Goal: Task Accomplishment & Management: Manage account settings

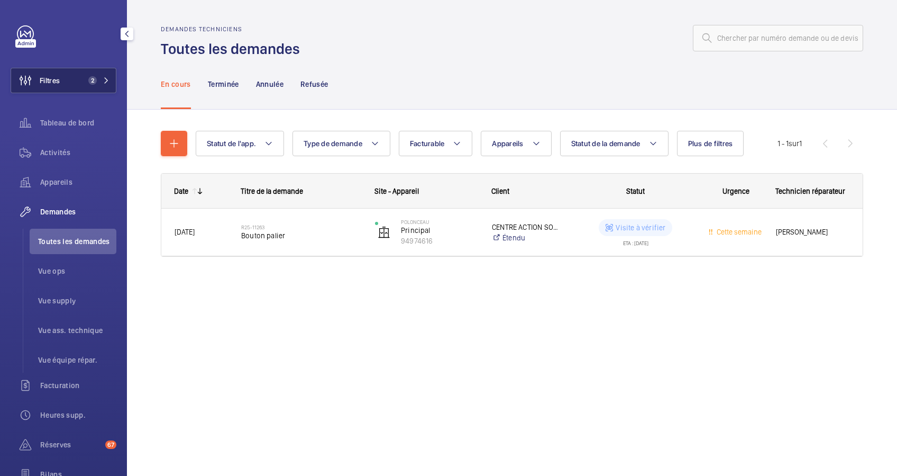
drag, startPoint x: 77, startPoint y: 82, endPoint x: 124, endPoint y: 66, distance: 49.4
click at [88, 77] on button "Filtres 2" at bounding box center [64, 80] width 106 height 25
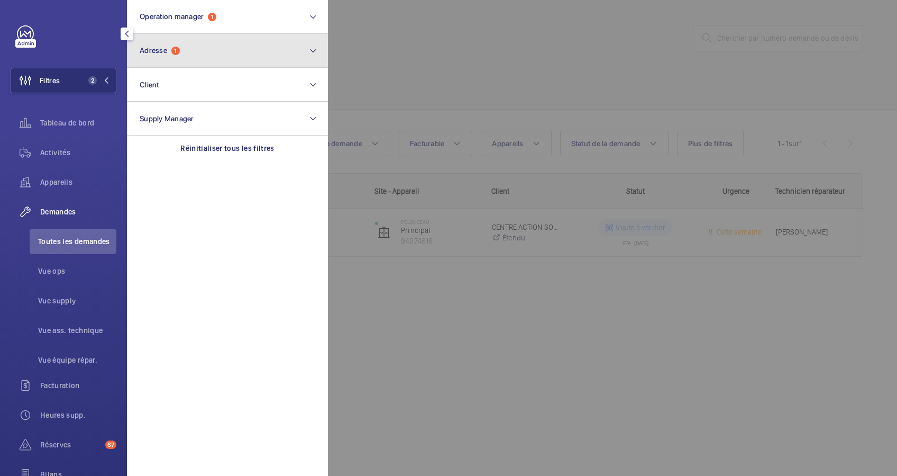
click at [193, 49] on button "Adresse 1" at bounding box center [227, 51] width 201 height 34
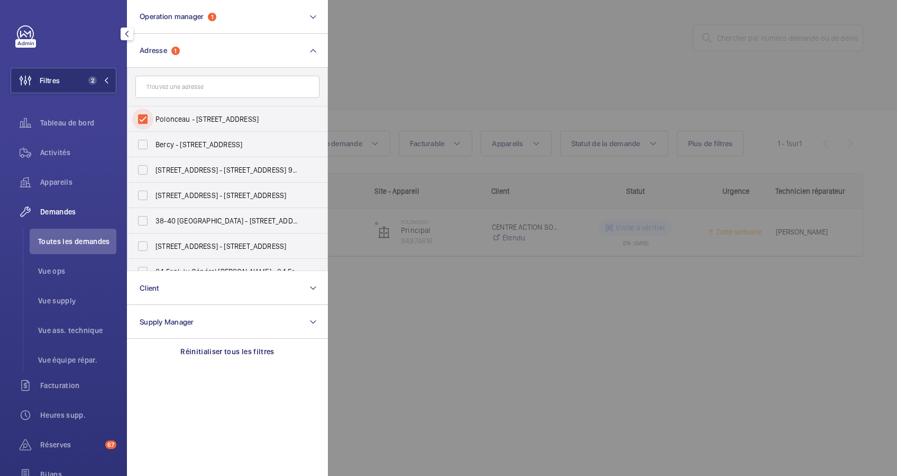
drag, startPoint x: 137, startPoint y: 113, endPoint x: 176, endPoint y: 85, distance: 48.1
click at [139, 113] on input "Polonceau - 32 Rue Polonceau, PARIS 75018" at bounding box center [142, 118] width 21 height 21
checkbox input "false"
click at [177, 85] on input "text" at bounding box center [227, 87] width 184 height 22
paste input "12 quai d'Orléans"
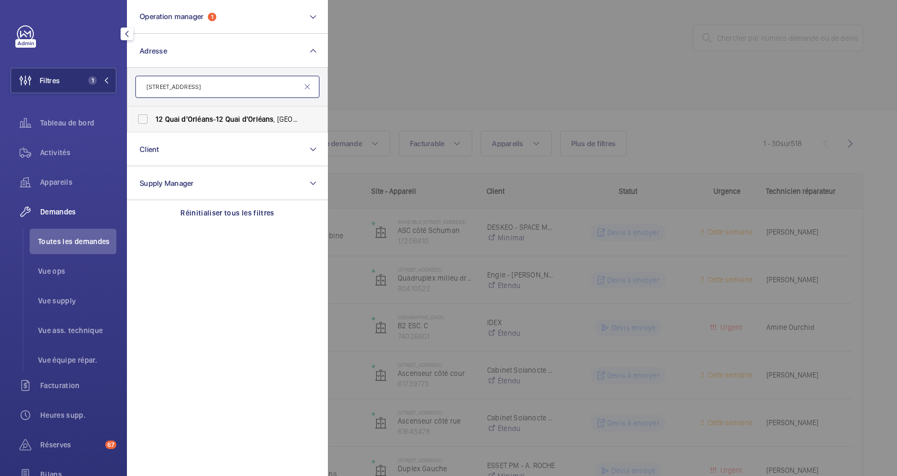
type input "12 quai d'Orléans"
click at [165, 115] on span "Quai" at bounding box center [172, 119] width 15 height 8
click at [153, 114] on input "12 Quai d'Orléans - 12 Quai d'Orléans , 75004 PARIS, PARIS 75004" at bounding box center [142, 118] width 21 height 21
checkbox input "true"
click at [71, 144] on div "Activités" at bounding box center [64, 152] width 106 height 25
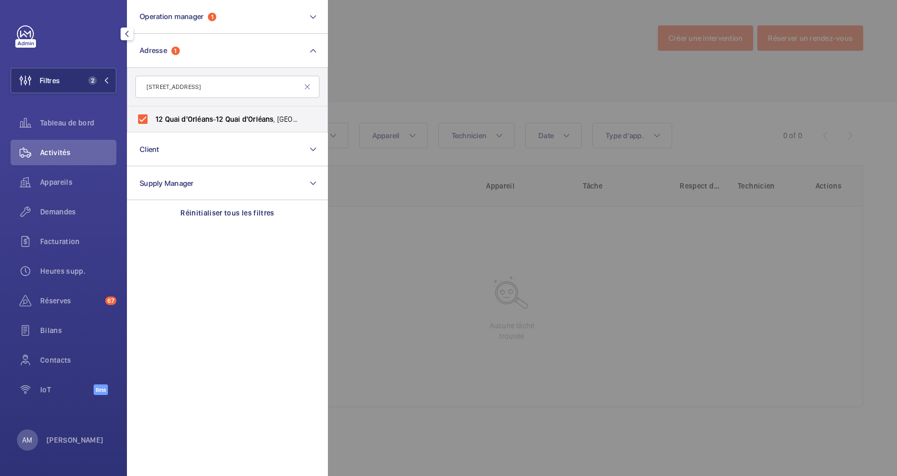
click at [354, 79] on div at bounding box center [776, 238] width 897 height 476
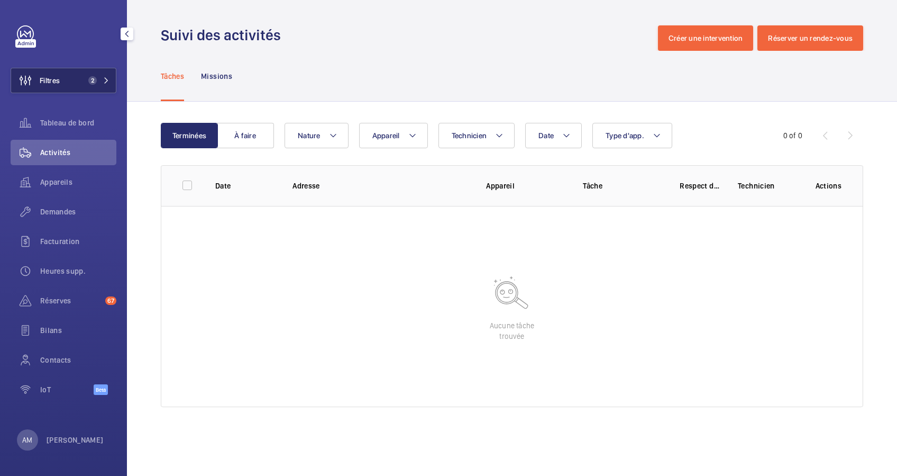
click at [103, 80] on mat-icon at bounding box center [106, 80] width 6 height 6
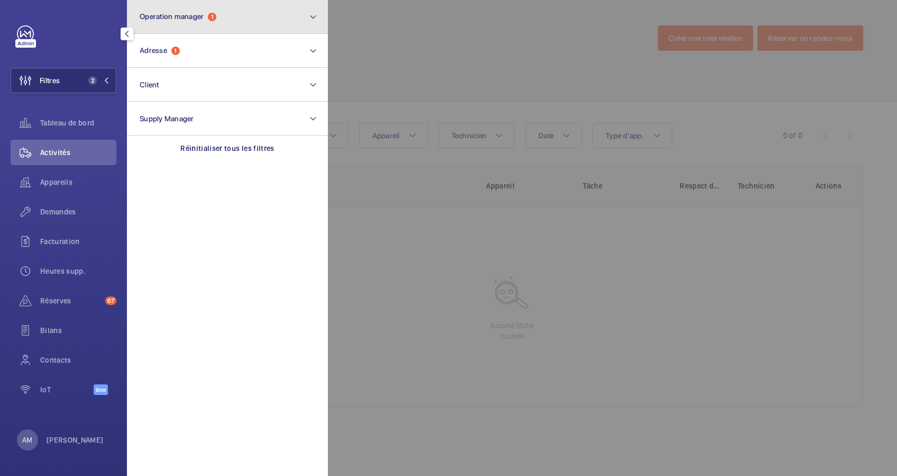
click at [230, 23] on button "Operation manager 1" at bounding box center [227, 17] width 201 height 34
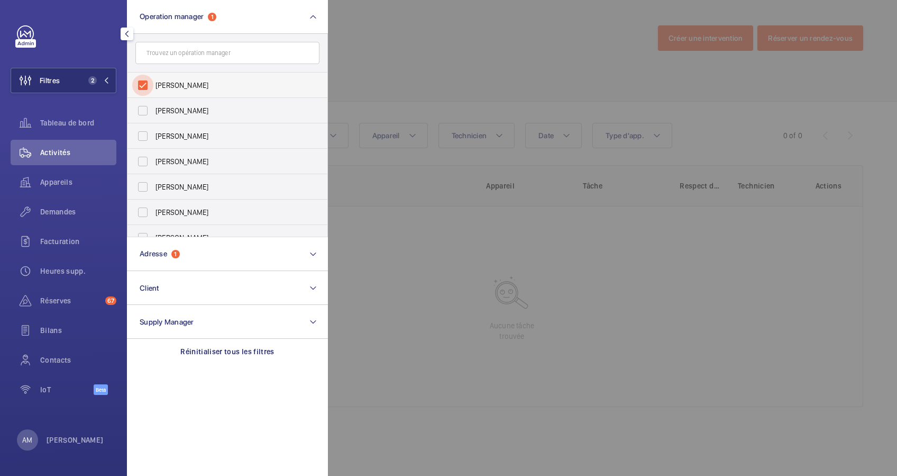
click at [145, 79] on input "[PERSON_NAME]" at bounding box center [142, 85] width 21 height 21
checkbox input "false"
click at [525, 57] on div at bounding box center [776, 238] width 897 height 476
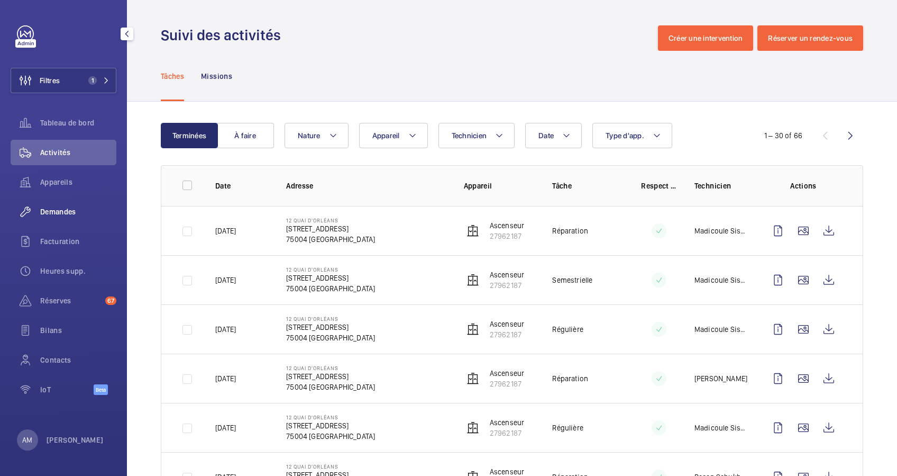
click at [61, 213] on span "Demandes" at bounding box center [78, 211] width 76 height 11
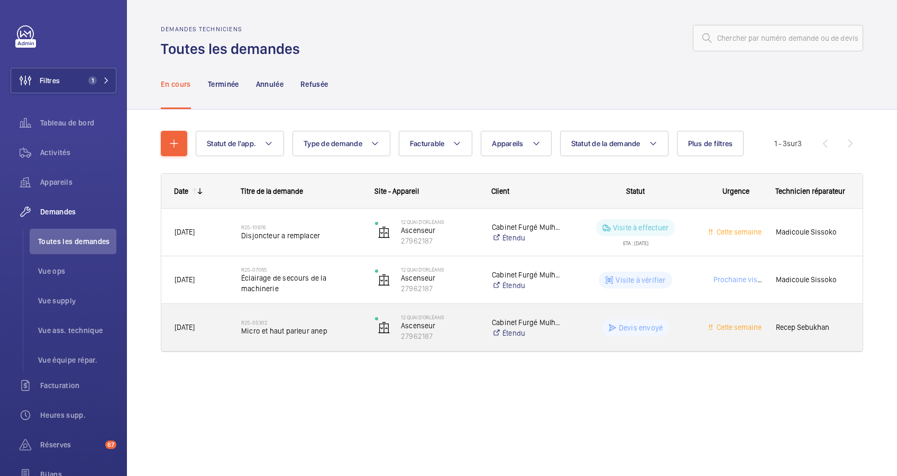
click at [295, 337] on div "R25-05302 Micro et haut parleur anep" at bounding box center [301, 327] width 120 height 31
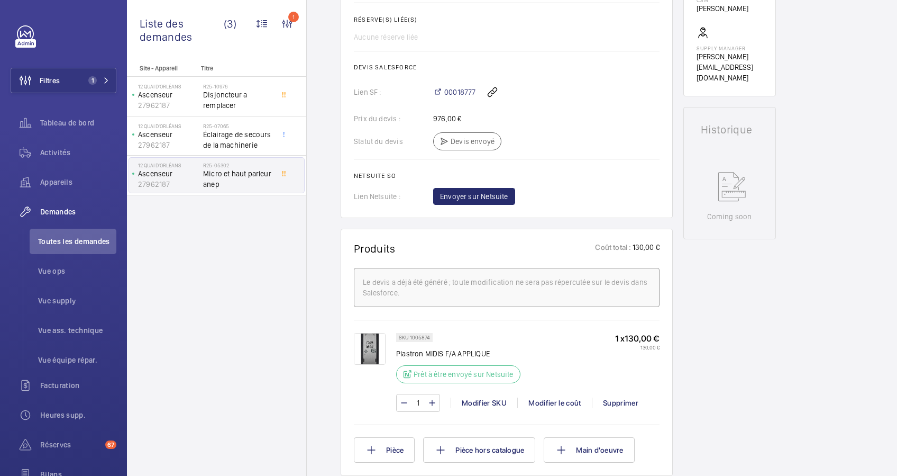
scroll to position [423, 0]
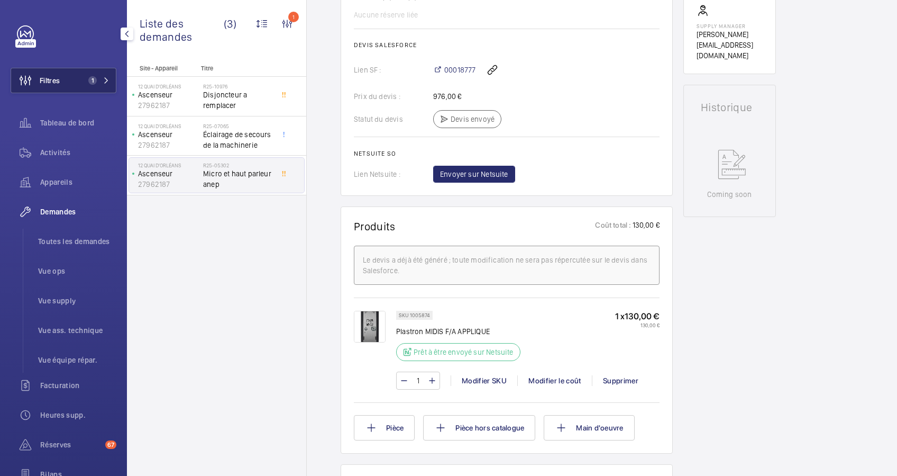
click at [73, 75] on button "Filtres 1" at bounding box center [64, 80] width 106 height 25
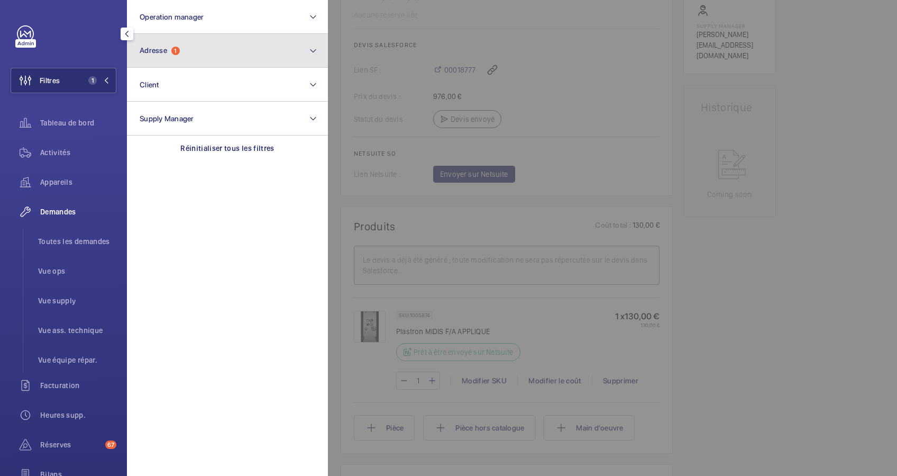
click at [221, 56] on button "Adresse 1" at bounding box center [227, 51] width 201 height 34
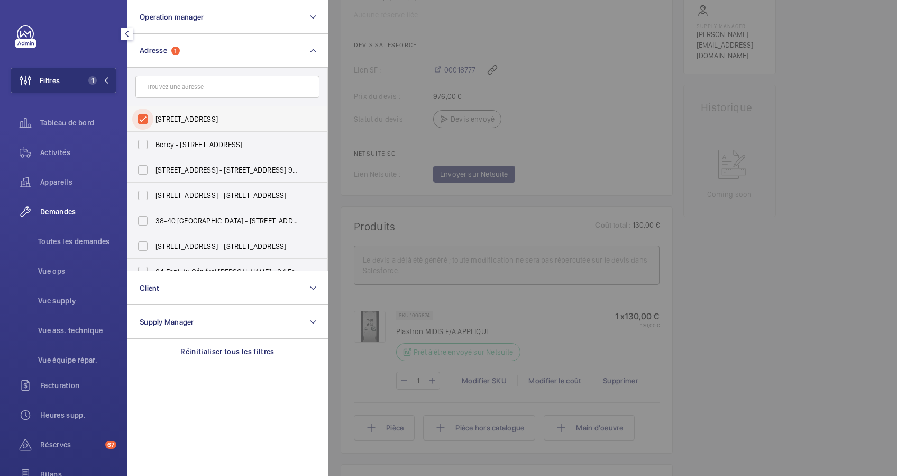
click at [139, 118] on input "12 Quai d'Orléans - 12 Quai d'Orléans, 75004 PARIS, PARIS 75004" at bounding box center [142, 118] width 21 height 21
checkbox input "false"
paste input "16 Raspail"
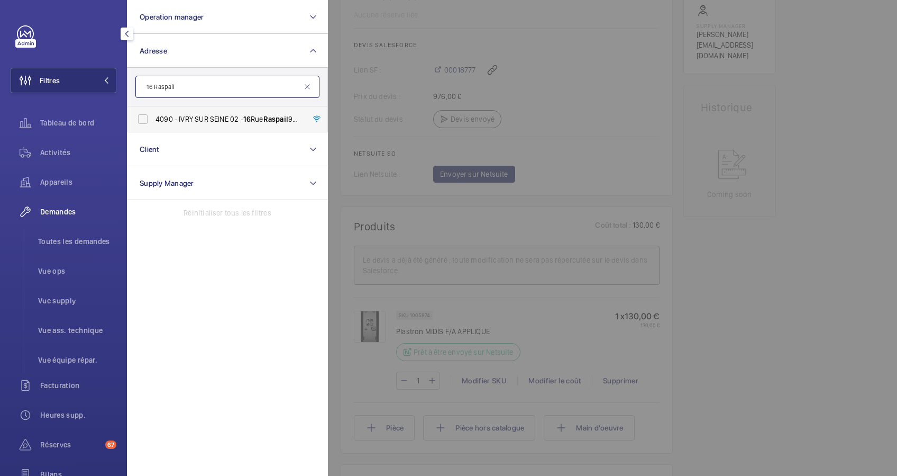
type input "16 Raspail"
click at [178, 113] on label "4090 - IVRY SUR SEINE 02 - 16 Rue Raspail 94200 IVRY, IVRY-SUR-SEINE 94200" at bounding box center [219, 118] width 184 height 25
click at [153, 113] on input "4090 - IVRY SUR SEINE 02 - 16 Rue Raspail 94200 IVRY, IVRY-SUR-SEINE 94200" at bounding box center [142, 118] width 21 height 21
checkbox input "true"
click at [61, 151] on span "Activités" at bounding box center [78, 152] width 76 height 11
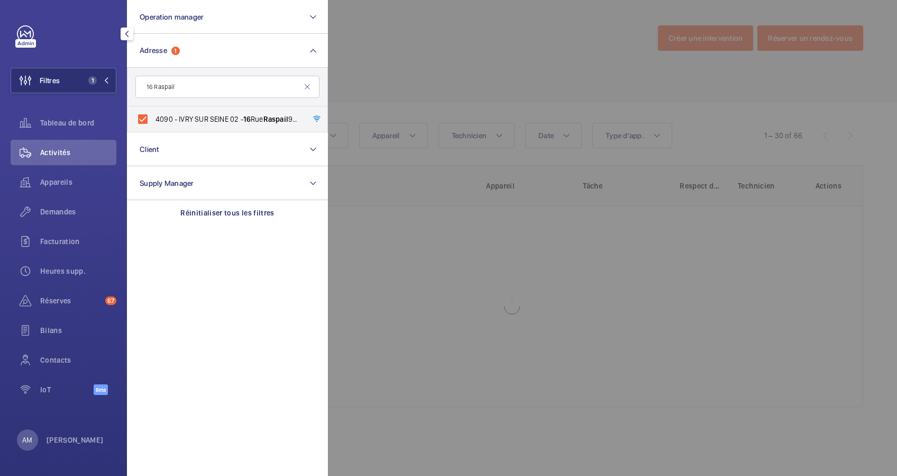
click at [467, 95] on div at bounding box center [776, 238] width 897 height 476
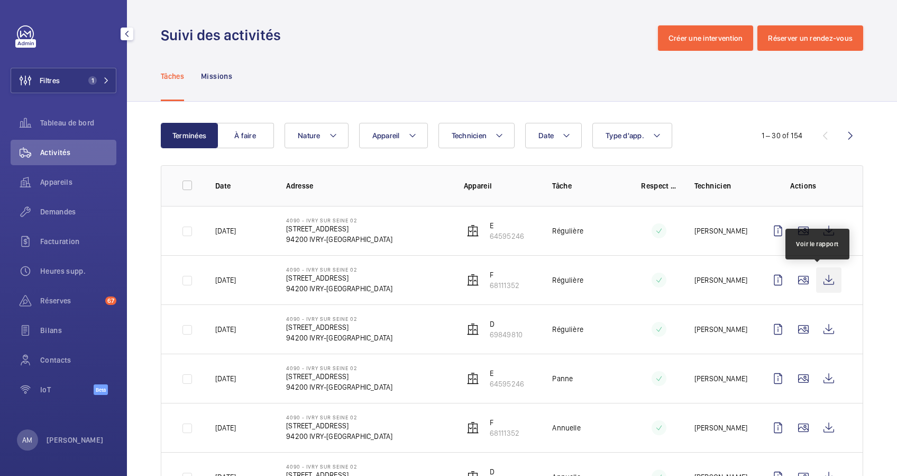
click at [816, 278] on wm-front-icon-button at bounding box center [828, 279] width 25 height 25
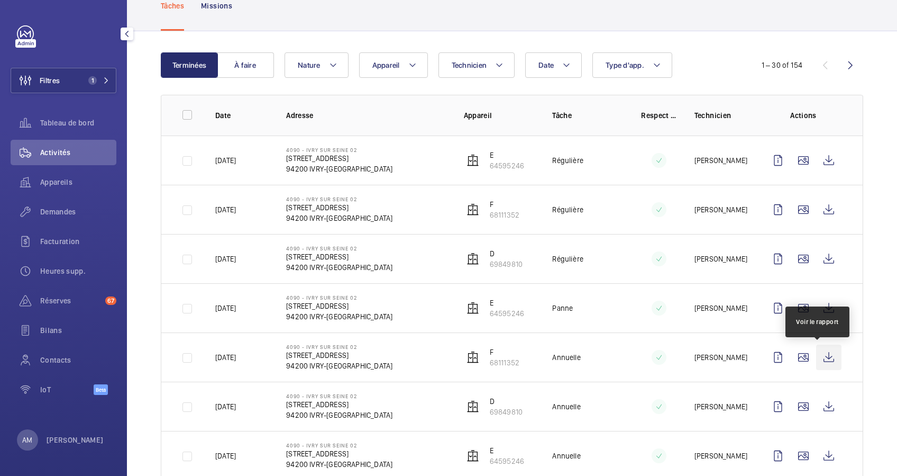
click at [826, 352] on wm-front-icon-button at bounding box center [828, 356] width 25 height 25
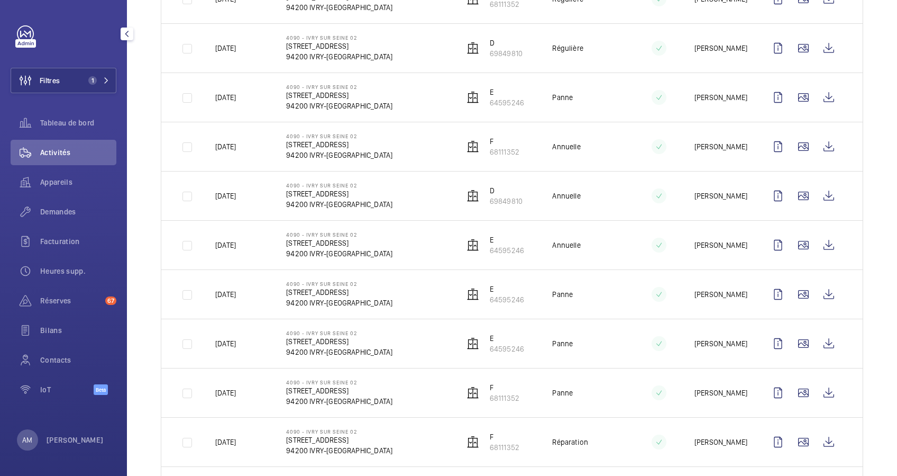
scroll to position [282, 0]
click at [66, 207] on span "Demandes" at bounding box center [78, 211] width 76 height 11
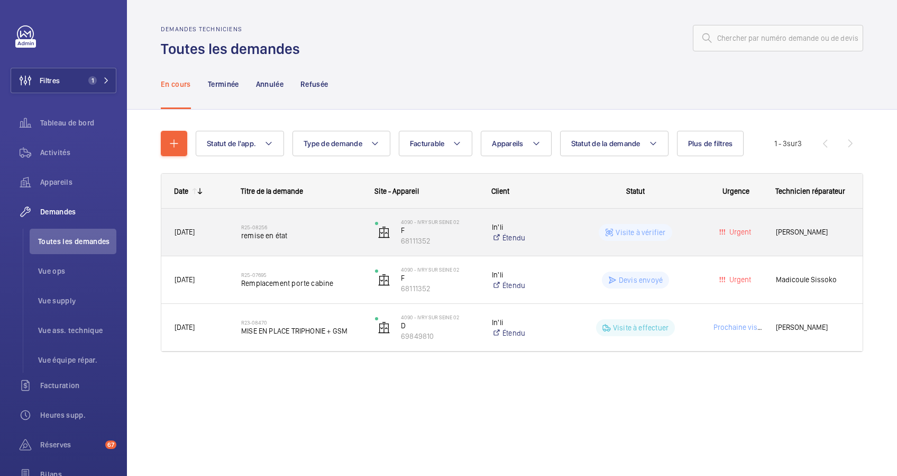
click at [300, 240] on span "remise en état" at bounding box center [301, 235] width 120 height 11
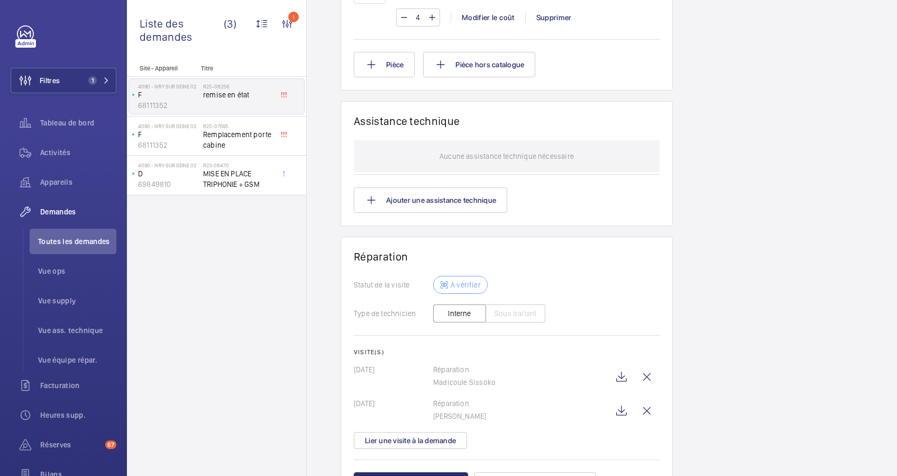
scroll to position [813, 0]
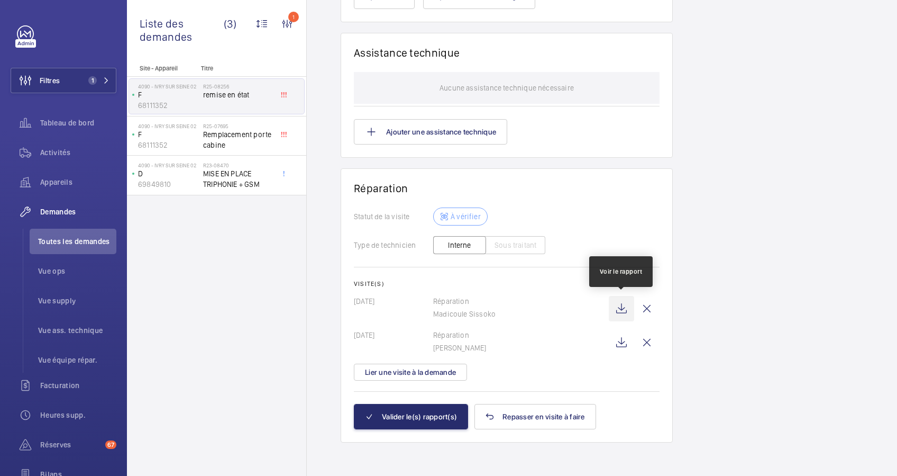
click at [625, 298] on wm-front-icon-button at bounding box center [621, 308] width 25 height 25
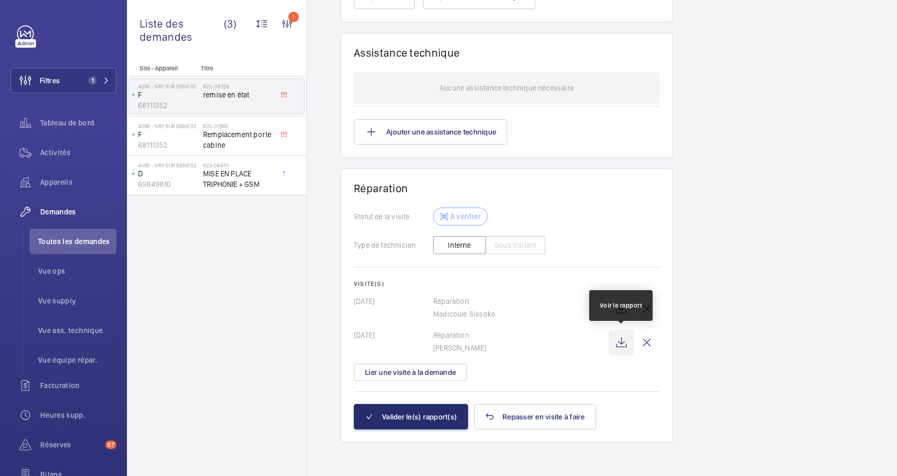
click at [621, 335] on wm-front-icon-button at bounding box center [621, 342] width 25 height 25
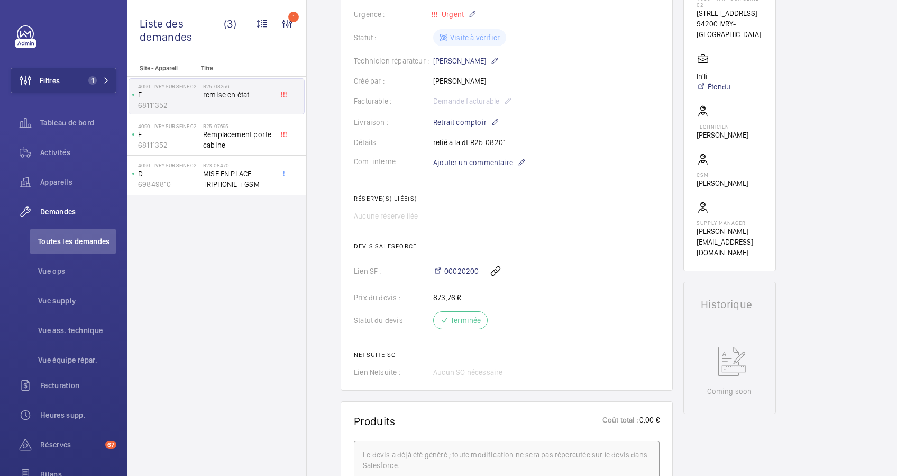
scroll to position [141, 0]
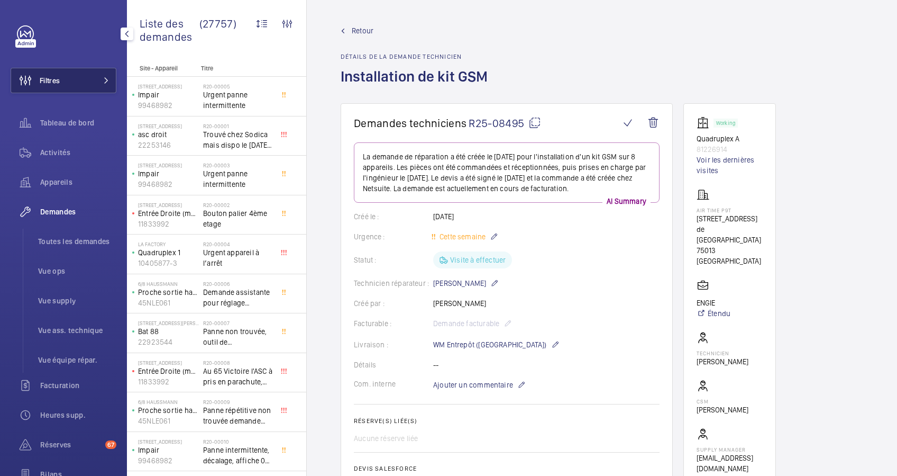
click at [65, 74] on button "Filtres" at bounding box center [64, 80] width 106 height 25
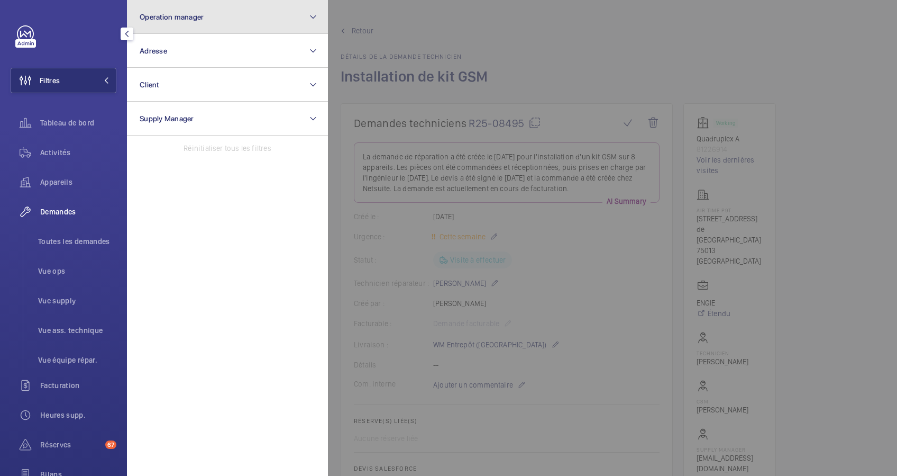
click at [239, 23] on button "Operation manager" at bounding box center [227, 17] width 201 height 34
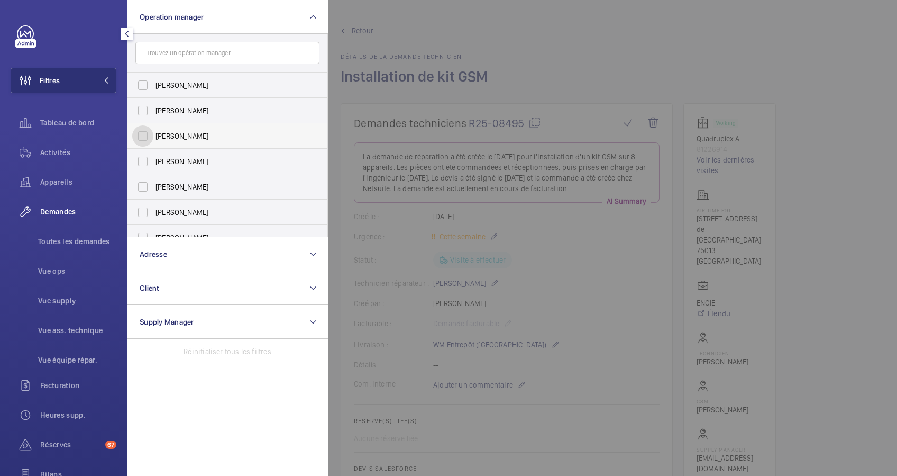
click at [143, 134] on input "[PERSON_NAME]" at bounding box center [142, 135] width 21 height 21
checkbox input "true"
click at [54, 149] on span "Activités" at bounding box center [78, 152] width 76 height 11
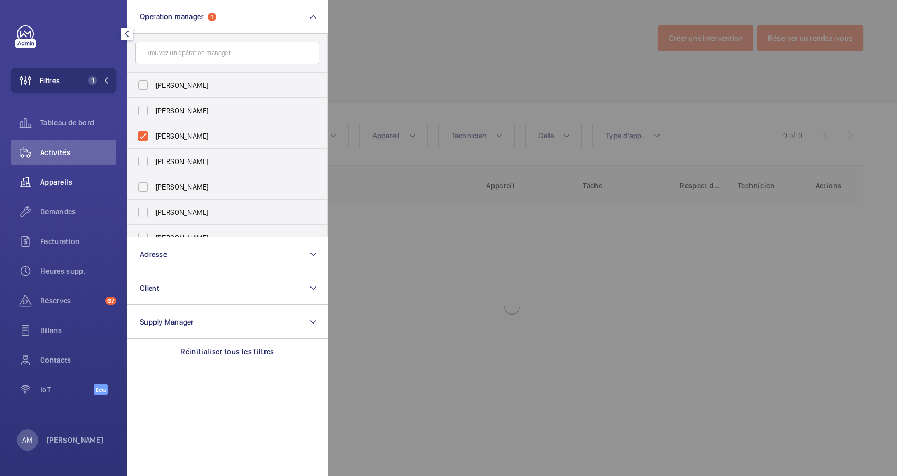
click at [59, 175] on div "Appareils" at bounding box center [64, 181] width 106 height 25
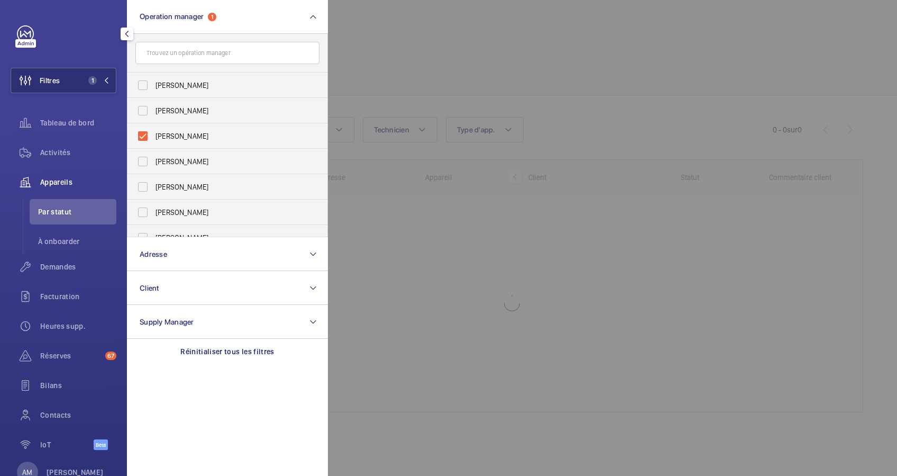
click at [539, 81] on div at bounding box center [776, 238] width 897 height 476
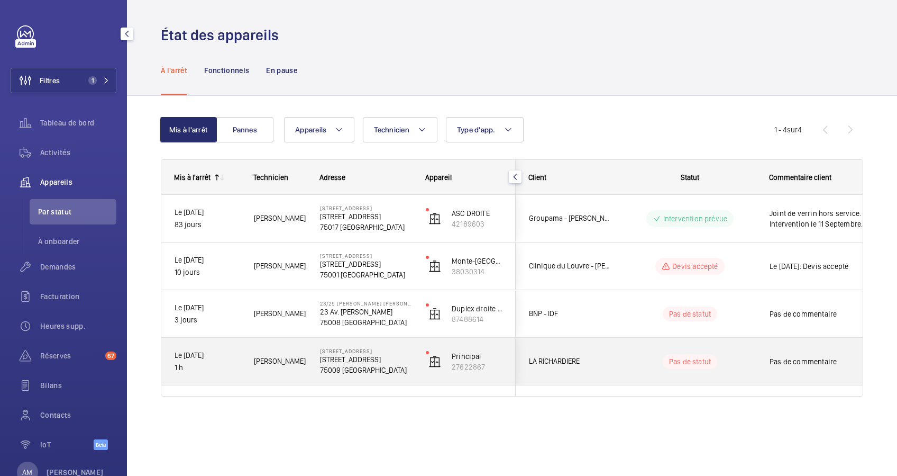
click at [357, 361] on p "[STREET_ADDRESS]" at bounding box center [366, 359] width 92 height 11
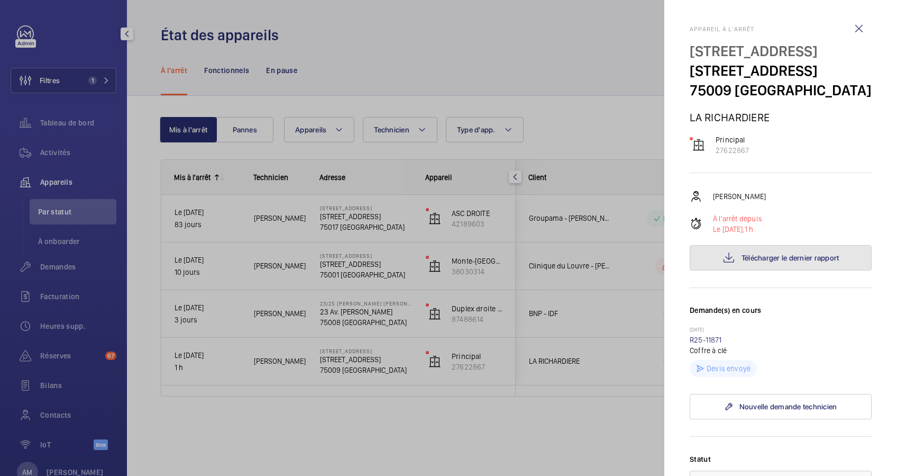
click at [774, 262] on span "Télécharger le dernier rapport" at bounding box center [791, 257] width 98 height 8
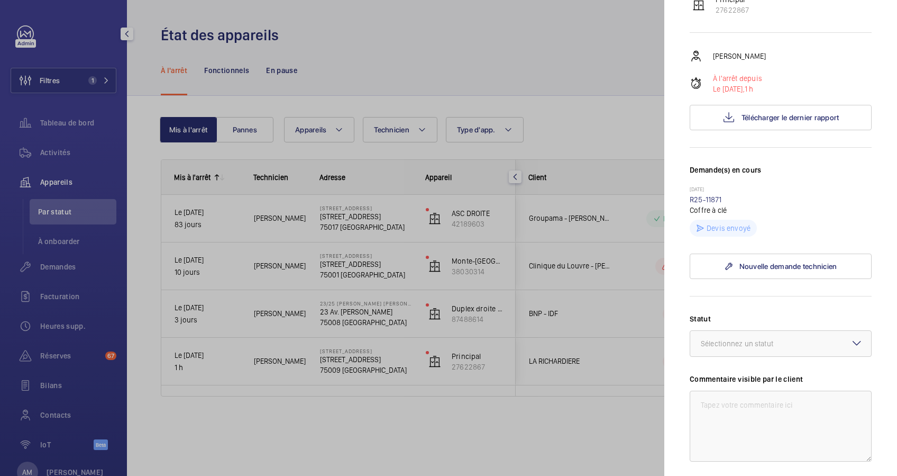
scroll to position [141, 0]
click at [786, 348] on div "Sélectionnez un statut" at bounding box center [750, 342] width 99 height 11
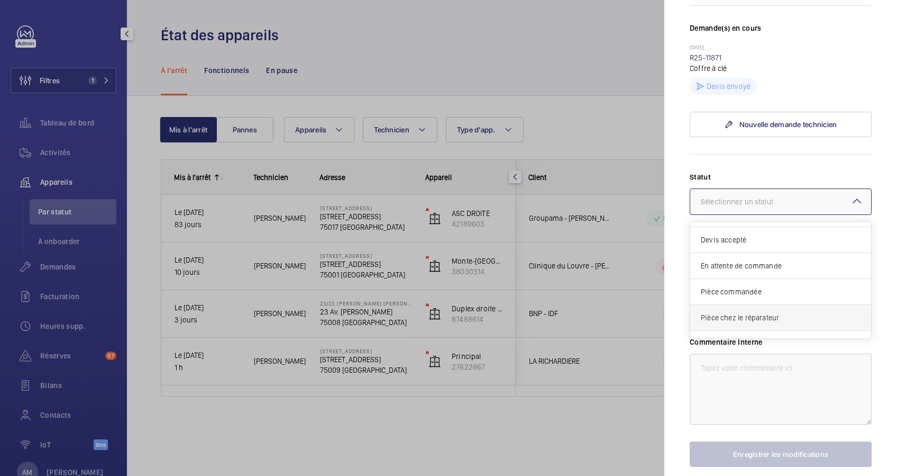
scroll to position [89, 0]
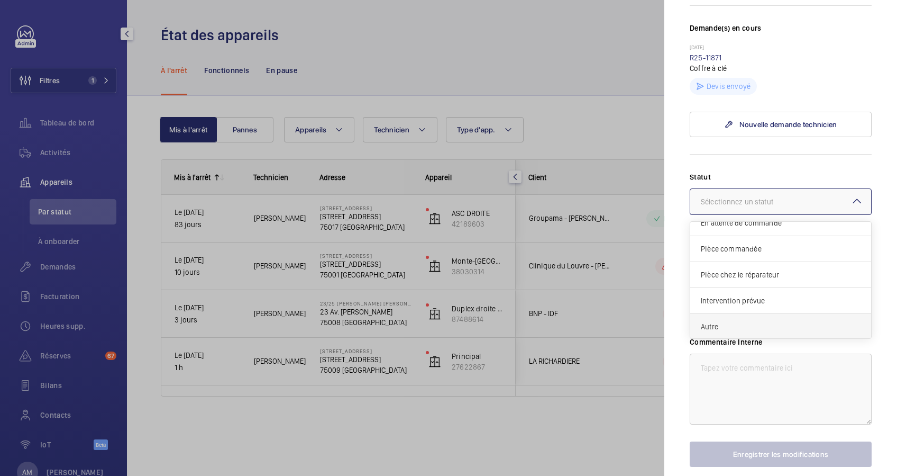
click at [745, 332] on span "Autre" at bounding box center [781, 326] width 160 height 11
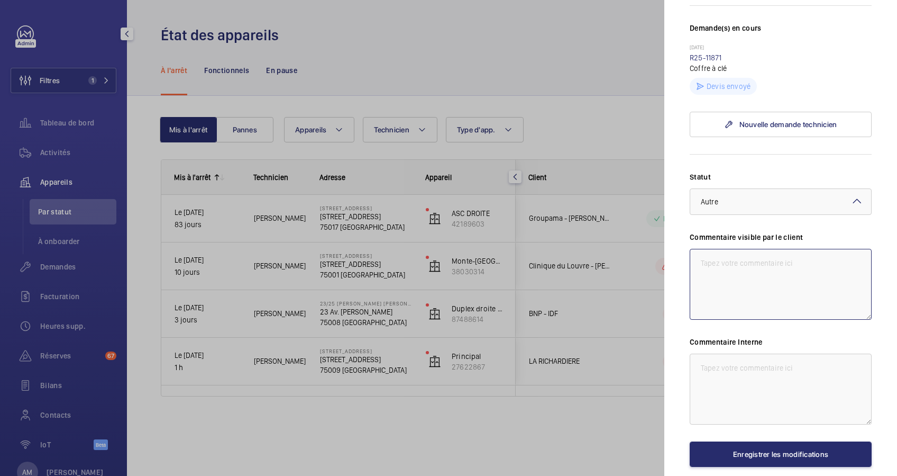
click at [746, 286] on textarea at bounding box center [781, 284] width 182 height 71
drag, startPoint x: 800, startPoint y: 296, endPoint x: 699, endPoint y: 281, distance: 101.6
click at [699, 281] on textarea "Remplacement moteur et cables de traction par Equipe modernisation." at bounding box center [781, 284] width 182 height 71
type textarea "Remplacement moteur et cables de traction par Equipe modernisation."
click at [726, 394] on textarea at bounding box center [781, 388] width 182 height 71
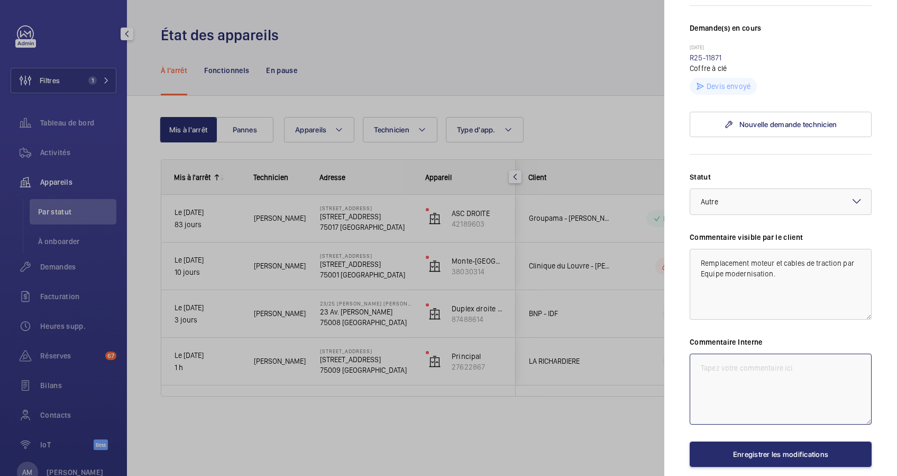
drag, startPoint x: 724, startPoint y: 393, endPoint x: 720, endPoint y: 397, distance: 5.6
click at [721, 397] on textarea at bounding box center [781, 388] width 182 height 71
click at [704, 382] on textarea at bounding box center [781, 388] width 182 height 71
paste textarea "Remplacement moteur et cables de traction par Equipe modernisation."
type textarea "Remplacement moteur et cables de traction par Equipe modernisation."
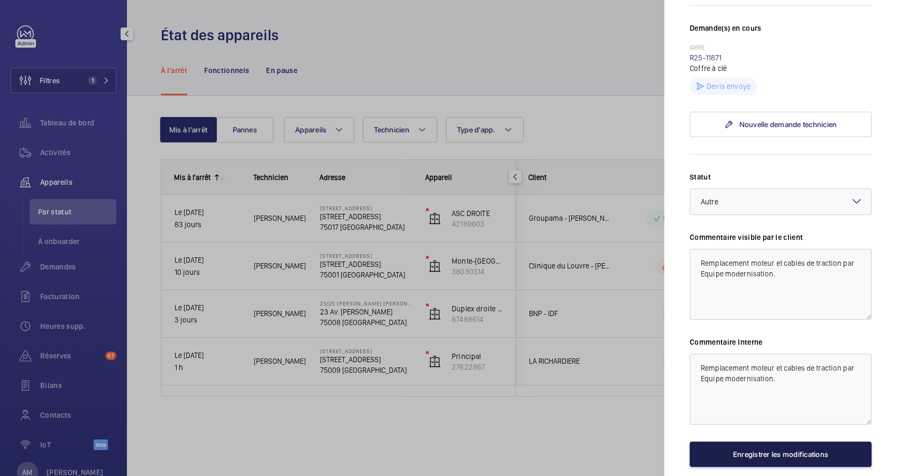
click at [779, 464] on button "Enregistrer les modifications" at bounding box center [781, 453] width 182 height 25
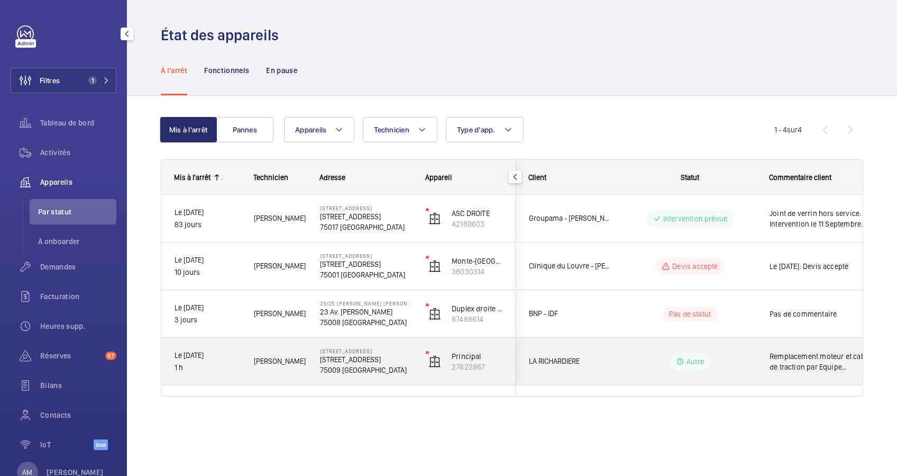
click at [745, 360] on wm-front-pills-cell "Autre" at bounding box center [690, 361] width 132 height 17
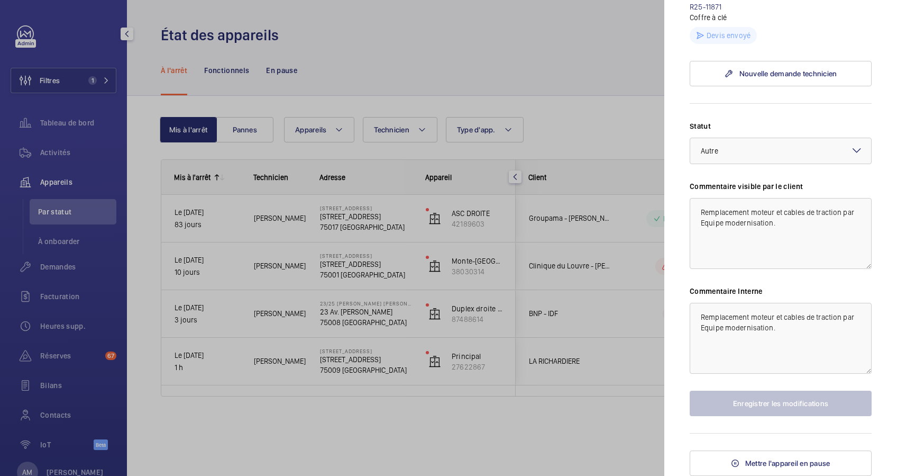
scroll to position [352, 0]
click at [771, 459] on span "Mettre l'appareil en pause" at bounding box center [787, 463] width 85 height 8
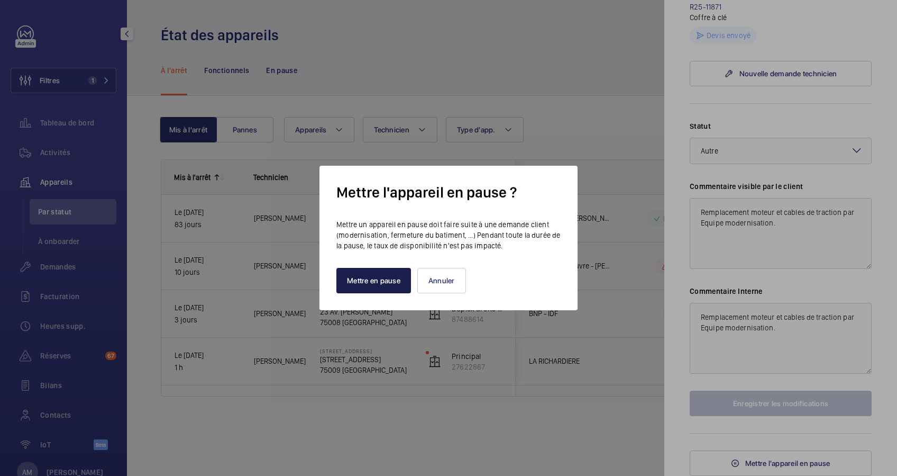
click at [371, 280] on button "Mettre en pause" at bounding box center [373, 280] width 75 height 25
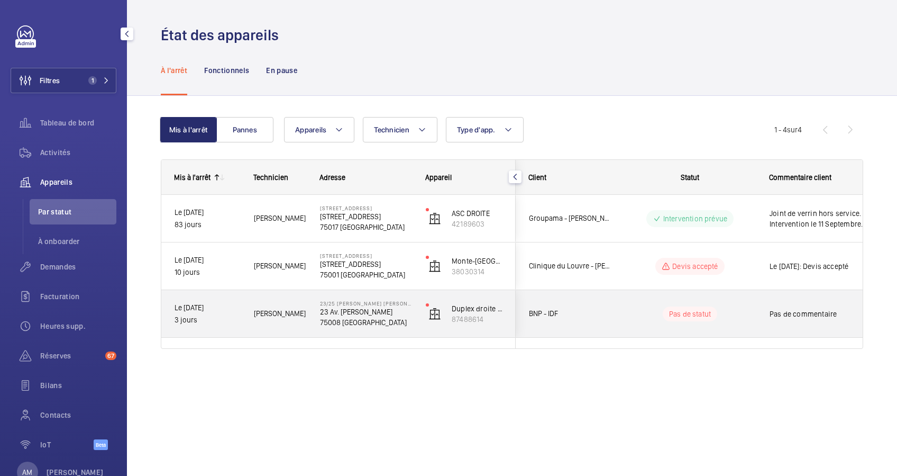
click at [650, 313] on wm-front-pills-cell "Pas de statut" at bounding box center [690, 313] width 132 height 15
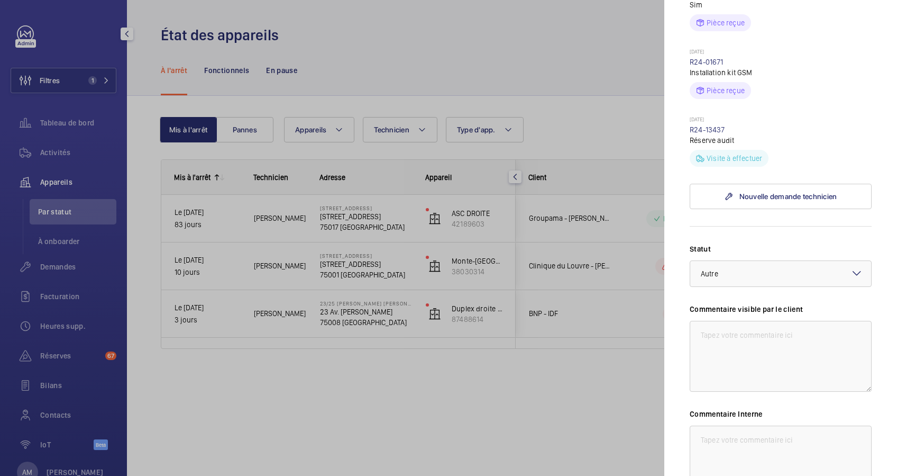
scroll to position [494, 0]
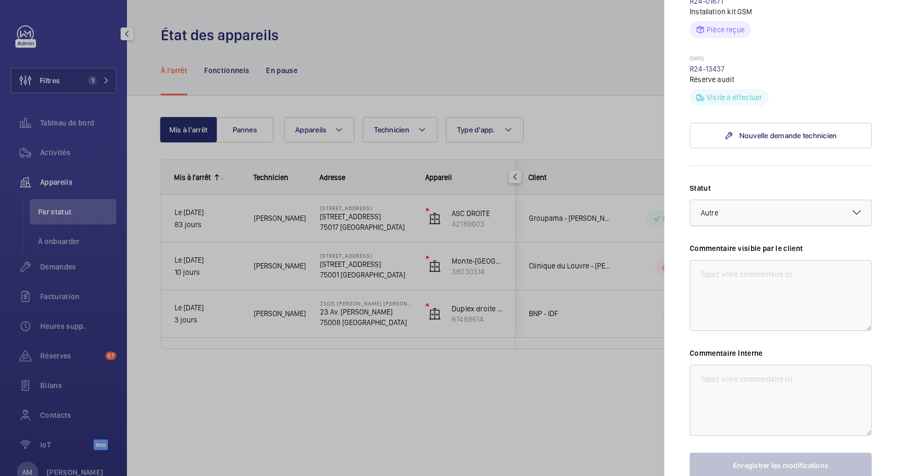
click at [770, 225] on div at bounding box center [780, 212] width 181 height 25
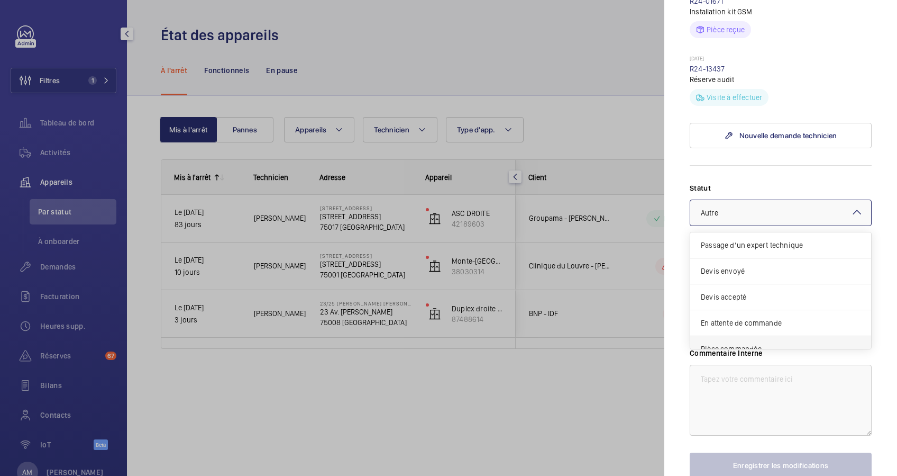
scroll to position [89, 0]
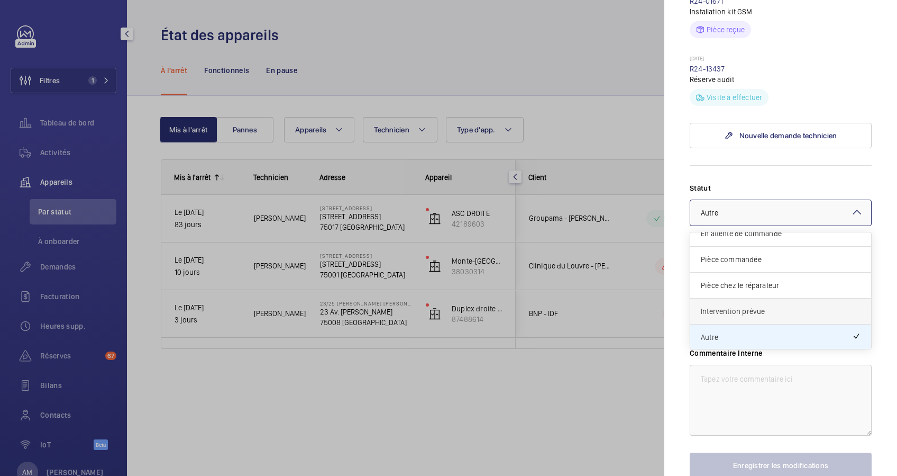
click at [753, 316] on span "Intervention prévue" at bounding box center [781, 311] width 160 height 11
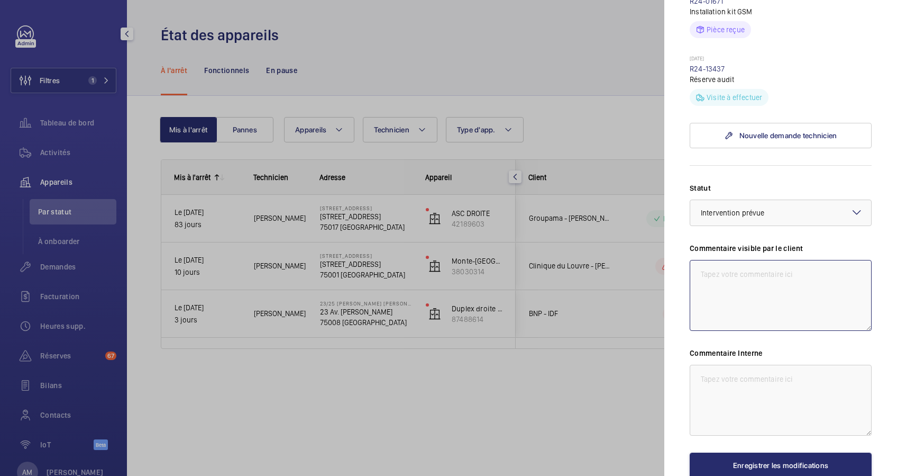
click at [732, 290] on textarea at bounding box center [781, 295] width 182 height 71
drag, startPoint x: 790, startPoint y: 312, endPoint x: 698, endPoint y: 289, distance: 94.8
click at [698, 289] on textarea "Passage d'un second technicien pour confirmer le diagnostic." at bounding box center [781, 295] width 182 height 71
type textarea "Passage d'un second technicien pour confirmer le diagnostic."
click at [710, 391] on textarea at bounding box center [781, 399] width 182 height 71
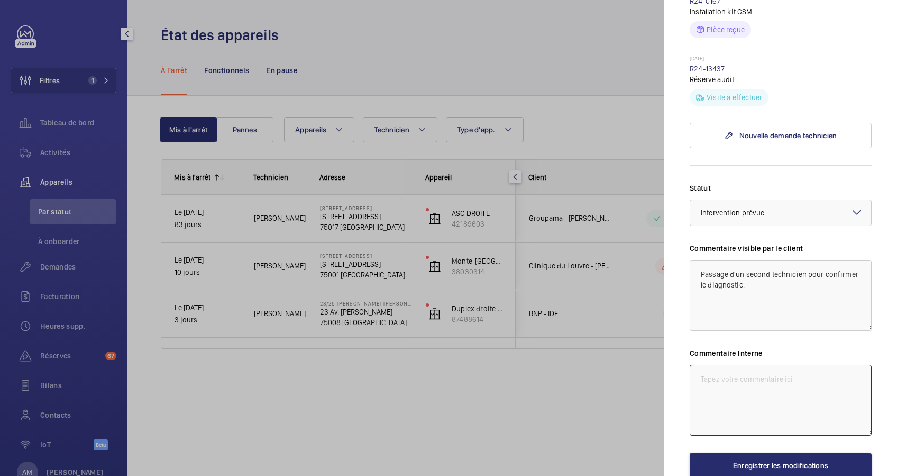
paste textarea "Passage d'un second technicien pour confirmer le diagnostic."
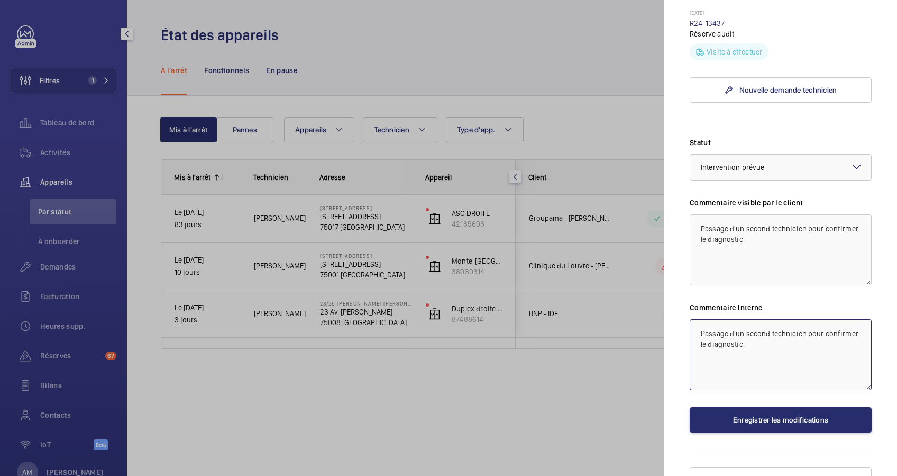
scroll to position [574, 0]
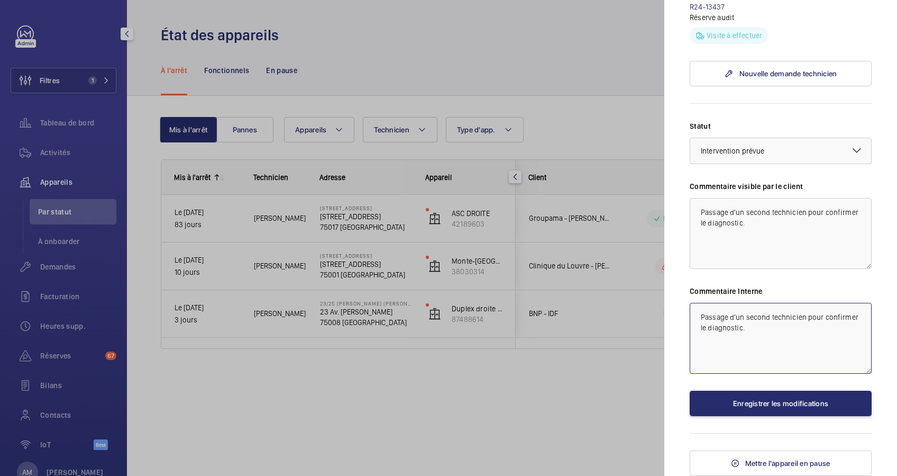
type textarea "Passage d'un second technicien pour confirmer le diagnostic."
click at [771, 401] on button "Enregistrer les modifications" at bounding box center [781, 402] width 182 height 25
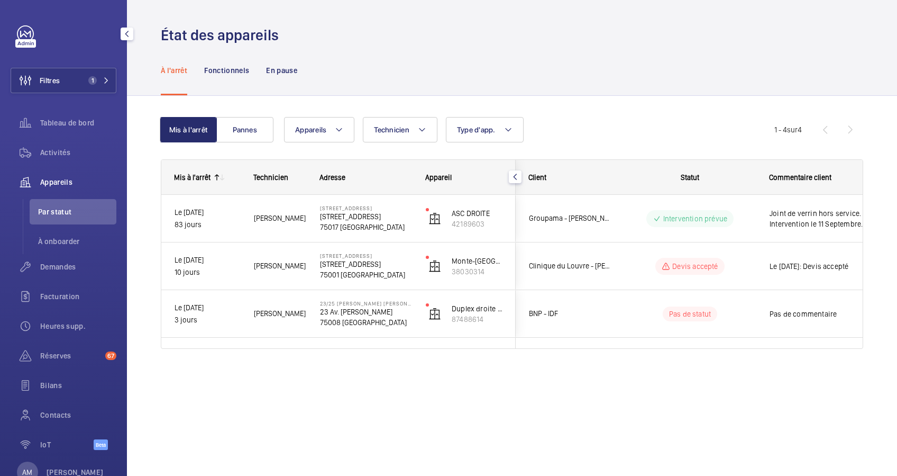
scroll to position [0, 0]
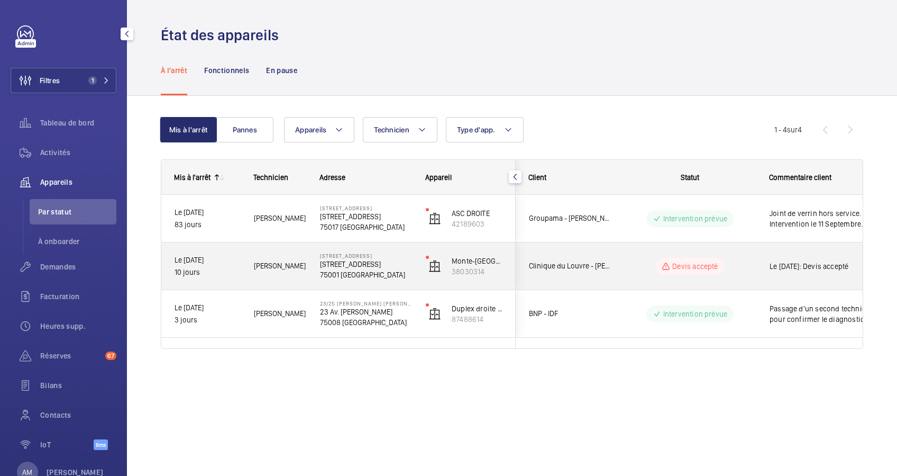
click at [656, 260] on wm-front-pills "Devis accepté" at bounding box center [689, 266] width 69 height 17
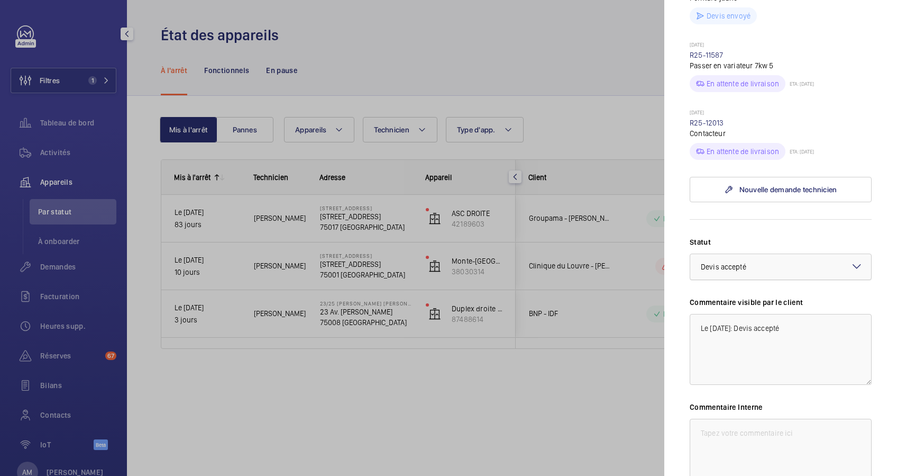
scroll to position [423, 0]
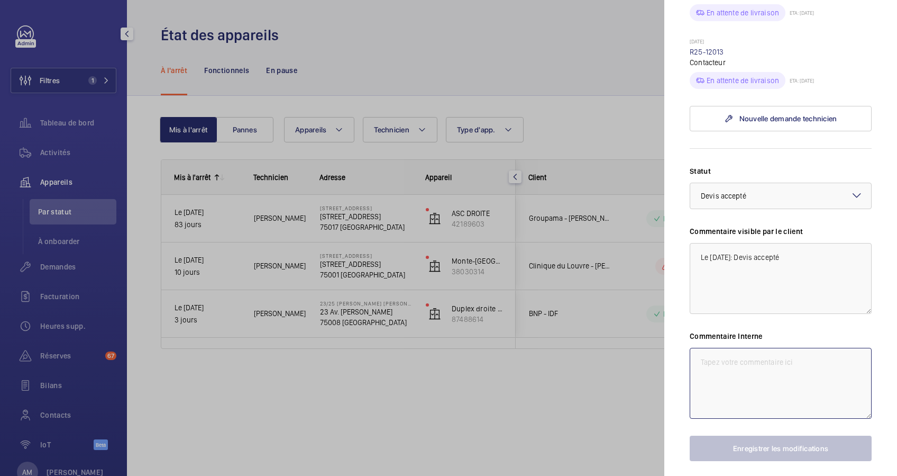
click at [738, 418] on textarea at bounding box center [781, 383] width 182 height 71
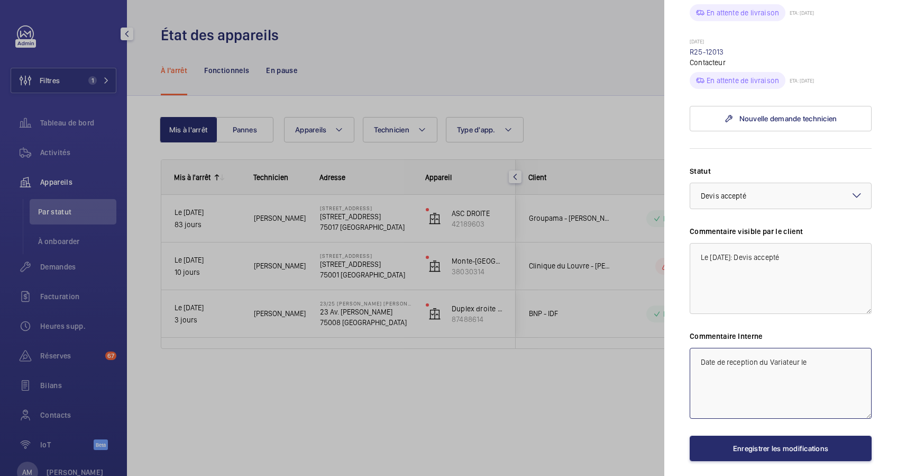
click at [733, 418] on textarea "Date de reception du Variateur le" at bounding box center [781, 383] width 182 height 71
click at [817, 418] on textarea "Date de réception du Variateur le" at bounding box center [781, 383] width 182 height 71
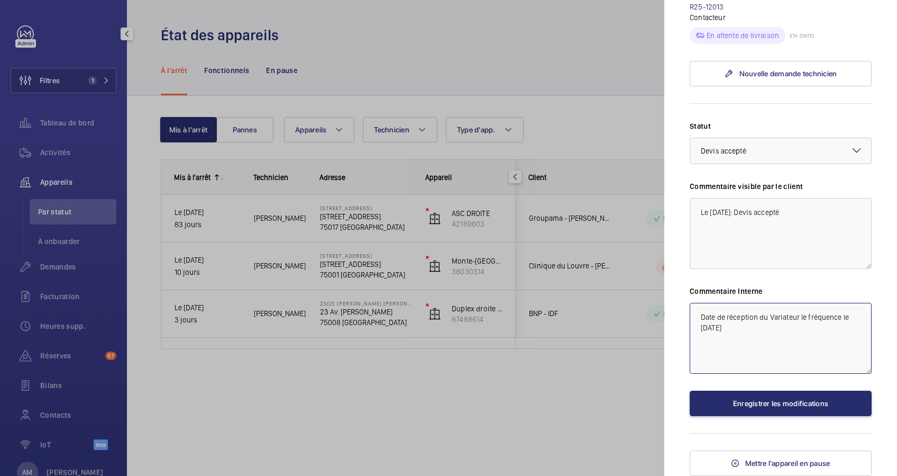
scroll to position [494, 0]
type textarea "Date de réception du Variateur le fréquence le 01/10/2025"
click at [807, 416] on button "Enregistrer les modifications" at bounding box center [781, 402] width 182 height 25
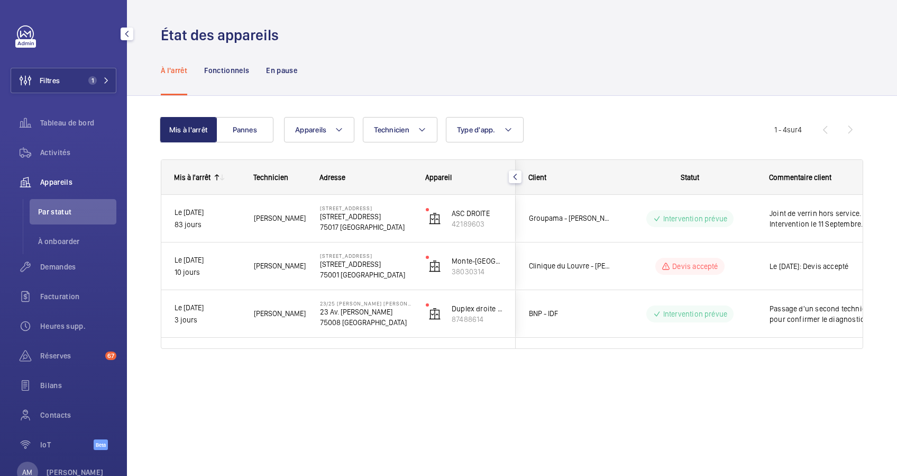
scroll to position [0, 0]
click at [79, 78] on button "Filtres 1" at bounding box center [64, 80] width 106 height 25
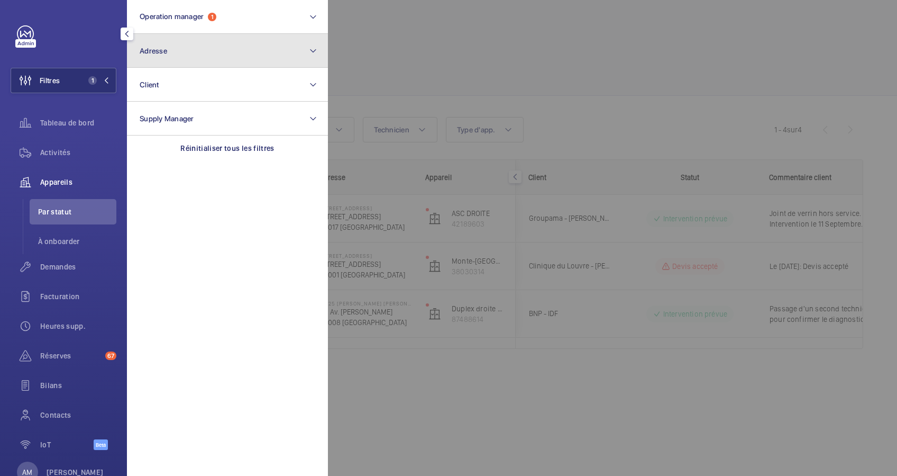
click at [208, 57] on button "Adresse" at bounding box center [227, 51] width 201 height 34
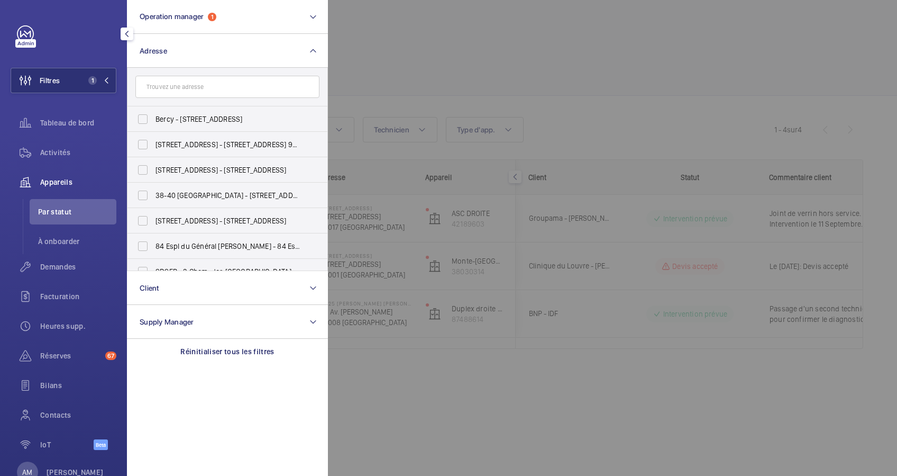
click at [184, 89] on input "text" at bounding box center [227, 87] width 184 height 22
type input "44 bo"
click at [148, 121] on input "44 Rue la Bo étie - 44 Rue la Bo étie, 75008 PARIS, PARIS 75008" at bounding box center [142, 118] width 21 height 21
checkbox input "true"
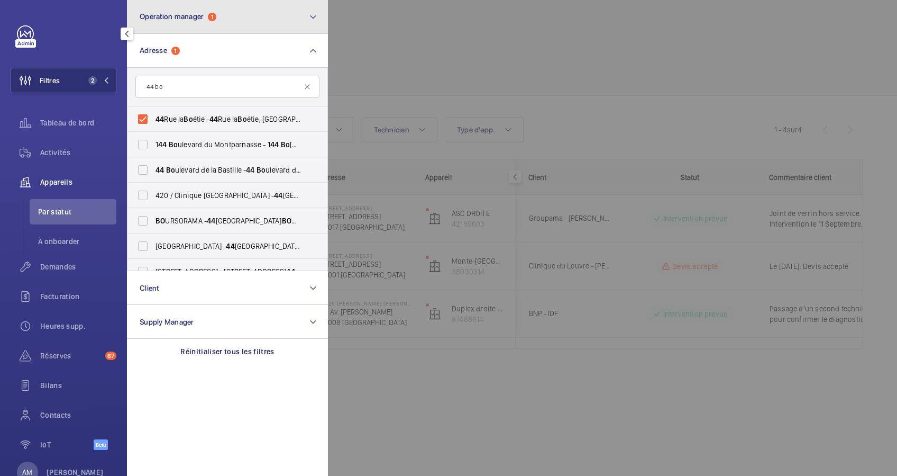
click at [249, 24] on button "Operation manager 1" at bounding box center [227, 17] width 201 height 34
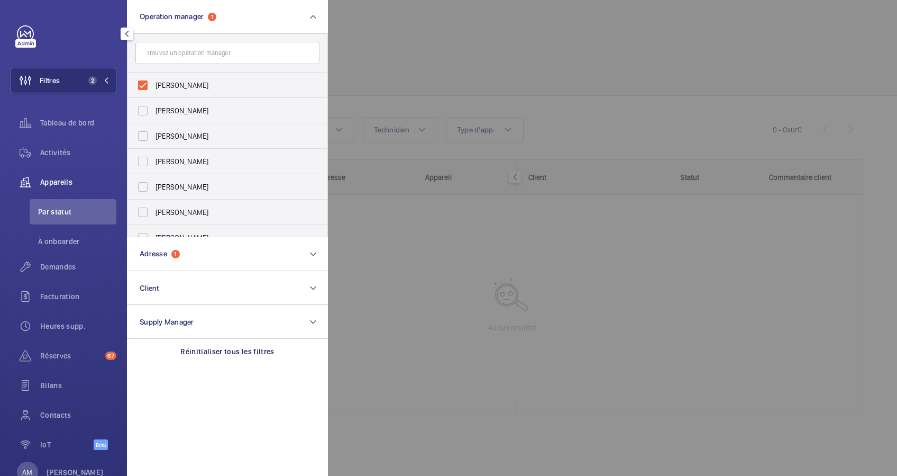
click at [444, 27] on div at bounding box center [776, 238] width 897 height 476
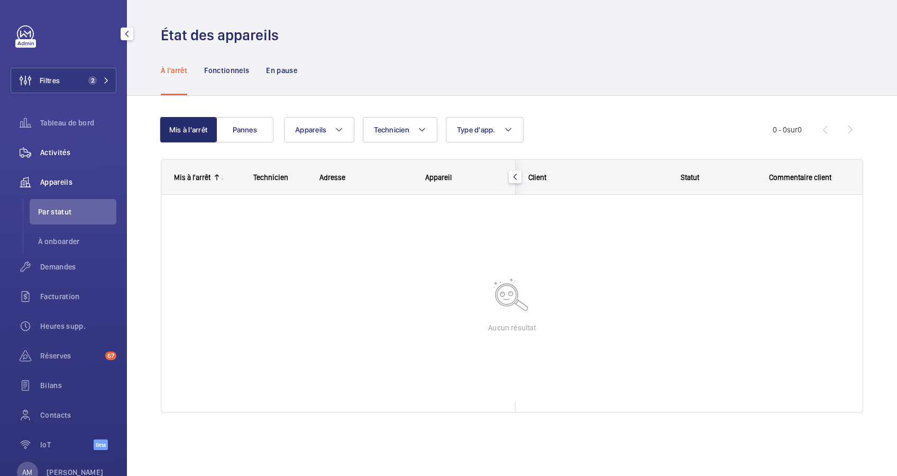
click at [47, 147] on span "Activités" at bounding box center [78, 152] width 76 height 11
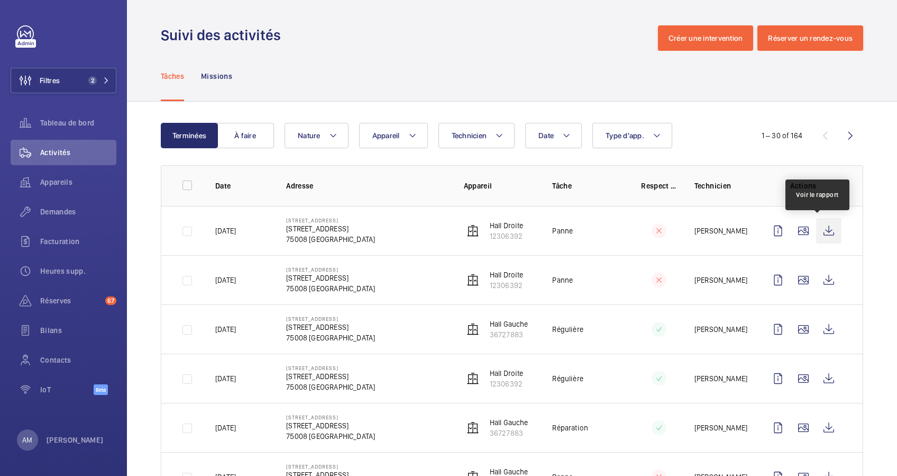
click at [816, 231] on wm-front-icon-button at bounding box center [828, 230] width 25 height 25
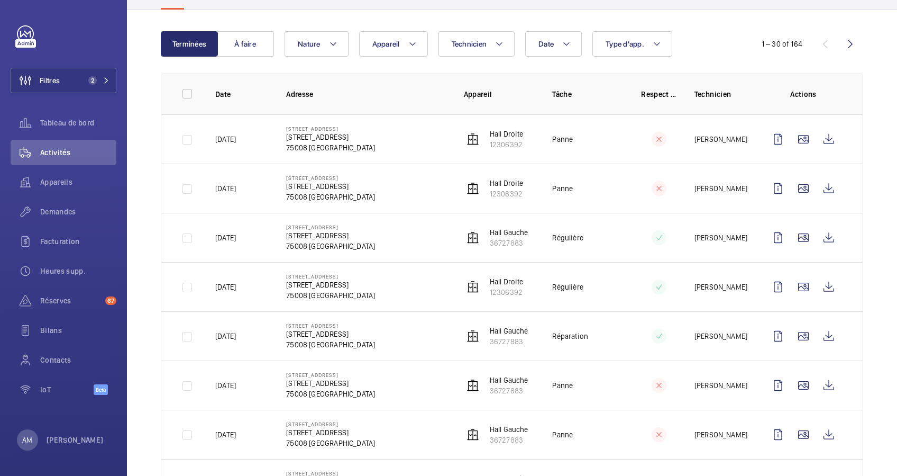
scroll to position [70, 0]
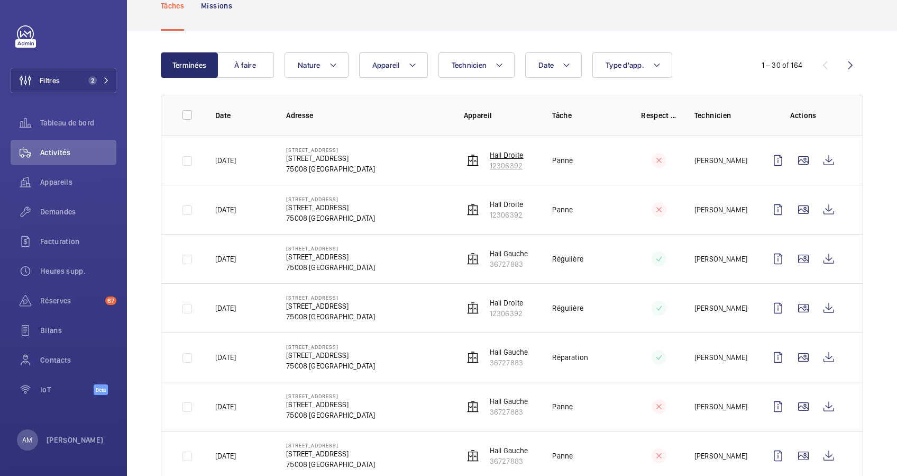
click at [500, 160] on p "12306392" at bounding box center [507, 165] width 34 height 11
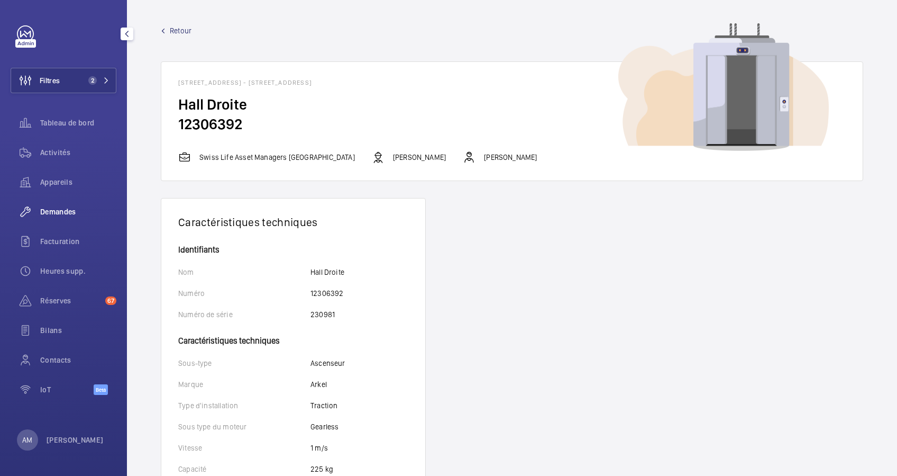
click at [63, 205] on div "Demandes" at bounding box center [64, 211] width 106 height 25
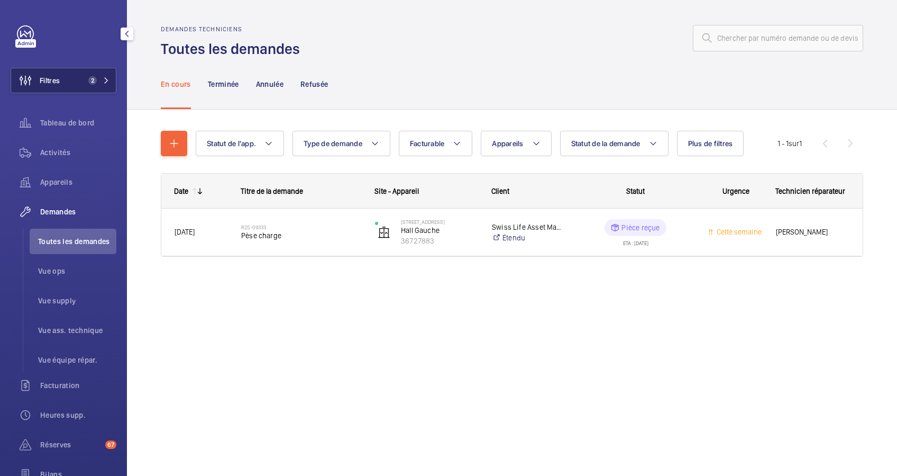
click at [85, 78] on span "2" at bounding box center [90, 80] width 13 height 8
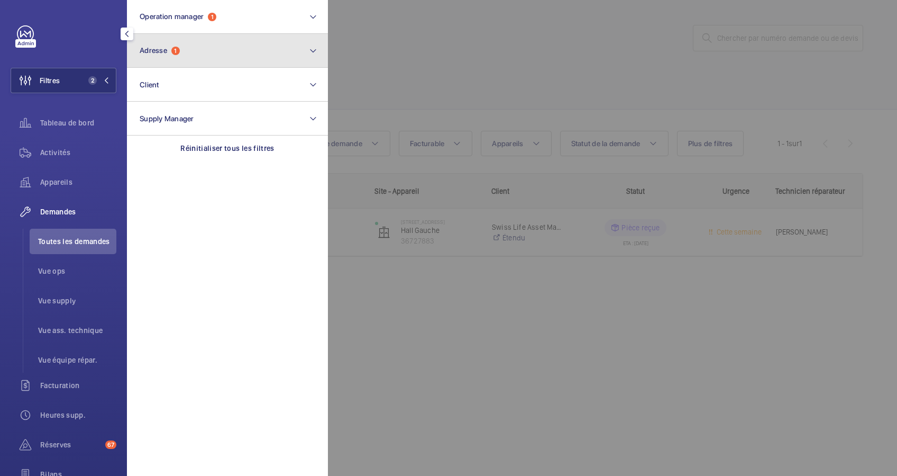
click at [243, 39] on button "Adresse 1" at bounding box center [227, 51] width 201 height 34
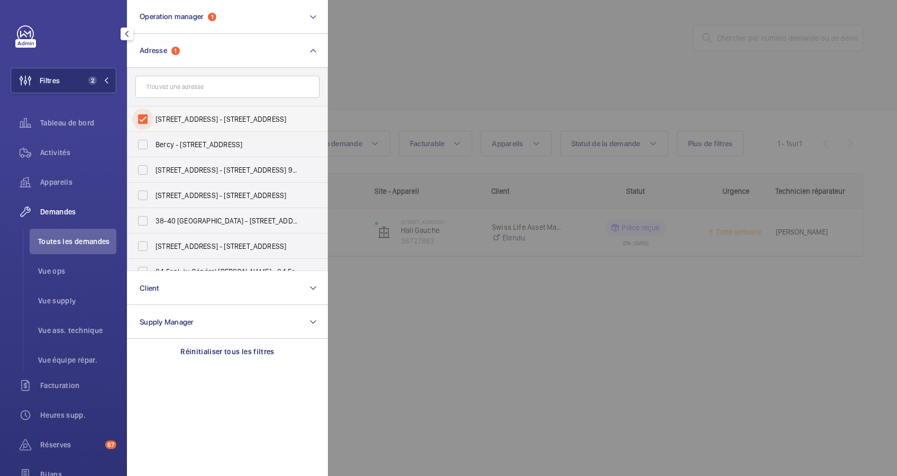
click at [142, 114] on input "44 Rue la Boétie - 44 Rue la Boétie, 75008 PARIS, PARIS 75008" at bounding box center [142, 118] width 21 height 21
checkbox input "false"
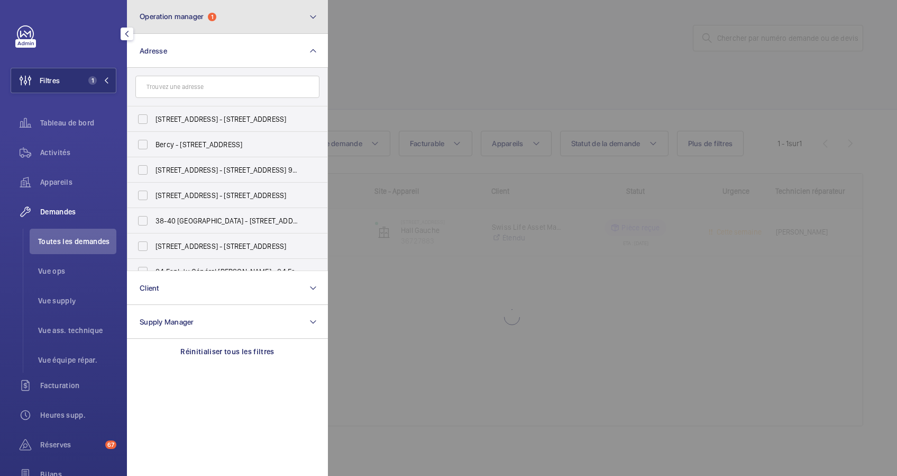
click at [267, 14] on button "Operation manager 1" at bounding box center [227, 17] width 201 height 34
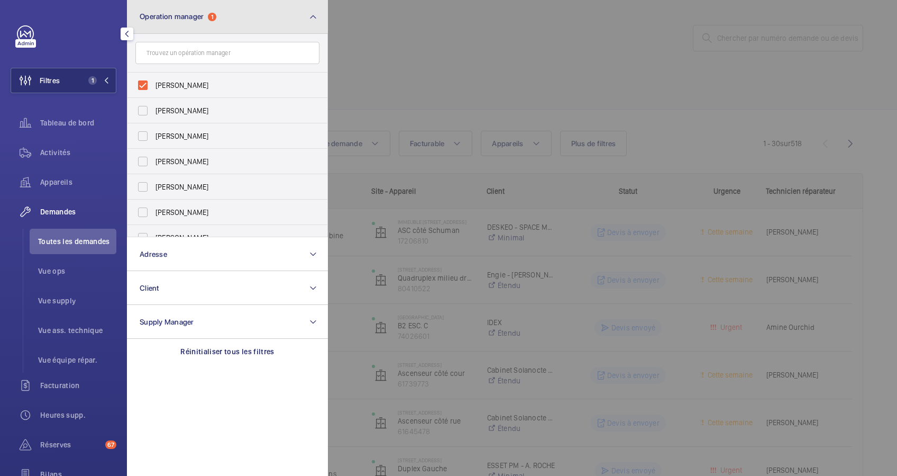
click at [313, 14] on mat-icon at bounding box center [313, 17] width 8 height 13
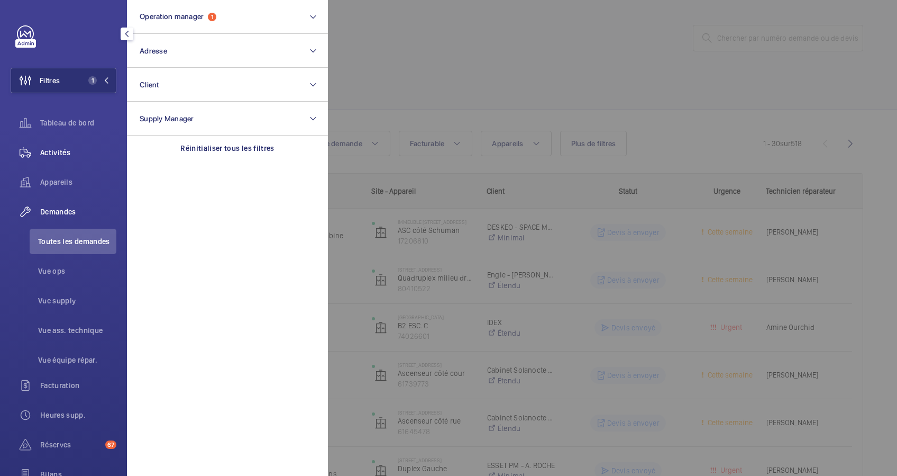
click at [62, 149] on span "Activités" at bounding box center [78, 152] width 76 height 11
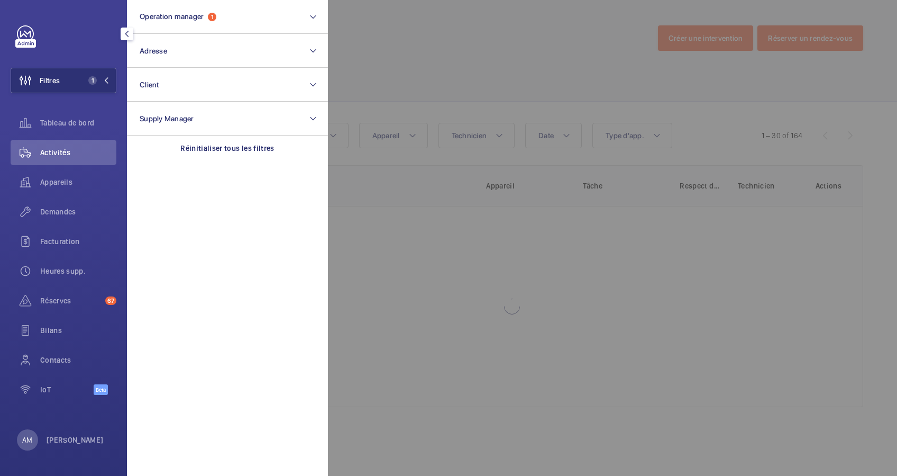
click at [347, 62] on div at bounding box center [776, 238] width 897 height 476
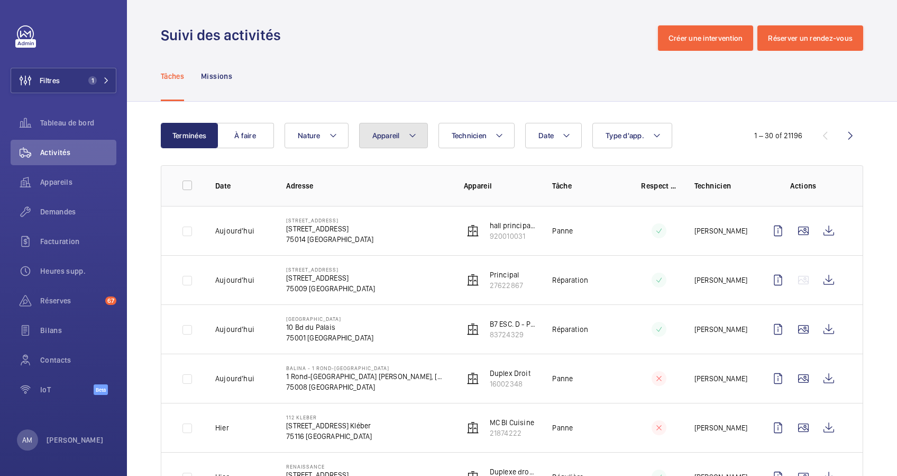
click at [412, 133] on mat-icon at bounding box center [412, 135] width 8 height 13
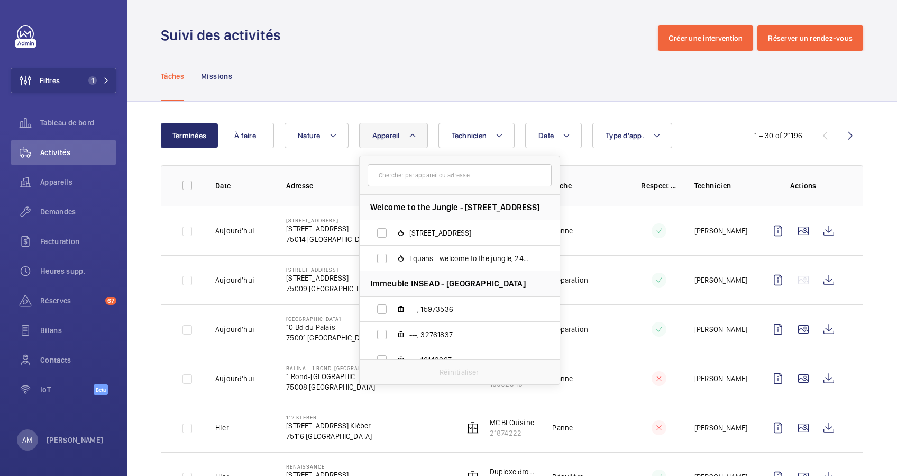
click at [434, 100] on div "Tâches Missions" at bounding box center [512, 76] width 702 height 50
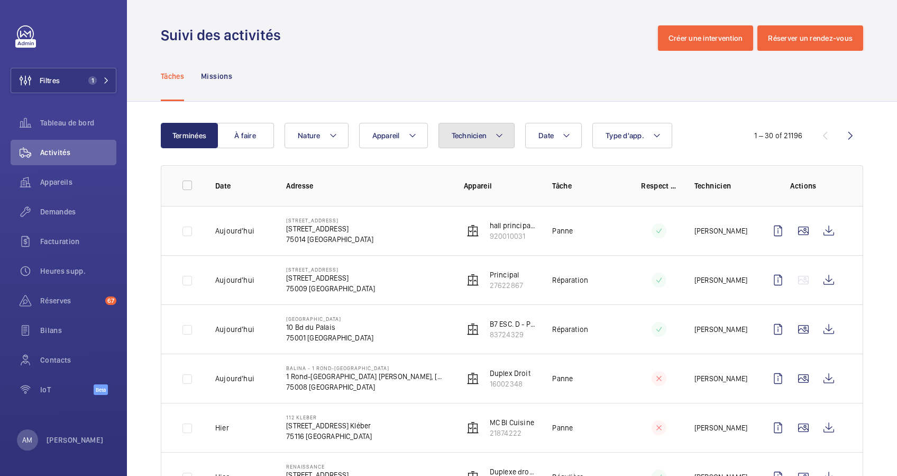
click at [486, 140] on button "Technicien" at bounding box center [477, 135] width 77 height 25
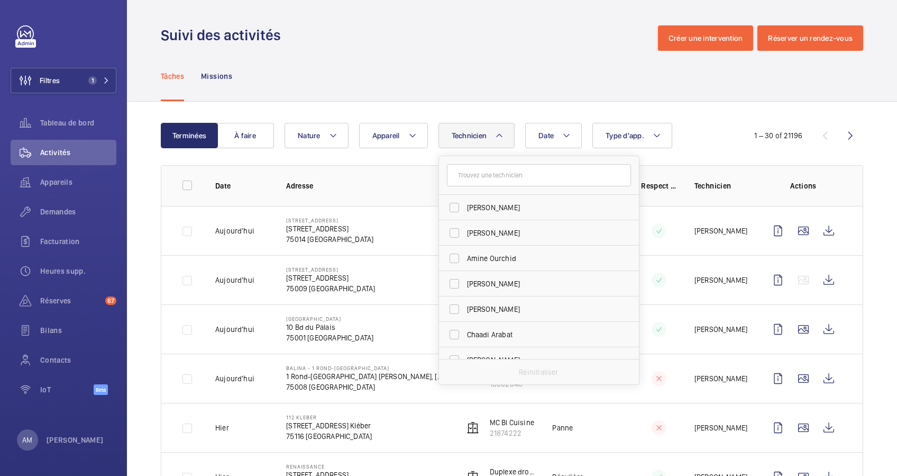
click at [505, 178] on input "text" at bounding box center [539, 175] width 184 height 22
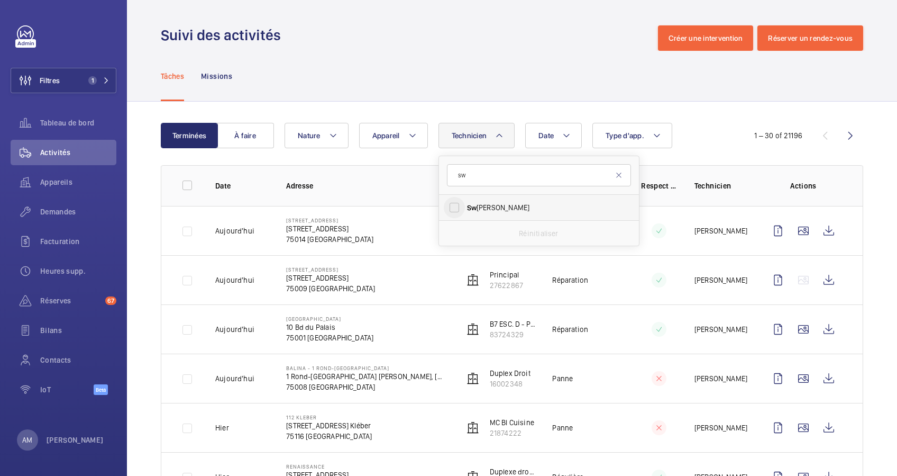
type input "sw"
click at [463, 205] on input "Sw adrou-Dine Zaïdi" at bounding box center [454, 207] width 21 height 21
checkbox input "true"
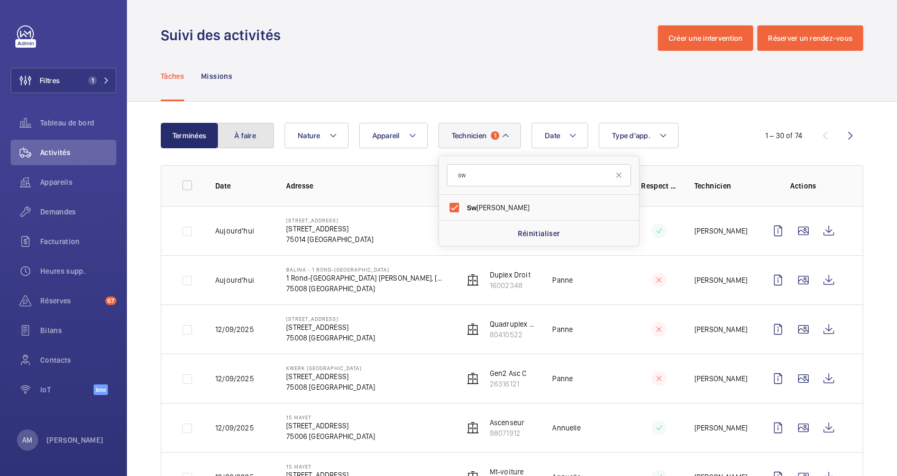
click at [240, 131] on button "À faire" at bounding box center [245, 135] width 57 height 25
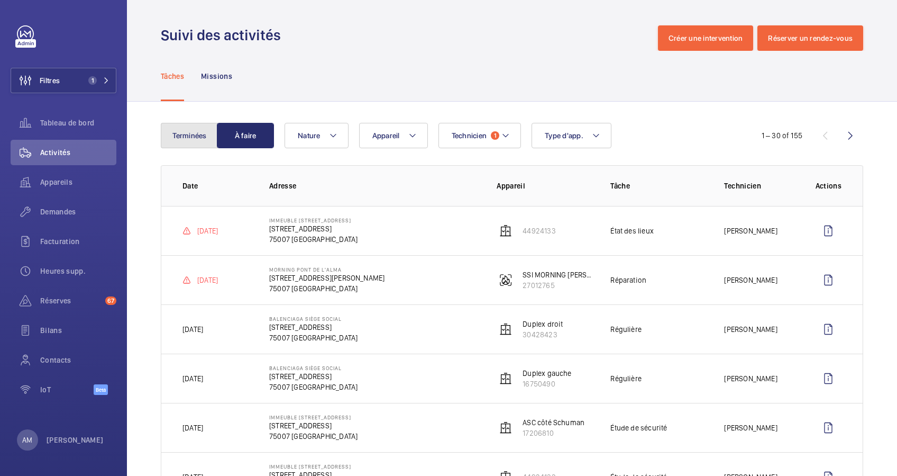
click at [203, 131] on button "Terminées" at bounding box center [189, 135] width 57 height 25
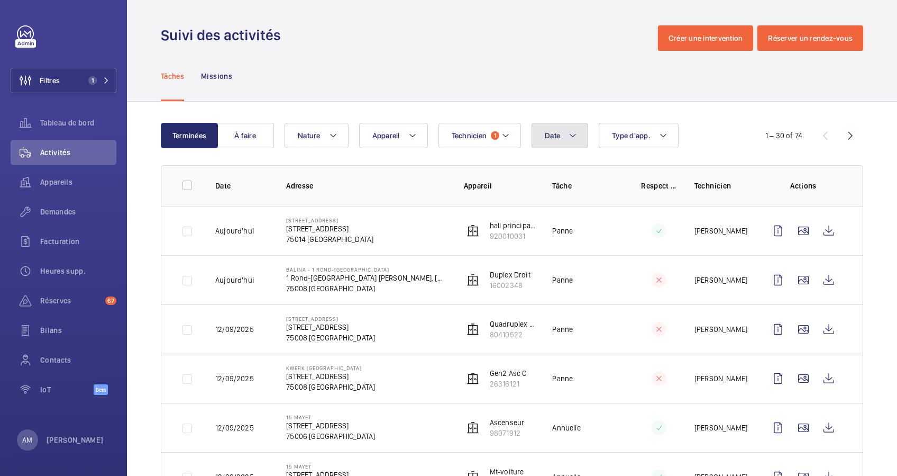
click at [557, 132] on span "Date" at bounding box center [552, 135] width 15 height 8
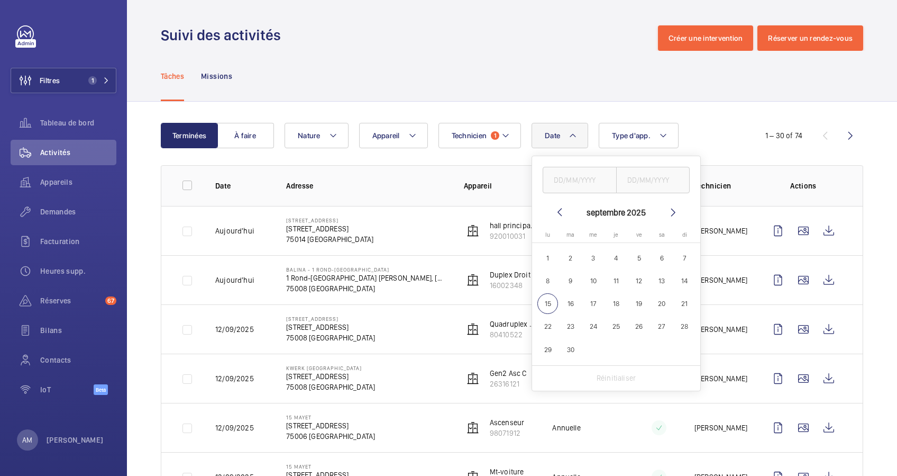
click at [663, 283] on span "13" at bounding box center [662, 280] width 21 height 21
type input "13/09/2025"
click at [659, 280] on span "13" at bounding box center [662, 280] width 21 height 21
type input "13/09/2025"
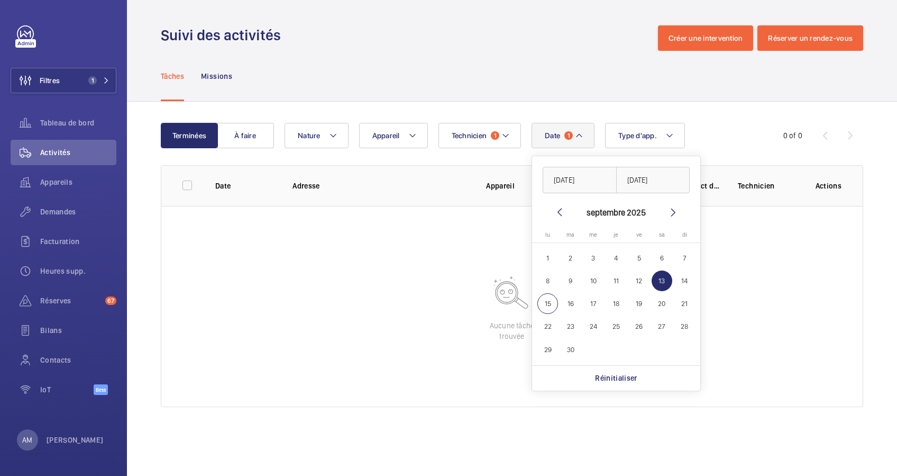
click at [522, 122] on div "Terminées À faire Date 1 13/09/2025 13/09/2025 septembre 2025 lundi lu mardi ma…" at bounding box center [512, 267] width 770 height 331
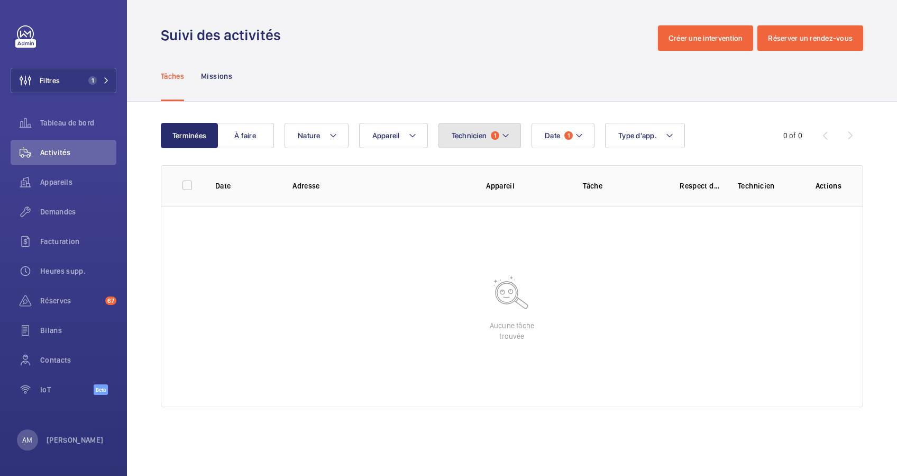
click at [495, 135] on span "1" at bounding box center [495, 135] width 8 height 8
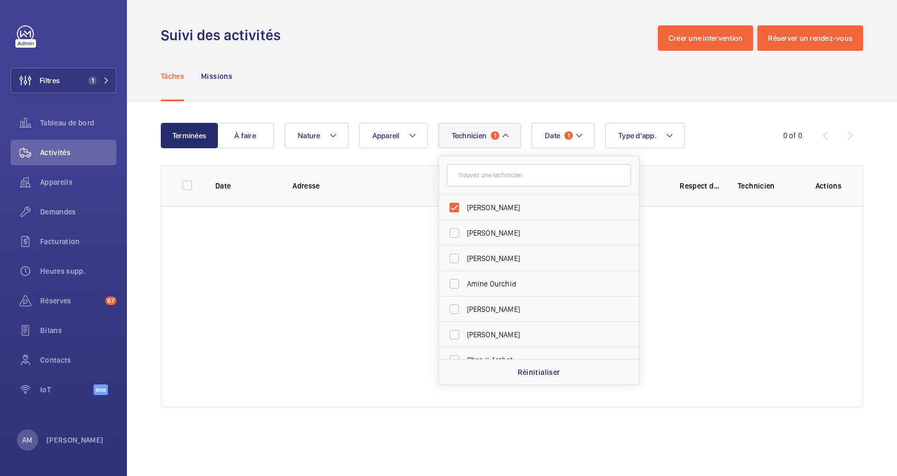
click at [526, 114] on div "Terminées À faire Date 1 Technicien 1 Swadrou-Dine Zaïdi Jerome Eniona Florian …" at bounding box center [512, 267] width 770 height 331
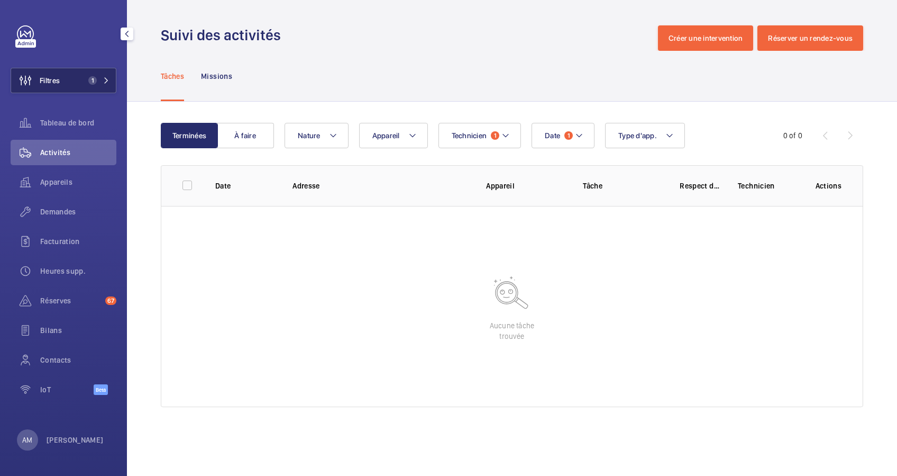
drag, startPoint x: 89, startPoint y: 75, endPoint x: 95, endPoint y: 73, distance: 5.5
click at [91, 75] on button "Filtres 1" at bounding box center [64, 80] width 106 height 25
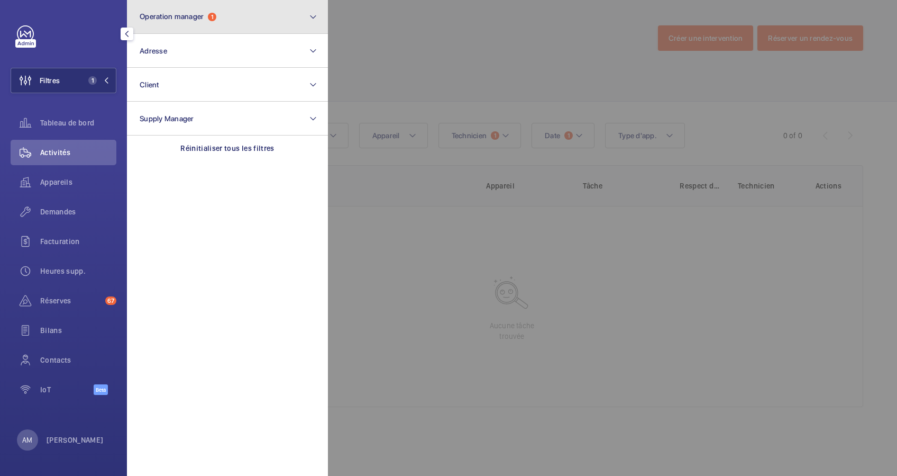
drag, startPoint x: 256, startPoint y: 20, endPoint x: 241, endPoint y: 26, distance: 16.6
click at [254, 21] on button "Operation manager 1" at bounding box center [227, 17] width 201 height 34
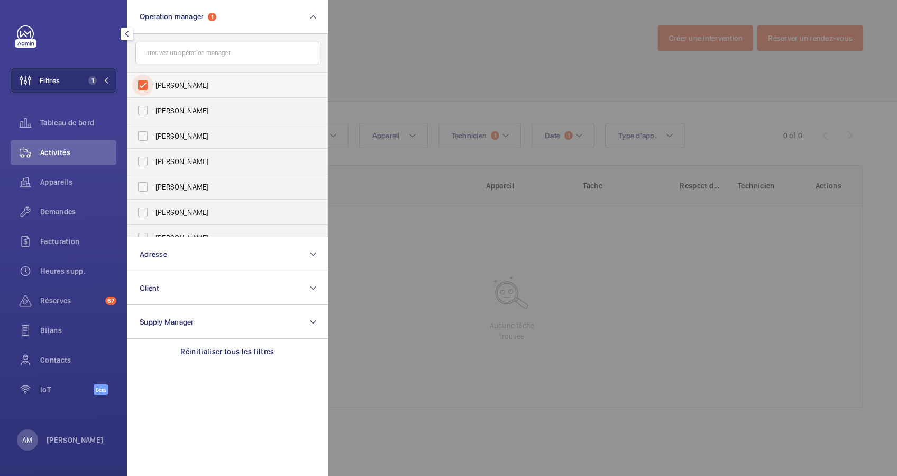
drag, startPoint x: 139, startPoint y: 81, endPoint x: 174, endPoint y: 77, distance: 34.7
click at [140, 81] on input "Anthony Mouchez" at bounding box center [142, 85] width 21 height 21
checkbox input "false"
click at [457, 71] on div at bounding box center [776, 238] width 897 height 476
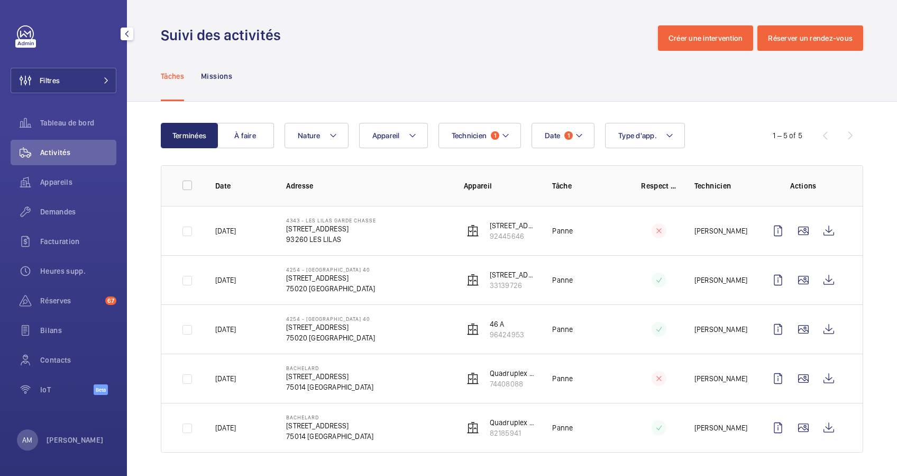
scroll to position [3, 0]
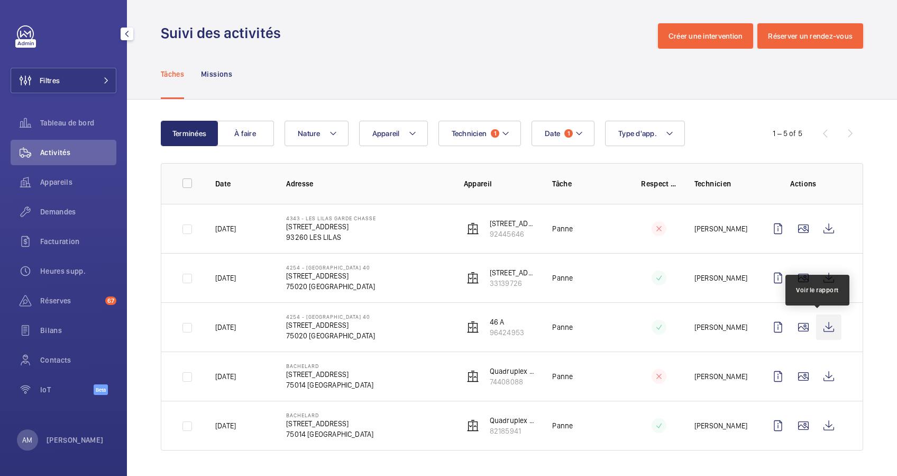
click at [817, 325] on wm-front-icon-button at bounding box center [828, 326] width 25 height 25
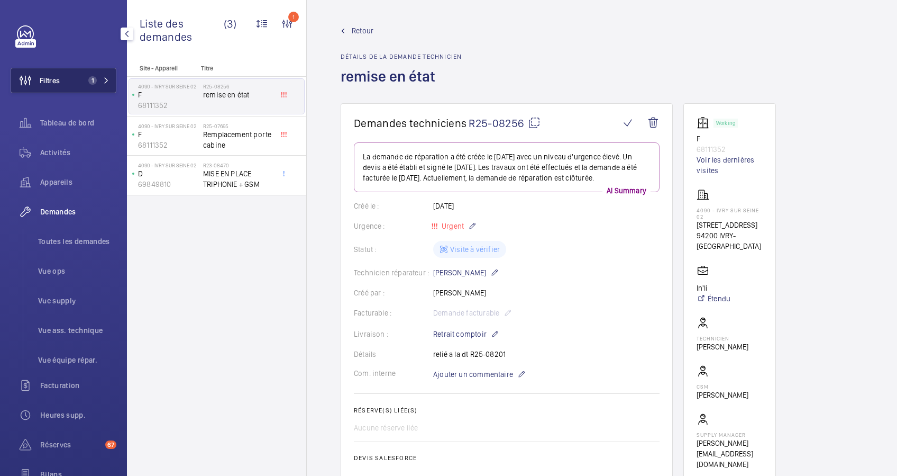
click at [96, 79] on span "1" at bounding box center [96, 80] width 25 height 8
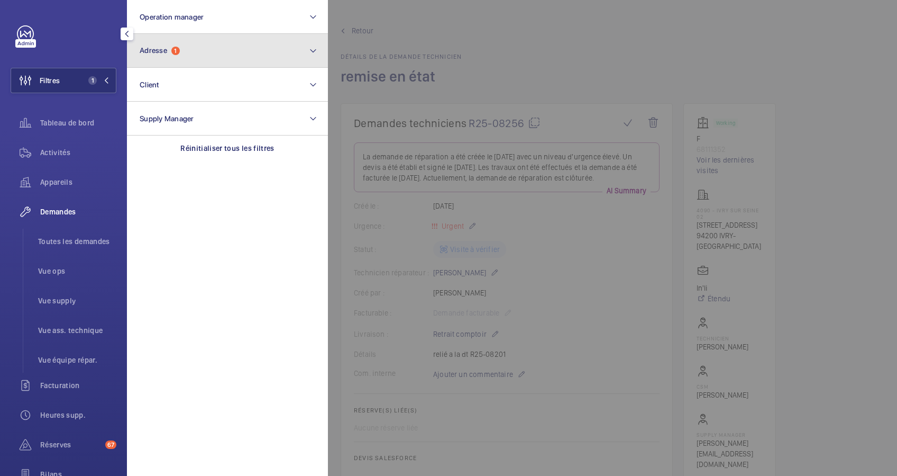
click at [236, 59] on button "Adresse 1" at bounding box center [227, 51] width 201 height 34
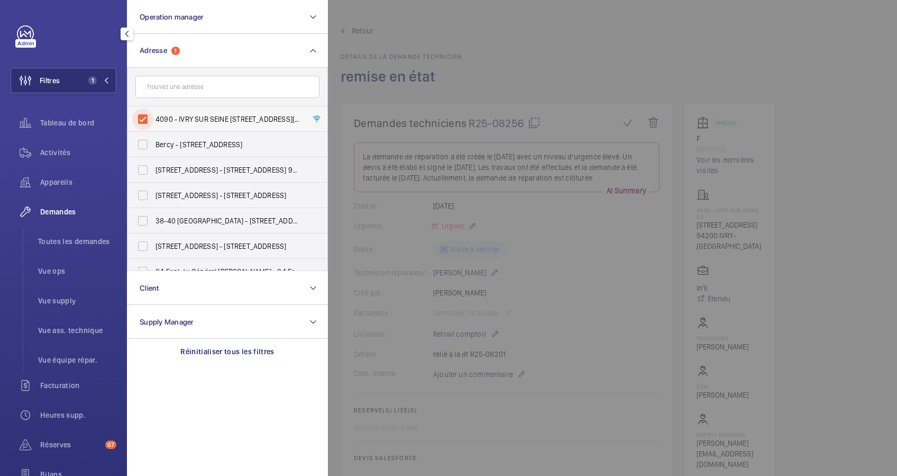
click at [140, 116] on input "4090 - IVRY SUR SEINE 02 - 16 Rue Raspail 94200 IVRY, IVRY-SUR-SEINE 94200" at bounding box center [142, 118] width 21 height 21
checkbox input "false"
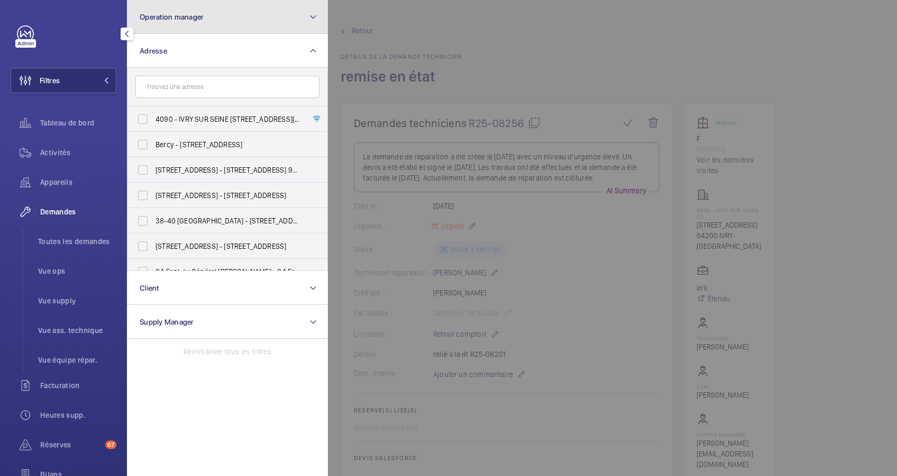
click at [290, 28] on button "Operation manager" at bounding box center [227, 17] width 201 height 34
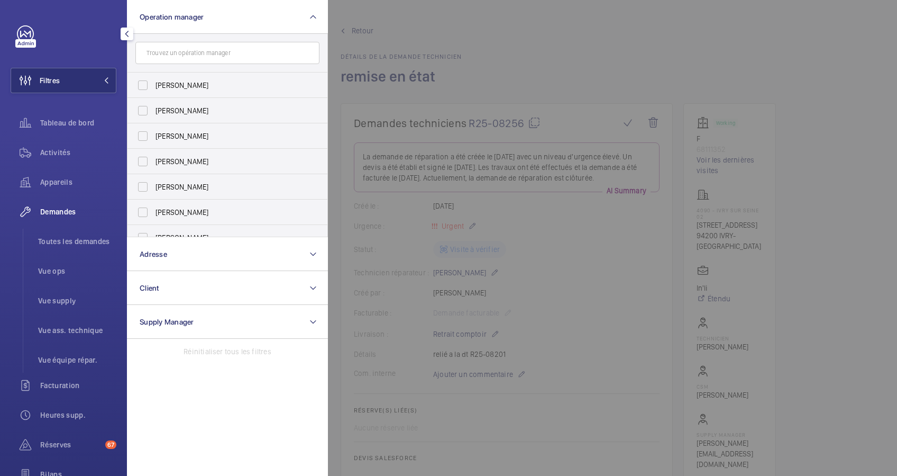
click at [474, 28] on div at bounding box center [776, 238] width 897 height 476
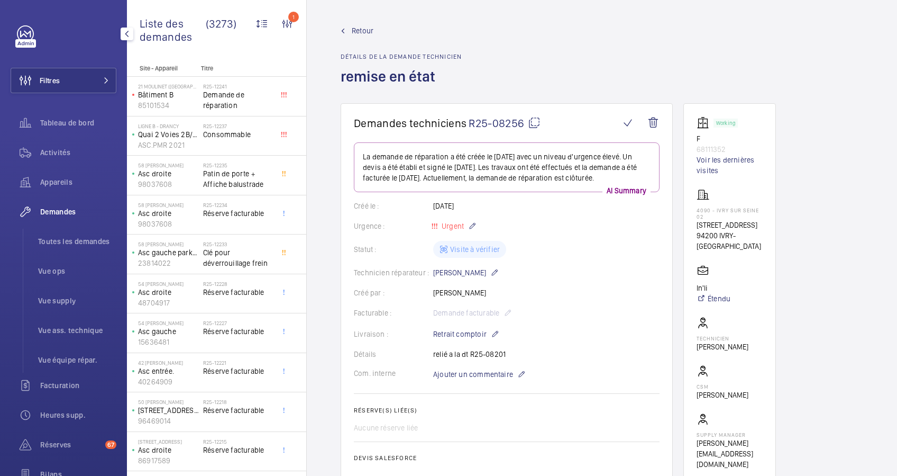
click at [96, 85] on button "Filtres" at bounding box center [64, 80] width 106 height 25
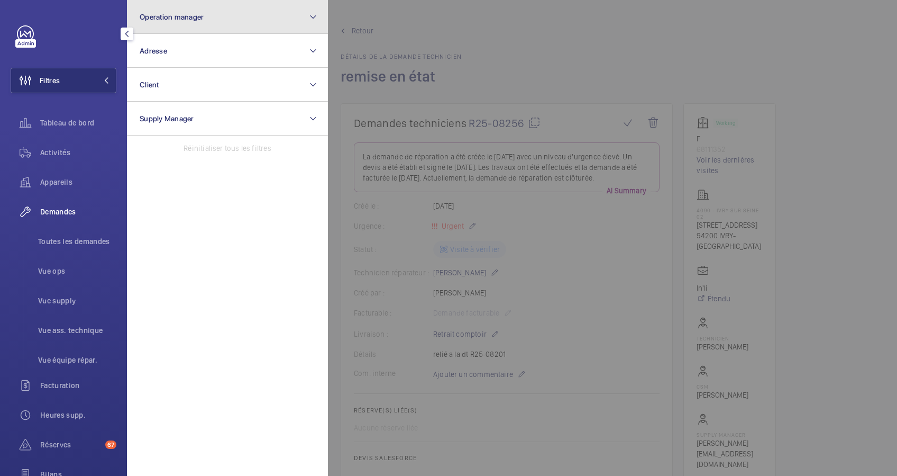
click at [240, 11] on button "Operation manager" at bounding box center [227, 17] width 201 height 34
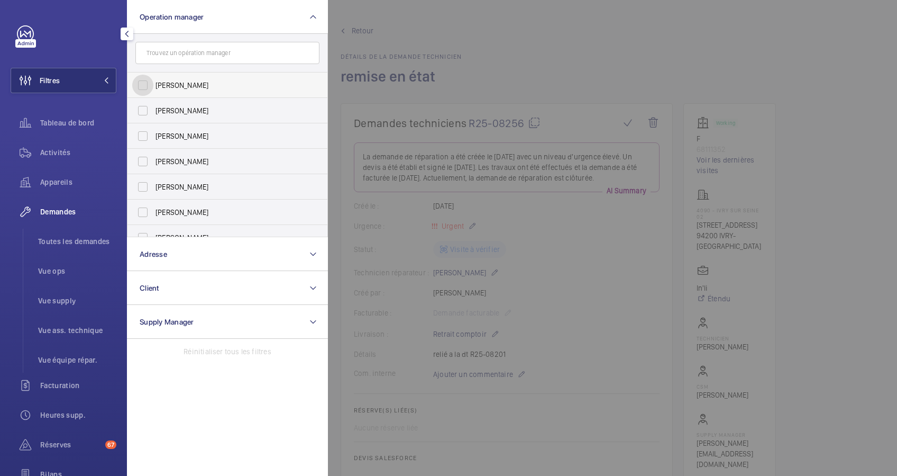
click at [139, 86] on input "[PERSON_NAME]" at bounding box center [142, 85] width 21 height 21
checkbox input "true"
drag, startPoint x: 53, startPoint y: 179, endPoint x: 499, endPoint y: 58, distance: 462.5
click at [57, 179] on span "Appareils" at bounding box center [78, 182] width 76 height 11
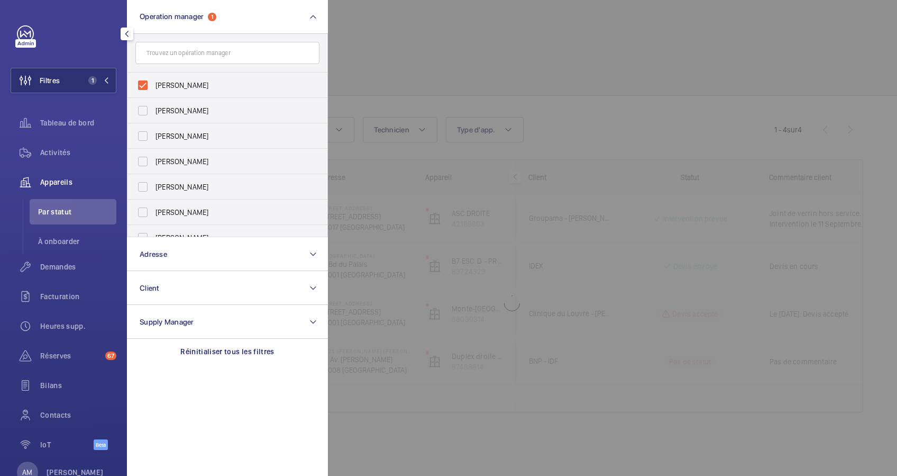
click at [473, 58] on div at bounding box center [776, 238] width 897 height 476
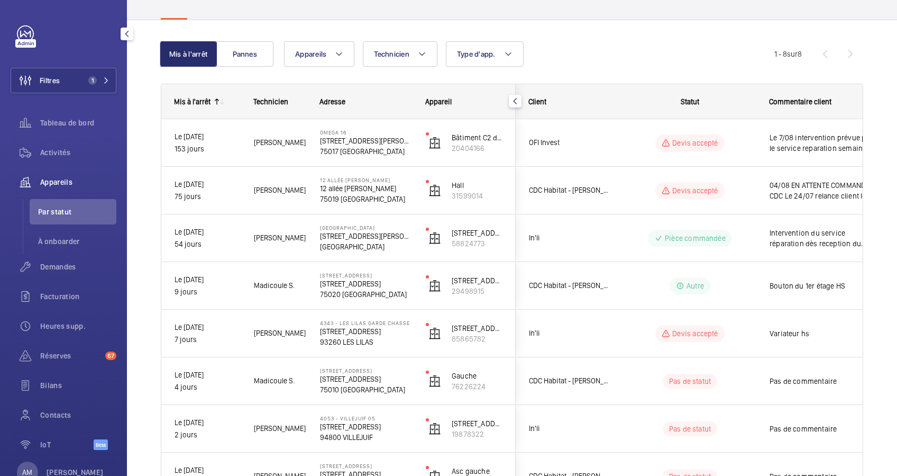
scroll to position [161, 0]
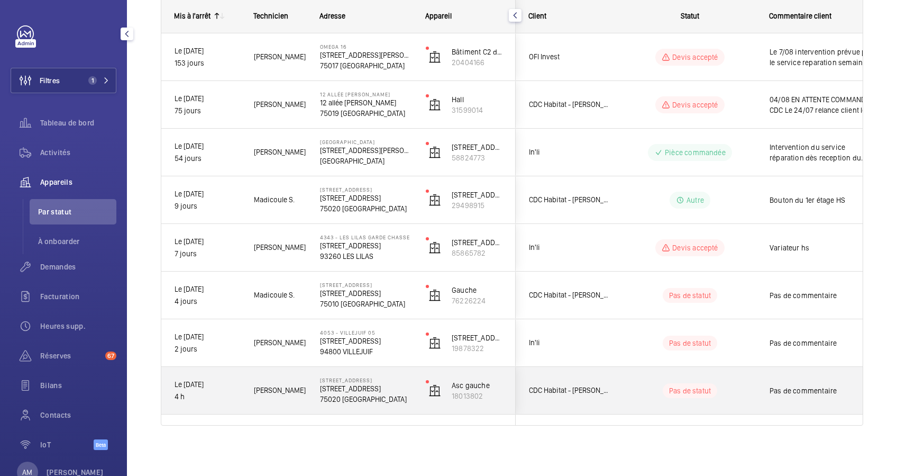
click at [354, 386] on p "138 bis avenue Gambetta" at bounding box center [366, 388] width 92 height 11
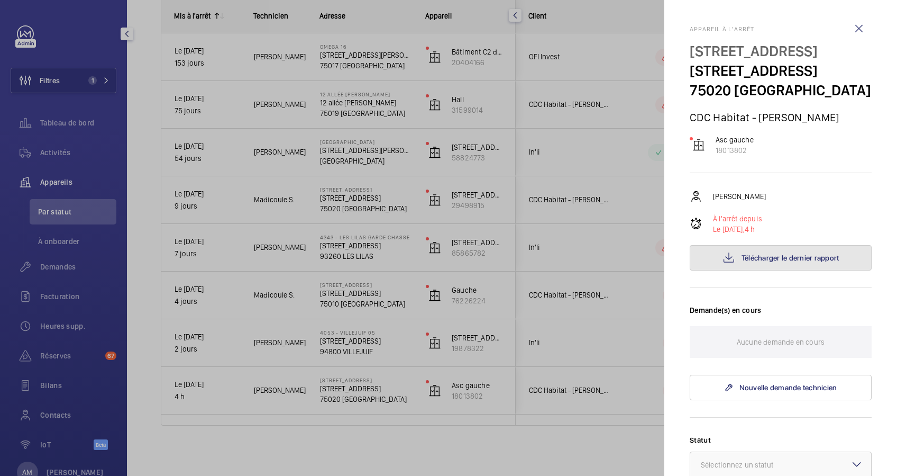
click at [744, 251] on button "Télécharger le dernier rapport" at bounding box center [781, 257] width 182 height 25
click at [357, 351] on div at bounding box center [448, 238] width 897 height 476
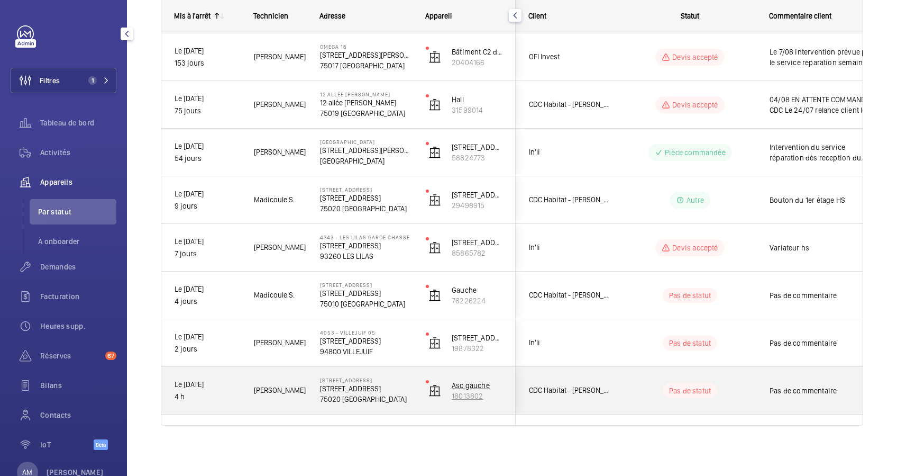
drag, startPoint x: 489, startPoint y: 397, endPoint x: 454, endPoint y: 386, distance: 37.0
click at [454, 386] on div "Asc gauche 18013802" at bounding box center [477, 390] width 51 height 21
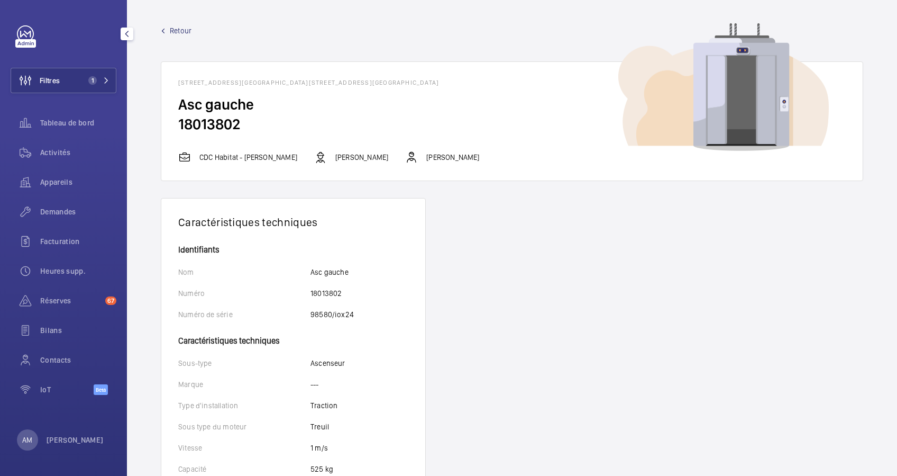
drag, startPoint x: 273, startPoint y: 127, endPoint x: 178, endPoint y: 110, distance: 97.3
click at [178, 110] on wm-front-card-body "Asc gauche 18013802" at bounding box center [511, 123] width 701 height 56
copy wm-front-card-body "Asc gauche 18013802"
click at [178, 25] on span "Retour" at bounding box center [181, 30] width 22 height 11
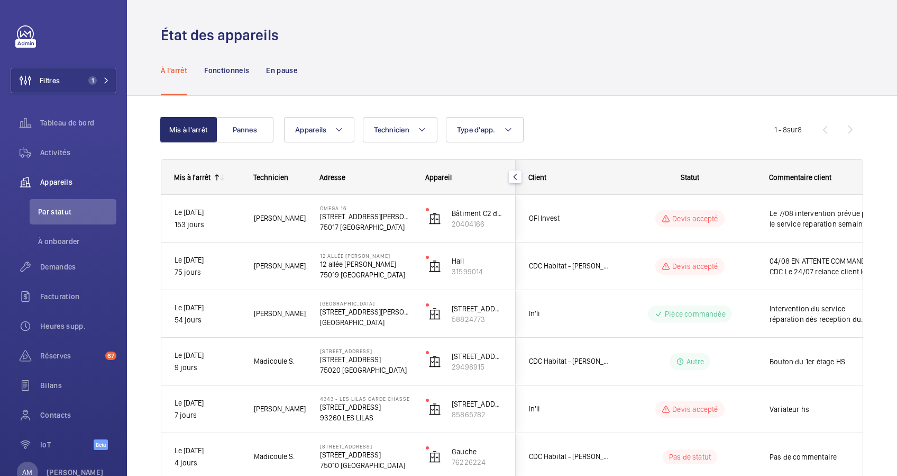
click at [558, 131] on div "Appareils Technicien Type d'app. Plus de filtres Réinitialiser tous les filtres" at bounding box center [529, 129] width 490 height 25
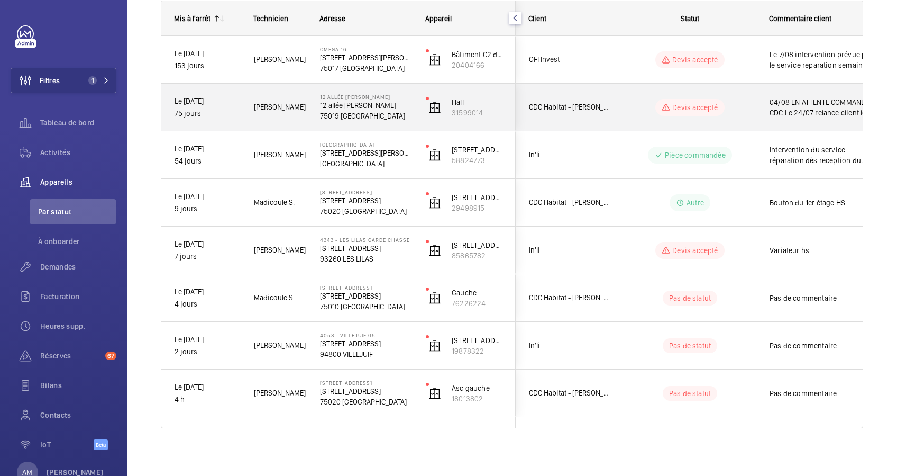
scroll to position [161, 0]
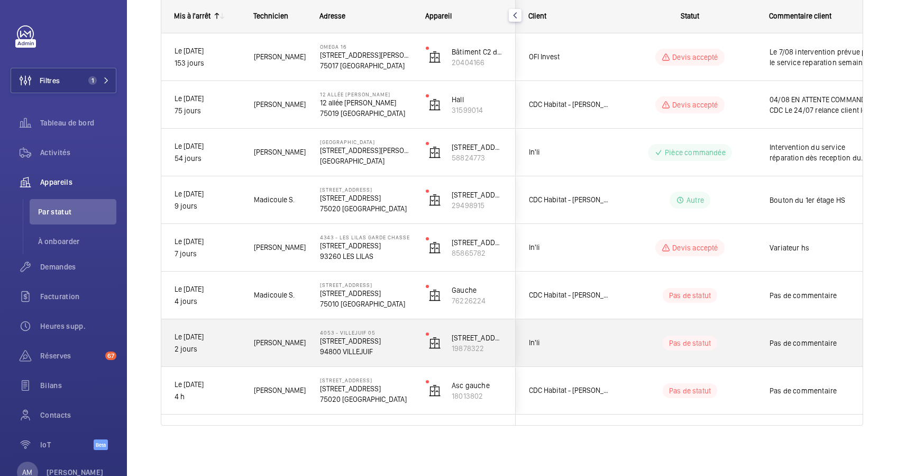
click at [386, 349] on p "94800 VILLEJUIF" at bounding box center [366, 351] width 92 height 11
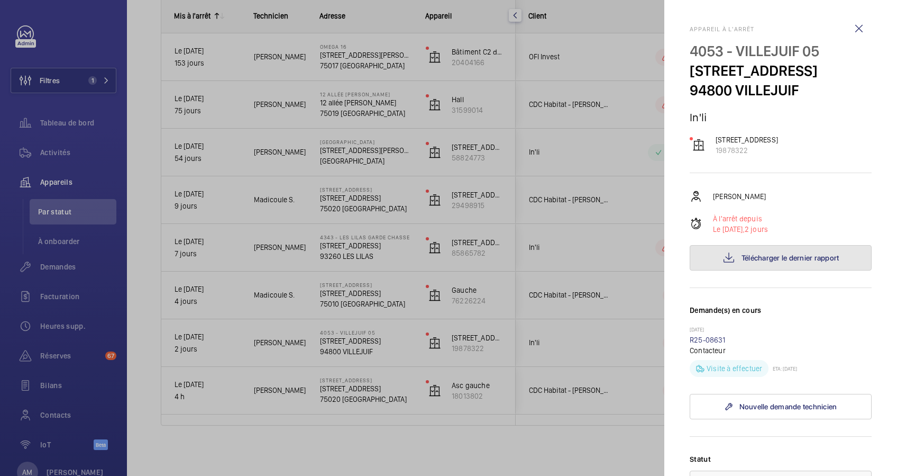
click at [767, 270] on button "Télécharger le dernier rapport" at bounding box center [781, 257] width 182 height 25
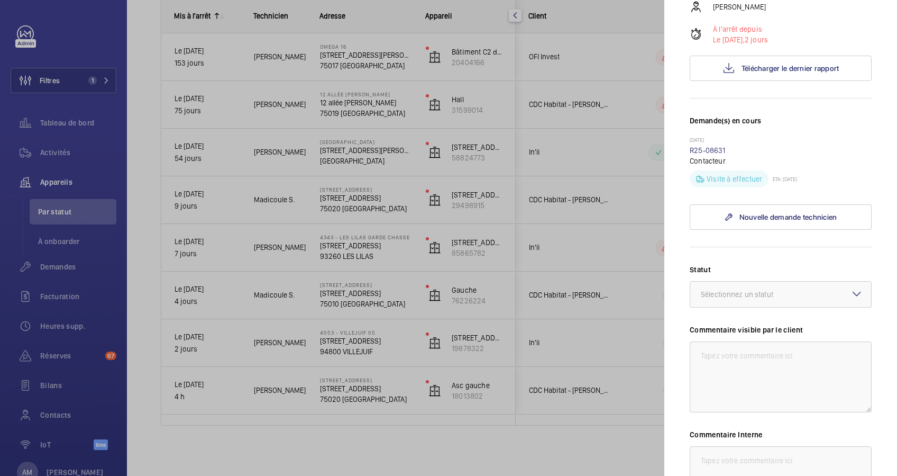
scroll to position [212, 0]
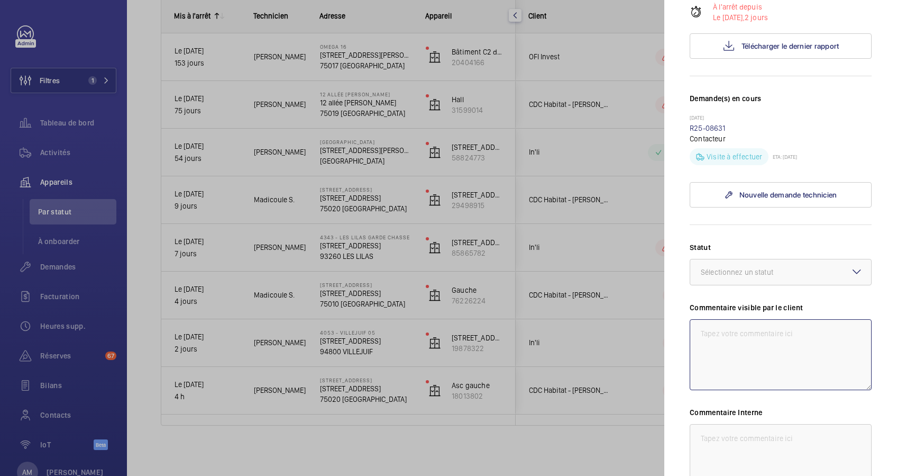
click at [716, 346] on textarea at bounding box center [781, 354] width 182 height 71
paste textarea "Contacteur de frein H.S Pièce en commande"
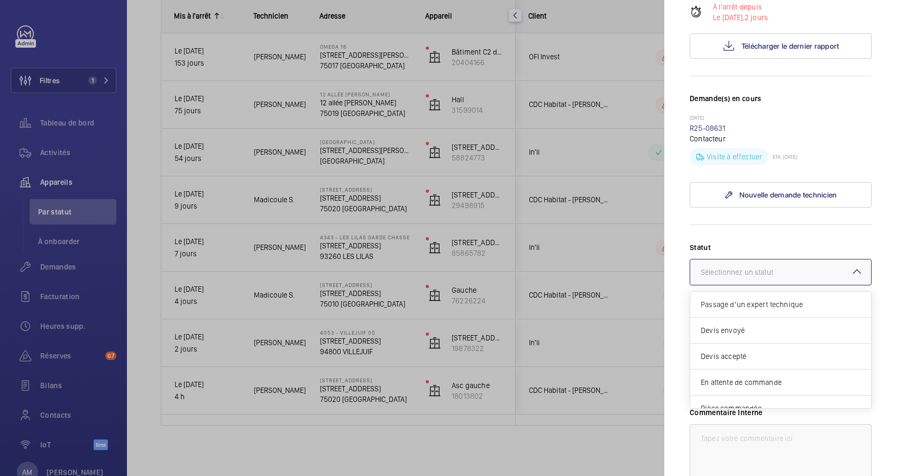
click at [775, 283] on div at bounding box center [780, 271] width 181 height 25
click at [761, 343] on span "Pièce commandée" at bounding box center [781, 337] width 160 height 11
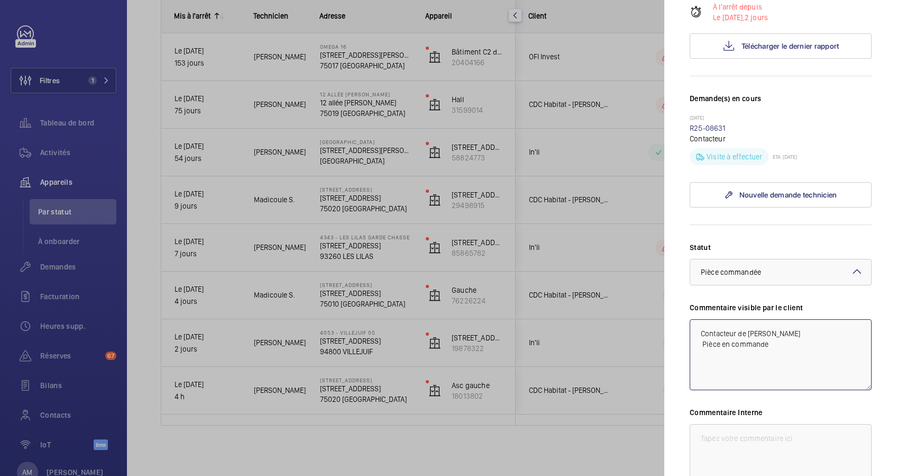
drag, startPoint x: 774, startPoint y: 364, endPoint x: 693, endPoint y: 363, distance: 81.5
click at [693, 363] on textarea "Contacteur de frein H.S Pièce en commande" at bounding box center [781, 354] width 182 height 71
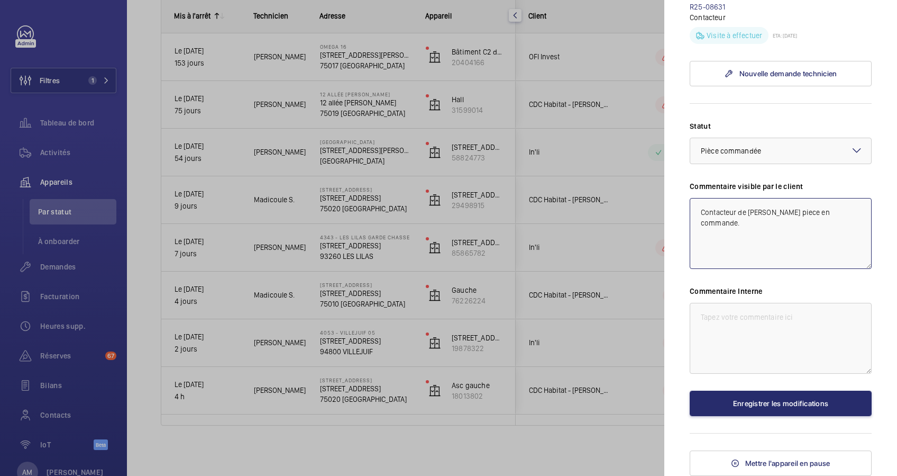
scroll to position [352, 0]
type textarea "Contacteur de frein H.S piece en commande."
click at [771, 402] on button "Enregistrer les modifications" at bounding box center [781, 402] width 182 height 25
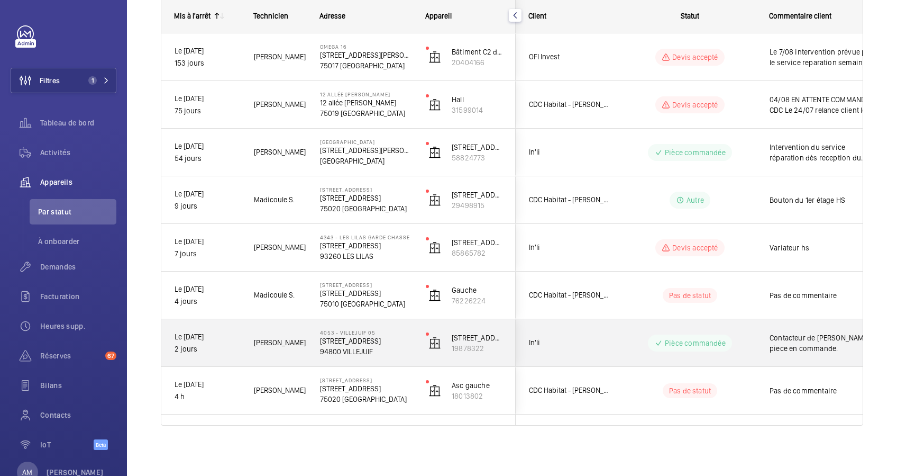
click at [307, 362] on div "4053 - VILLEJUIF 05 1 Rue de Provence 94800 VILLEJUIF 94800 VILLEJUIF" at bounding box center [359, 343] width 105 height 48
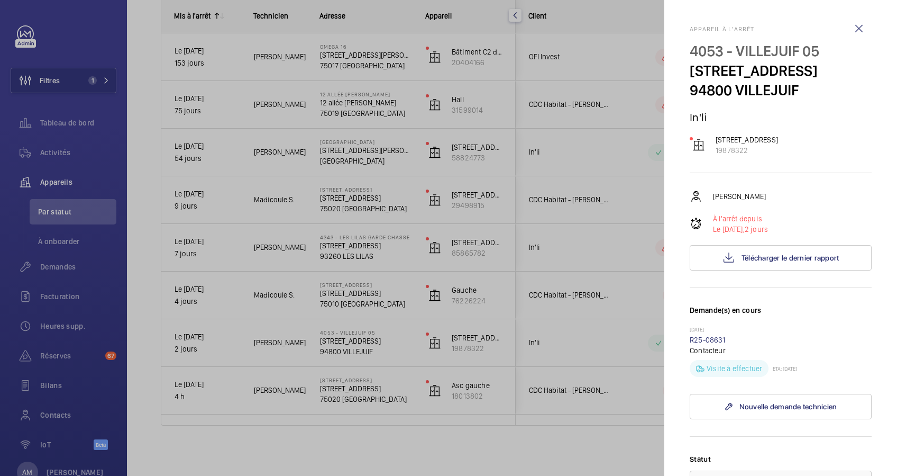
drag, startPoint x: 333, startPoint y: 339, endPoint x: 413, endPoint y: 339, distance: 80.4
click at [395, 346] on div at bounding box center [448, 238] width 897 height 476
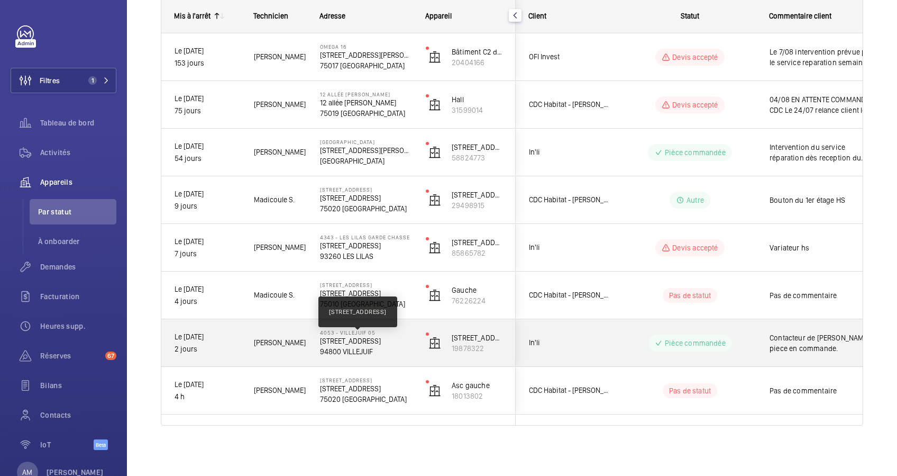
drag, startPoint x: 321, startPoint y: 355, endPoint x: 333, endPoint y: 347, distance: 14.8
click at [333, 347] on div "4053 - VILLEJUIF 05 1 Rue de Provence 94800 VILLEJUIF 94800 VILLEJUIF" at bounding box center [359, 343] width 105 height 48
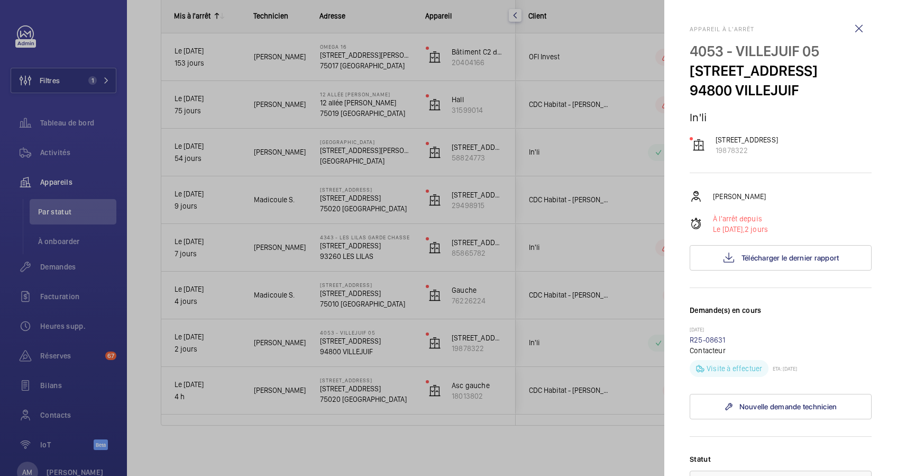
drag, startPoint x: 687, startPoint y: 70, endPoint x: 753, endPoint y: 89, distance: 68.3
click at [753, 89] on mat-sidenav "Appareil à l'arrêt 4053 - VILLEJUIF 05 1 Rue de Provence 94800 VILLEJUIF 94800 …" at bounding box center [780, 238] width 233 height 476
drag, startPoint x: 753, startPoint y: 89, endPoint x: 744, endPoint y: 88, distance: 8.5
copy p "1 Rue de Provence 94800 VILLEJUIF"
click at [231, 444] on div at bounding box center [448, 238] width 897 height 476
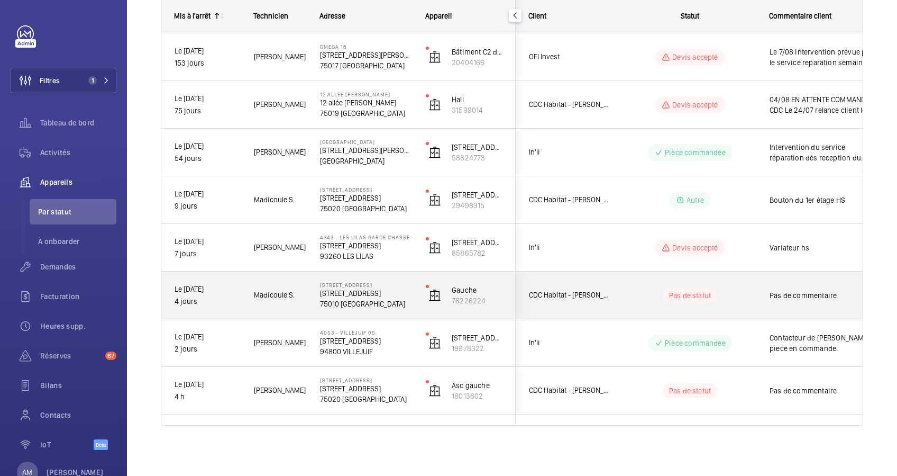
click at [374, 298] on p "75010 PARIS" at bounding box center [366, 303] width 92 height 11
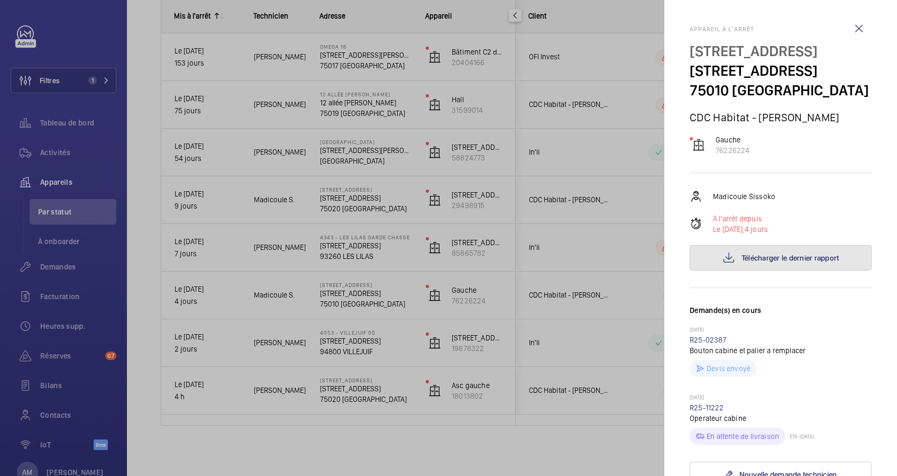
click at [767, 262] on span "Télécharger le dernier rapport" at bounding box center [791, 257] width 98 height 8
click at [638, 248] on div at bounding box center [448, 238] width 897 height 476
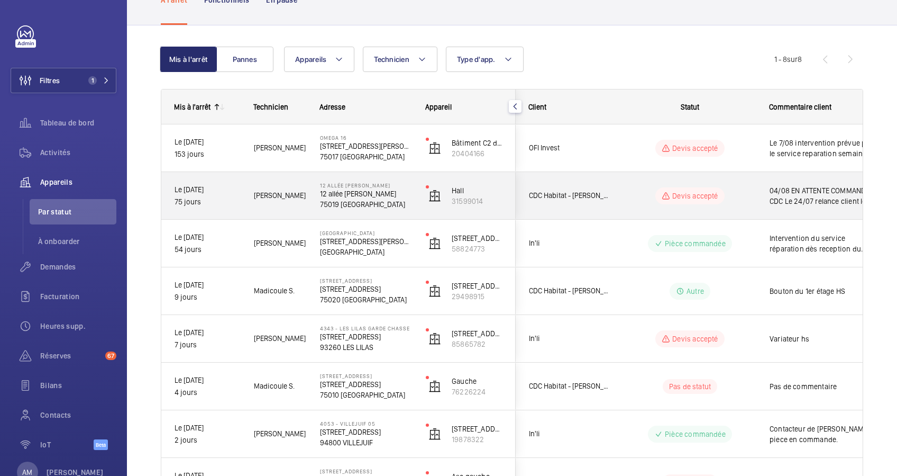
scroll to position [141, 0]
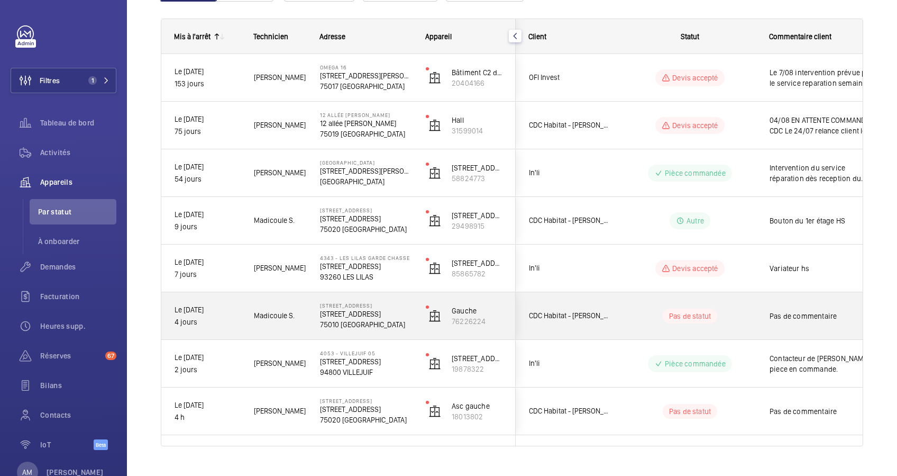
click at [629, 311] on wm-front-pills-cell "Pas de statut" at bounding box center [690, 315] width 132 height 15
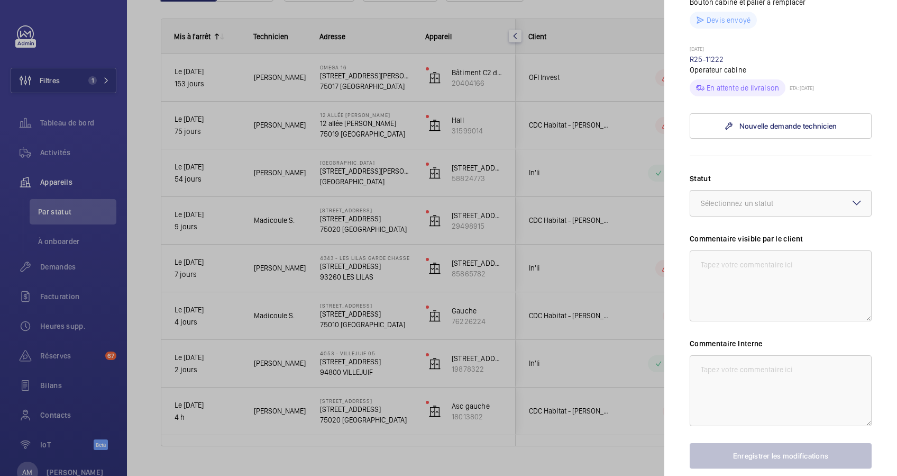
scroll to position [352, 0]
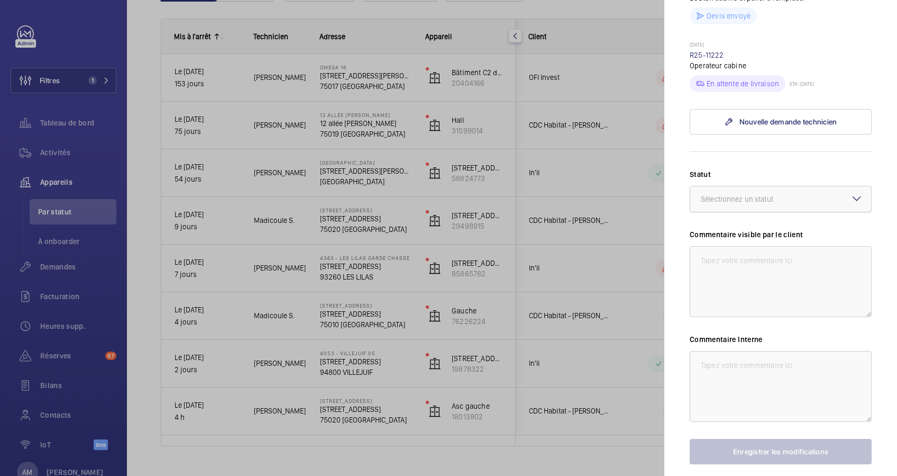
click at [787, 204] on div "Sélectionnez un statut" at bounding box center [750, 199] width 99 height 11
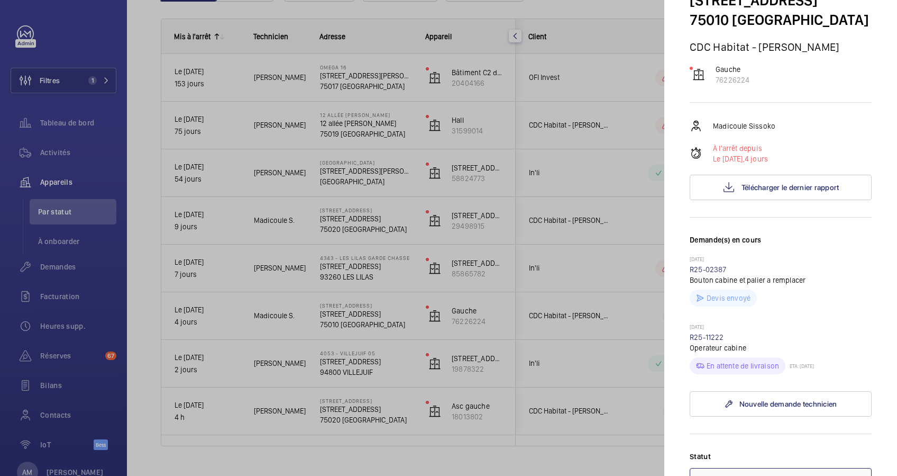
scroll to position [0, 0]
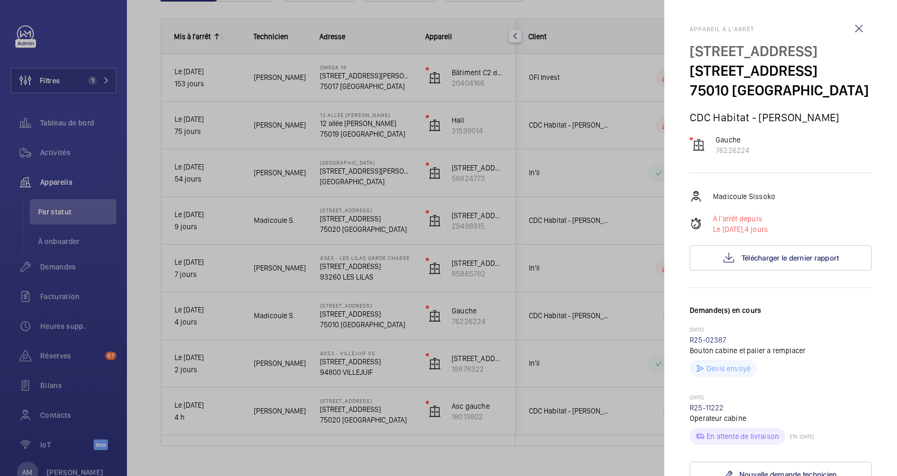
drag, startPoint x: 692, startPoint y: 50, endPoint x: 745, endPoint y: 66, distance: 55.2
click at [745, 61] on p "4 rue des Ecluses ST-Martin" at bounding box center [781, 51] width 182 height 20
drag, startPoint x: 745, startPoint y: 66, endPoint x: 719, endPoint y: 67, distance: 25.4
copy p "4 rue des Ecluses ST-Martin"
click at [846, 326] on h3 "Demande(s) en cours" at bounding box center [781, 315] width 182 height 21
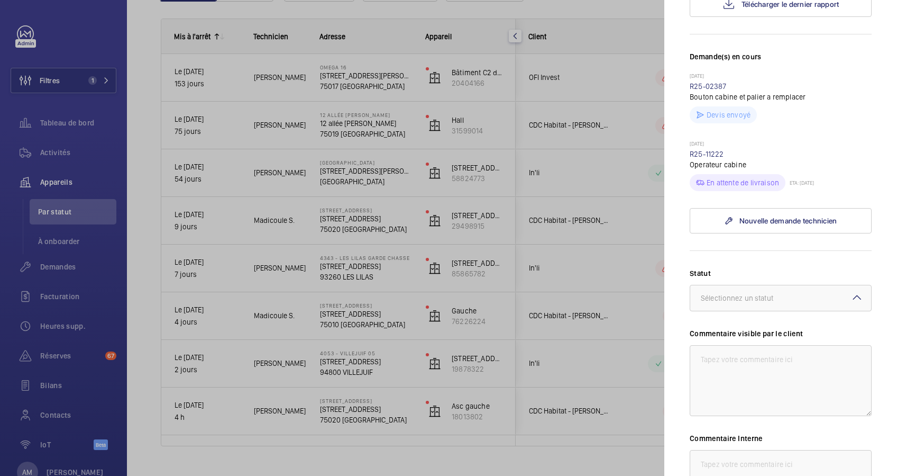
scroll to position [282, 0]
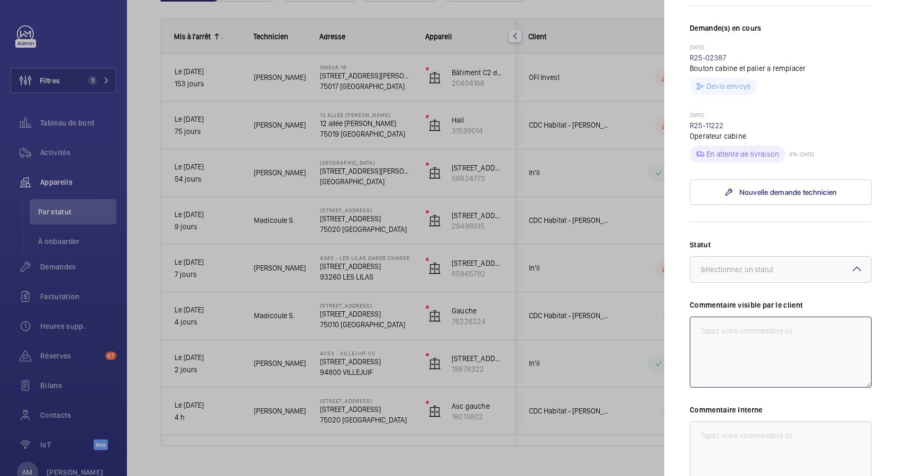
click at [729, 363] on textarea at bounding box center [781, 351] width 182 height 71
type textarea "Remplacement porte cabine."
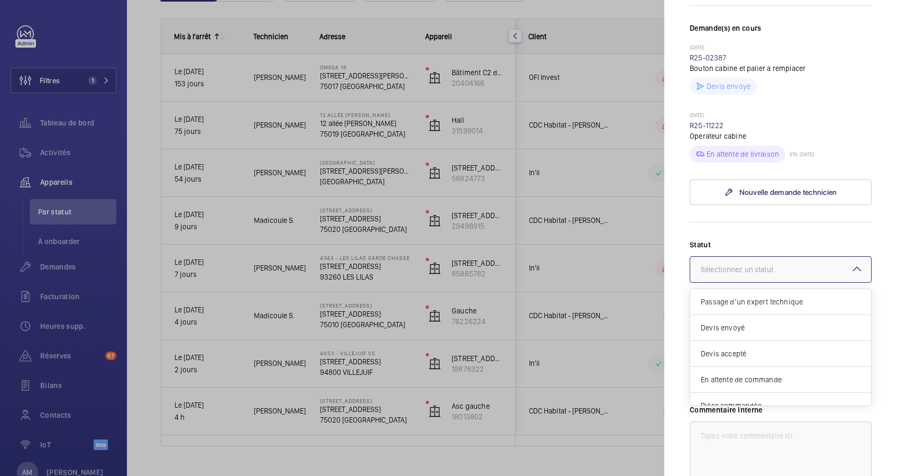
click at [851, 275] on mat-icon at bounding box center [857, 268] width 13 height 13
click at [784, 359] on span "Devis accepté" at bounding box center [781, 353] width 160 height 11
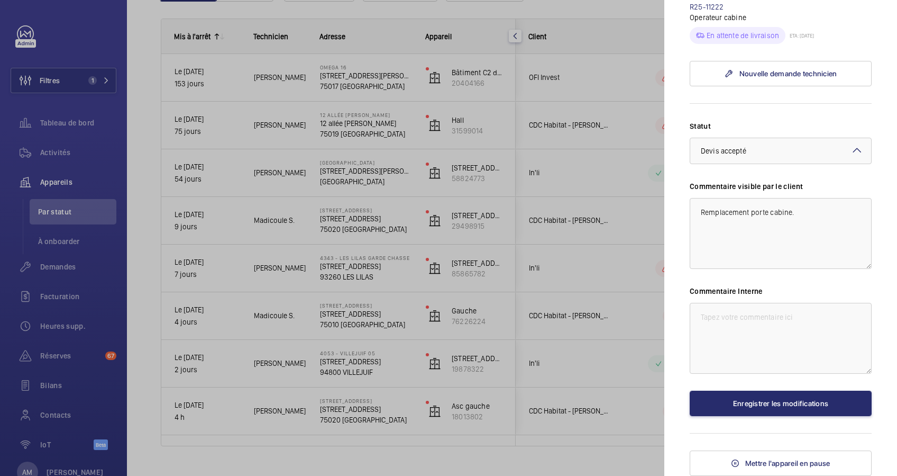
scroll to position [423, 0]
click at [769, 415] on button "Enregistrer les modifications" at bounding box center [781, 402] width 182 height 25
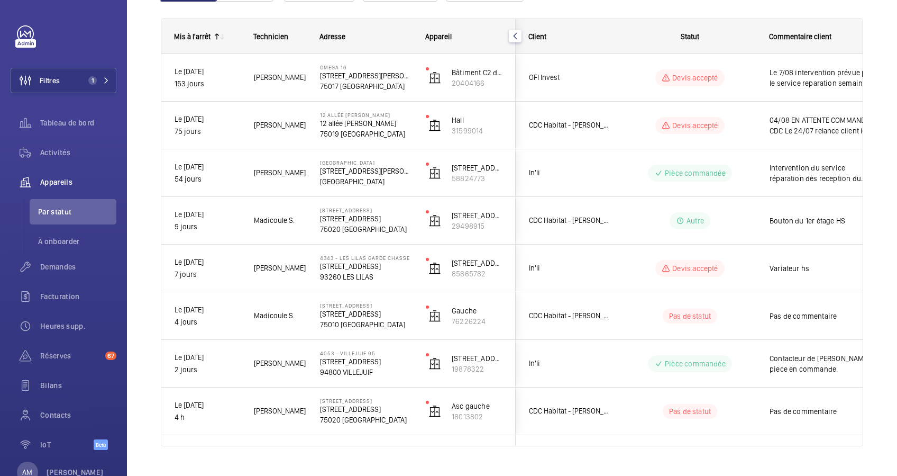
scroll to position [0, 0]
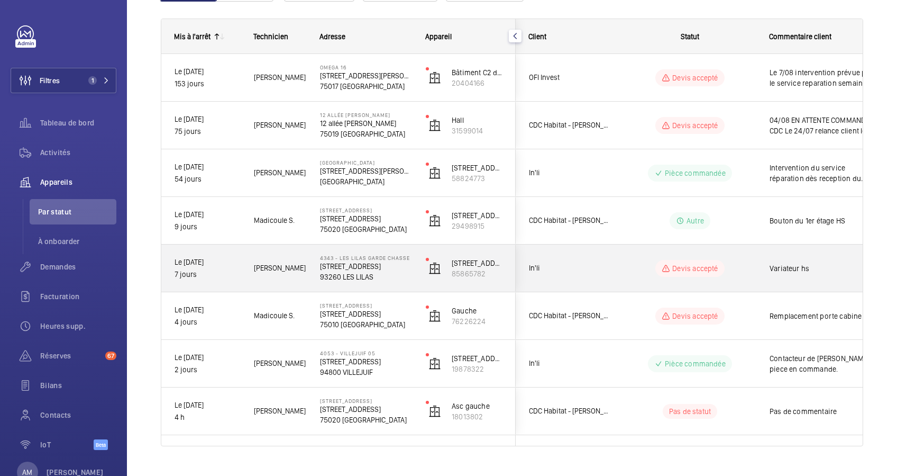
click at [372, 276] on p "93260 LES LILAS" at bounding box center [366, 276] width 92 height 11
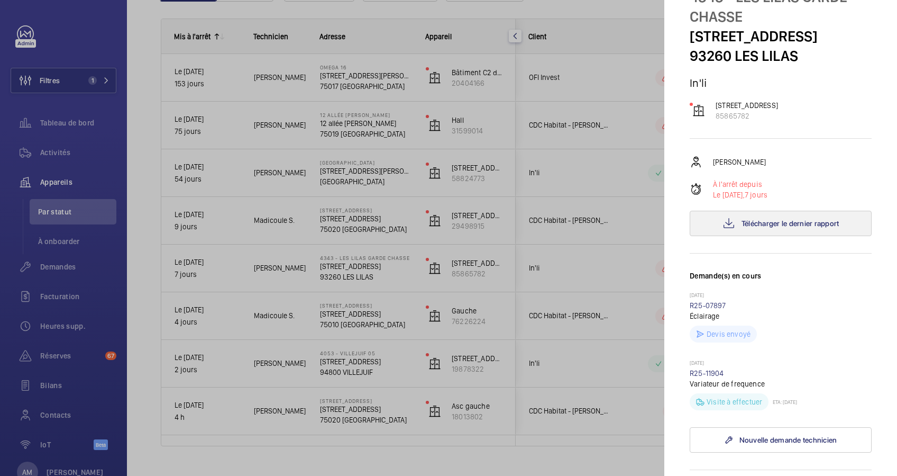
scroll to position [70, 0]
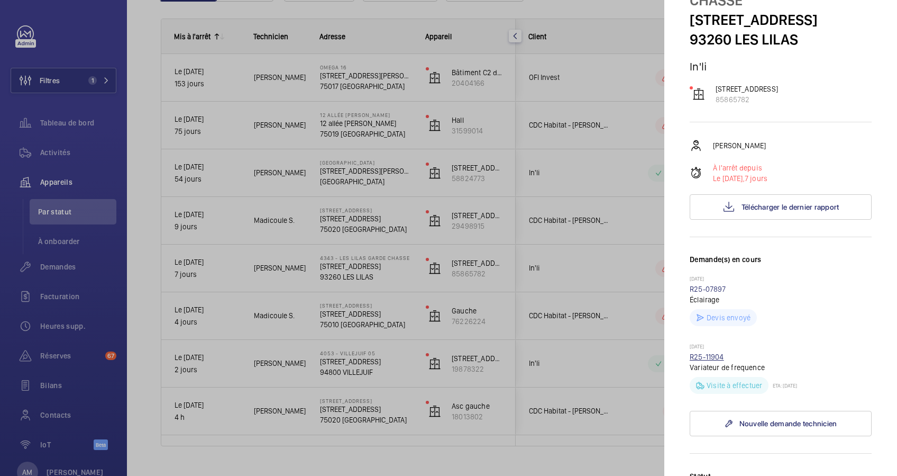
click at [711, 361] on link "R25-11904" at bounding box center [707, 356] width 34 height 8
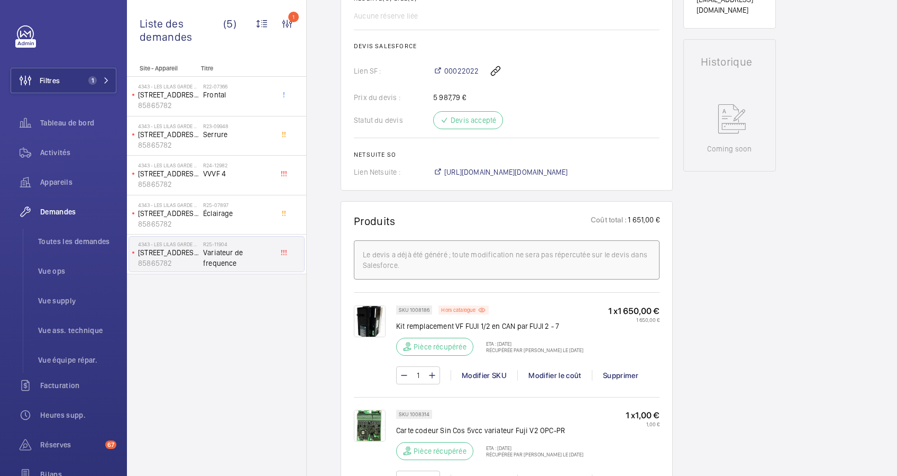
scroll to position [494, 0]
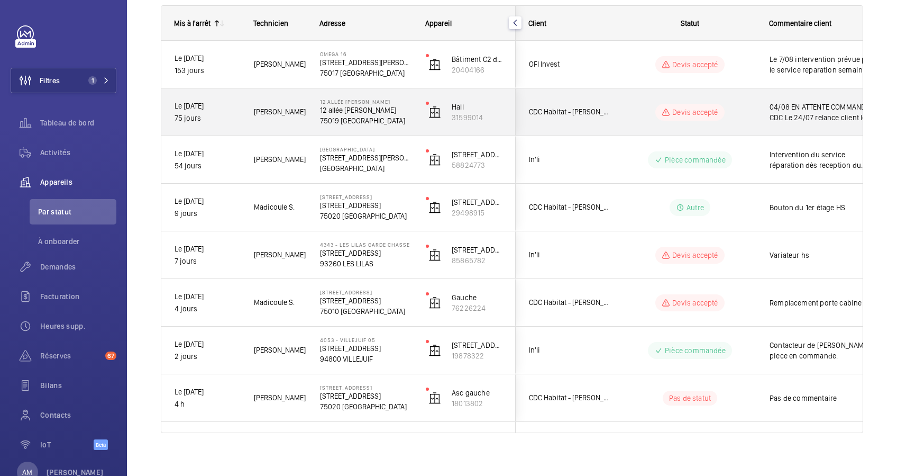
scroll to position [161, 0]
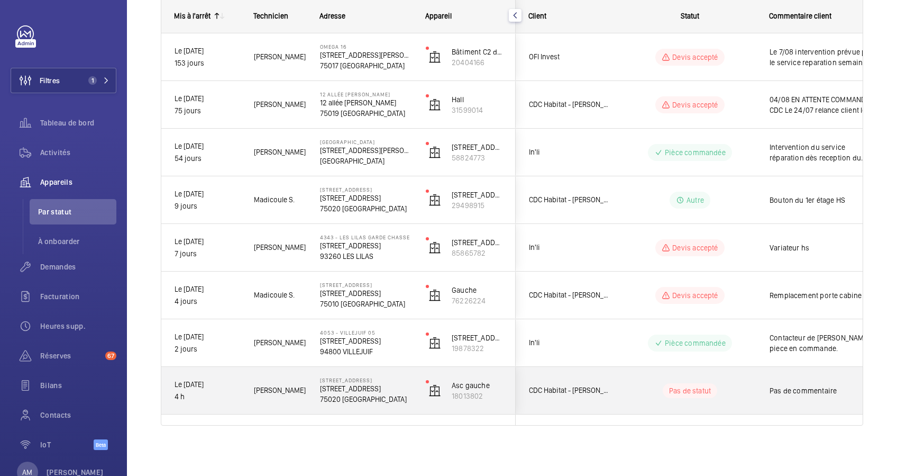
click at [715, 375] on div "Pas de statut" at bounding box center [684, 390] width 144 height 36
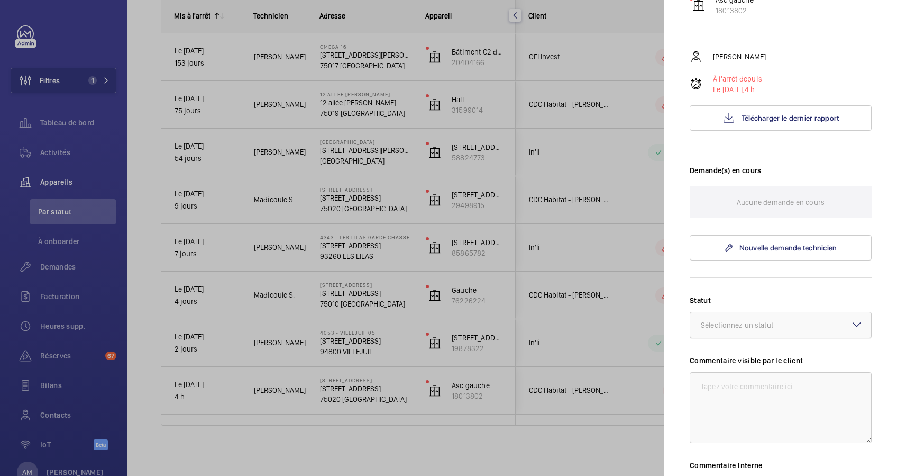
scroll to position [141, 0]
click at [787, 326] on div "Sélectionnez un statut" at bounding box center [750, 323] width 99 height 11
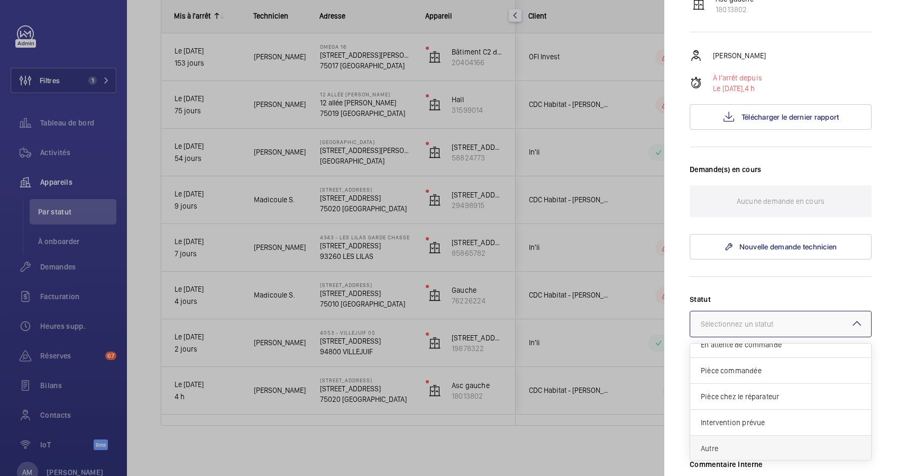
click at [736, 437] on div "Autre" at bounding box center [780, 447] width 181 height 25
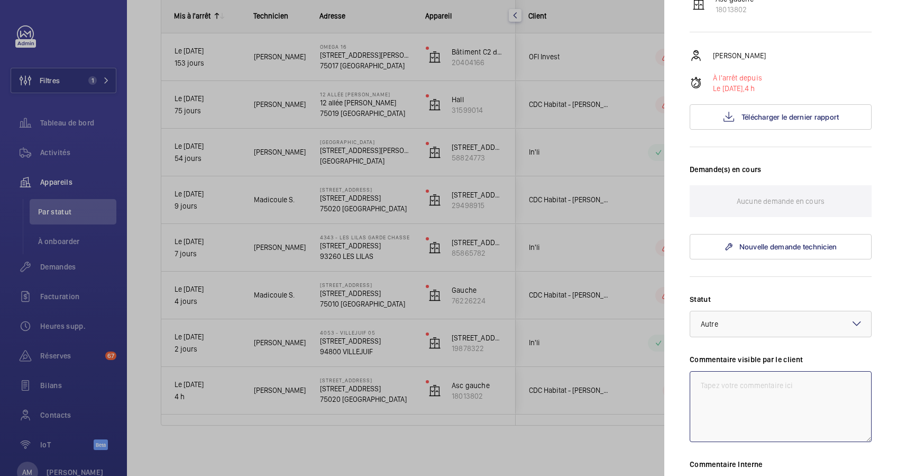
click at [719, 381] on textarea at bounding box center [781, 406] width 182 height 71
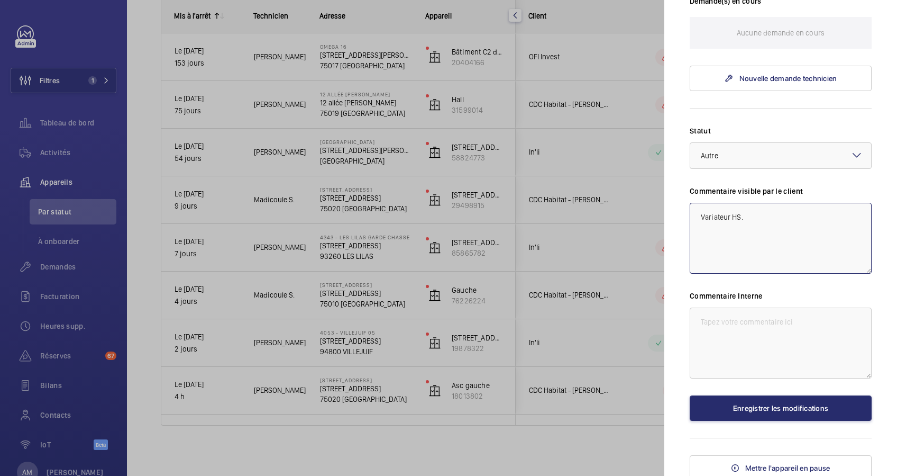
scroll to position [313, 0]
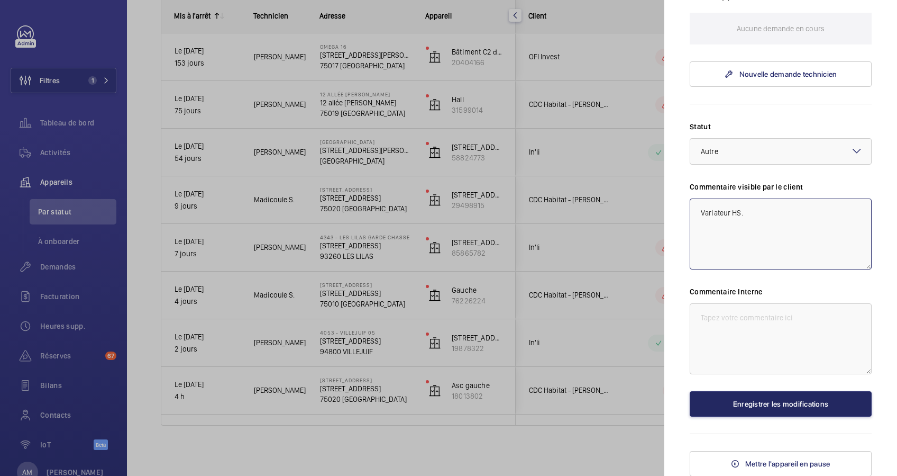
type textarea "Variateur HS."
click at [768, 402] on button "Enregistrer les modifications" at bounding box center [781, 403] width 182 height 25
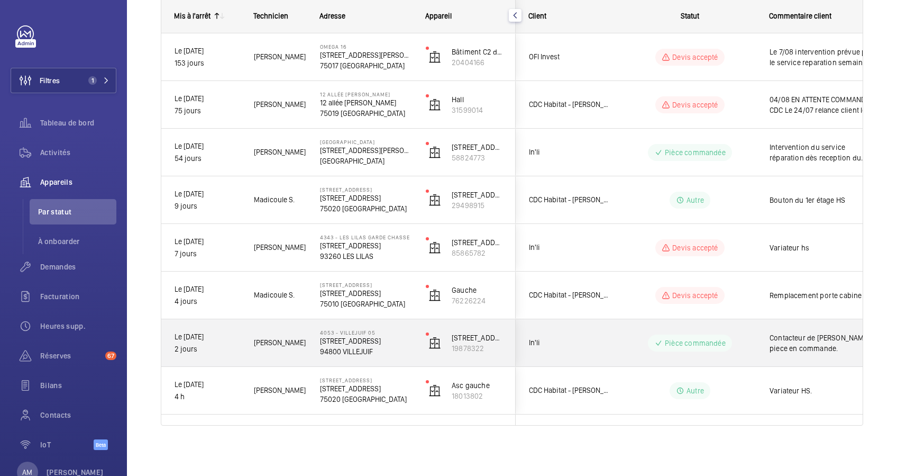
click at [781, 338] on span "Contacteur de frein H.S piece en commande." at bounding box center [825, 342] width 110 height 21
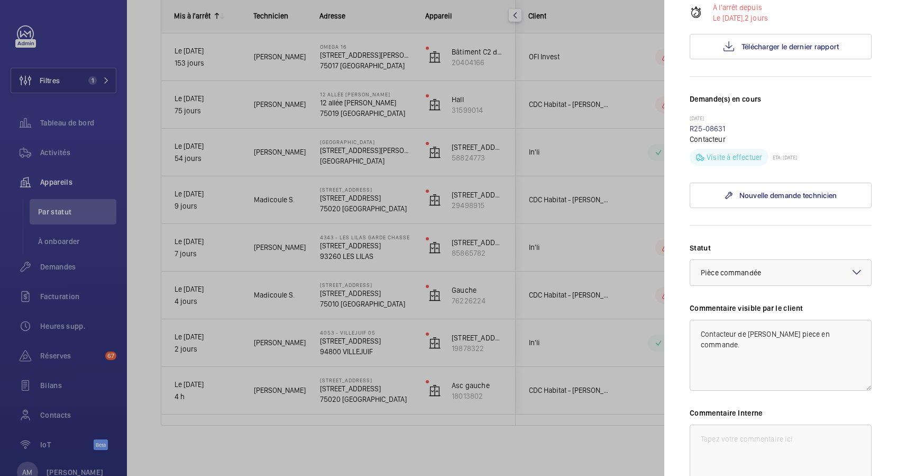
scroll to position [352, 0]
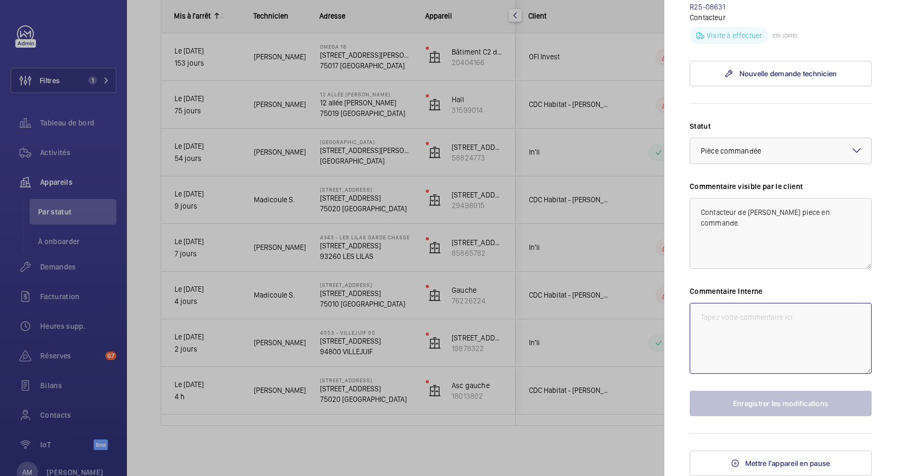
click at [714, 312] on textarea at bounding box center [781, 338] width 182 height 71
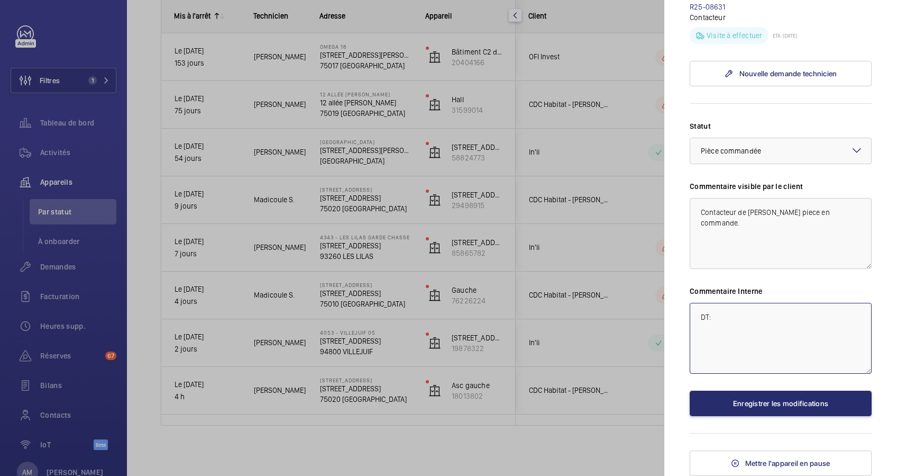
click at [800, 318] on textarea "DT:" at bounding box center [781, 338] width 182 height 71
click at [723, 316] on textarea "DT: R12-12175" at bounding box center [781, 338] width 182 height 71
click at [772, 317] on textarea "DT: R25-12175" at bounding box center [781, 338] width 182 height 71
type textarea "DT: R25-12175 retrait comptoir."
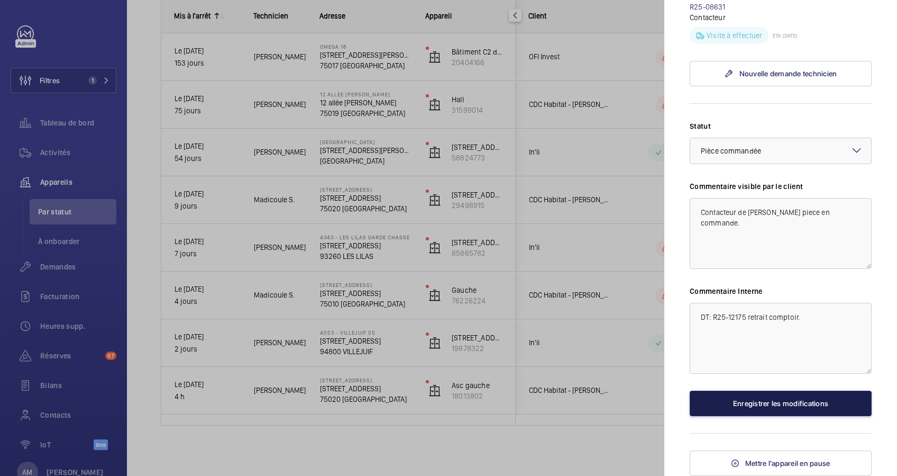
click at [788, 402] on button "Enregistrer les modifications" at bounding box center [781, 402] width 182 height 25
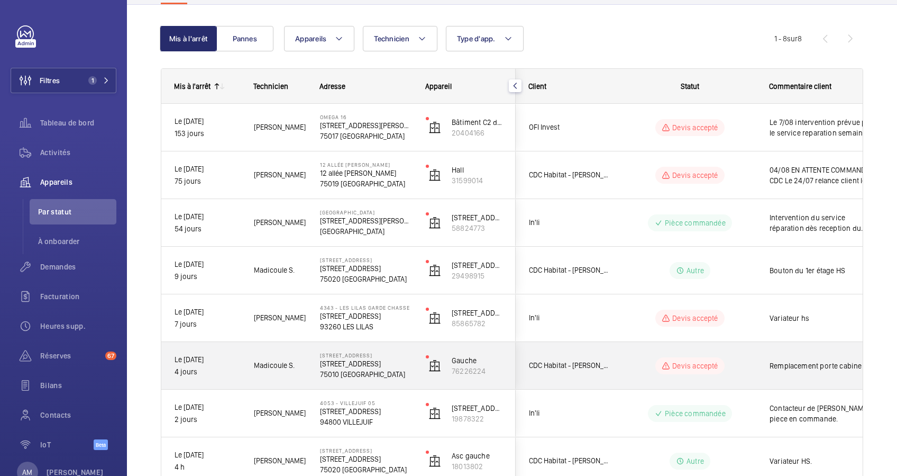
scroll to position [21, 0]
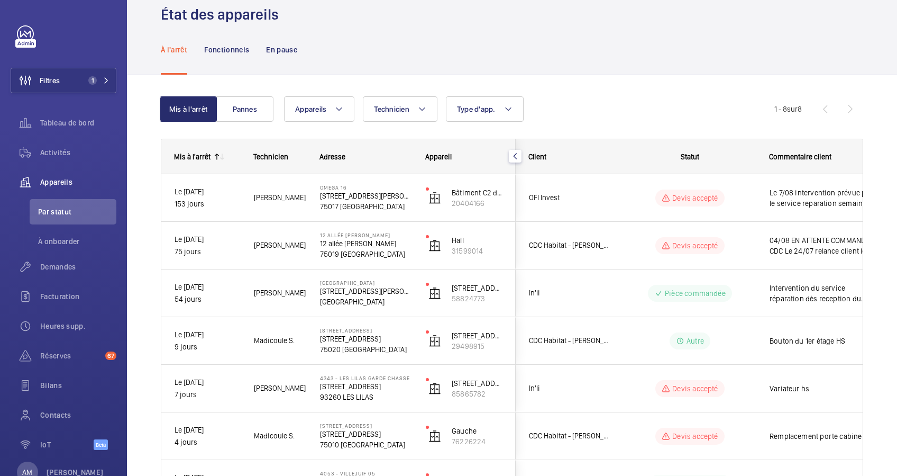
click at [405, 72] on div "À l'arrêt Fonctionnels En pause" at bounding box center [512, 49] width 702 height 50
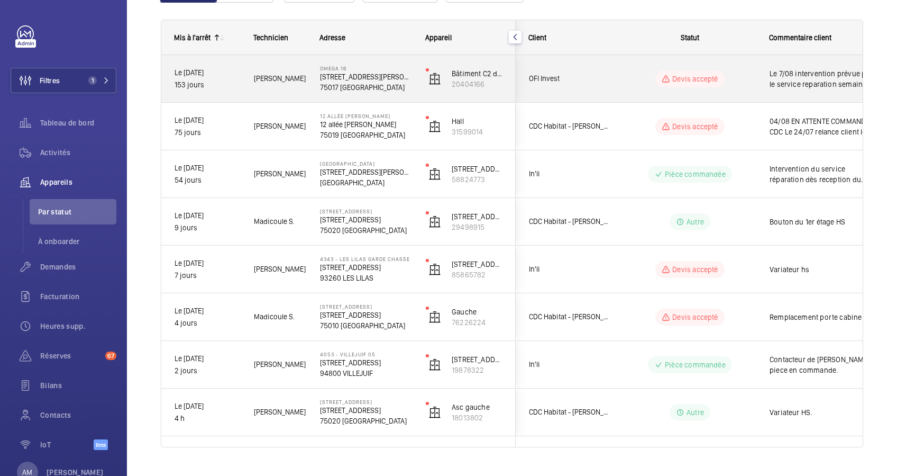
scroll to position [161, 0]
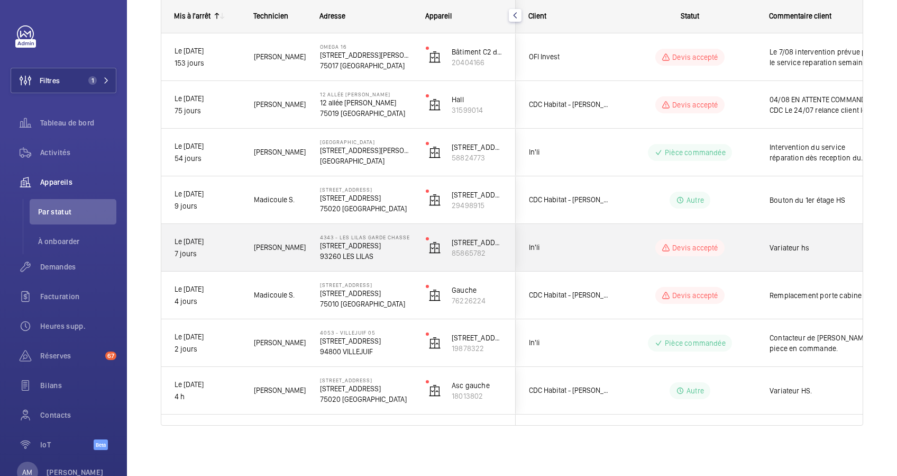
click at [583, 254] on div "In'li" at bounding box center [563, 247] width 94 height 33
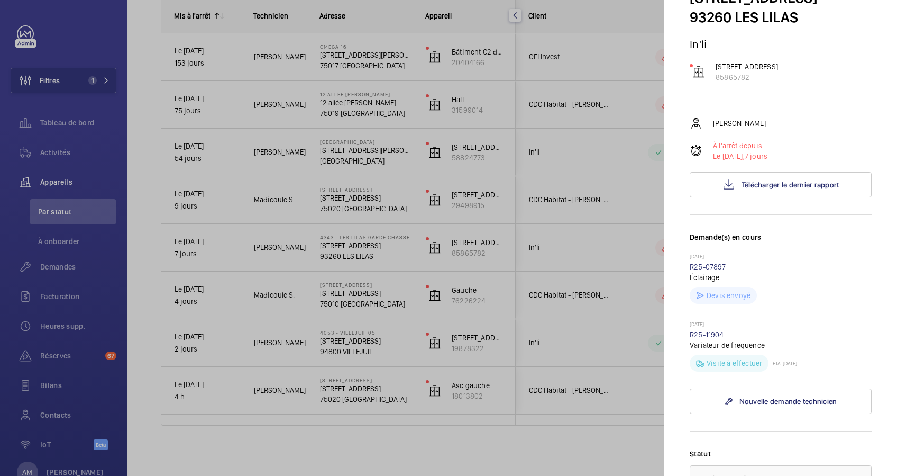
scroll to position [70, 0]
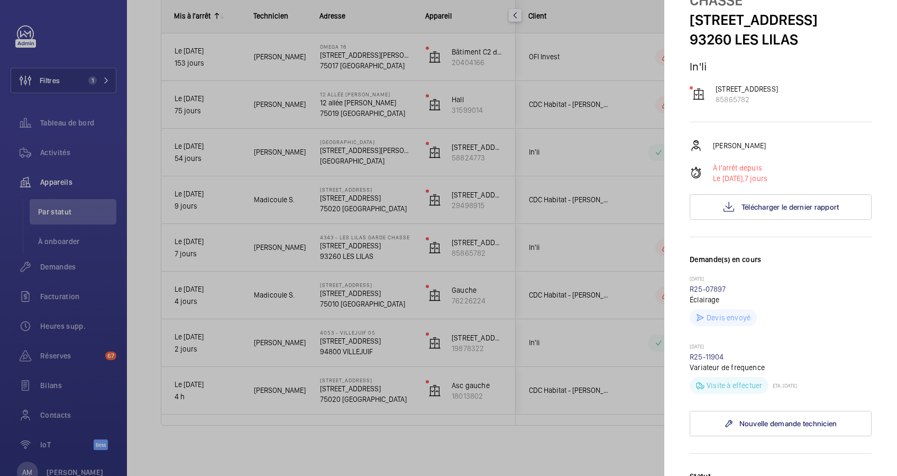
click at [378, 279] on div at bounding box center [448, 238] width 897 height 476
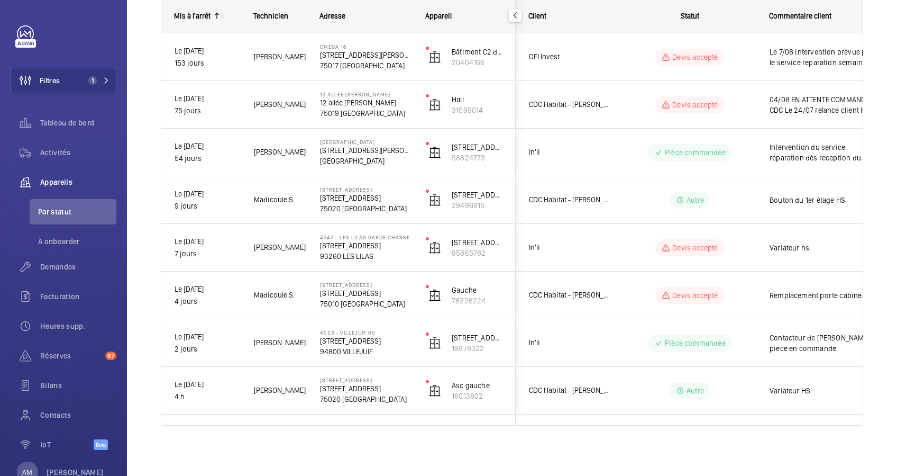
click at [378, 279] on div "4 rue des Ecluses ST-Martin 4 rue des Ecluses ST-Martin 75010 PARIS" at bounding box center [359, 295] width 105 height 48
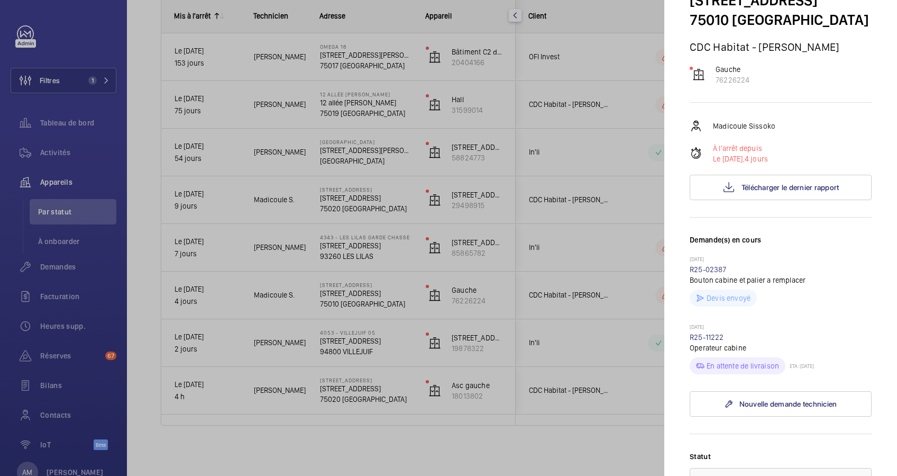
scroll to position [141, 0]
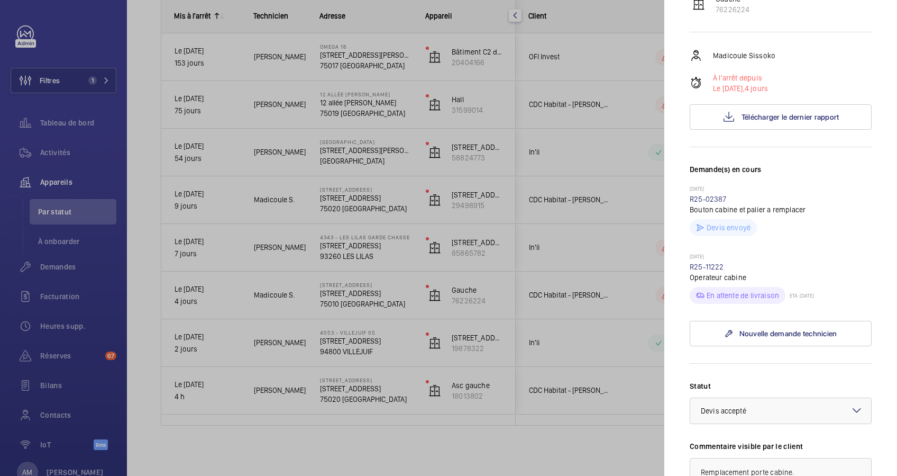
click at [353, 297] on div at bounding box center [448, 238] width 897 height 476
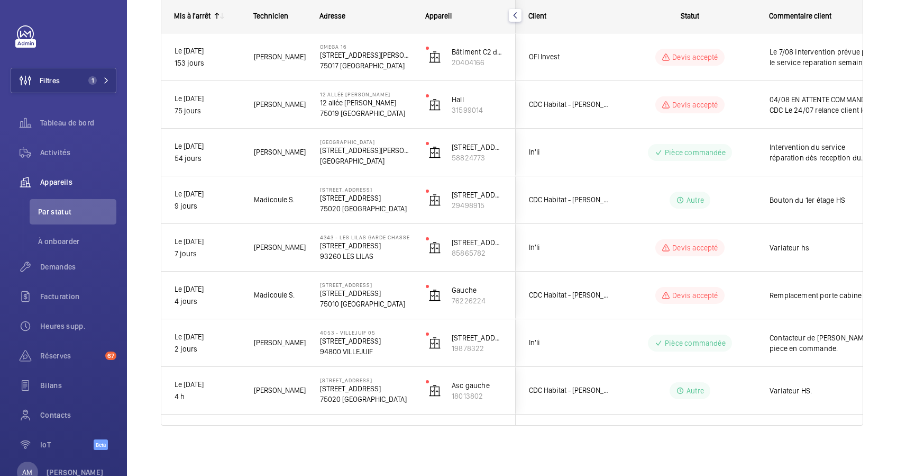
scroll to position [0, 0]
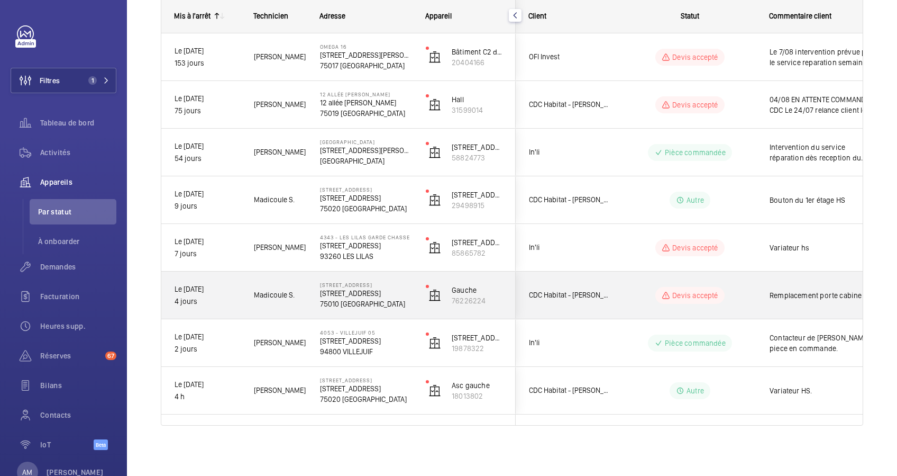
click at [355, 297] on p "4 rue des Ecluses ST-Martin" at bounding box center [366, 293] width 92 height 11
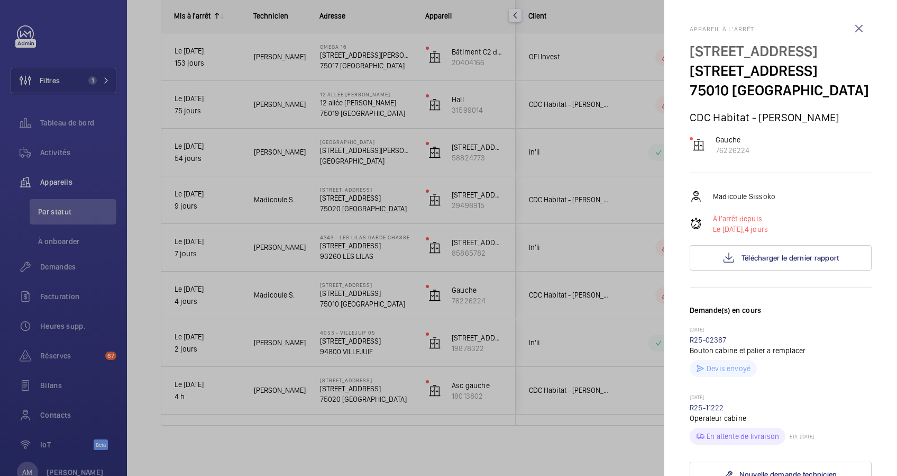
drag, startPoint x: 690, startPoint y: 54, endPoint x: 731, endPoint y: 65, distance: 42.5
click at [731, 61] on p "4 rue des Ecluses ST-Martin" at bounding box center [781, 51] width 182 height 20
drag, startPoint x: 731, startPoint y: 65, endPoint x: 715, endPoint y: 67, distance: 16.1
copy p "4 rue des Ecluses ST-Martin"
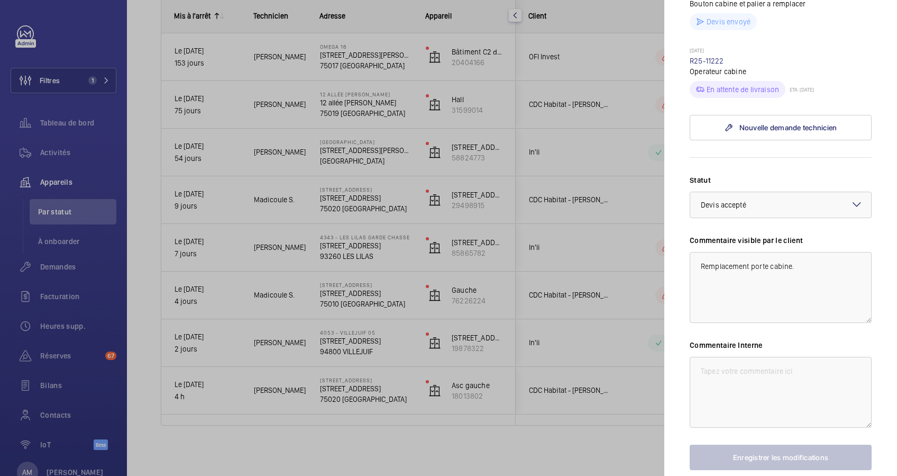
scroll to position [352, 0]
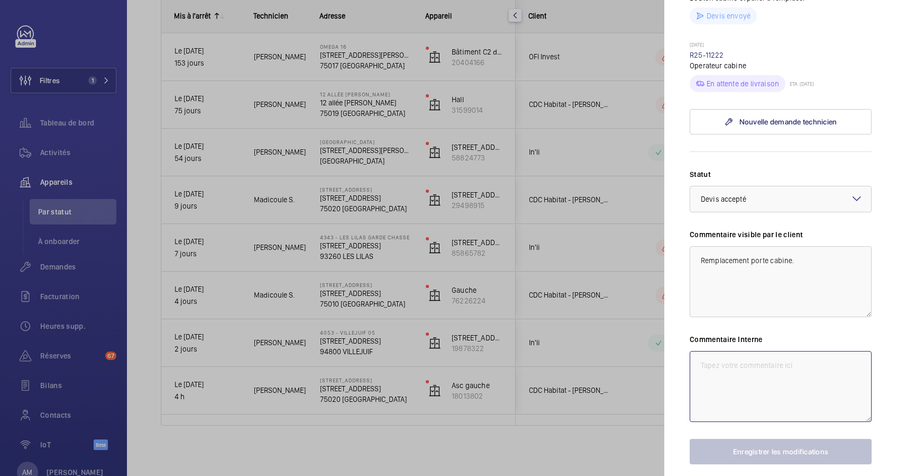
click at [741, 404] on textarea at bounding box center [781, 386] width 182 height 71
paste textarea "DEVIS WM Q00019755 - 4 rue des Ecluses ST-Martin - CDC Habitat - Remplacement c…"
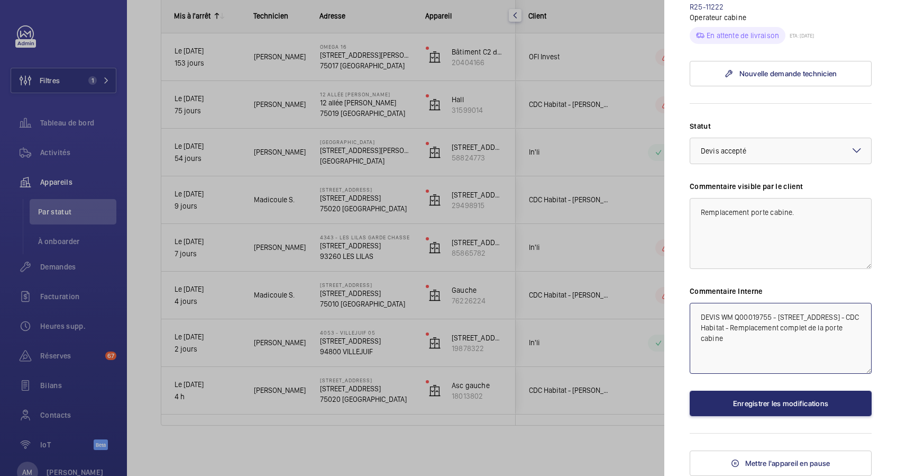
scroll to position [439, 0]
type textarea "DEVIS WM Q00019755 - 4 rue des Ecluses ST-Martin - CDC Habitat - Remplacement c…"
click at [778, 405] on button "Enregistrer les modifications" at bounding box center [781, 402] width 182 height 25
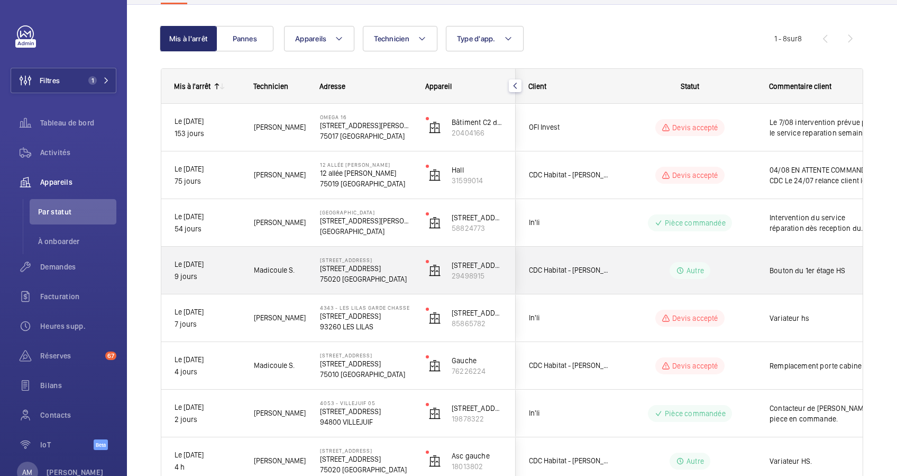
scroll to position [161, 0]
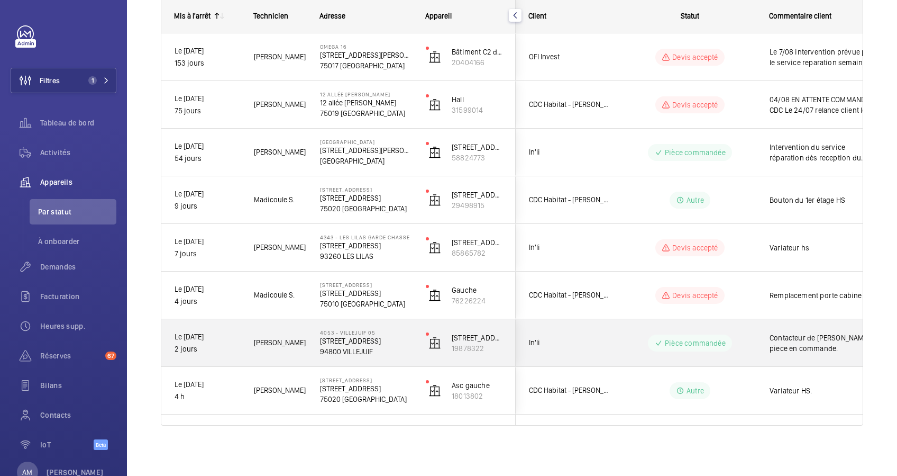
click at [742, 339] on wm-front-pills-cell "Pièce commandée" at bounding box center [690, 342] width 132 height 17
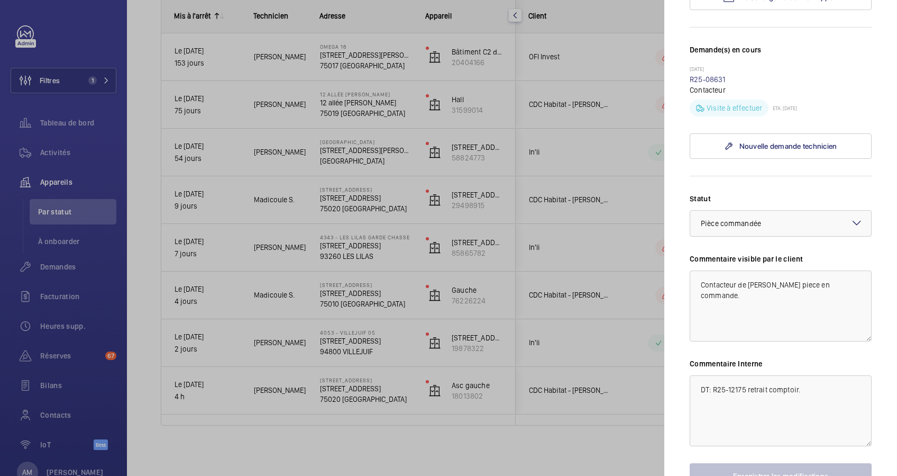
scroll to position [282, 0]
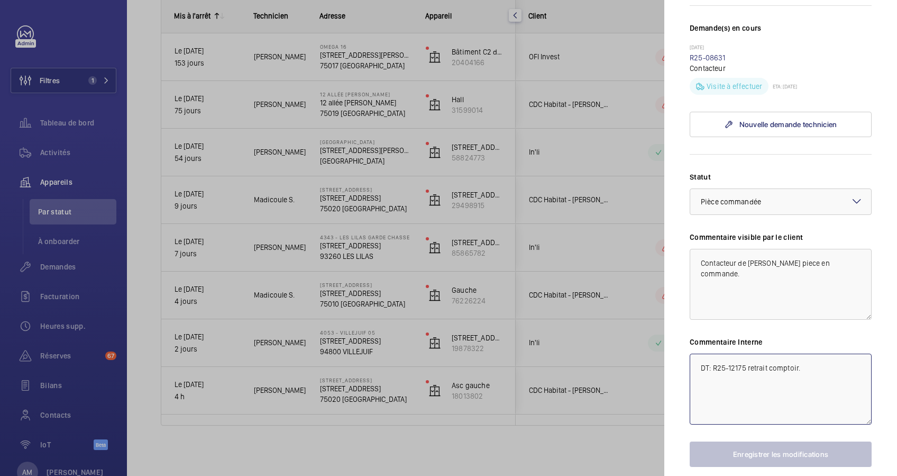
click at [811, 386] on textarea "DT: R25-12175 retrait comptoir." at bounding box center [781, 388] width 182 height 71
click at [695, 385] on textarea "DT: R25-12175 retrait comptoir." at bounding box center [781, 388] width 182 height 71
click at [800, 388] on textarea "DT: R25-12175 retrait comptoir." at bounding box center [781, 388] width 182 height 71
click at [643, 293] on div at bounding box center [448, 238] width 897 height 476
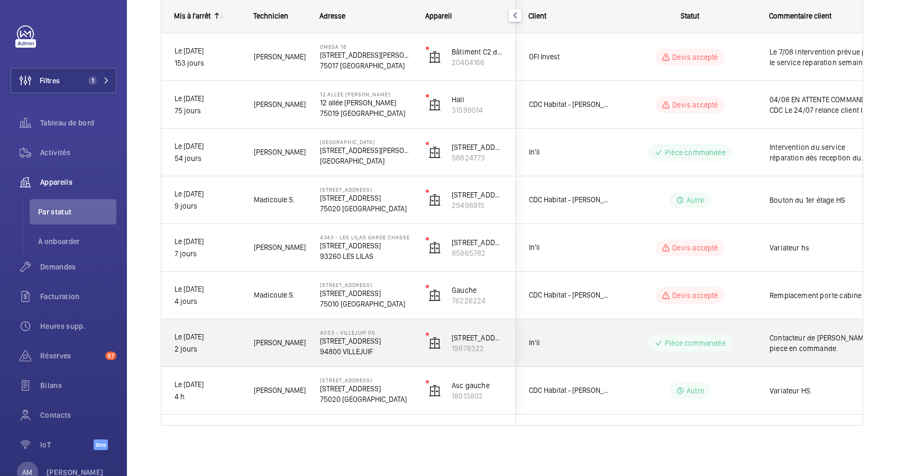
click at [738, 334] on wm-front-pills-cell "Pièce commandée" at bounding box center [690, 342] width 132 height 17
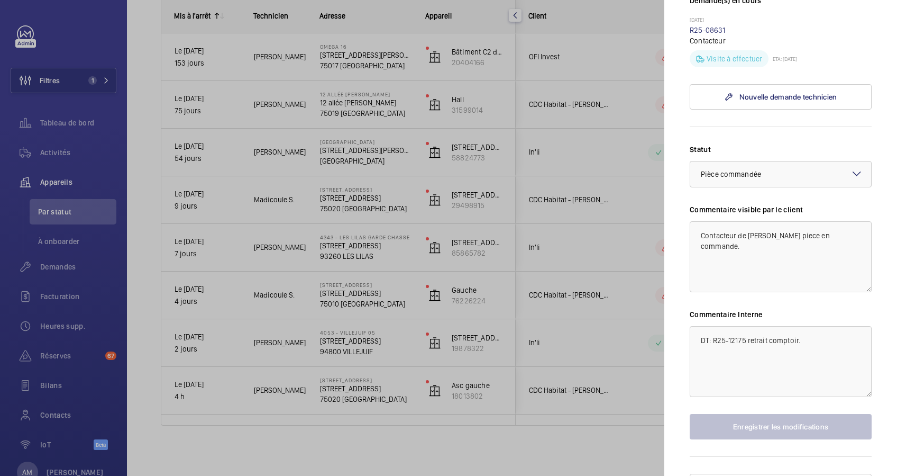
scroll to position [352, 0]
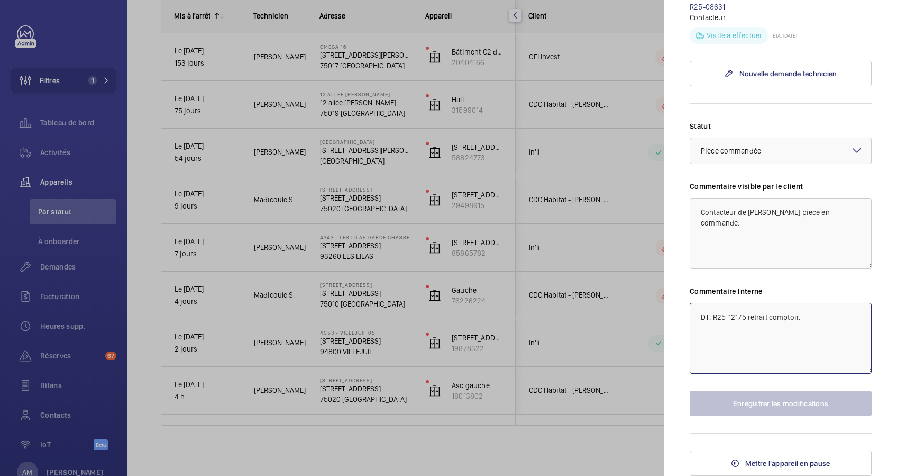
drag, startPoint x: 744, startPoint y: 314, endPoint x: 694, endPoint y: 314, distance: 50.8
click at [694, 314] on textarea "DT: R25-12175 retrait comptoir." at bounding box center [781, 338] width 182 height 71
click at [56, 281] on div at bounding box center [448, 238] width 897 height 476
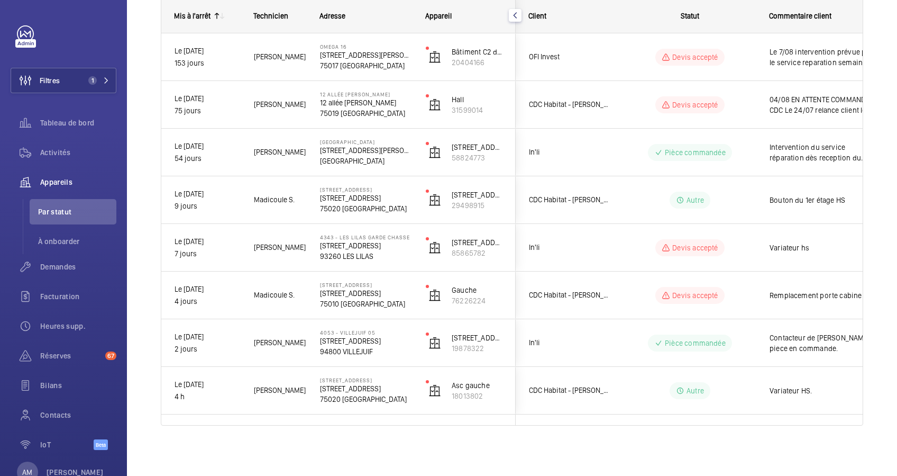
scroll to position [0, 0]
click at [61, 265] on span "Demandes" at bounding box center [78, 266] width 76 height 11
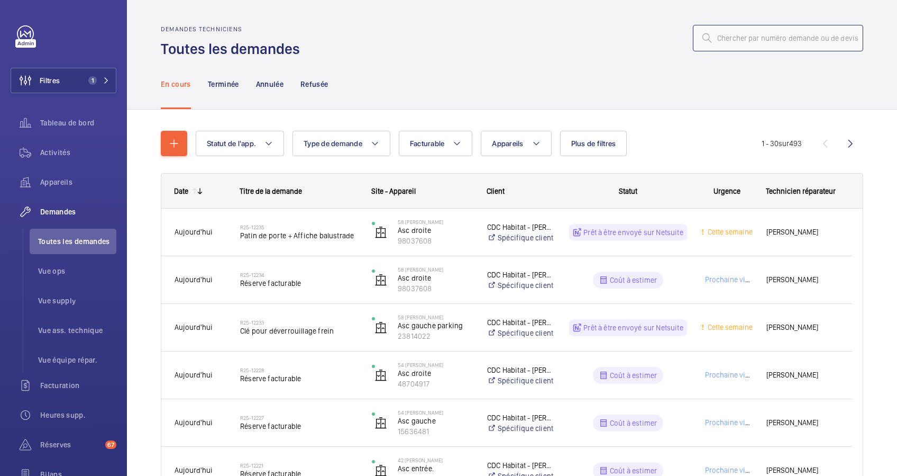
click at [730, 41] on input "text" at bounding box center [778, 38] width 170 height 26
paste input "DT: R25-12175"
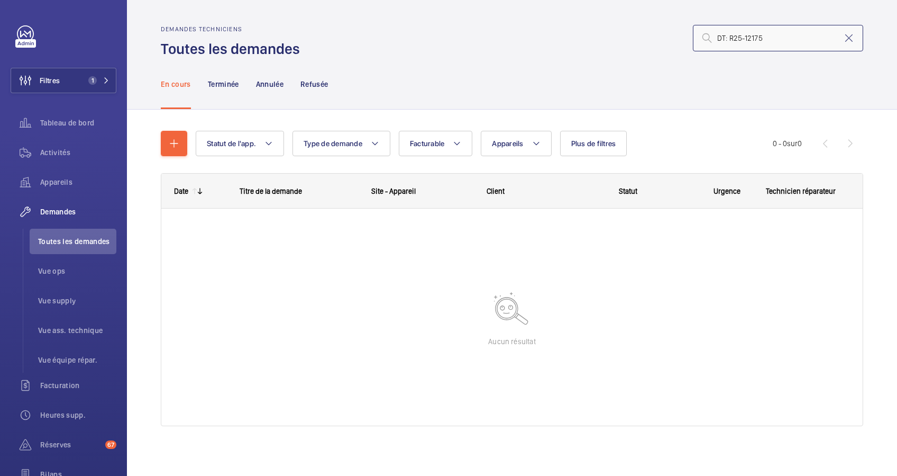
click at [717, 36] on input "DT: R25-12175" at bounding box center [778, 38] width 170 height 26
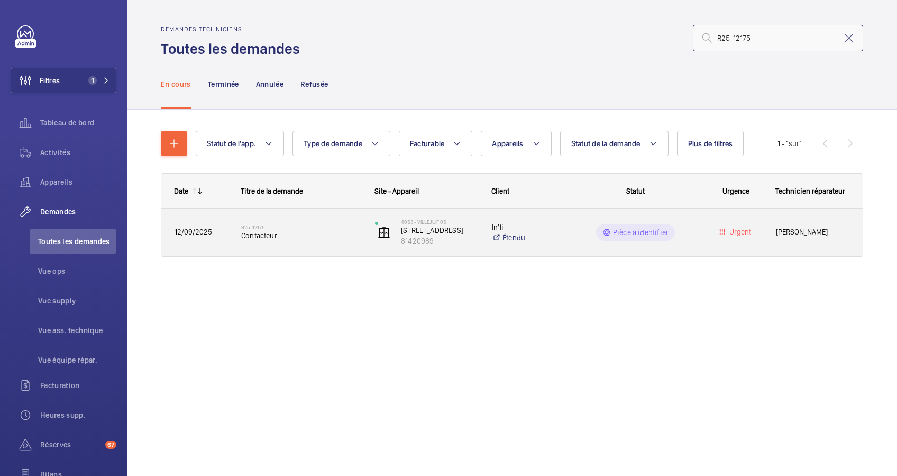
type input "R25-12175"
click at [568, 248] on div "Pièce à identifier" at bounding box center [629, 232] width 133 height 38
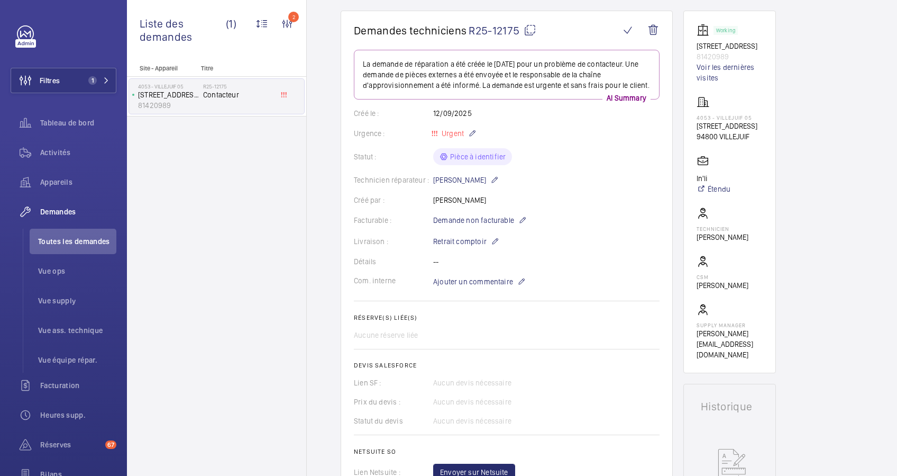
scroll to position [70, 0]
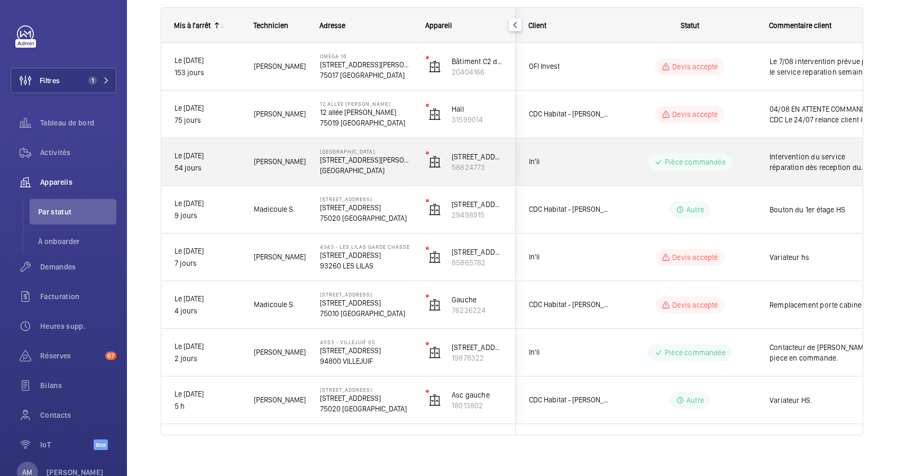
scroll to position [161, 0]
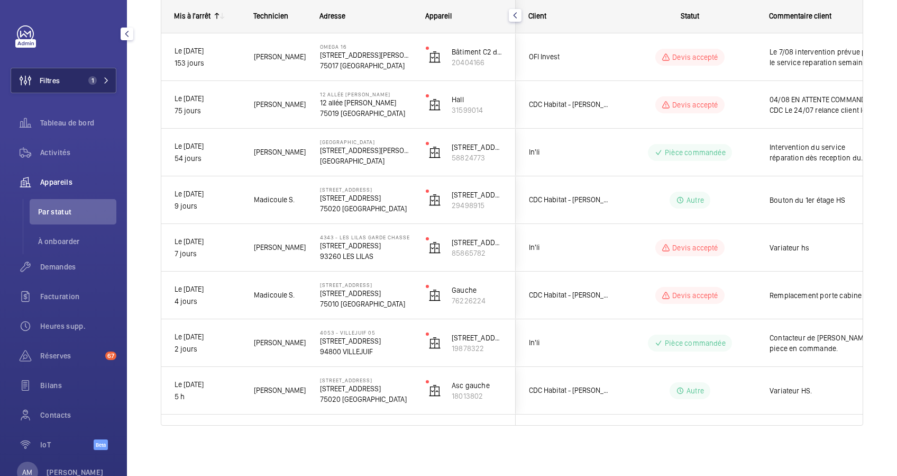
click at [84, 78] on span "1" at bounding box center [90, 80] width 13 height 8
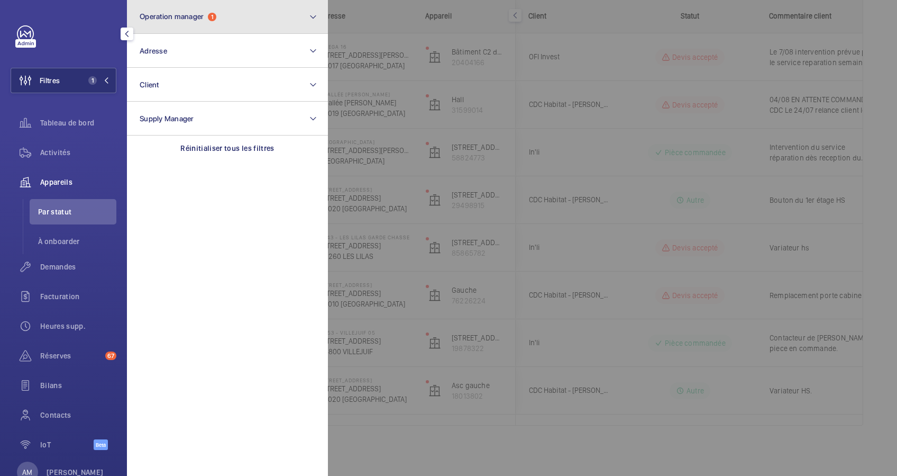
click at [245, 20] on button "Operation manager 1" at bounding box center [227, 17] width 201 height 34
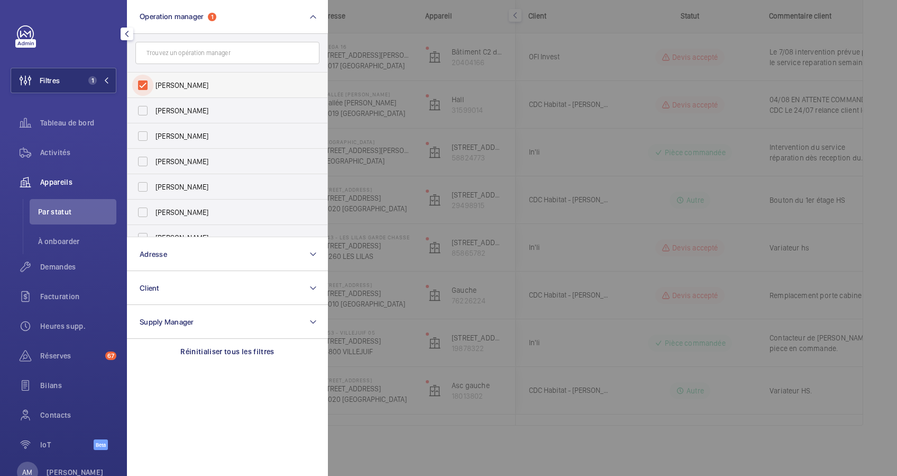
click at [145, 83] on input "Florence Dulin" at bounding box center [142, 85] width 21 height 21
checkbox input "false"
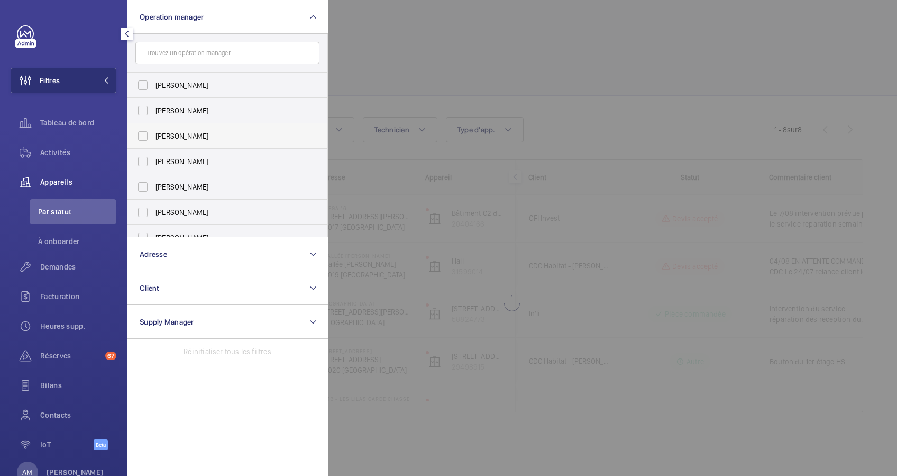
click at [167, 124] on label "Anthony Mouchez" at bounding box center [219, 135] width 184 height 25
click at [153, 125] on input "Anthony Mouchez" at bounding box center [142, 135] width 21 height 21
checkbox input "true"
click at [410, 38] on div at bounding box center [776, 238] width 897 height 476
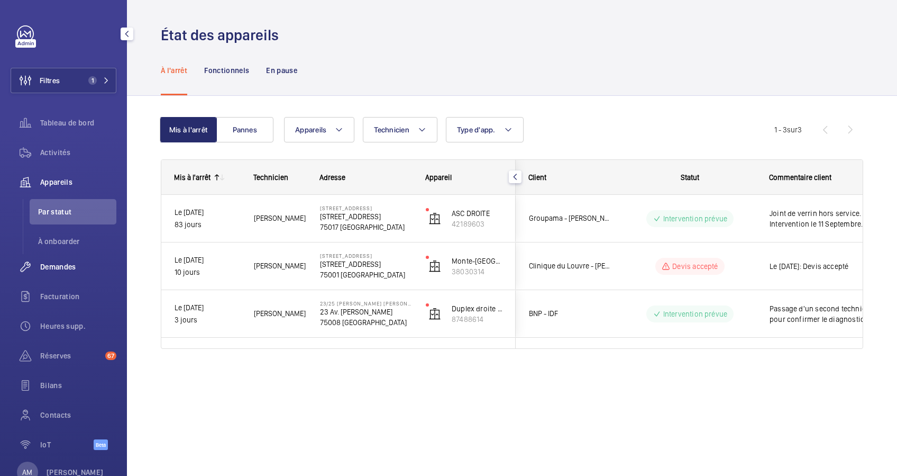
click at [50, 266] on span "Demandes" at bounding box center [78, 266] width 76 height 11
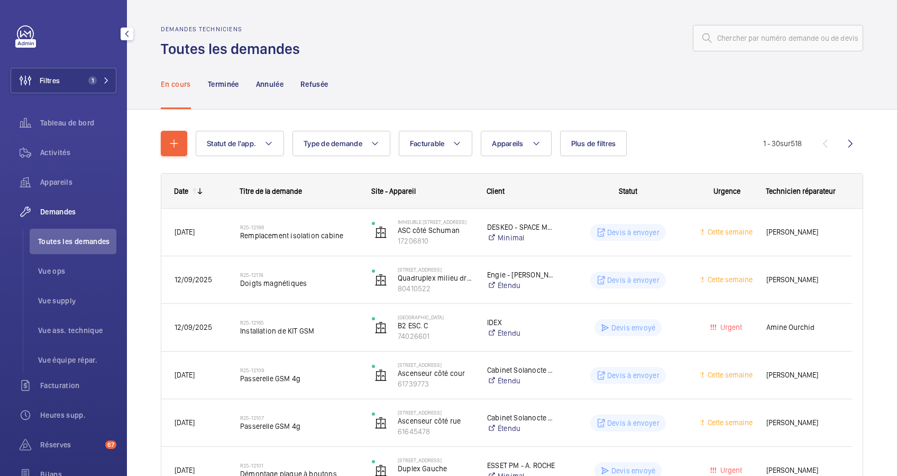
click at [78, 76] on button "Filtres 1" at bounding box center [64, 80] width 106 height 25
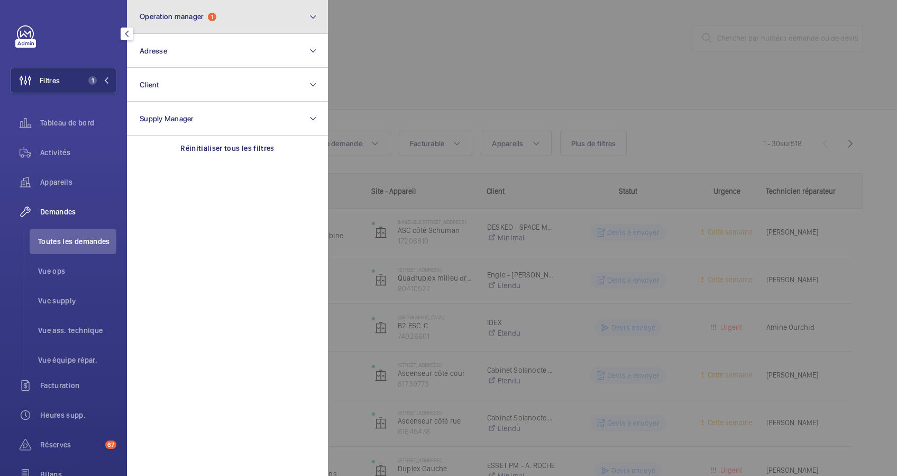
click at [202, 26] on button "Operation manager 1" at bounding box center [227, 17] width 201 height 34
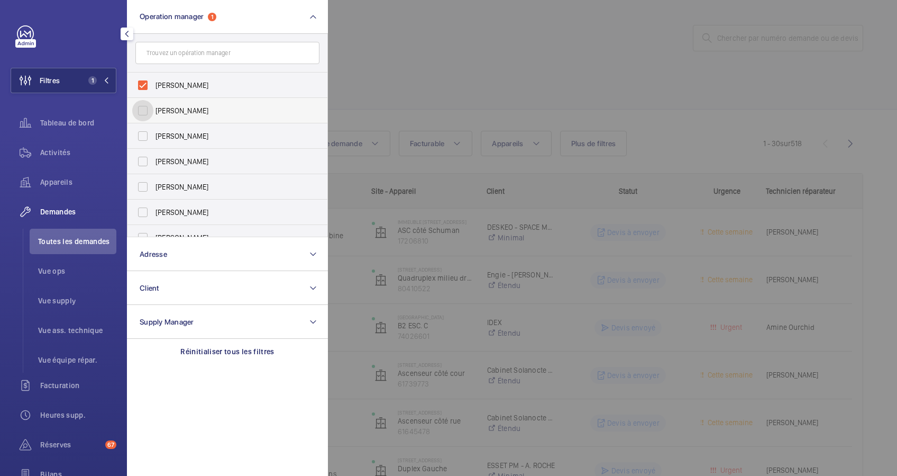
click at [147, 113] on input "Florence Dulin" at bounding box center [142, 110] width 21 height 21
checkbox input "true"
click at [146, 85] on input "Anthony Mouchez" at bounding box center [142, 85] width 21 height 21
checkbox input "false"
click at [679, 67] on div at bounding box center [776, 238] width 897 height 476
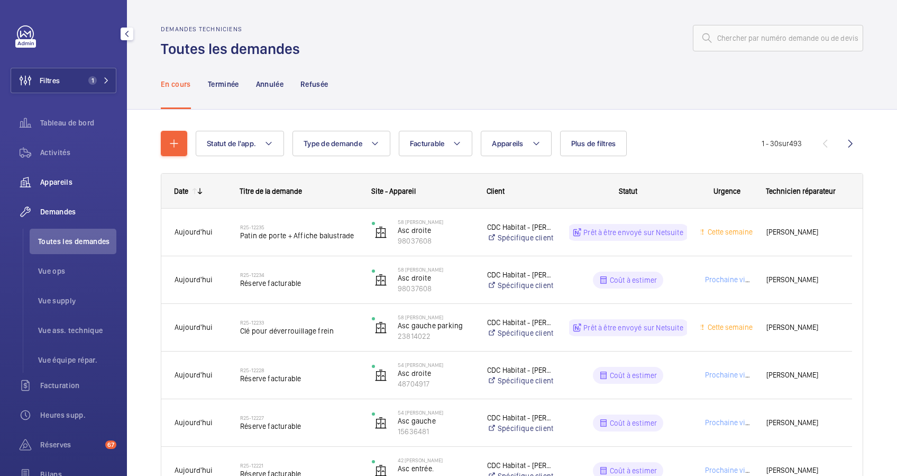
click at [65, 183] on span "Appareils" at bounding box center [78, 182] width 76 height 11
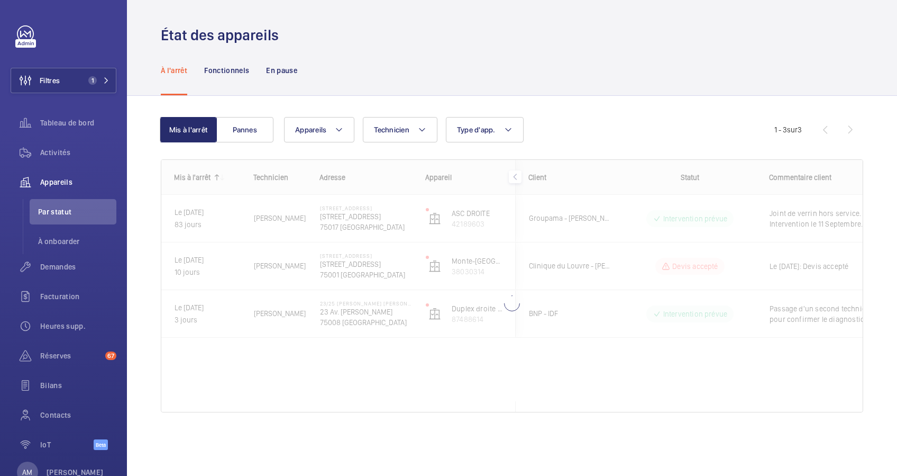
click at [719, 124] on div "Appareils Technicien Type d'app. Plus de filtres Réinitialiser tous les filtres" at bounding box center [529, 129] width 490 height 25
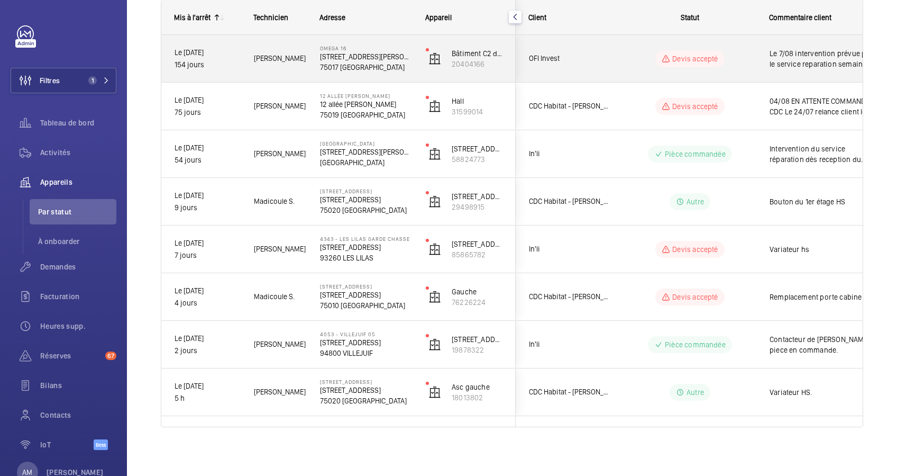
scroll to position [161, 0]
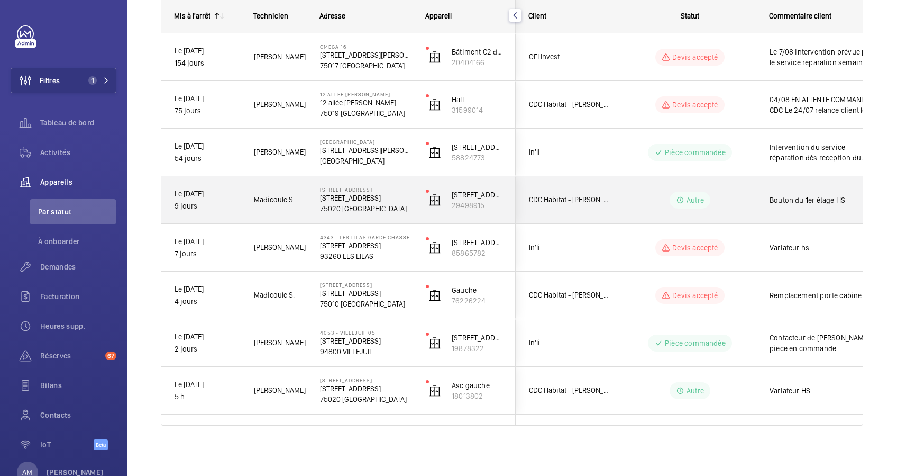
click at [369, 202] on p "24 -26, rue de la Py" at bounding box center [366, 198] width 92 height 11
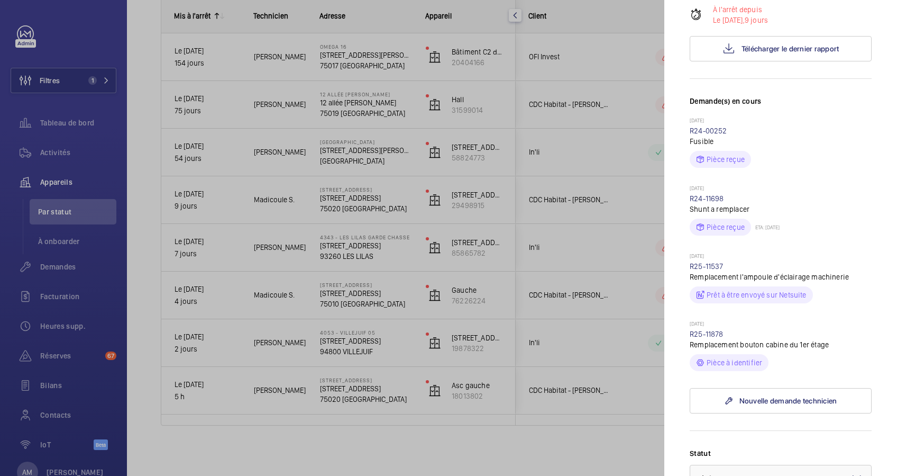
scroll to position [212, 0]
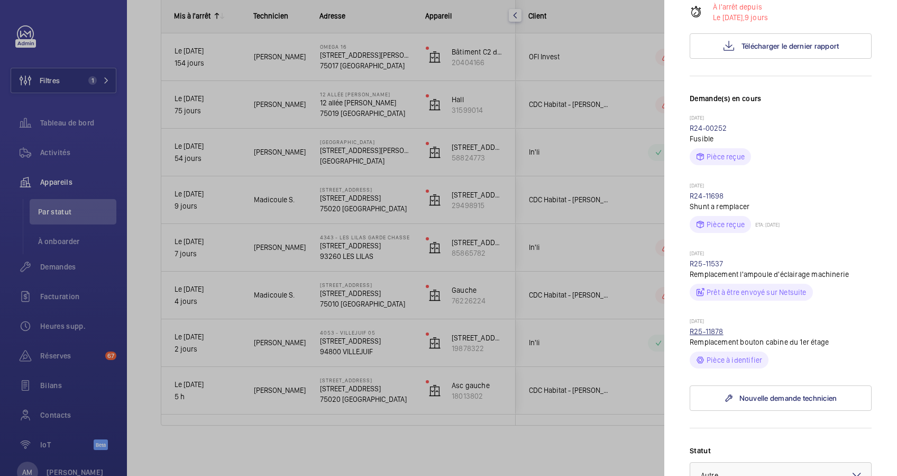
click at [706, 328] on link "R25-11878" at bounding box center [707, 331] width 34 height 8
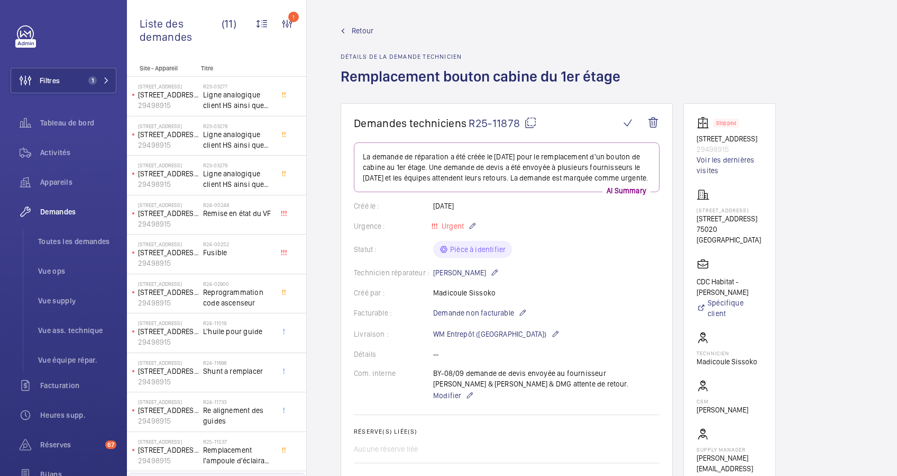
click at [531, 118] on mat-icon at bounding box center [530, 122] width 13 height 13
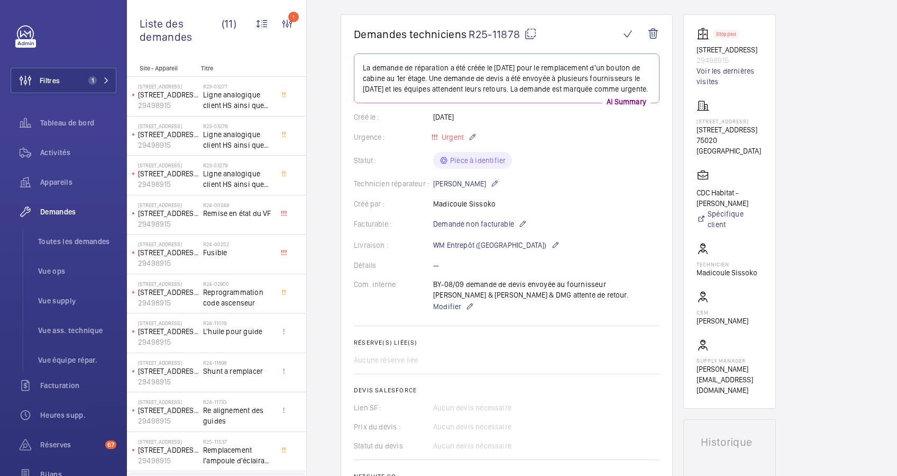
scroll to position [88, 0]
click at [531, 30] on mat-icon at bounding box center [530, 35] width 13 height 13
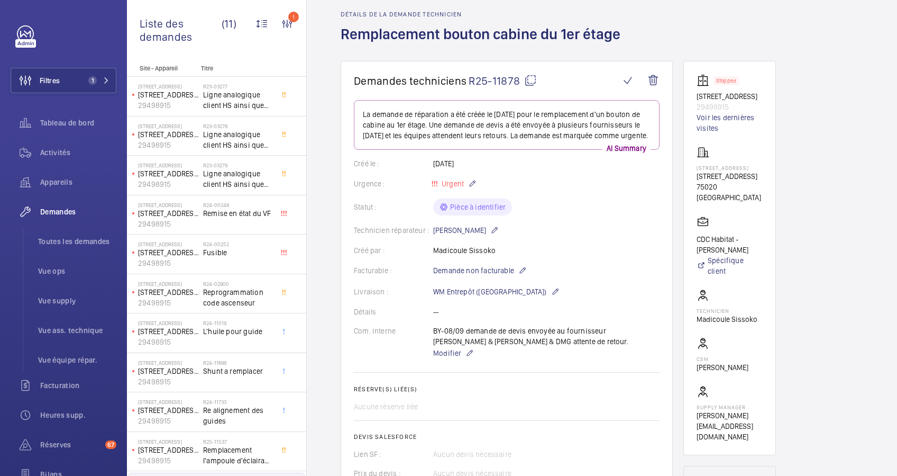
scroll to position [0, 0]
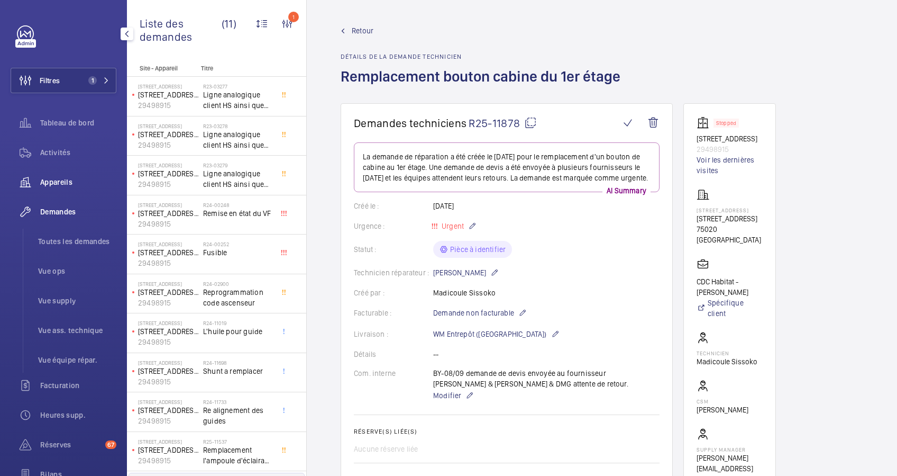
click at [56, 186] on span "Appareils" at bounding box center [78, 182] width 76 height 11
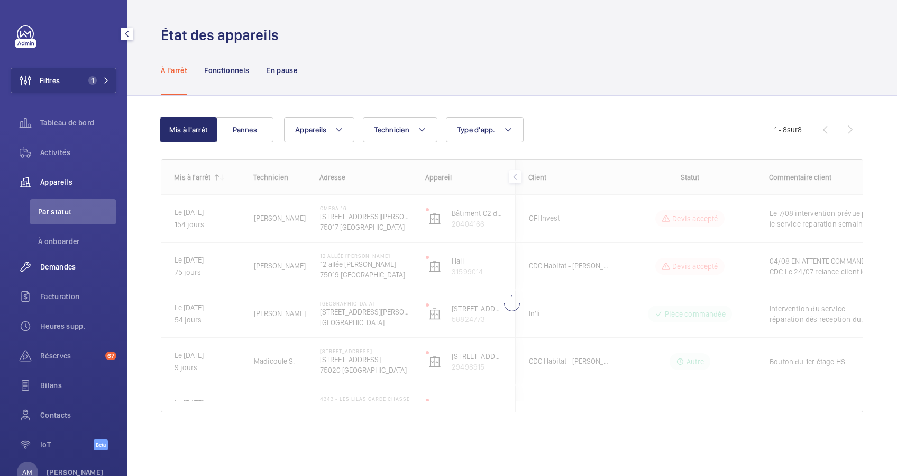
drag, startPoint x: 51, startPoint y: 263, endPoint x: 58, endPoint y: 260, distance: 7.9
click at [58, 260] on div "Demandes" at bounding box center [64, 266] width 106 height 25
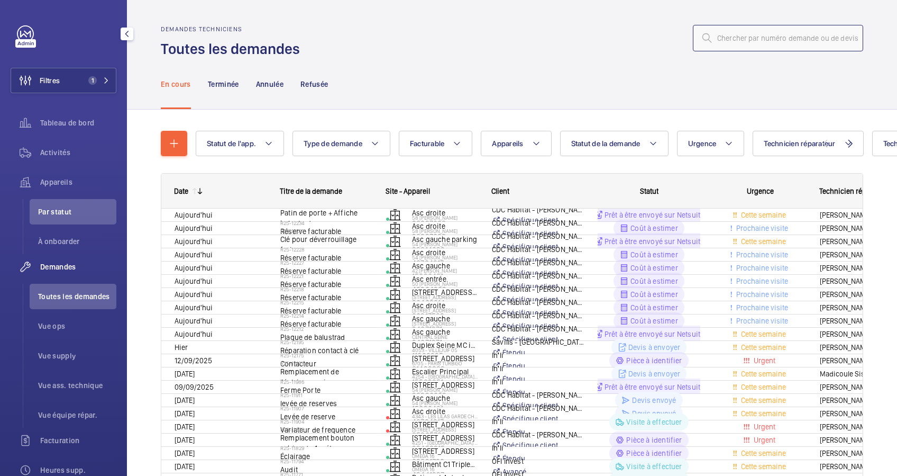
click at [728, 32] on input "text" at bounding box center [778, 38] width 170 height 26
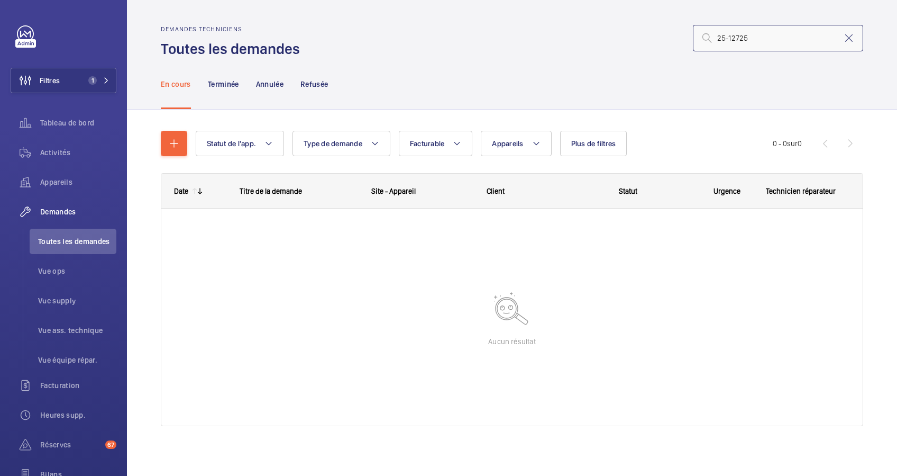
click at [740, 39] on input "25-12725" at bounding box center [778, 38] width 170 height 26
click at [728, 39] on input "25-12725" at bounding box center [778, 38] width 170 height 26
click at [732, 39] on input "25-12725" at bounding box center [778, 38] width 170 height 26
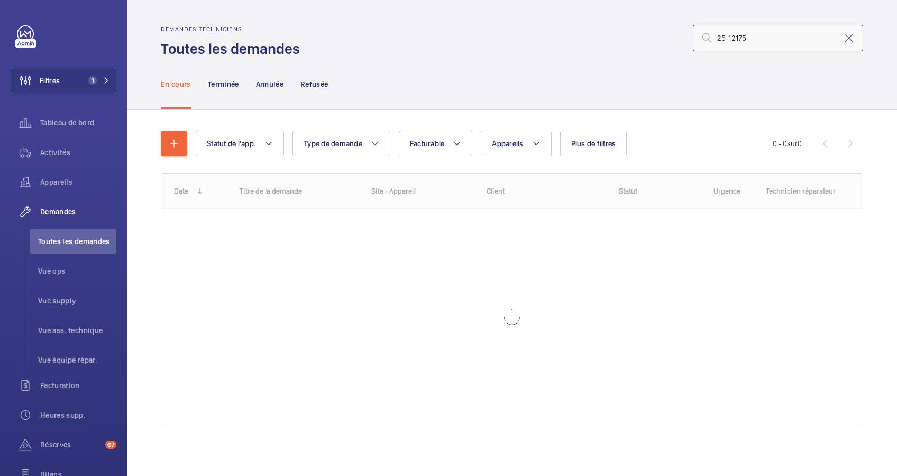
type input "25-12175"
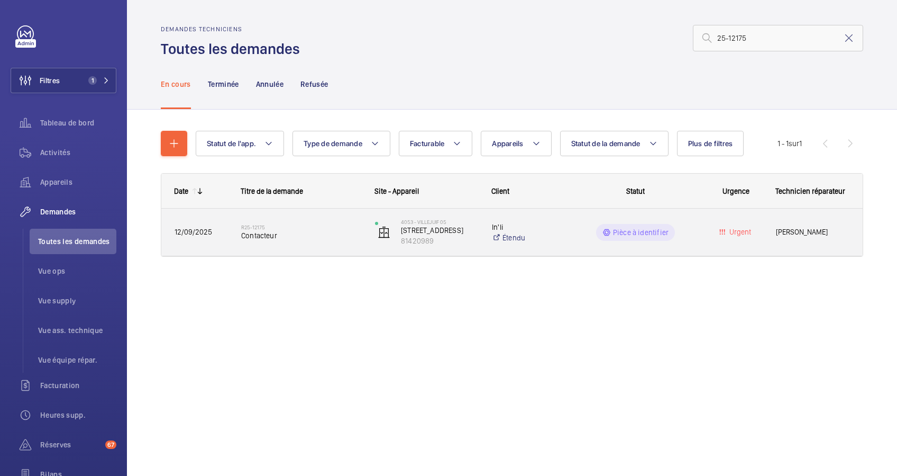
click at [277, 229] on h2 "R25-12175" at bounding box center [301, 227] width 120 height 6
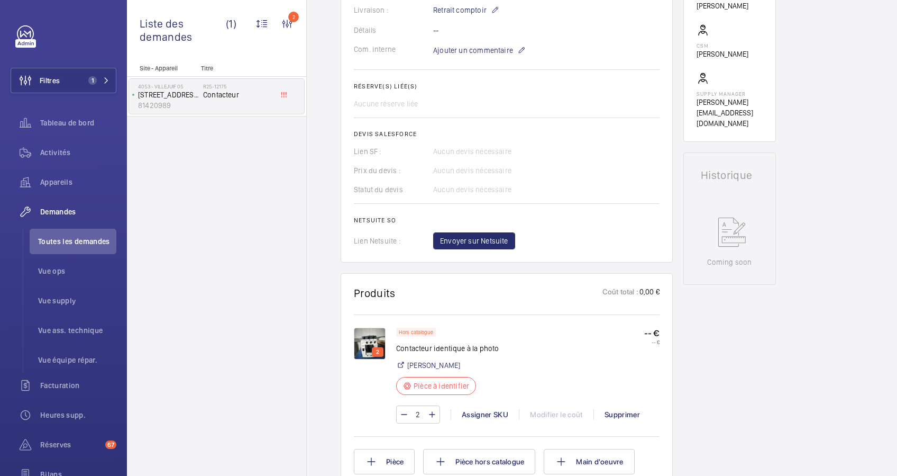
scroll to position [352, 0]
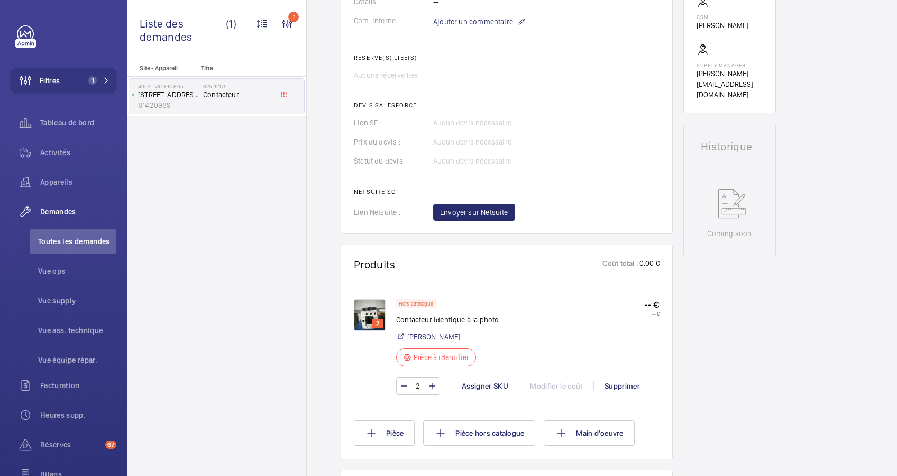
click at [372, 317] on img at bounding box center [370, 315] width 32 height 32
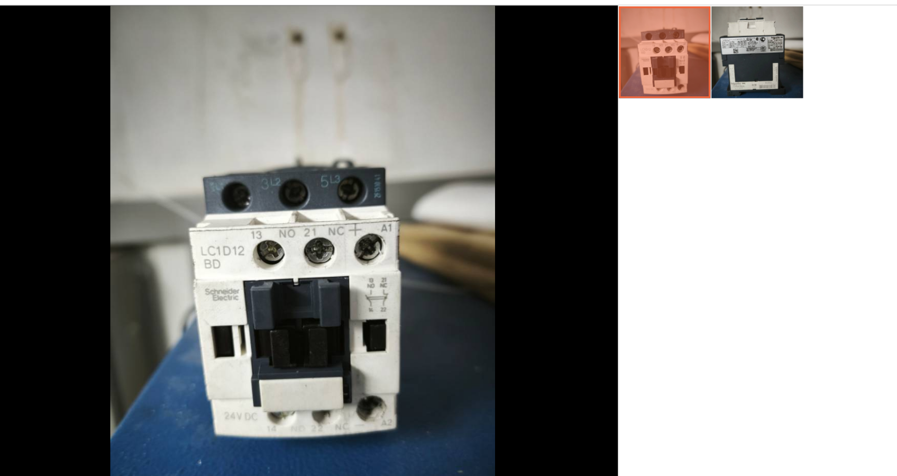
click at [622, 142] on li at bounding box center [628, 140] width 53 height 53
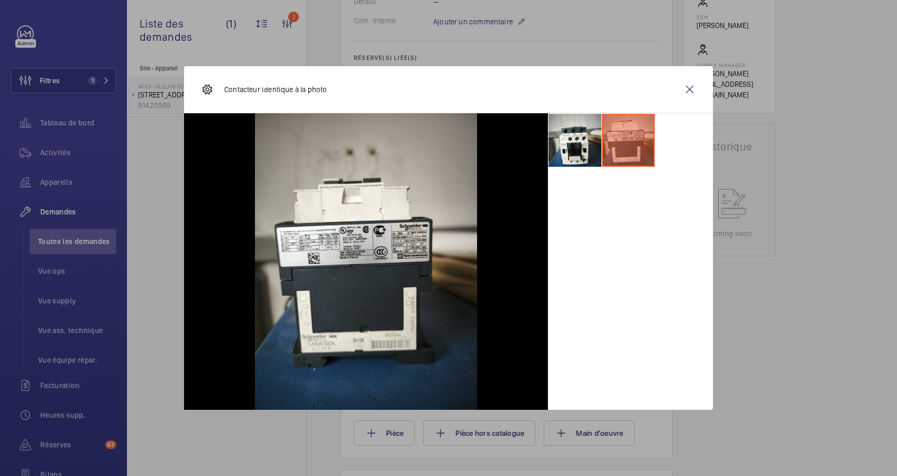
click at [406, 58] on div at bounding box center [448, 238] width 897 height 476
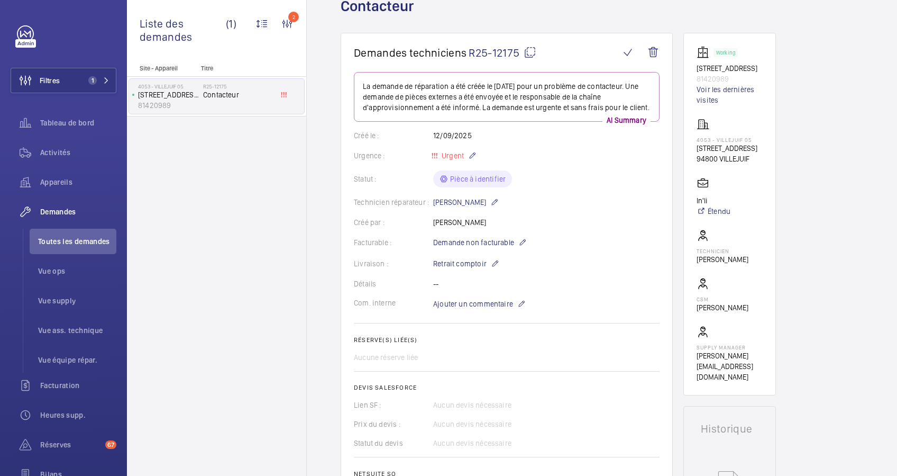
scroll to position [0, 0]
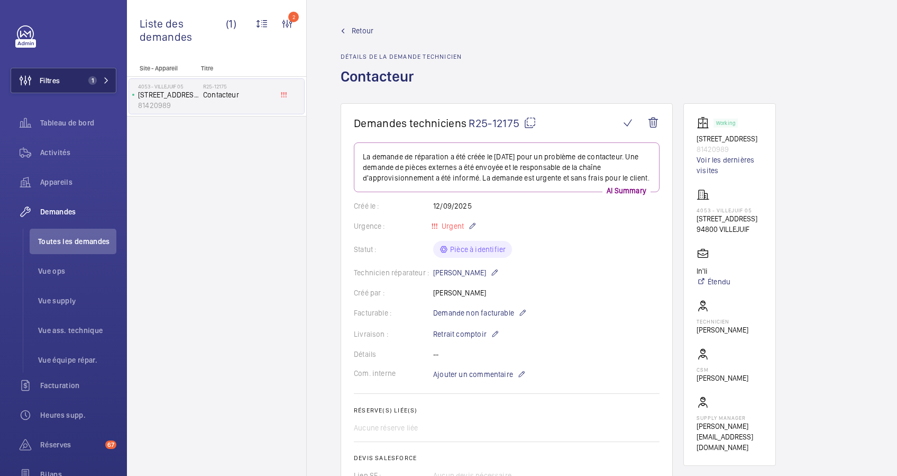
click at [103, 76] on button "Filtres 1" at bounding box center [64, 80] width 106 height 25
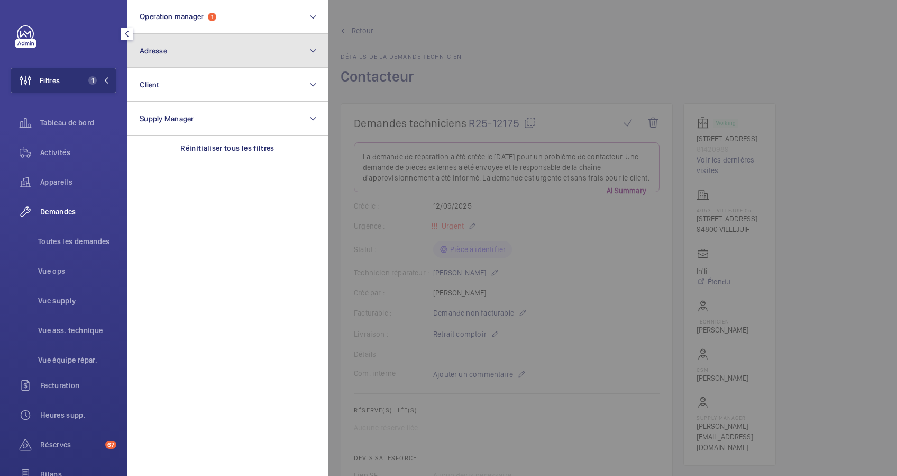
click at [228, 49] on button "Adresse" at bounding box center [227, 51] width 201 height 34
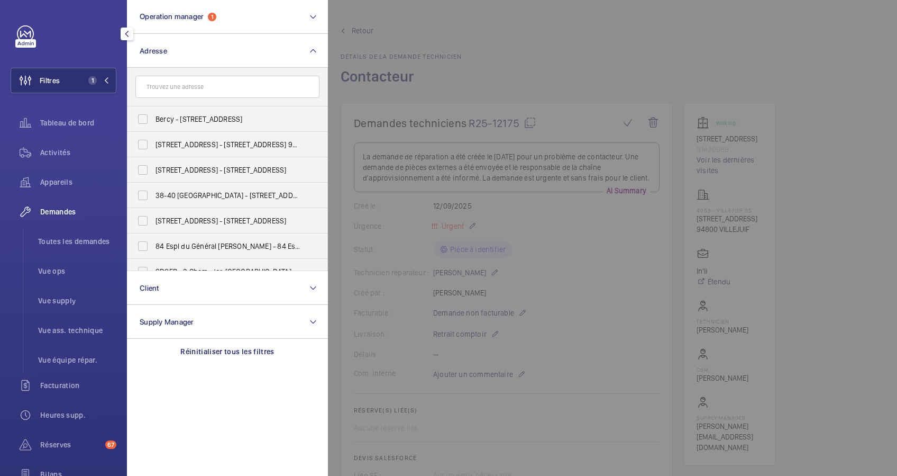
click at [193, 88] on input "text" at bounding box center [227, 87] width 184 height 22
type input "44 Bo"
click at [175, 110] on label "44 Rue la Bo étie - 44 Rue la Bo étie, 75008 PARIS, PARIS 75008" at bounding box center [219, 118] width 184 height 25
click at [153, 110] on input "44 Rue la Bo étie - 44 Rue la Bo étie, 75008 PARIS, PARIS 75008" at bounding box center [142, 118] width 21 height 21
checkbox input "true"
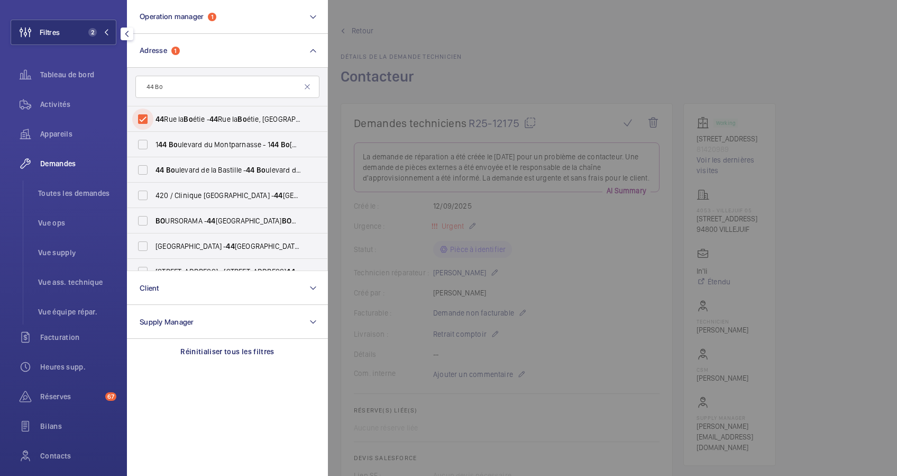
scroll to position [70, 0]
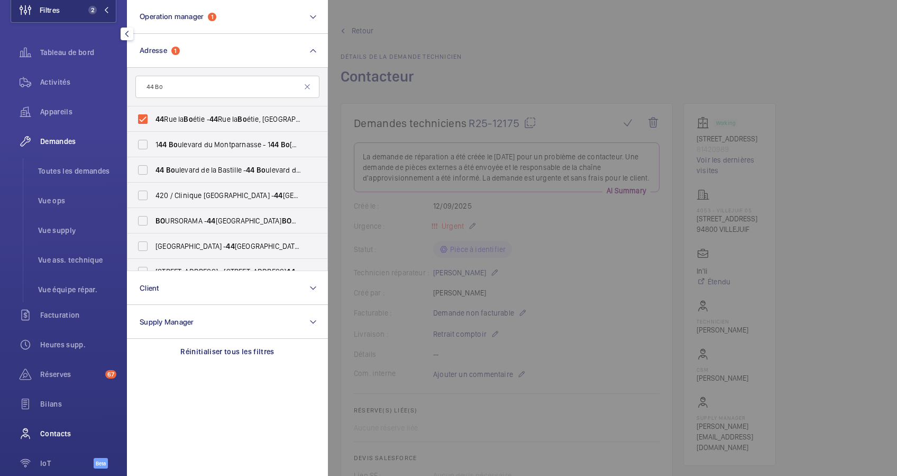
click at [51, 428] on span "Contacts" at bounding box center [78, 433] width 76 height 11
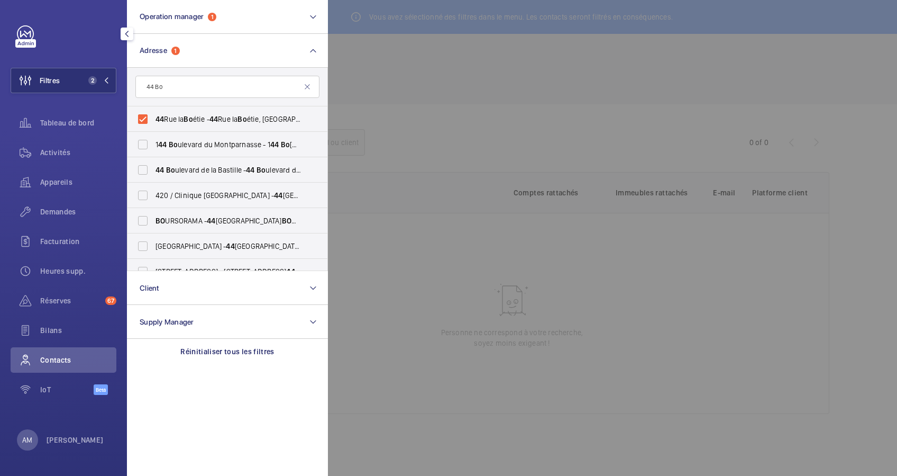
click at [442, 74] on div at bounding box center [776, 238] width 897 height 476
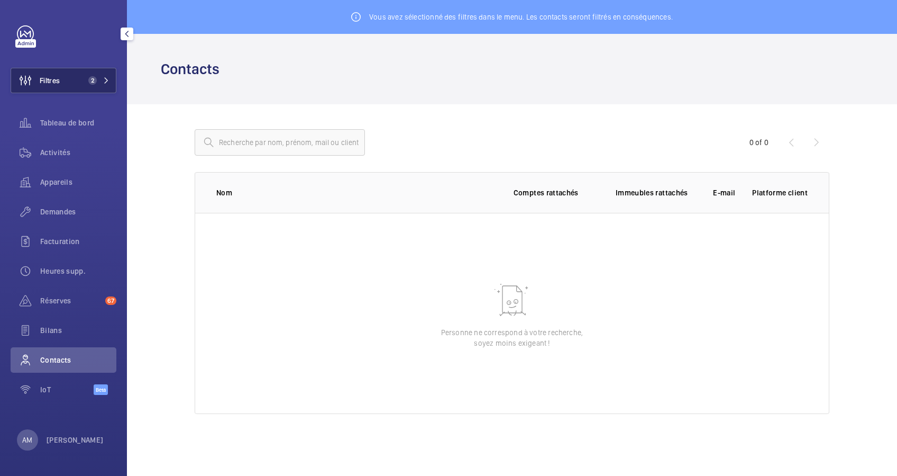
click at [69, 73] on button "Filtres 2" at bounding box center [64, 80] width 106 height 25
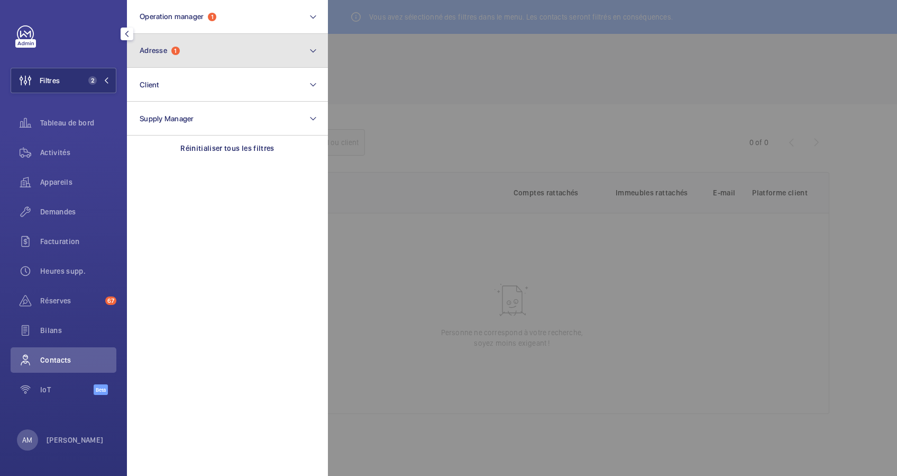
click at [184, 54] on button "Adresse 1" at bounding box center [227, 51] width 201 height 34
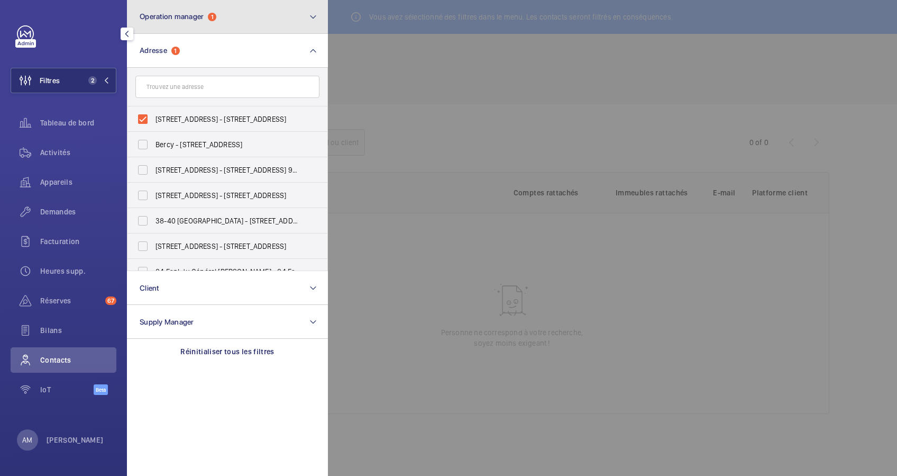
click at [221, 22] on button "Operation manager 1" at bounding box center [227, 17] width 201 height 34
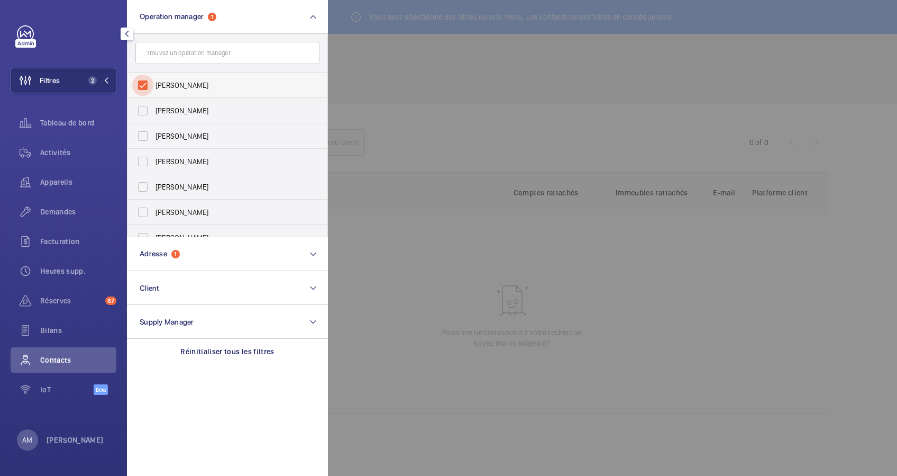
click at [140, 76] on input "Florence Dulin" at bounding box center [142, 85] width 21 height 21
checkbox input "false"
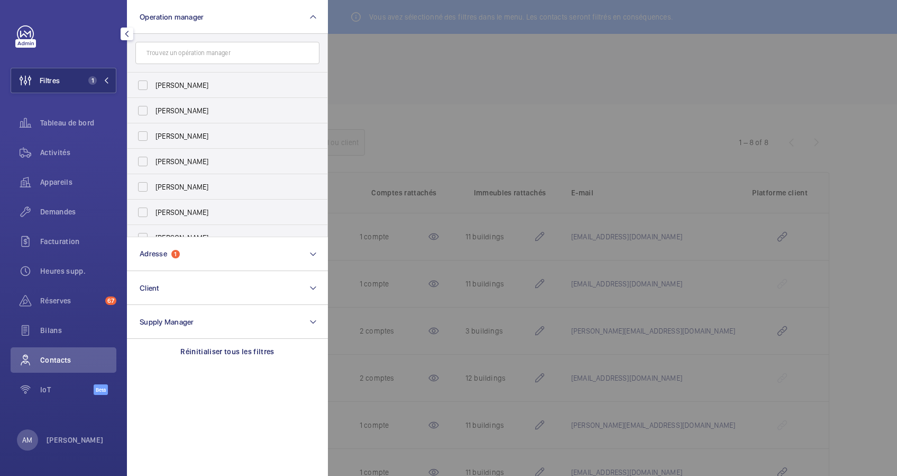
click at [393, 58] on div at bounding box center [776, 238] width 897 height 476
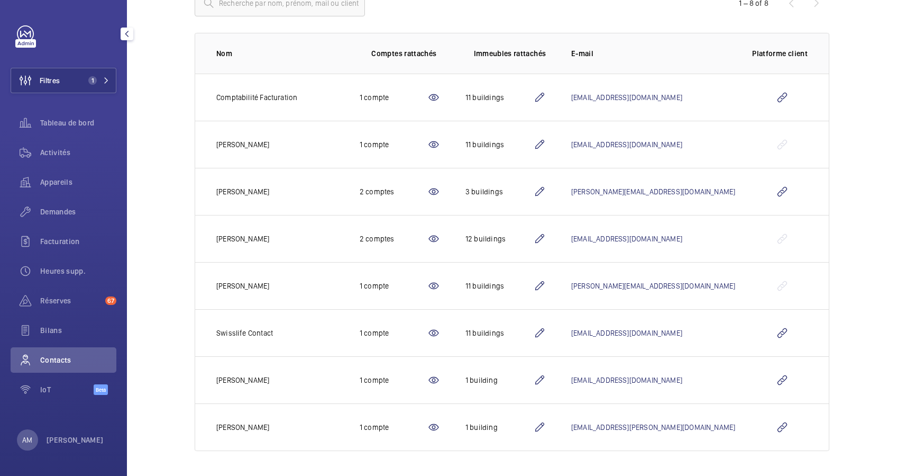
scroll to position [68, 0]
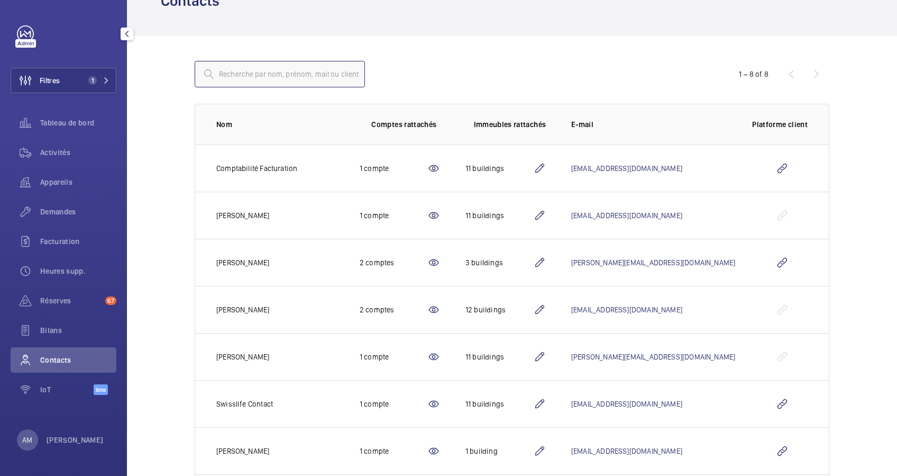
click at [297, 76] on input "text" at bounding box center [280, 74] width 170 height 26
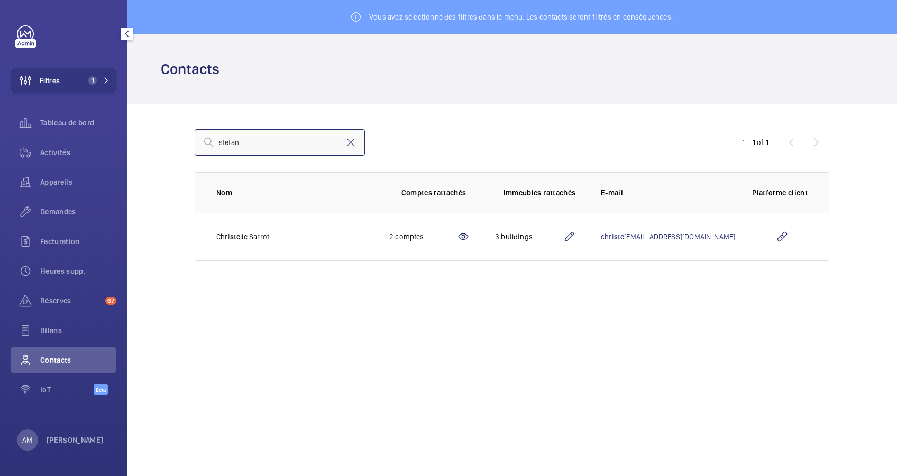
type input "stetan"
drag, startPoint x: 355, startPoint y: 138, endPoint x: 324, endPoint y: 145, distance: 32.0
click at [351, 139] on mat-icon at bounding box center [350, 142] width 13 height 13
click at [321, 145] on input "text" at bounding box center [280, 142] width 170 height 26
click at [321, 145] on input "sar" at bounding box center [280, 142] width 170 height 26
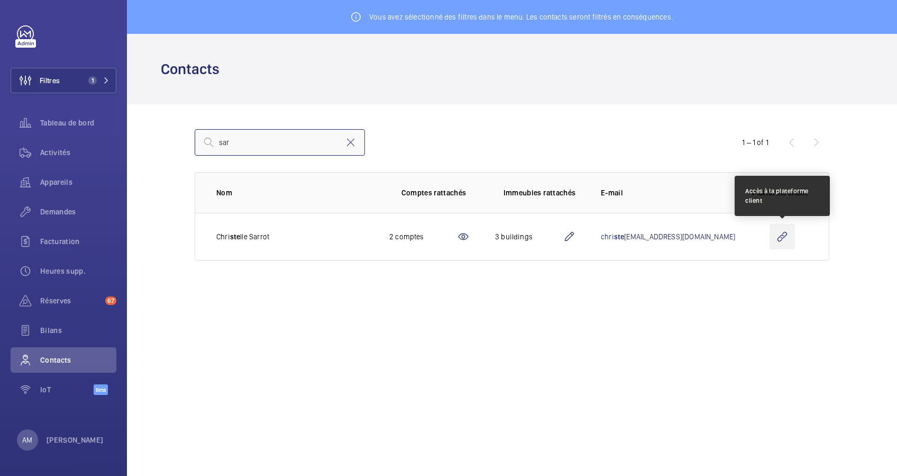
type input "sar"
click at [786, 233] on wm-front-icon-button at bounding box center [782, 236] width 25 height 25
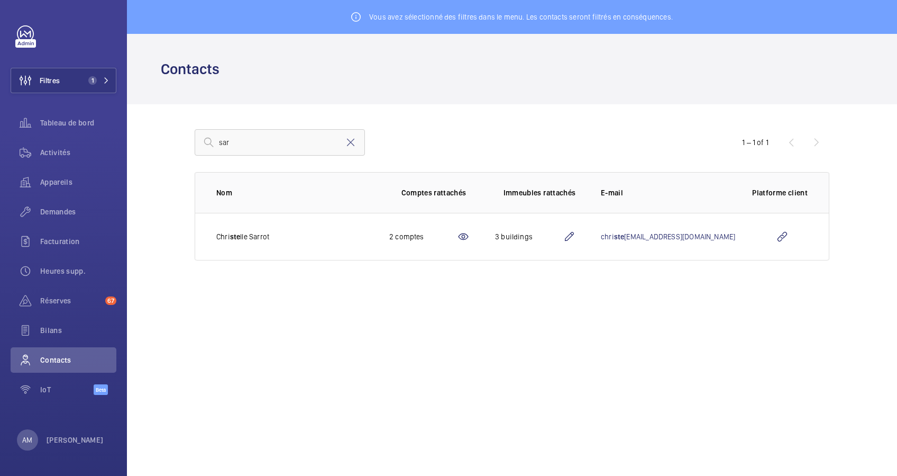
click at [576, 233] on mat-icon at bounding box center [569, 236] width 13 height 13
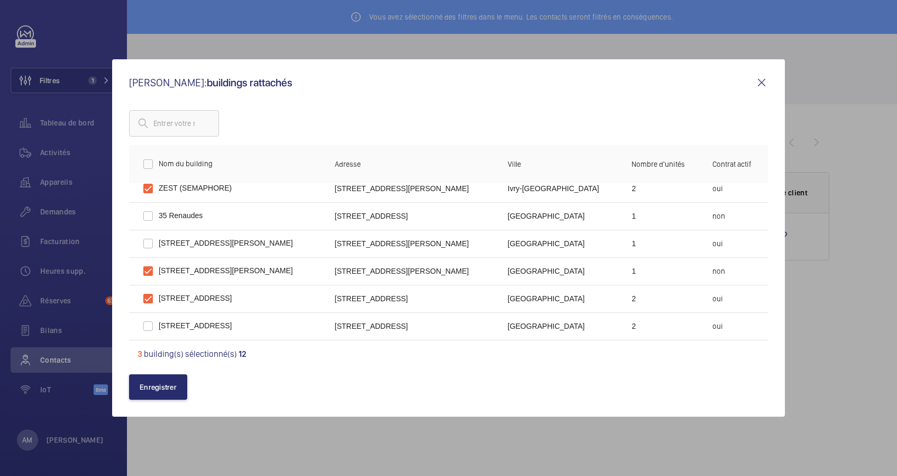
scroll to position [141, 0]
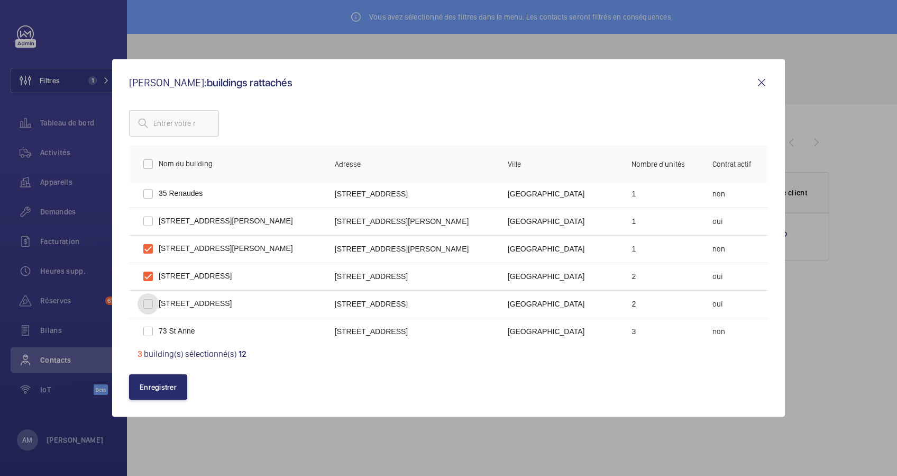
click at [150, 300] on input "checkbox" at bounding box center [148, 303] width 21 height 21
checkbox input "true"
click at [159, 389] on button "Enregistrer" at bounding box center [158, 386] width 58 height 25
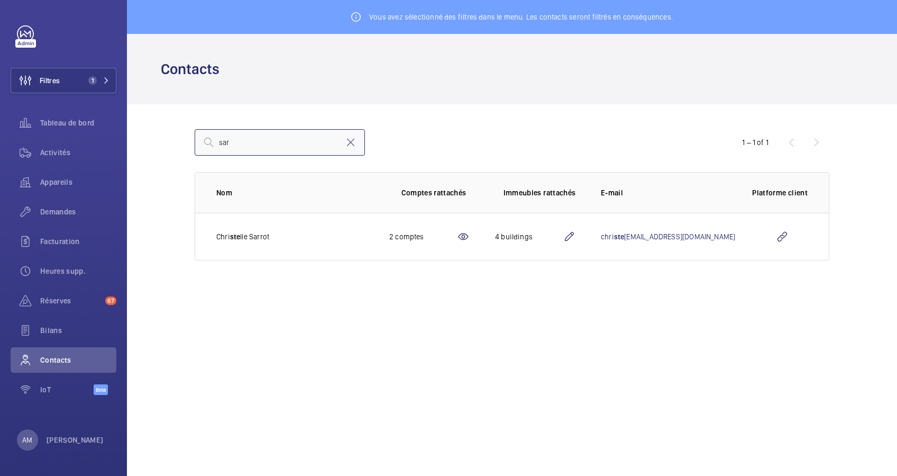
click at [273, 139] on input "sar" at bounding box center [280, 142] width 170 height 26
type input "sestan"
click at [351, 140] on mat-icon at bounding box center [350, 142] width 13 height 13
click at [47, 326] on span "Bilans" at bounding box center [78, 330] width 76 height 11
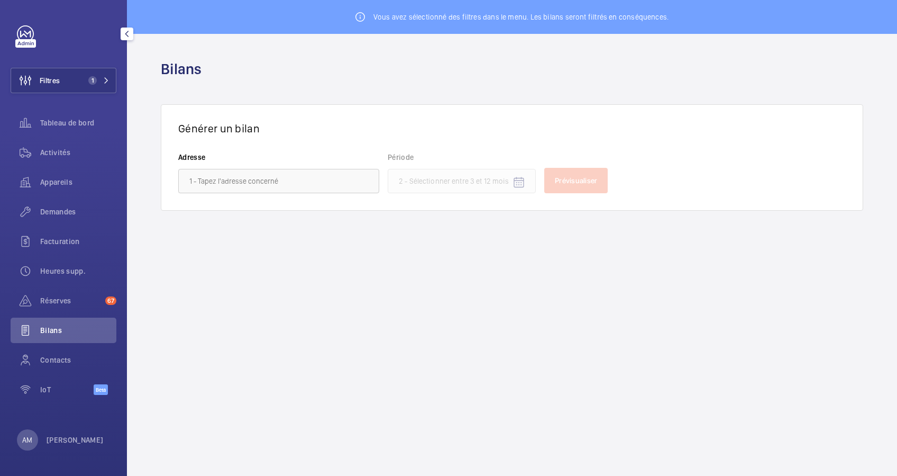
drag, startPoint x: 45, startPoint y: 356, endPoint x: 63, endPoint y: 340, distance: 24.7
click at [49, 353] on div "Contacts" at bounding box center [64, 359] width 106 height 25
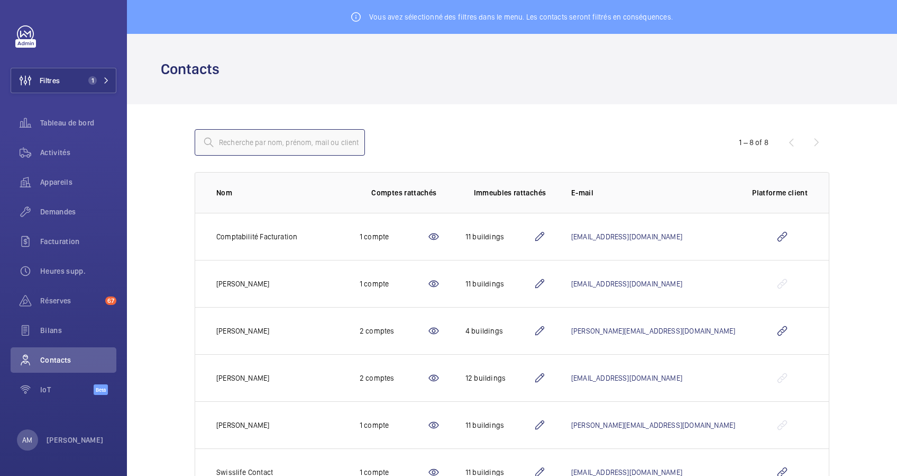
drag, startPoint x: 63, startPoint y: 340, endPoint x: 281, endPoint y: 134, distance: 299.0
click at [281, 134] on input "text" at bounding box center [280, 142] width 170 height 26
type input "sest"
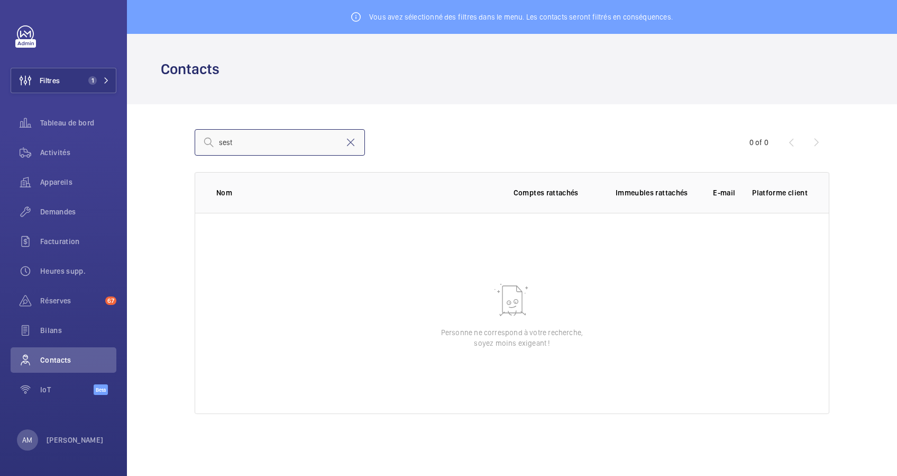
drag, startPoint x: 251, startPoint y: 143, endPoint x: 205, endPoint y: 141, distance: 46.1
click at [205, 141] on div "sest" at bounding box center [280, 142] width 170 height 26
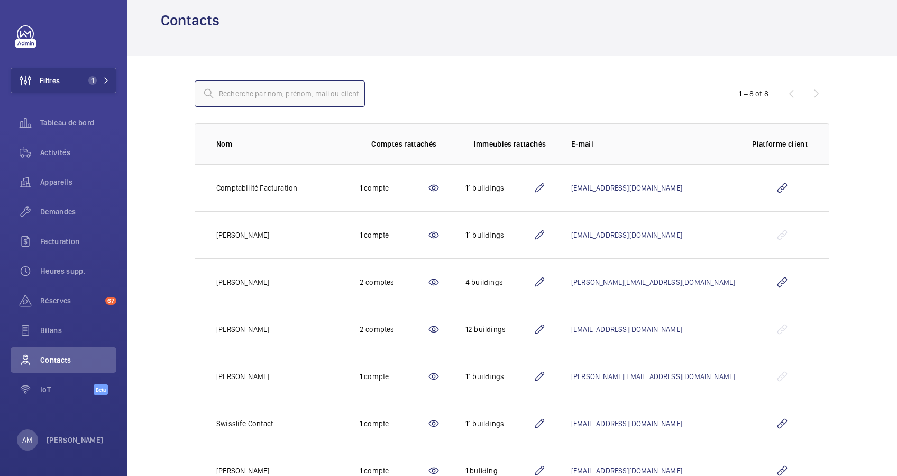
scroll to position [70, 0]
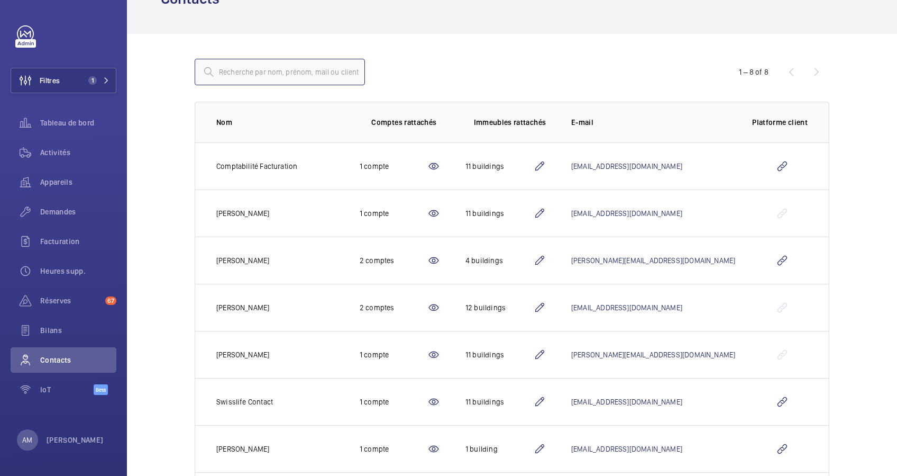
click at [295, 68] on input "text" at bounding box center [280, 72] width 170 height 26
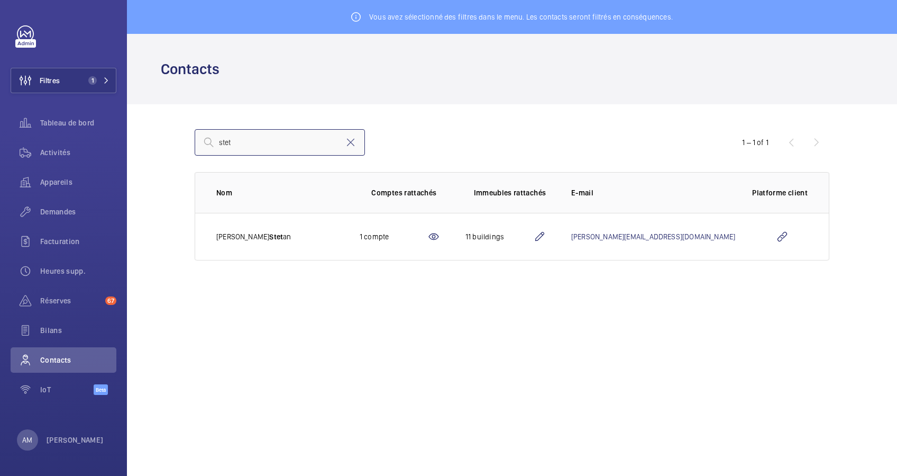
type input "stet"
click at [546, 233] on mat-icon at bounding box center [539, 236] width 13 height 13
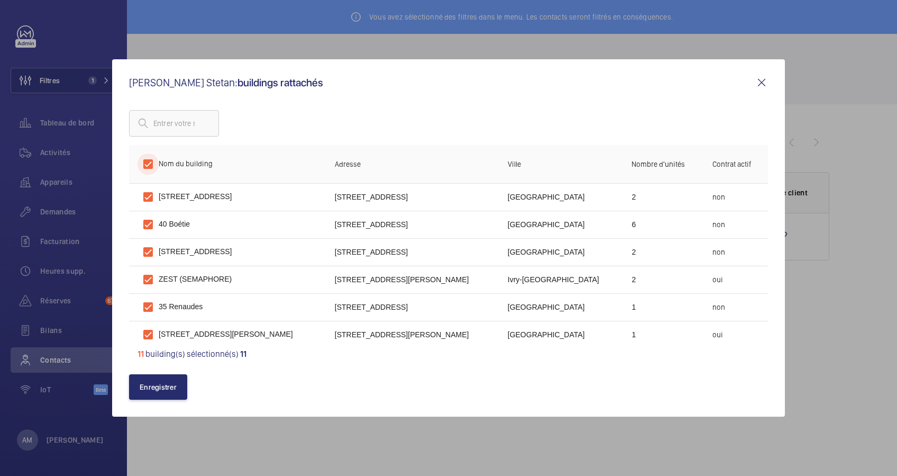
click at [150, 161] on input "checkbox" at bounding box center [148, 163] width 21 height 21
checkbox input "false"
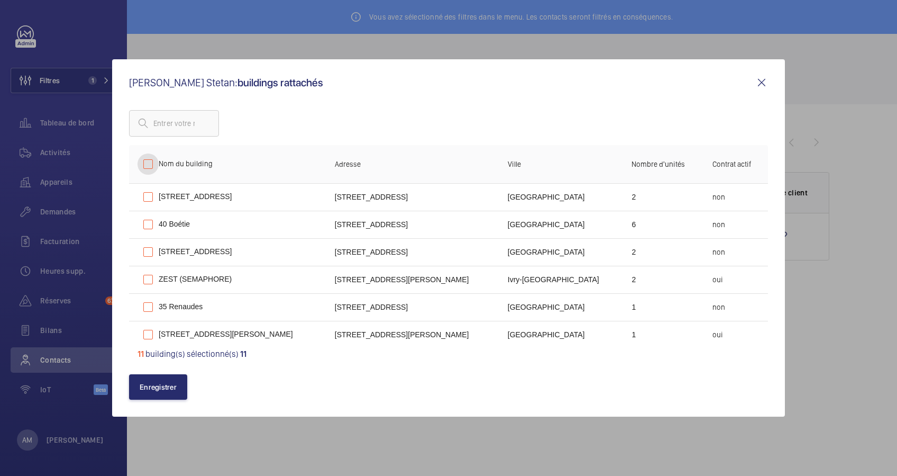
checkbox input "false"
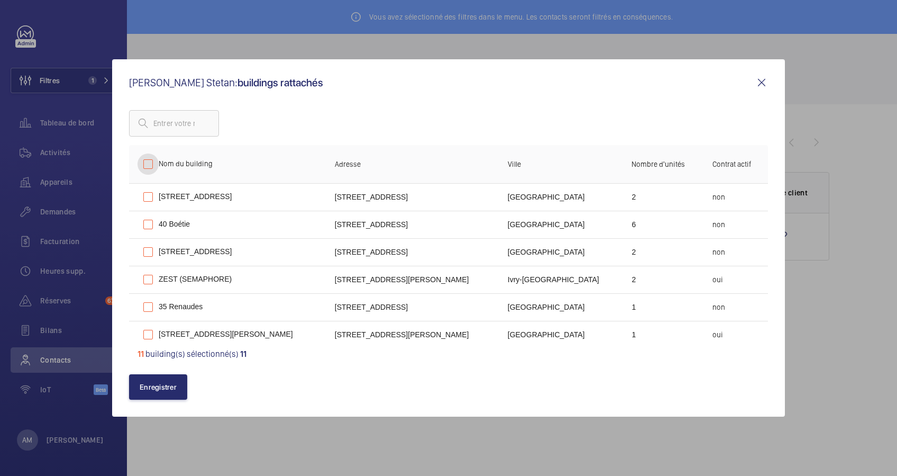
checkbox input "false"
click at [153, 226] on input "checkbox" at bounding box center [148, 224] width 21 height 21
checkbox input "true"
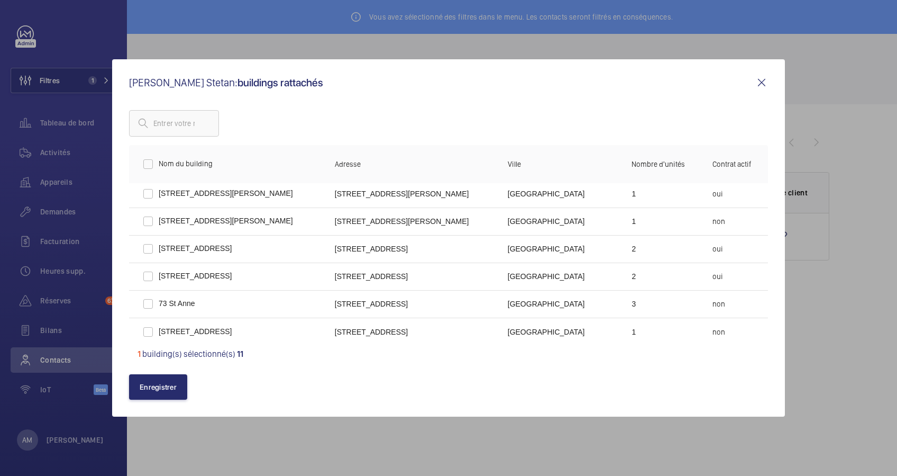
scroll to position [144, 0]
click at [148, 272] on input "checkbox" at bounding box center [148, 272] width 21 height 21
checkbox input "true"
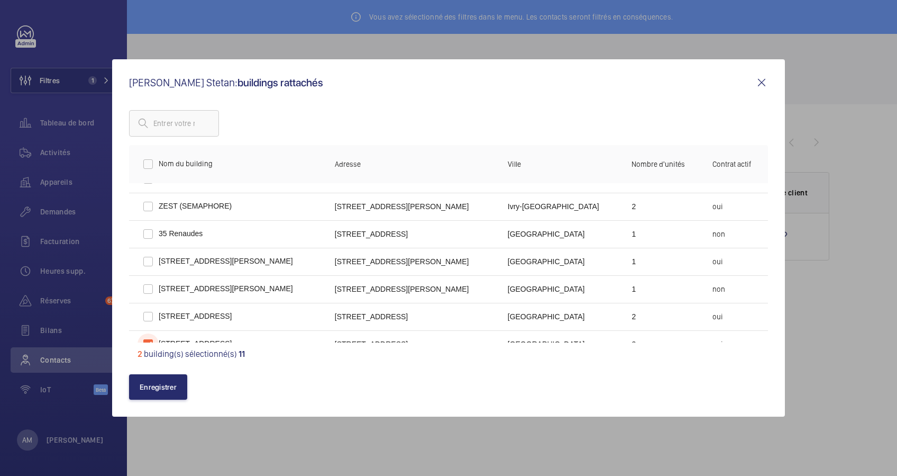
scroll to position [3, 0]
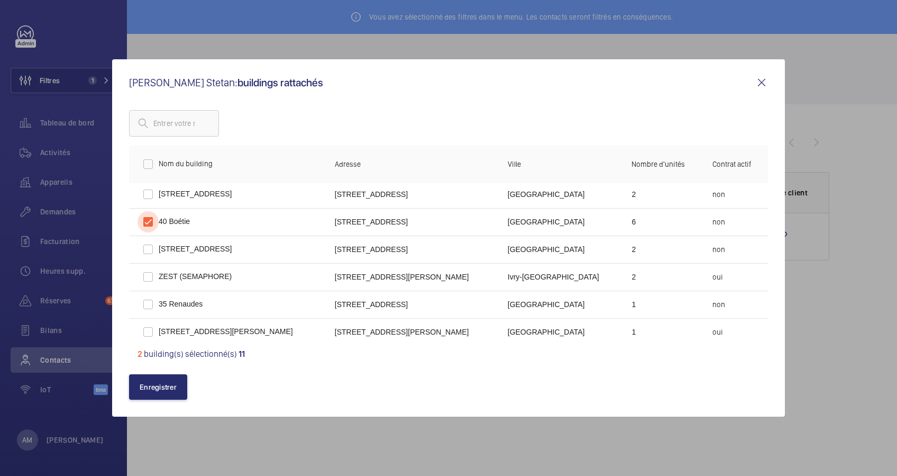
click at [148, 218] on input "checkbox" at bounding box center [148, 221] width 21 height 21
checkbox input "false"
click at [158, 387] on button "Enregistrer" at bounding box center [158, 386] width 58 height 25
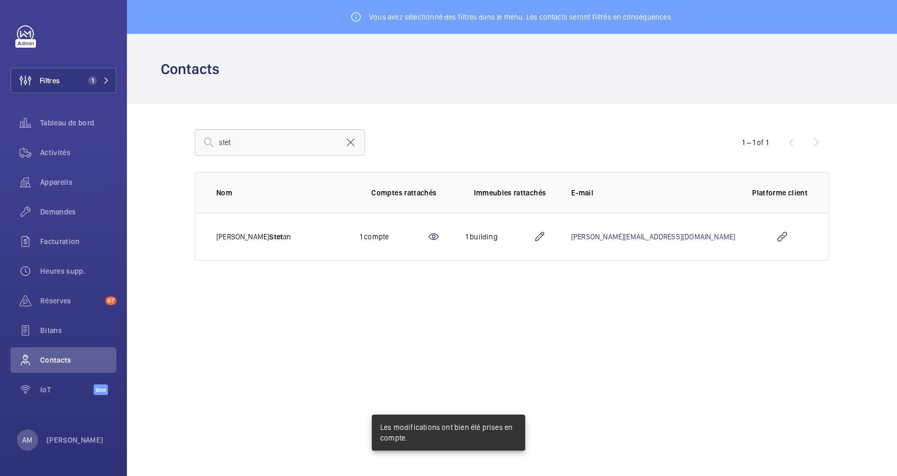
click at [546, 236] on mat-icon at bounding box center [539, 236] width 13 height 13
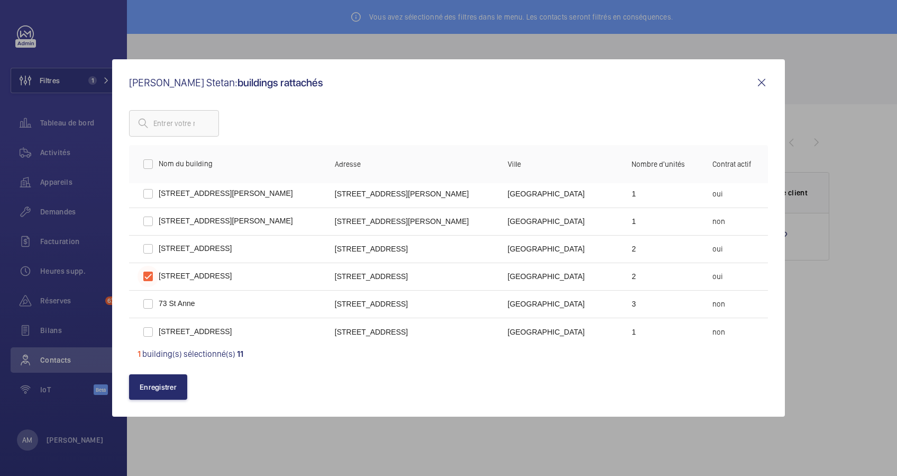
scroll to position [144, 0]
click at [148, 380] on button "Enregistrer" at bounding box center [158, 386] width 58 height 25
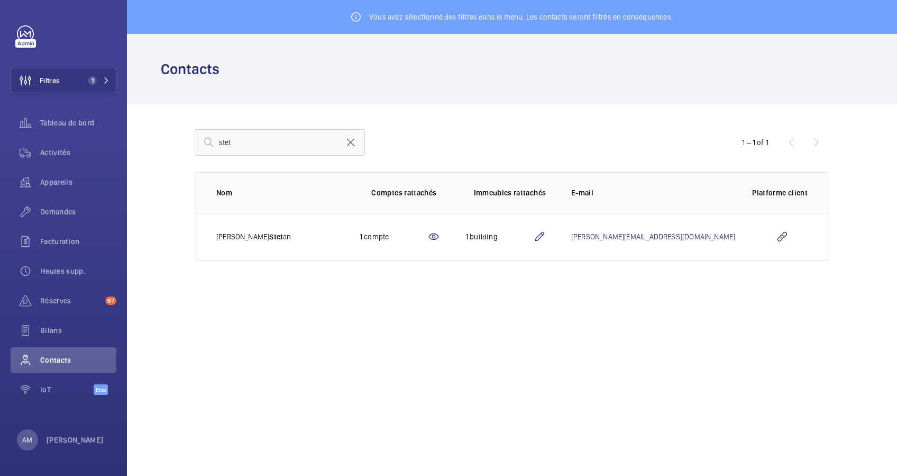
click at [546, 234] on mat-icon at bounding box center [539, 236] width 13 height 13
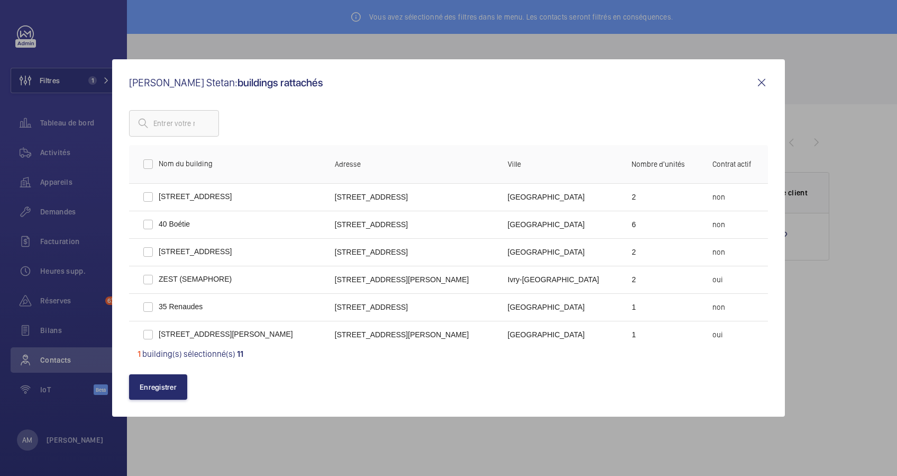
scroll to position [144, 0]
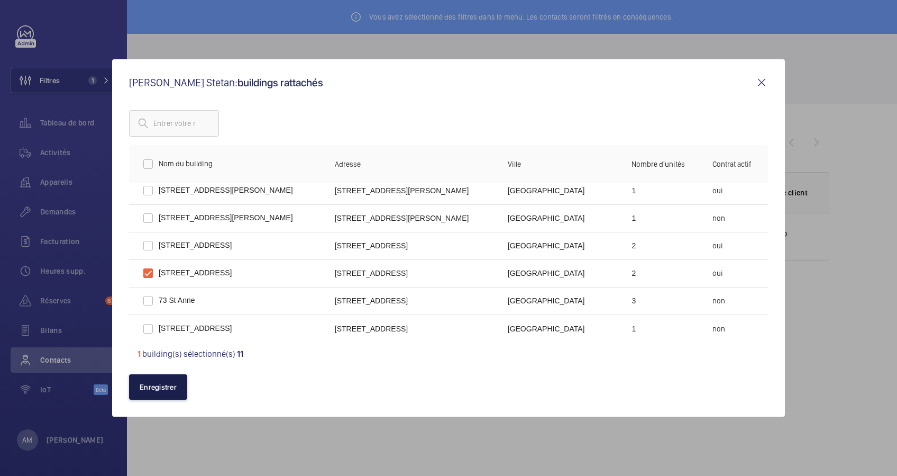
click at [152, 387] on button "Enregistrer" at bounding box center [158, 386] width 58 height 25
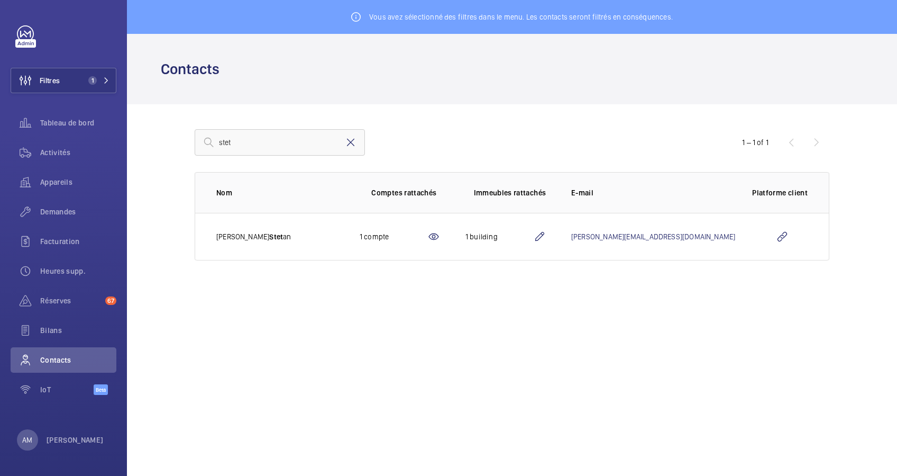
click at [351, 139] on mat-icon at bounding box center [350, 142] width 13 height 13
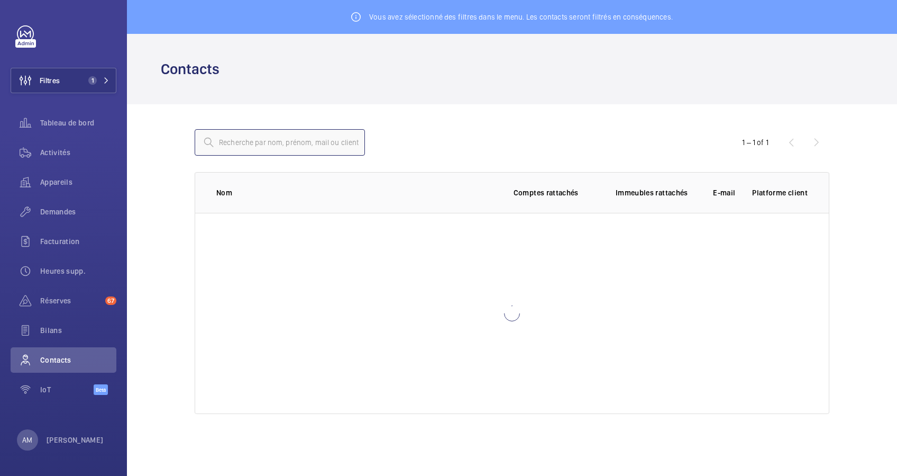
click at [244, 145] on input "text" at bounding box center [280, 142] width 170 height 26
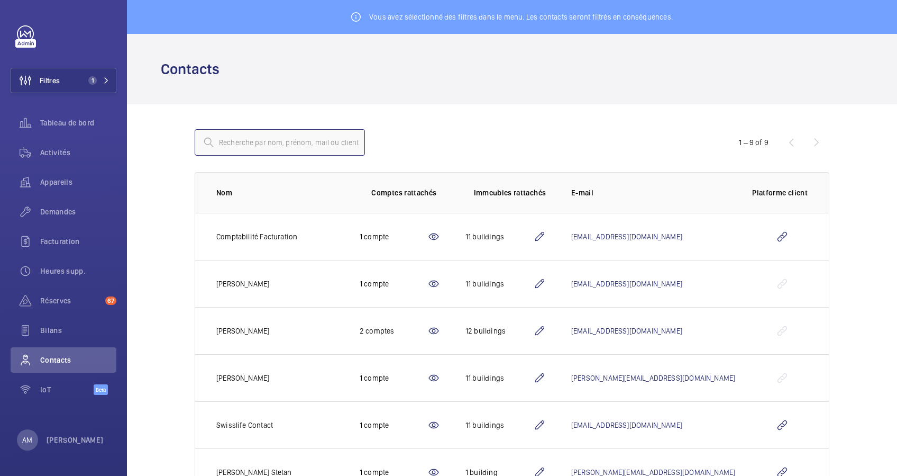
click at [280, 145] on input "text" at bounding box center [280, 142] width 170 height 26
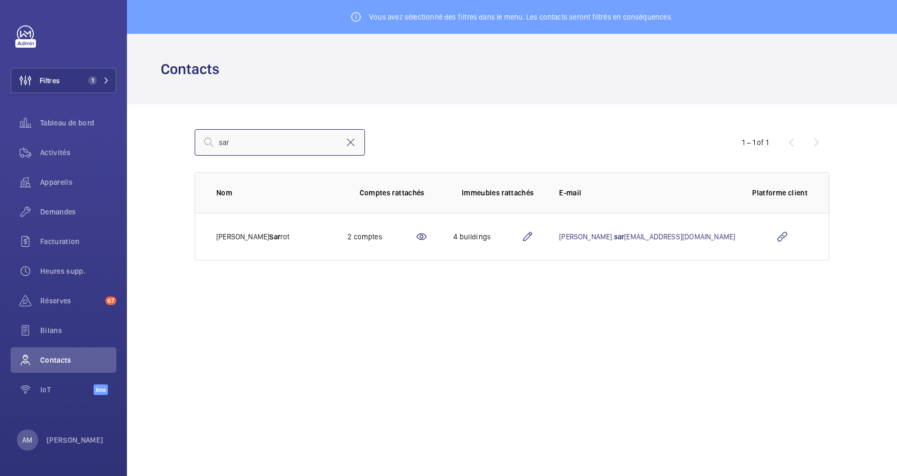
type input "sar"
click at [534, 236] on mat-icon at bounding box center [527, 236] width 13 height 13
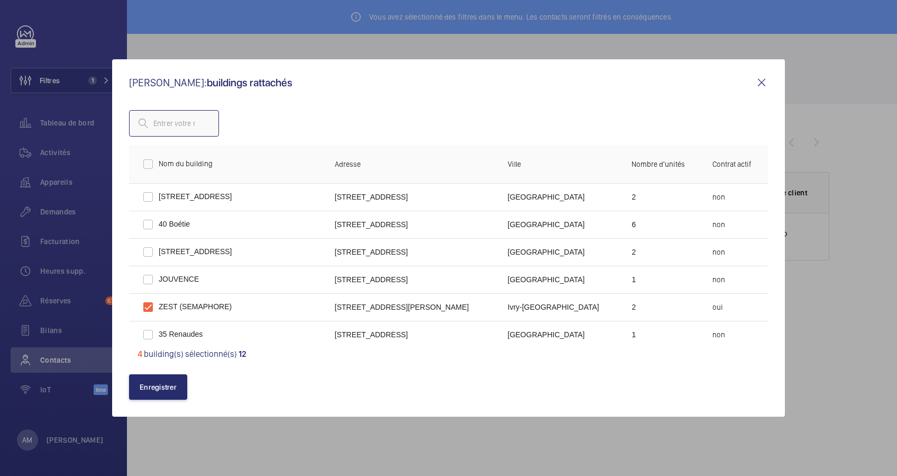
click at [201, 120] on input "text" at bounding box center [174, 123] width 90 height 26
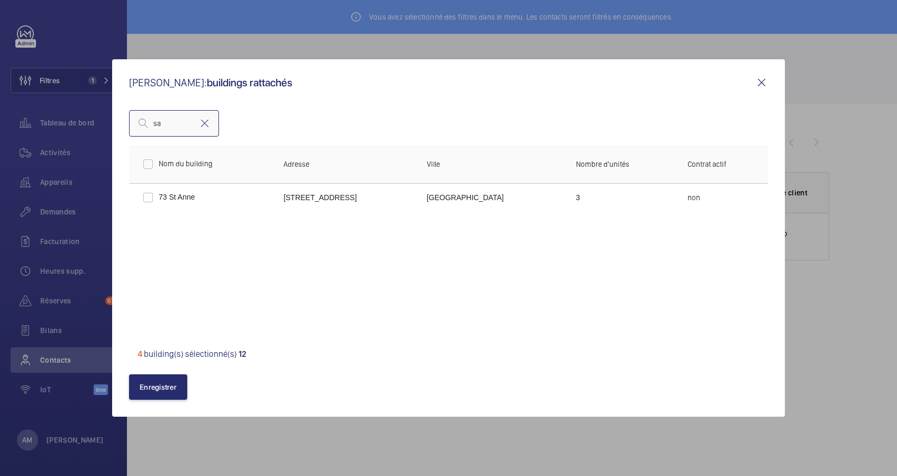
type input "s"
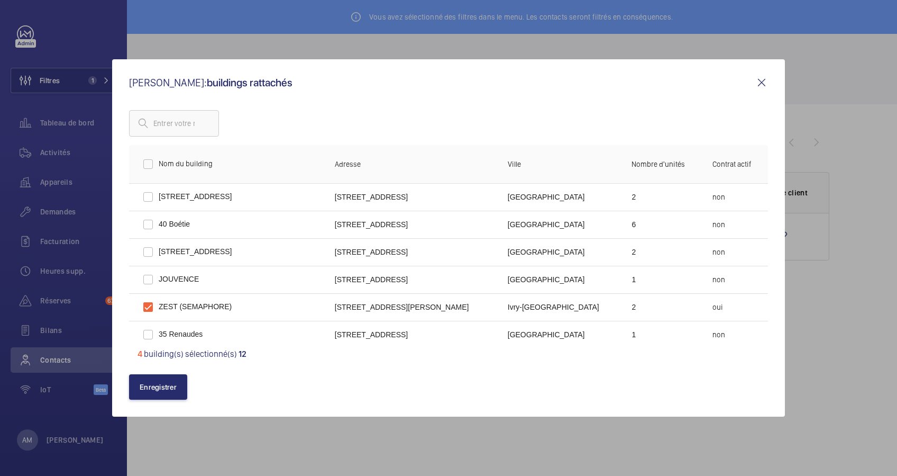
click at [760, 77] on mat-icon at bounding box center [761, 82] width 13 height 13
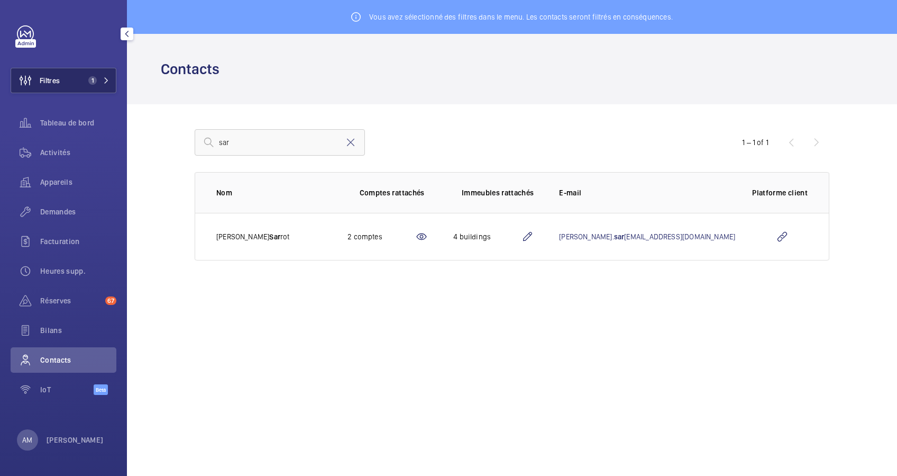
click at [87, 76] on span "1" at bounding box center [90, 80] width 13 height 8
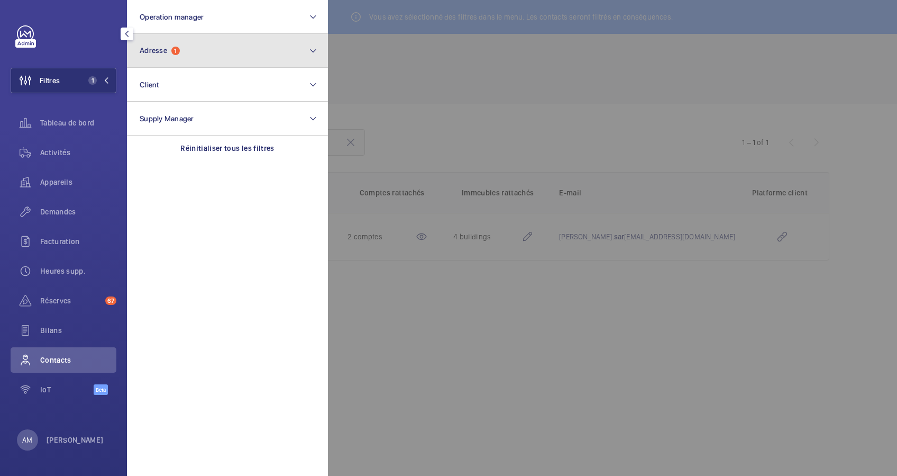
click at [238, 56] on button "Adresse 1" at bounding box center [227, 51] width 201 height 34
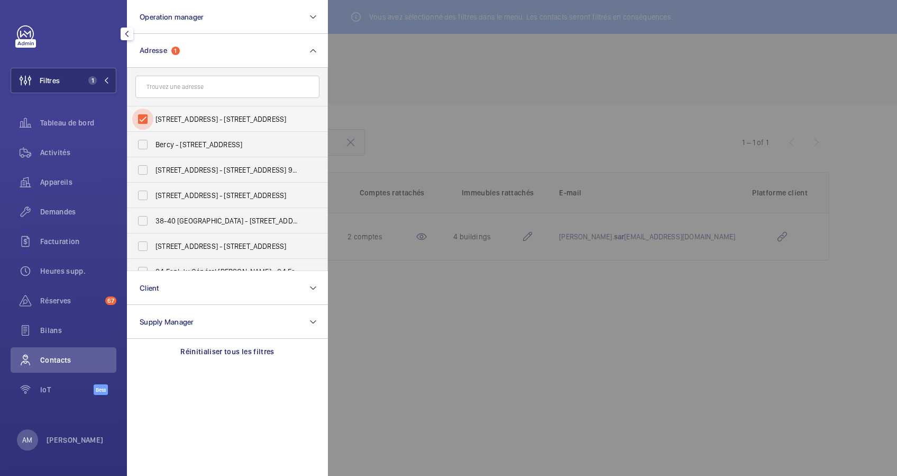
drag, startPoint x: 135, startPoint y: 118, endPoint x: 269, endPoint y: 118, distance: 133.3
click at [152, 114] on input "44 Rue la Boétie - 44 Rue la Boétie, 75008 PARIS, PARIS 75008" at bounding box center [142, 118] width 21 height 21
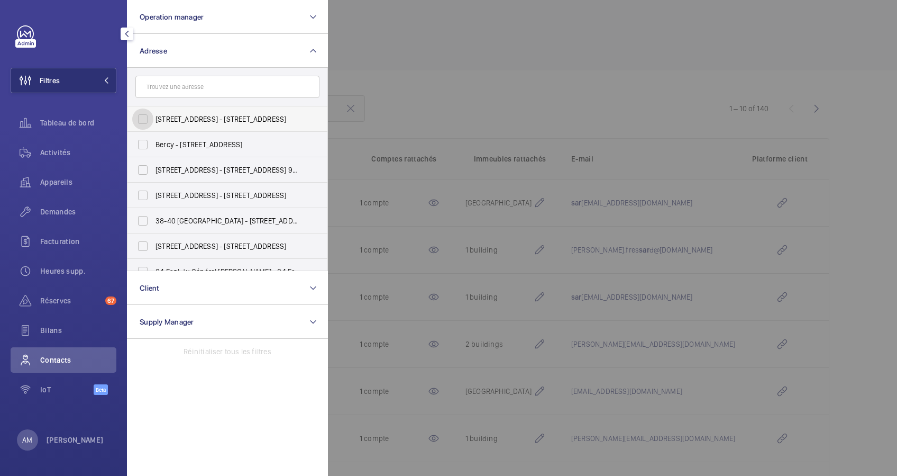
drag, startPoint x: 138, startPoint y: 115, endPoint x: 186, endPoint y: 115, distance: 48.1
click at [139, 115] on input "44 Rue la Boétie - 44 Rue la Boétie, 75008 PARIS, PARIS 75008" at bounding box center [142, 118] width 21 height 21
checkbox input "true"
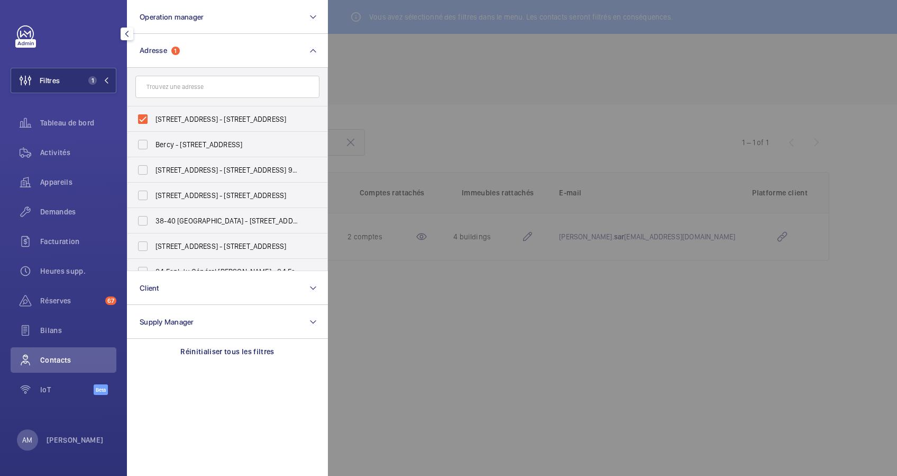
click at [470, 112] on div at bounding box center [776, 238] width 897 height 476
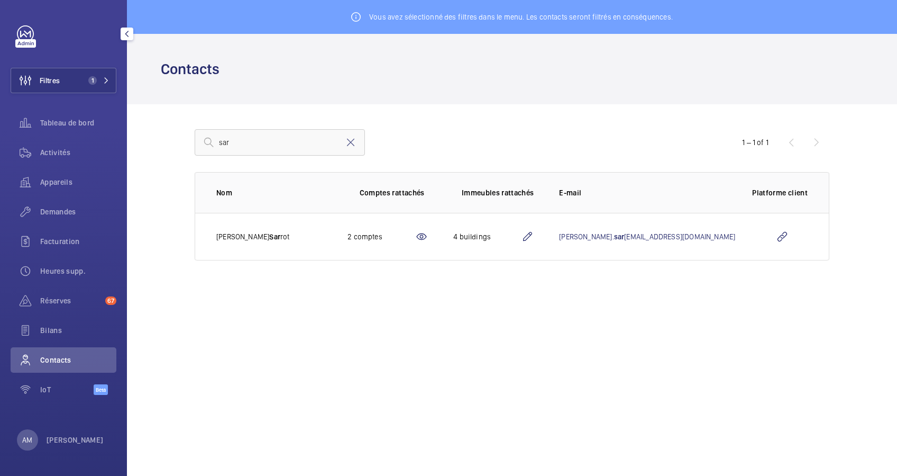
click at [534, 239] on mat-icon at bounding box center [527, 236] width 13 height 13
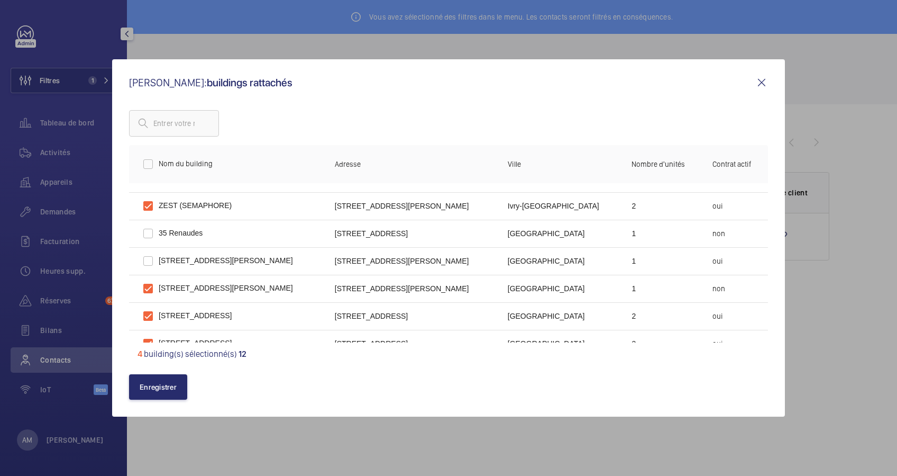
scroll to position [171, 0]
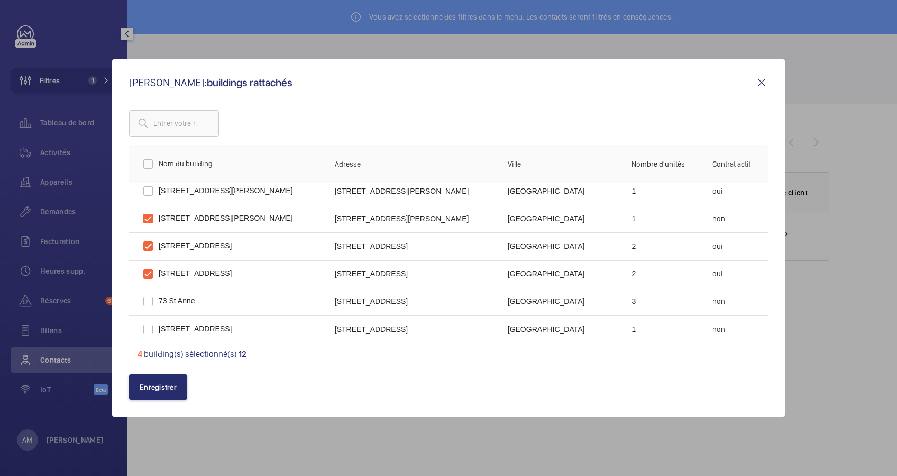
click at [758, 81] on mat-icon at bounding box center [761, 82] width 13 height 13
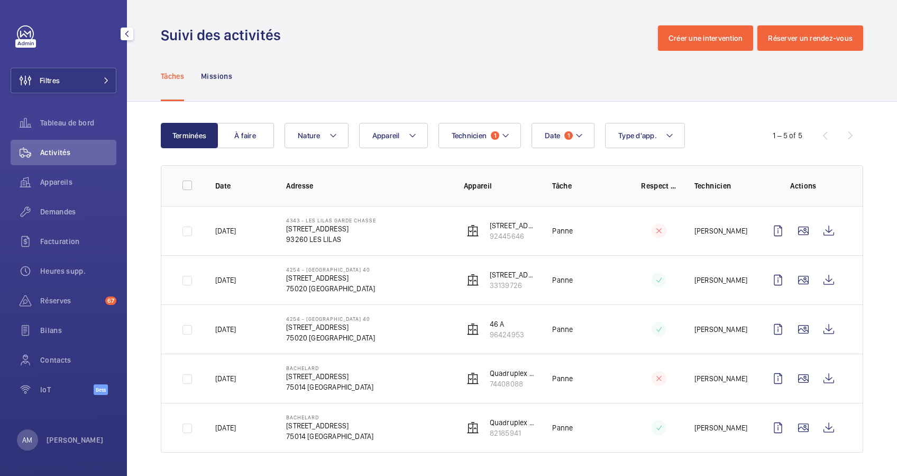
scroll to position [3, 0]
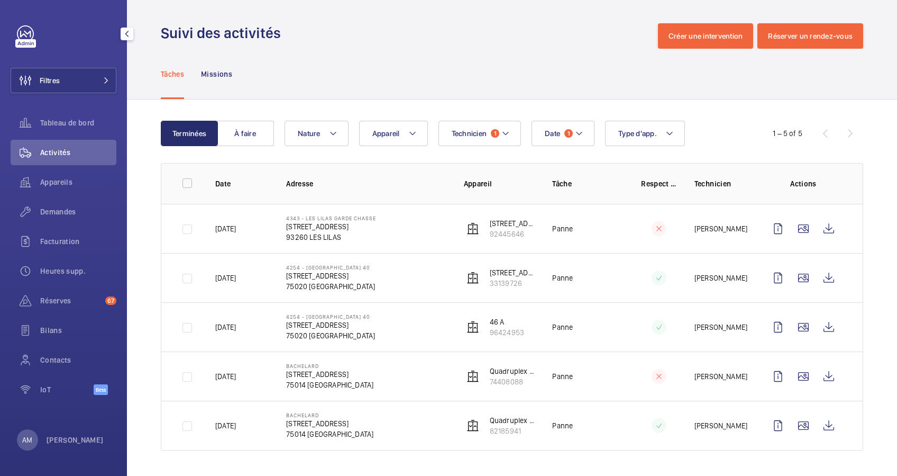
drag, startPoint x: 102, startPoint y: 80, endPoint x: 123, endPoint y: 75, distance: 21.3
click at [102, 80] on span at bounding box center [103, 80] width 13 height 6
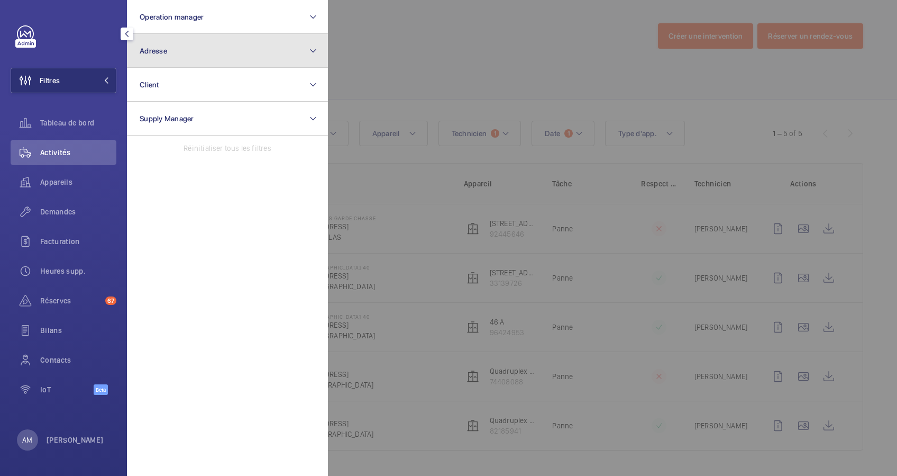
click at [218, 52] on button "Adresse" at bounding box center [227, 51] width 201 height 34
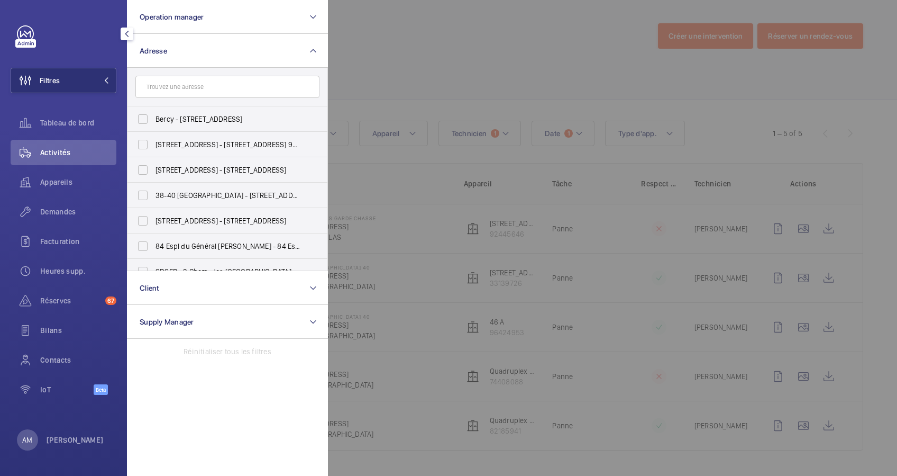
click at [185, 85] on input "text" at bounding box center [227, 87] width 184 height 22
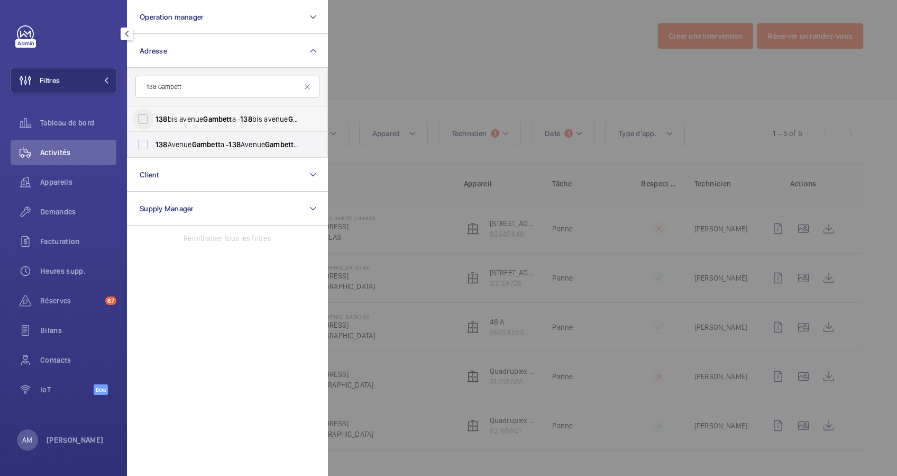
type input "138 Gambett"
drag, startPoint x: 146, startPoint y: 116, endPoint x: 145, endPoint y: 131, distance: 14.3
click at [146, 117] on input "[STREET_ADDRESS] a - [STREET_ADDRESS]" at bounding box center [142, 118] width 21 height 21
checkbox input "true"
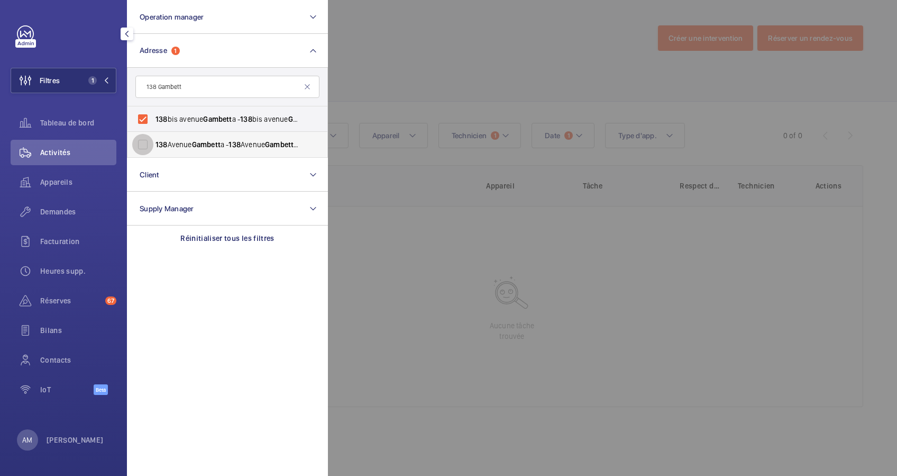
click at [144, 136] on input "[STREET_ADDRESS] a - [STREET_ADDRESS]" at bounding box center [142, 144] width 21 height 21
checkbox input "true"
click at [503, 83] on div at bounding box center [776, 238] width 897 height 476
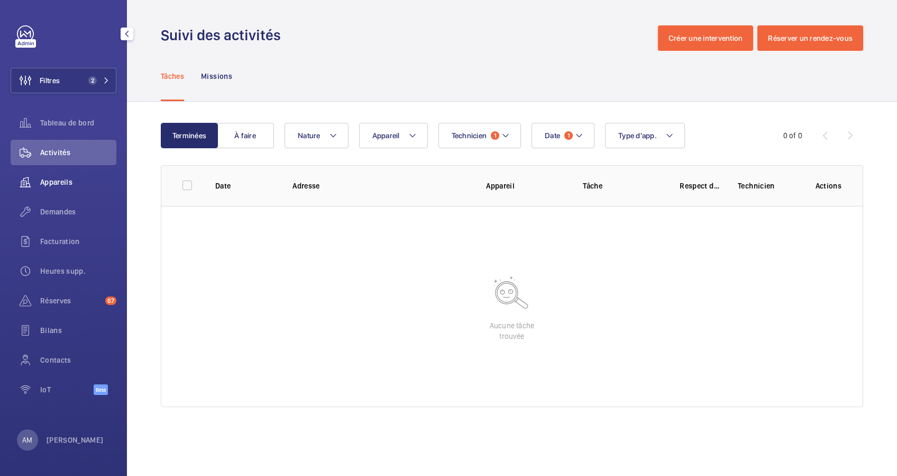
click at [58, 181] on span "Appareils" at bounding box center [78, 182] width 76 height 11
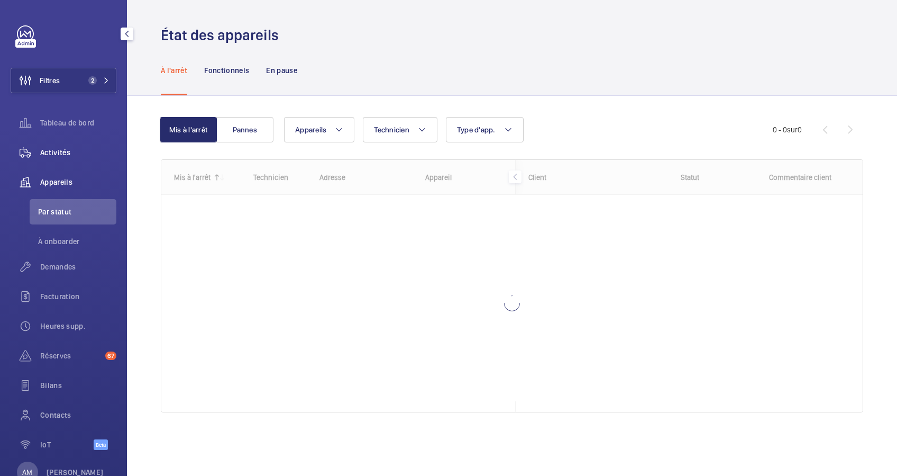
click at [58, 149] on span "Activités" at bounding box center [78, 152] width 76 height 11
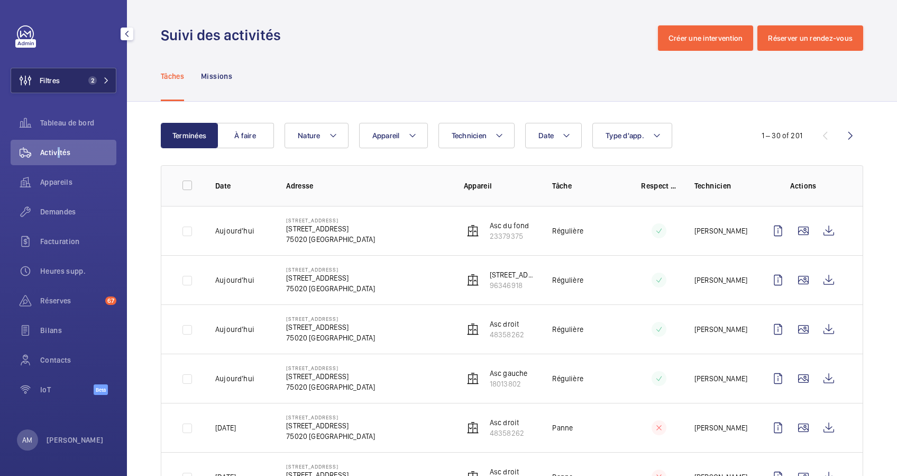
click at [84, 75] on button "Filtres 2" at bounding box center [64, 80] width 106 height 25
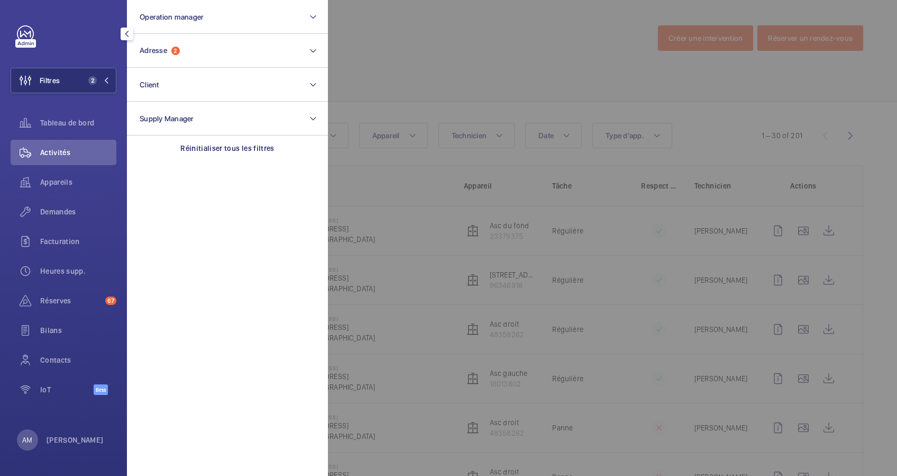
click at [469, 63] on div at bounding box center [776, 238] width 897 height 476
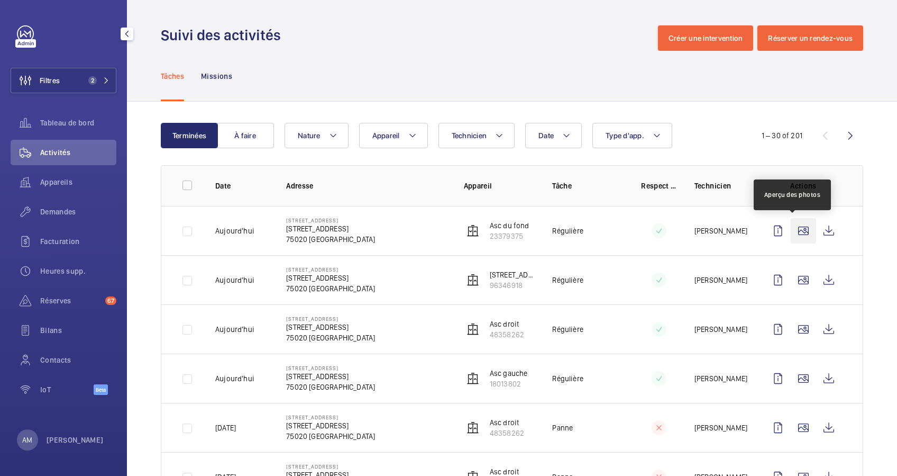
click at [791, 223] on wm-front-icon-button at bounding box center [803, 230] width 25 height 25
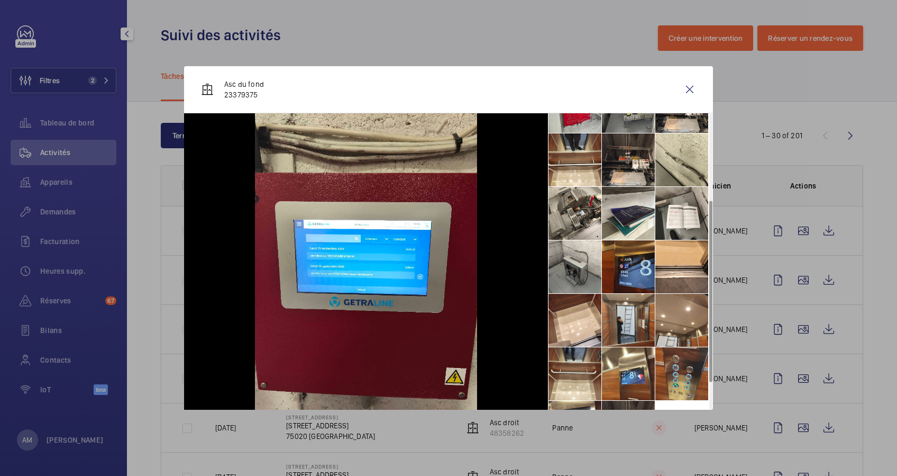
scroll to position [185, 0]
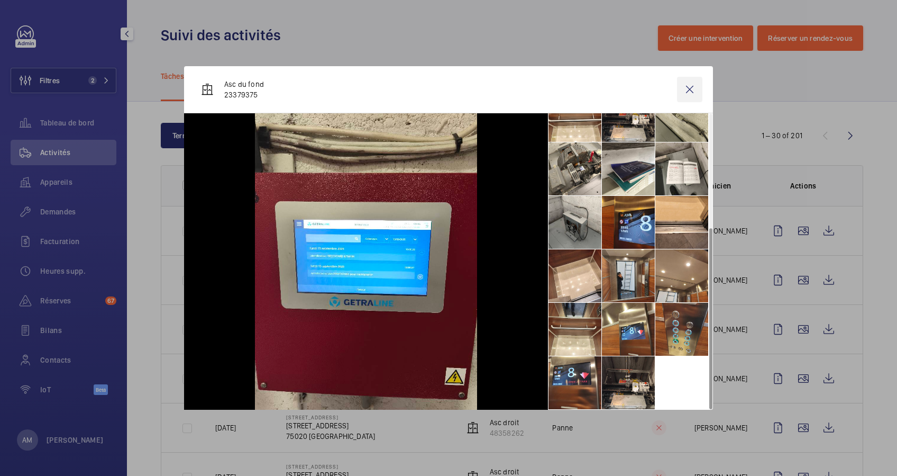
click at [685, 86] on wm-front-icon-button at bounding box center [689, 89] width 25 height 25
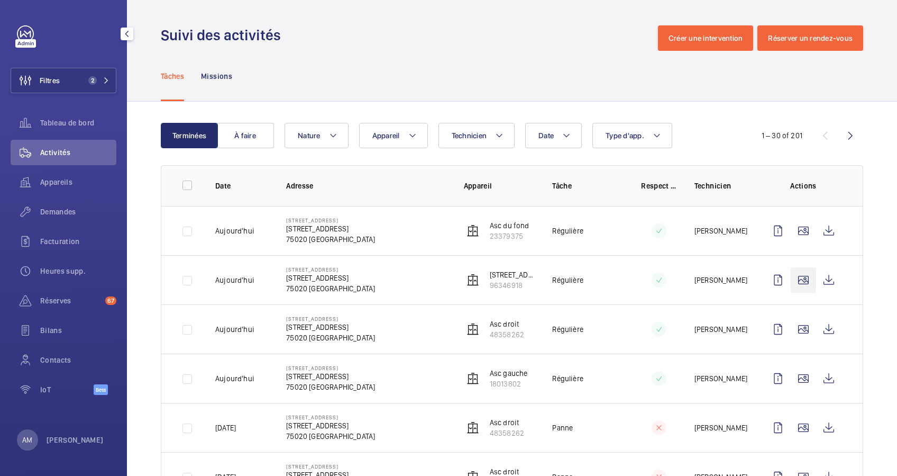
click at [791, 286] on wm-front-icon-button at bounding box center [803, 279] width 25 height 25
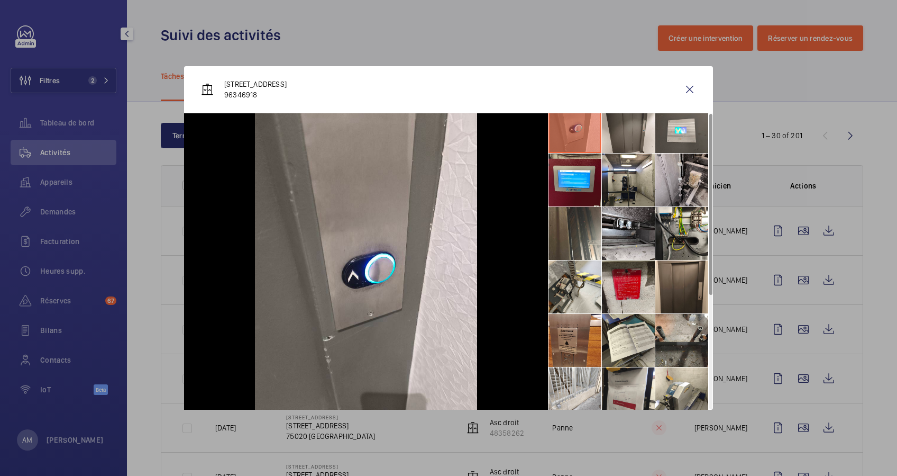
scroll to position [0, 0]
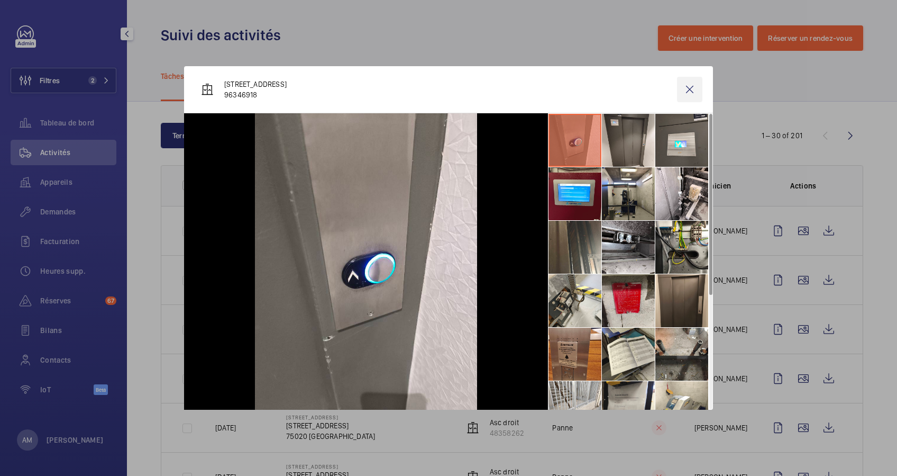
click at [691, 90] on wm-front-icon-button at bounding box center [689, 89] width 25 height 25
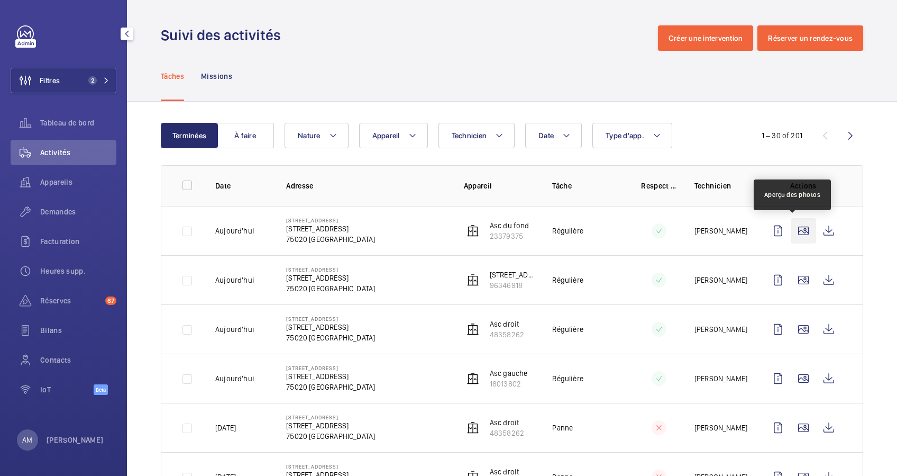
click at [795, 232] on wm-front-icon-button at bounding box center [803, 230] width 25 height 25
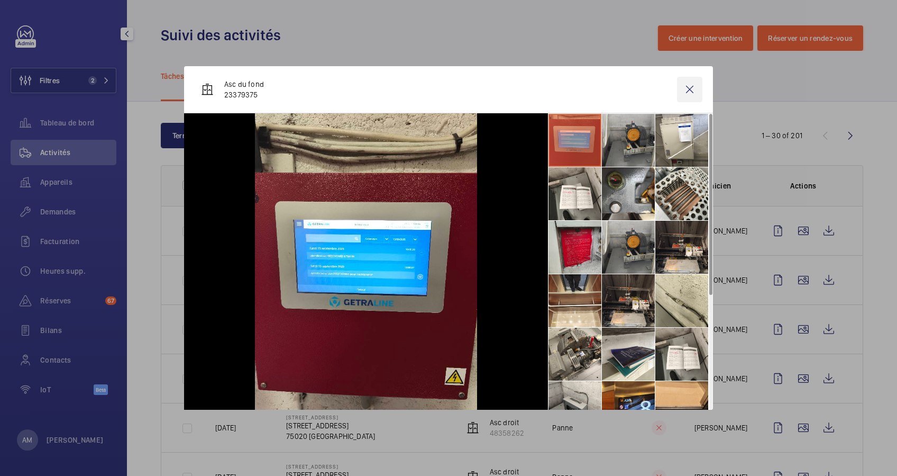
click at [691, 89] on wm-front-icon-button at bounding box center [689, 89] width 25 height 25
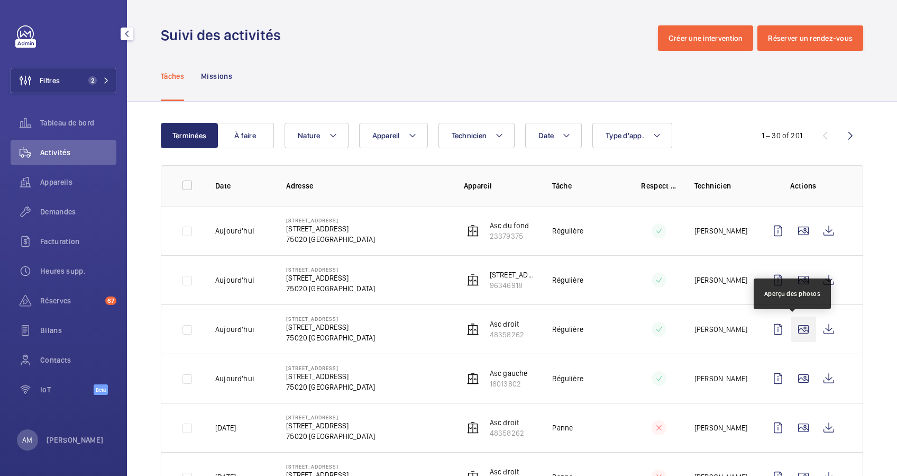
click at [792, 324] on wm-front-icon-button at bounding box center [803, 328] width 25 height 25
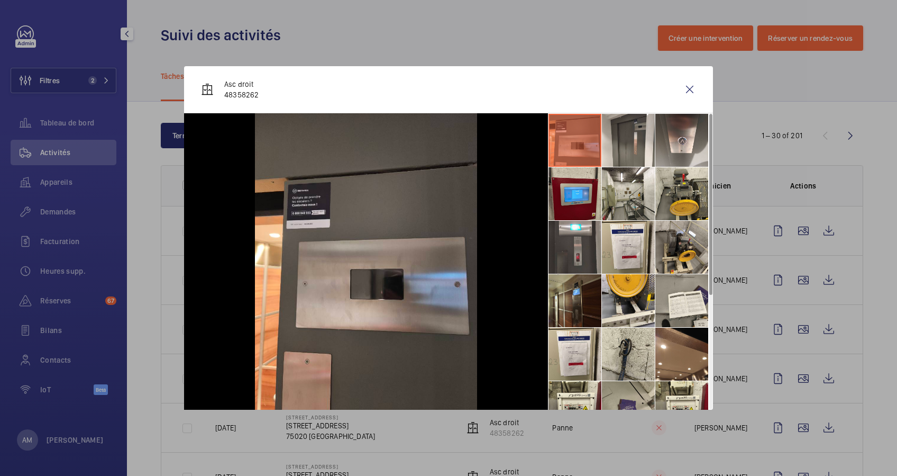
click at [792, 341] on div at bounding box center [448, 238] width 897 height 476
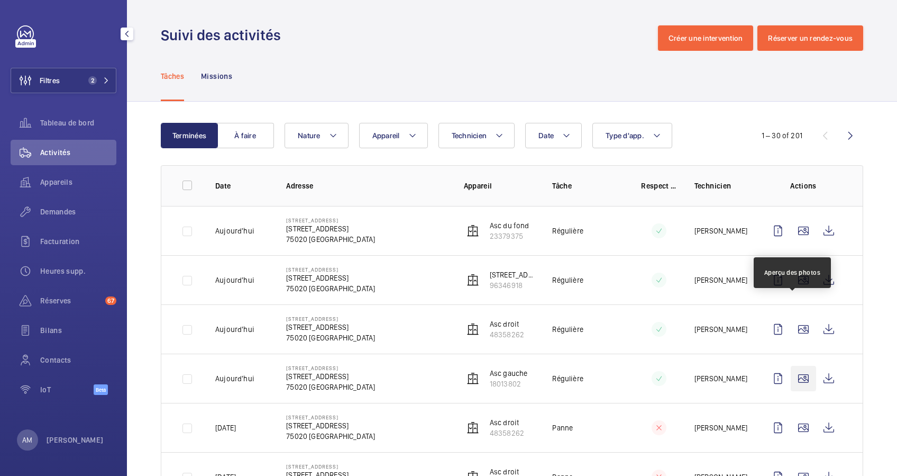
click at [795, 366] on wm-front-icon-button at bounding box center [803, 378] width 25 height 25
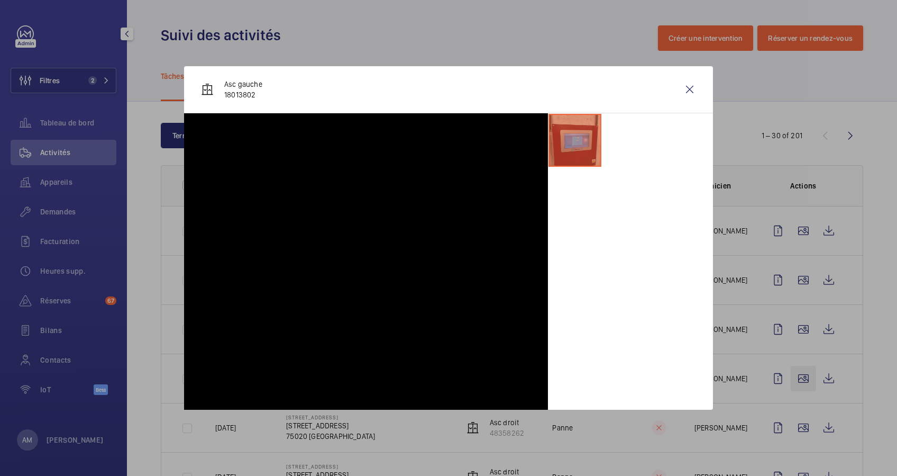
scroll to position [70, 0]
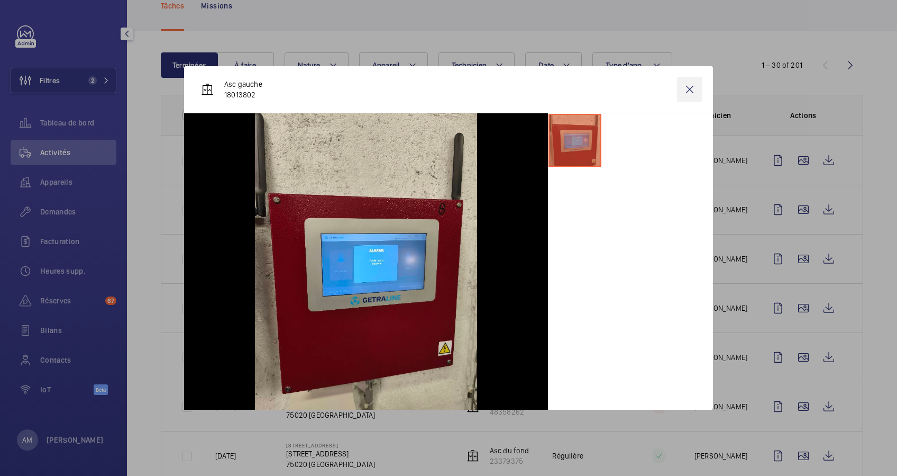
click at [692, 84] on wm-front-icon-button at bounding box center [689, 89] width 25 height 25
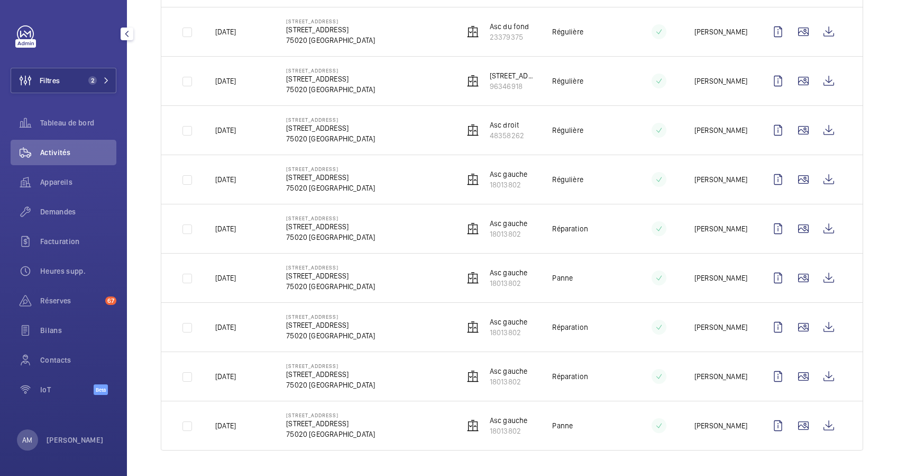
scroll to position [1237, 0]
click at [792, 425] on wm-front-icon-button at bounding box center [803, 425] width 25 height 25
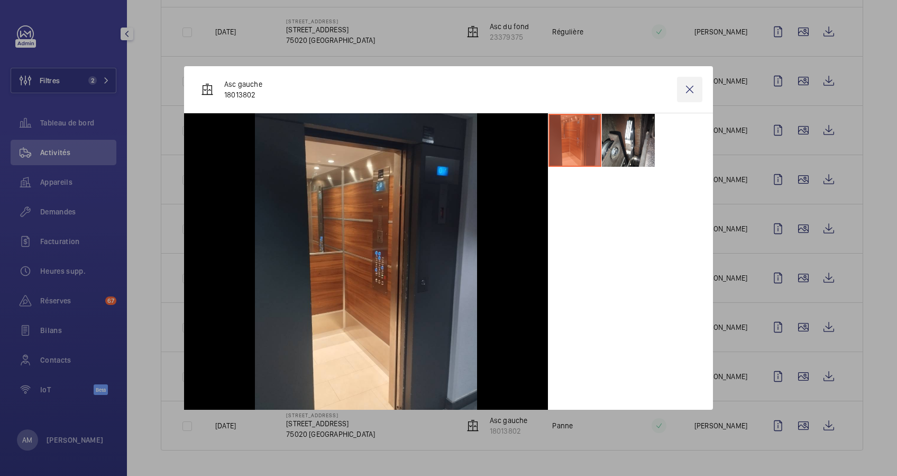
click at [697, 89] on wm-front-icon-button at bounding box center [689, 89] width 25 height 25
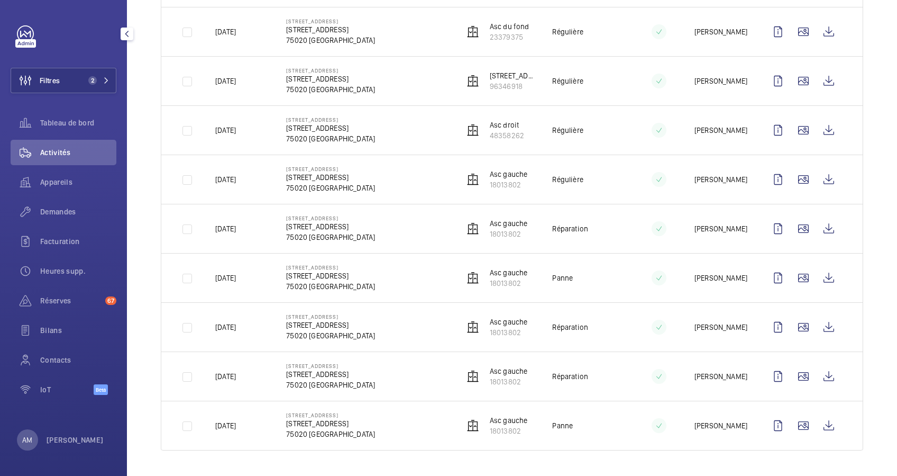
scroll to position [0, 0]
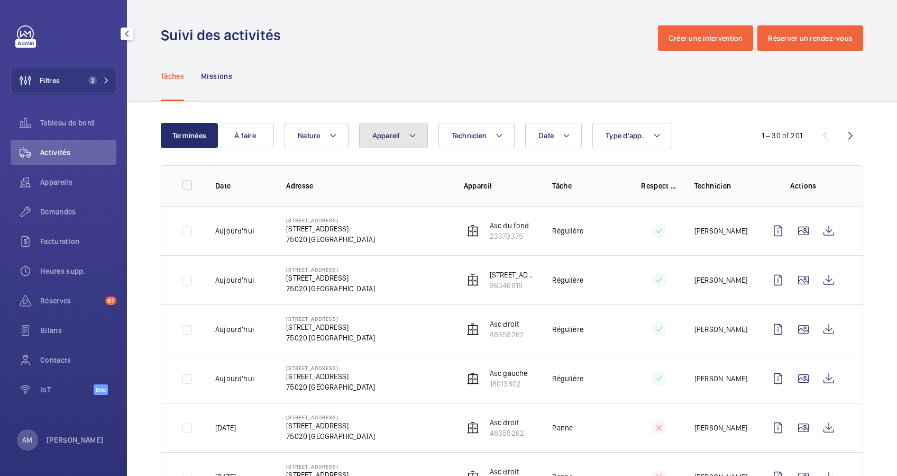
click at [418, 131] on button "Appareil" at bounding box center [393, 135] width 69 height 25
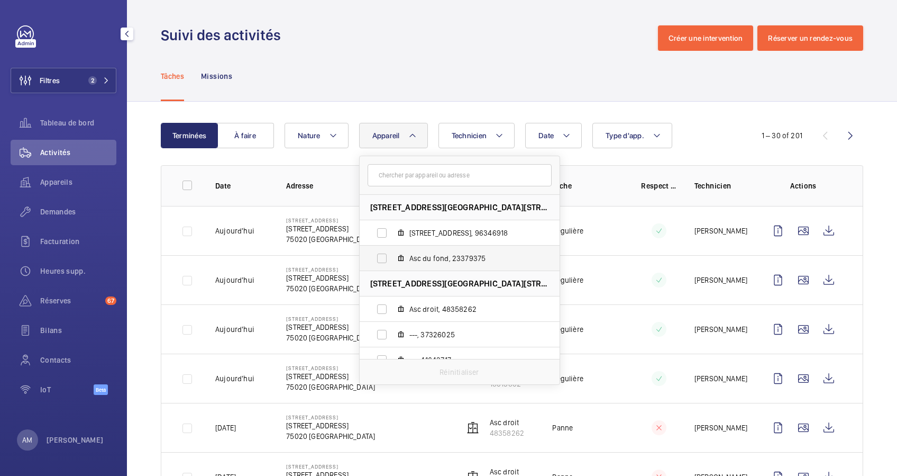
scroll to position [39, 0]
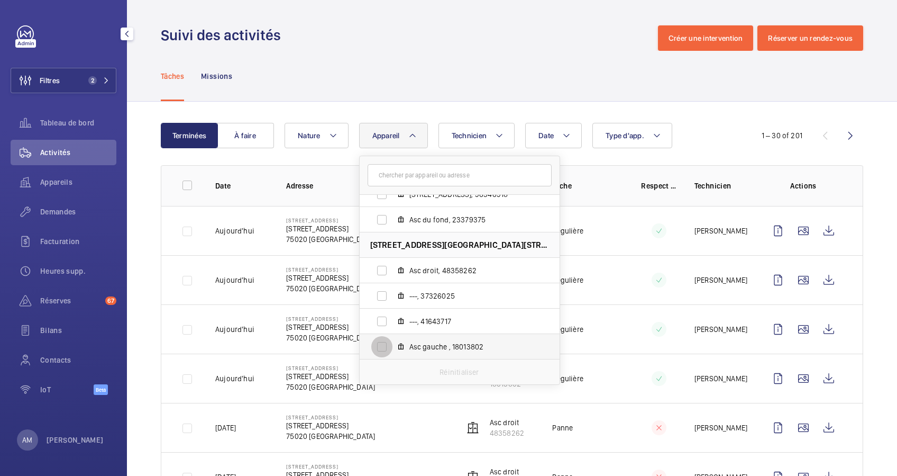
click at [378, 345] on input "Asc gauche , 18013802" at bounding box center [381, 346] width 21 height 21
checkbox input "true"
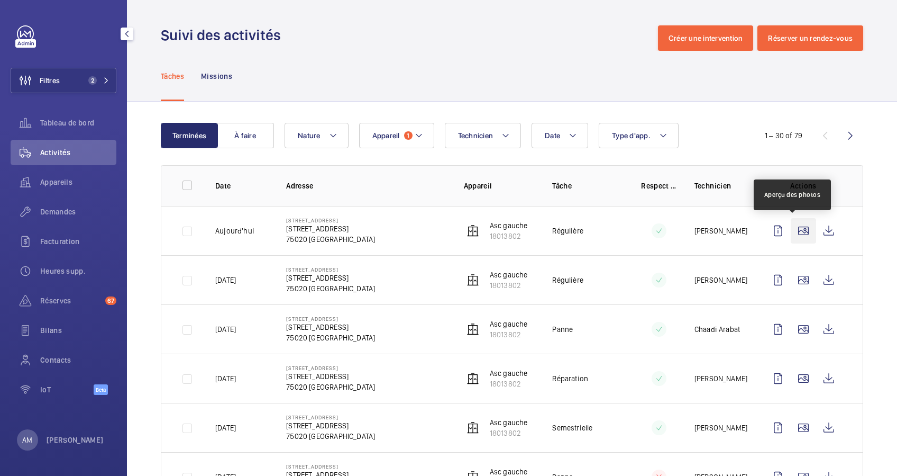
click at [793, 237] on wm-front-icon-button at bounding box center [803, 230] width 25 height 25
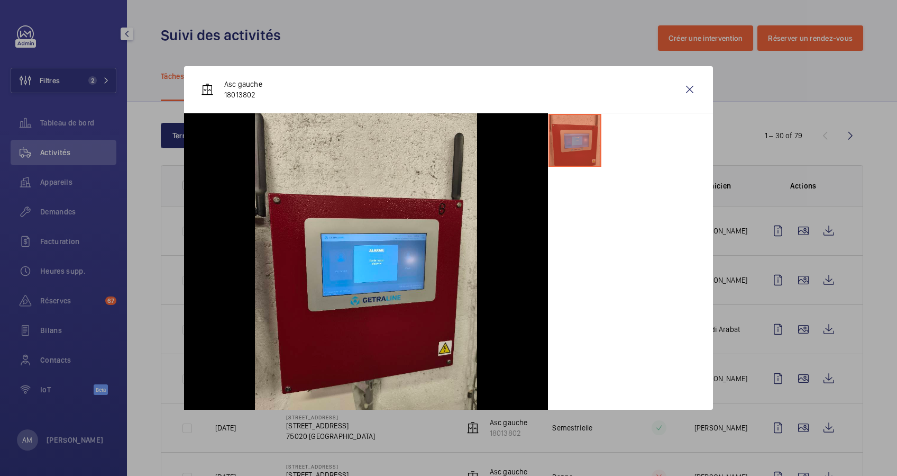
click at [790, 276] on div at bounding box center [448, 238] width 897 height 476
click at [791, 278] on wm-front-icon-button at bounding box center [803, 279] width 25 height 25
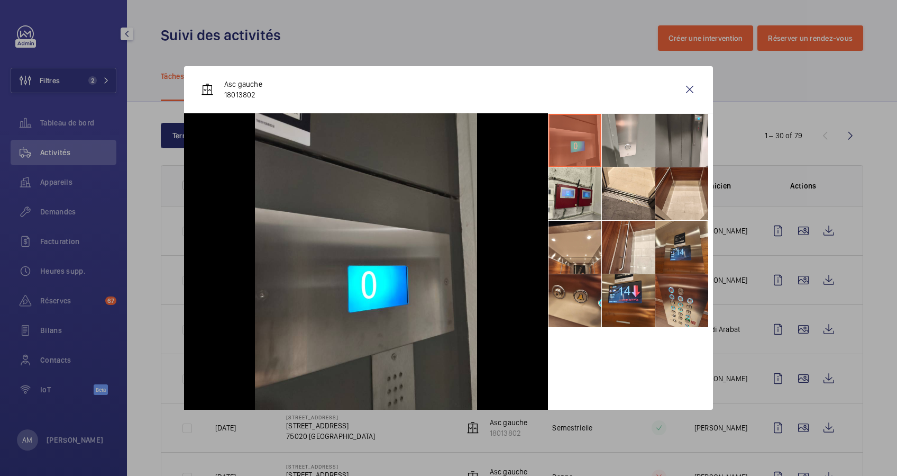
click at [790, 306] on div at bounding box center [448, 238] width 897 height 476
click at [791, 330] on wm-front-icon-button at bounding box center [803, 328] width 25 height 25
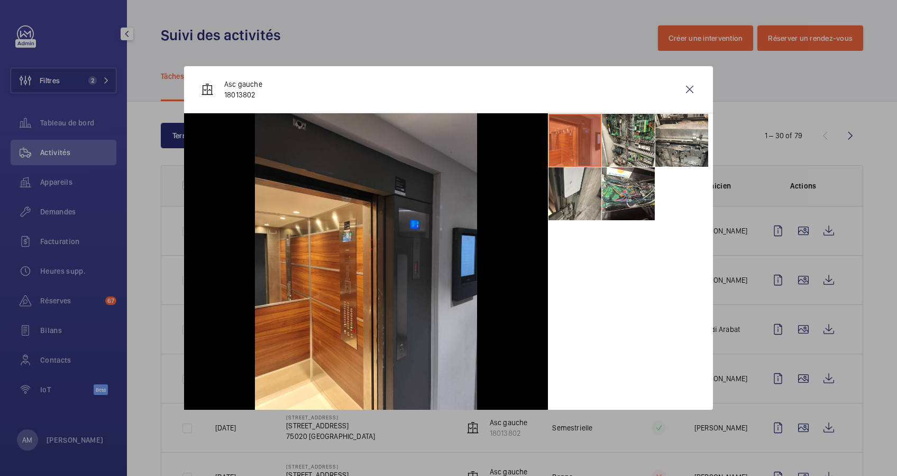
click at [791, 328] on div at bounding box center [448, 238] width 897 height 476
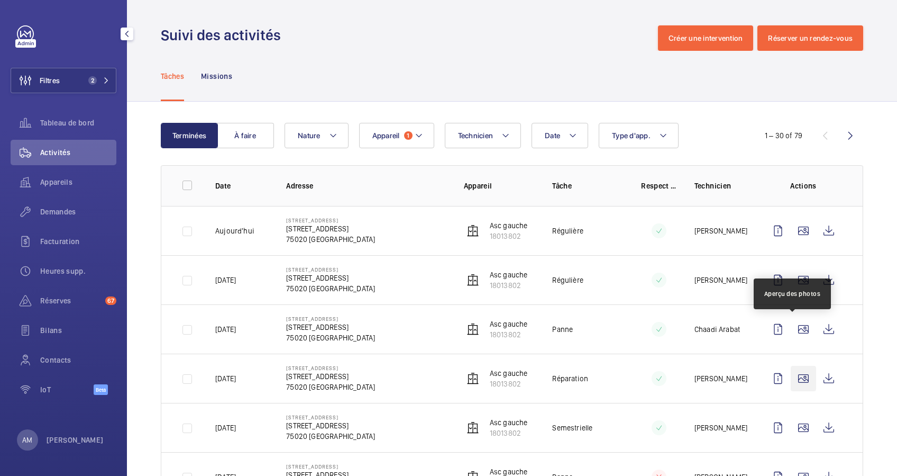
click at [791, 385] on wm-front-icon-button at bounding box center [803, 378] width 25 height 25
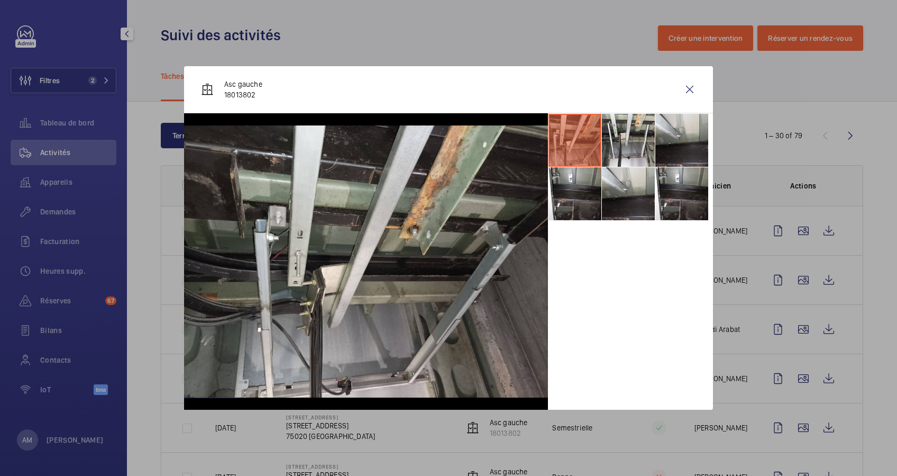
click at [787, 360] on div at bounding box center [448, 238] width 897 height 476
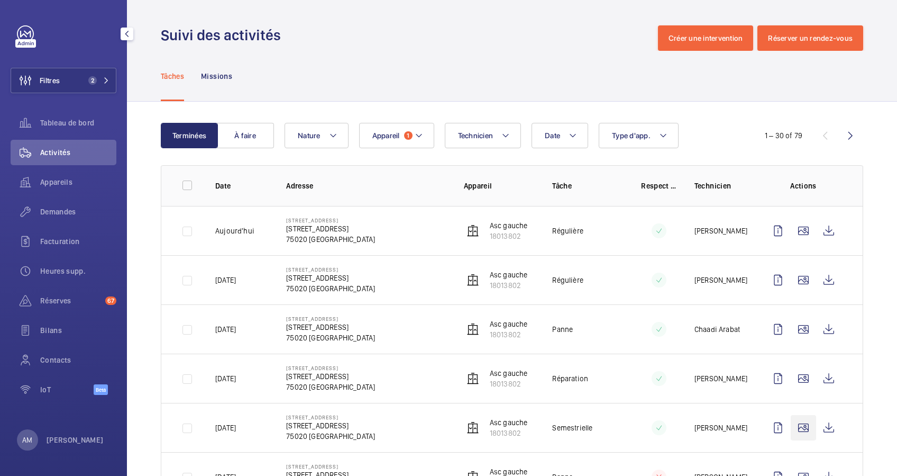
click at [793, 349] on td at bounding box center [806, 328] width 114 height 49
click at [793, 415] on wm-front-icon-button at bounding box center [803, 427] width 25 height 25
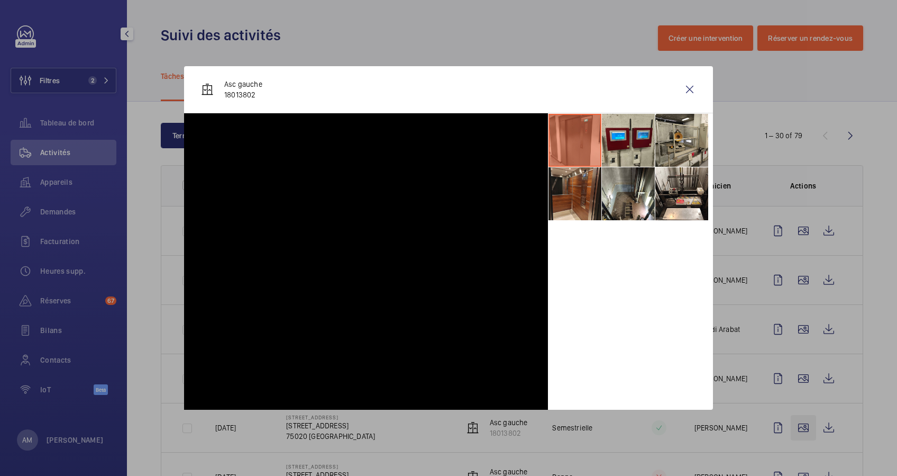
scroll to position [70, 0]
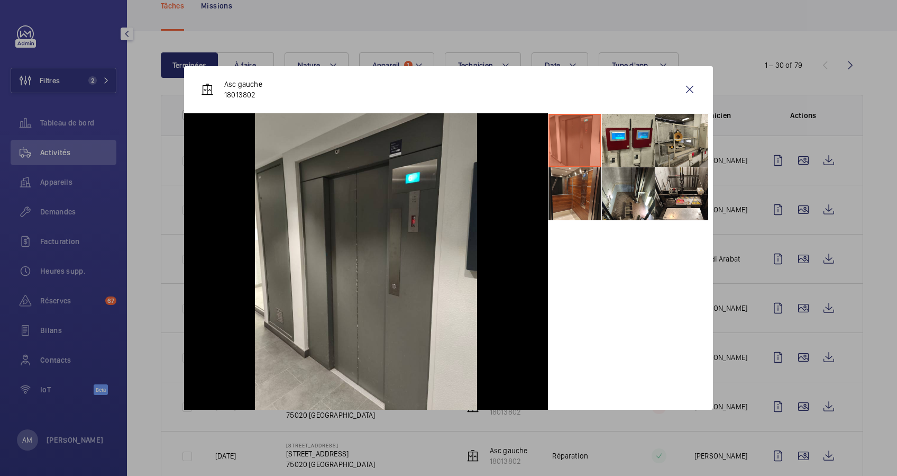
click at [791, 335] on div at bounding box center [448, 238] width 897 height 476
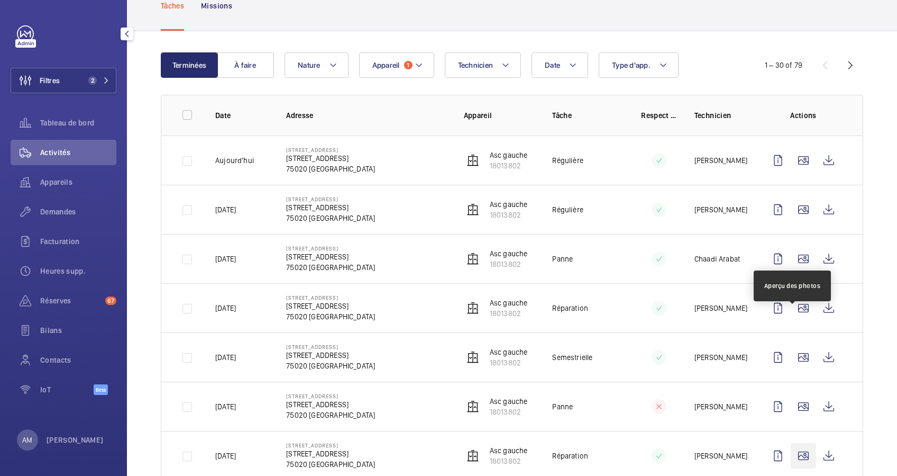
click at [792, 443] on wm-front-icon-button at bounding box center [803, 455] width 25 height 25
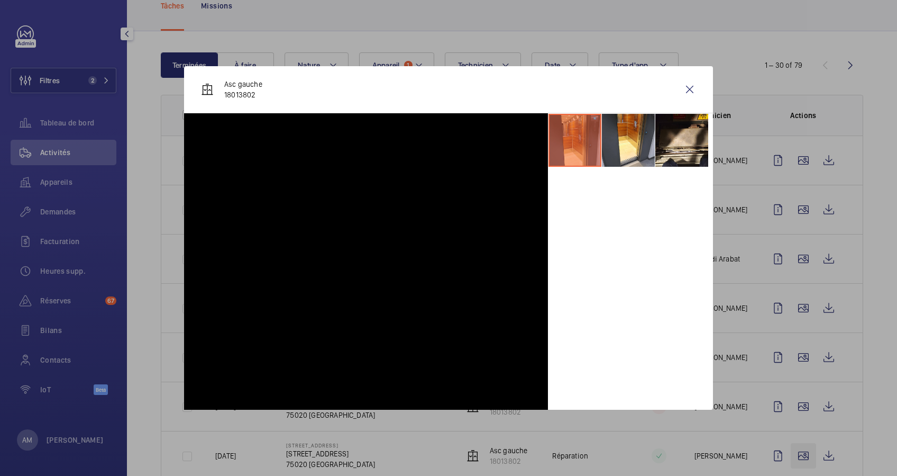
scroll to position [212, 0]
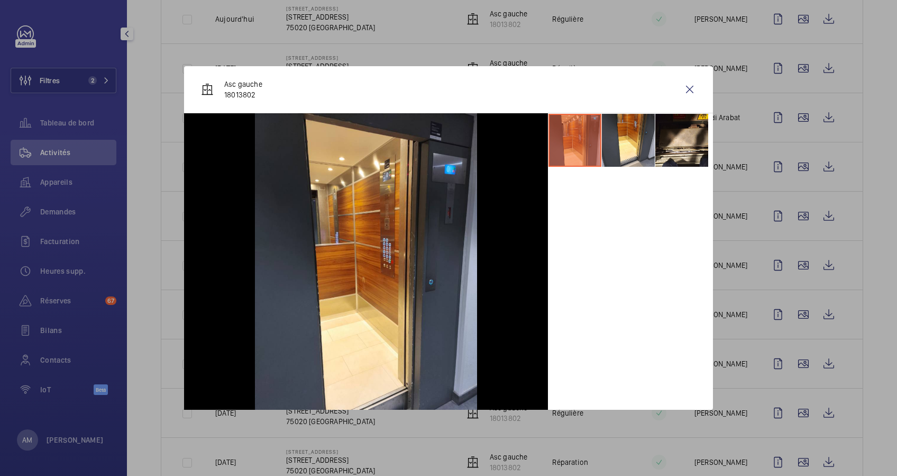
click at [790, 296] on div at bounding box center [448, 238] width 897 height 476
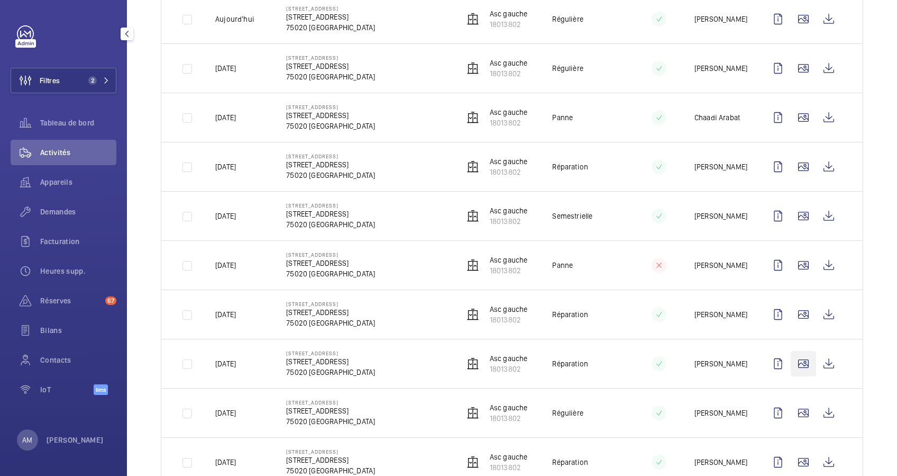
click at [791, 361] on wm-front-icon-button at bounding box center [803, 363] width 25 height 25
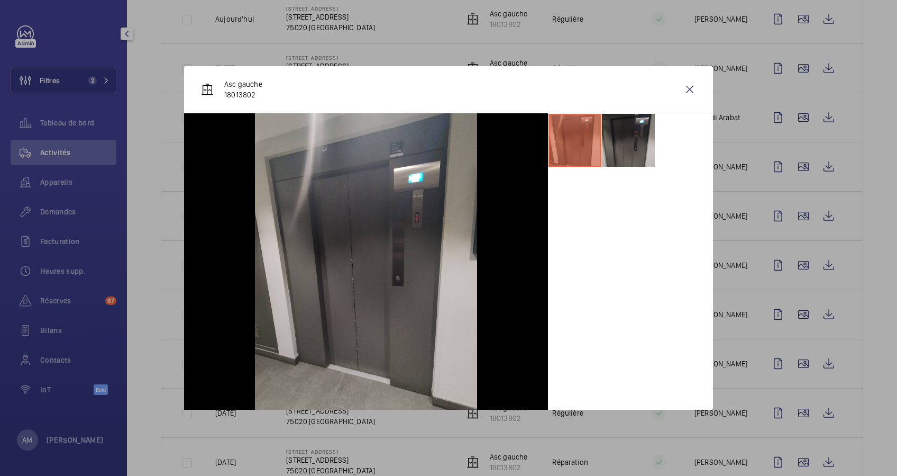
click at [786, 339] on div at bounding box center [448, 238] width 897 height 476
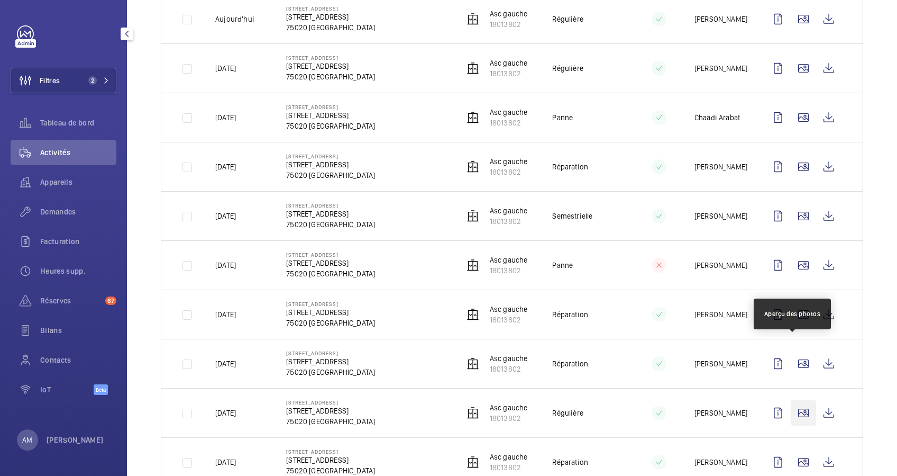
click at [792, 400] on wm-front-icon-button at bounding box center [803, 412] width 25 height 25
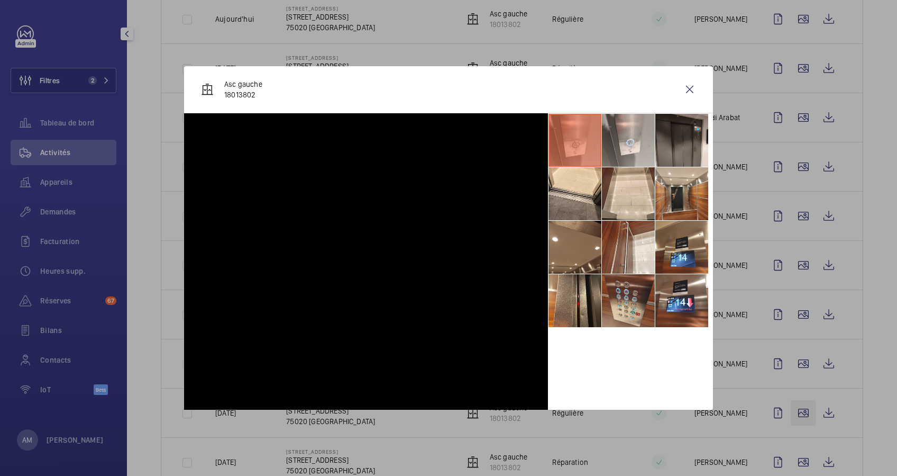
scroll to position [282, 0]
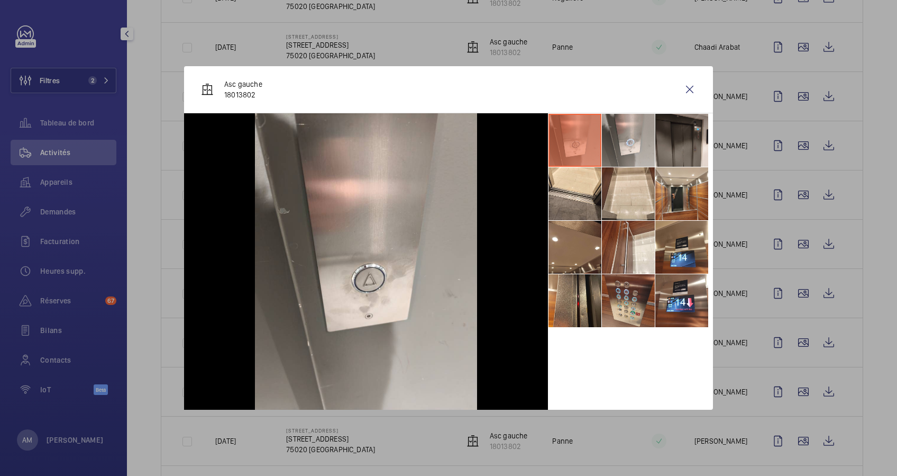
click at [793, 322] on div at bounding box center [448, 238] width 897 height 476
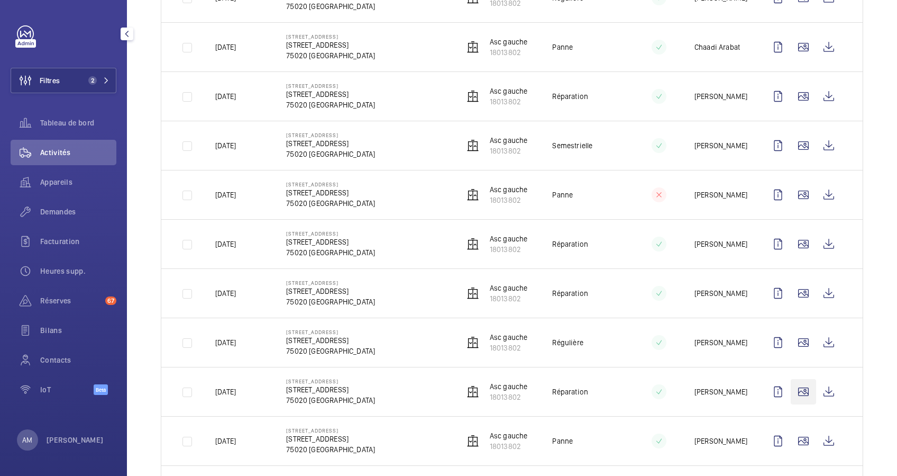
click at [792, 379] on wm-front-icon-button at bounding box center [803, 391] width 25 height 25
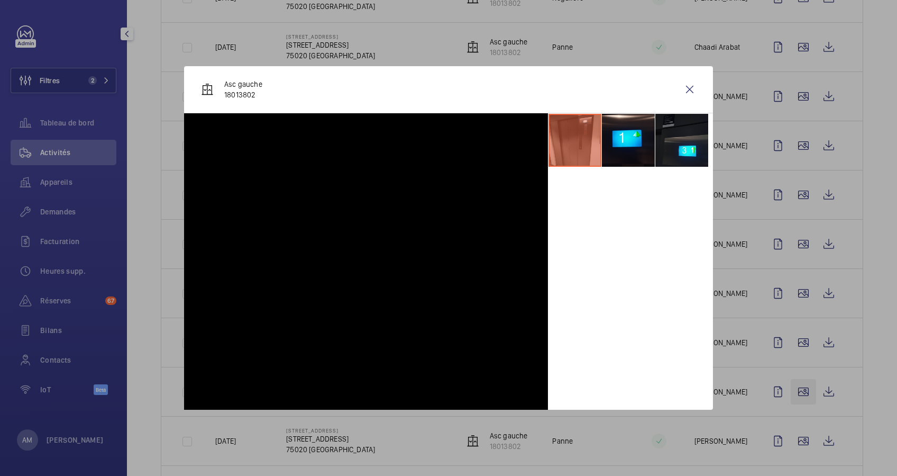
scroll to position [352, 0]
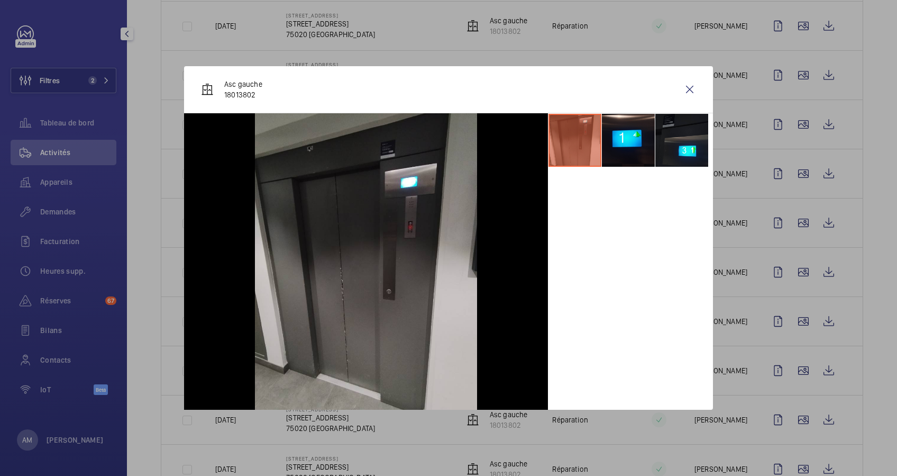
click at [793, 300] on div at bounding box center [448, 238] width 897 height 476
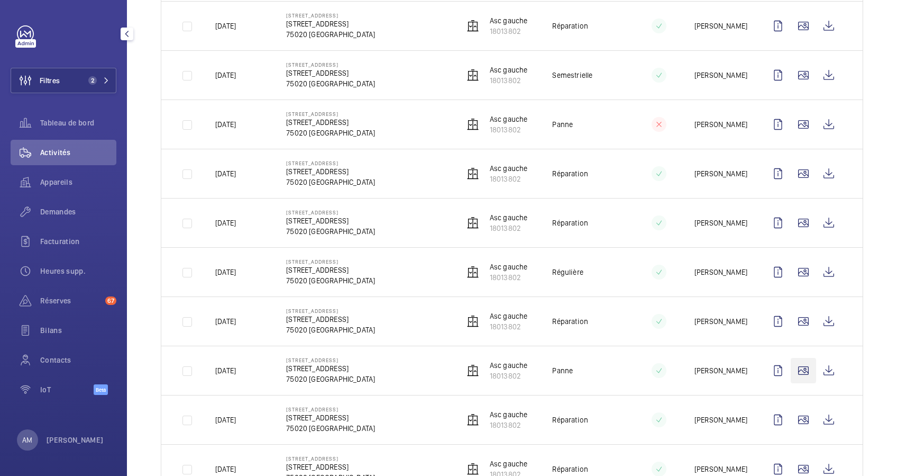
click at [791, 358] on wm-front-icon-button at bounding box center [803, 370] width 25 height 25
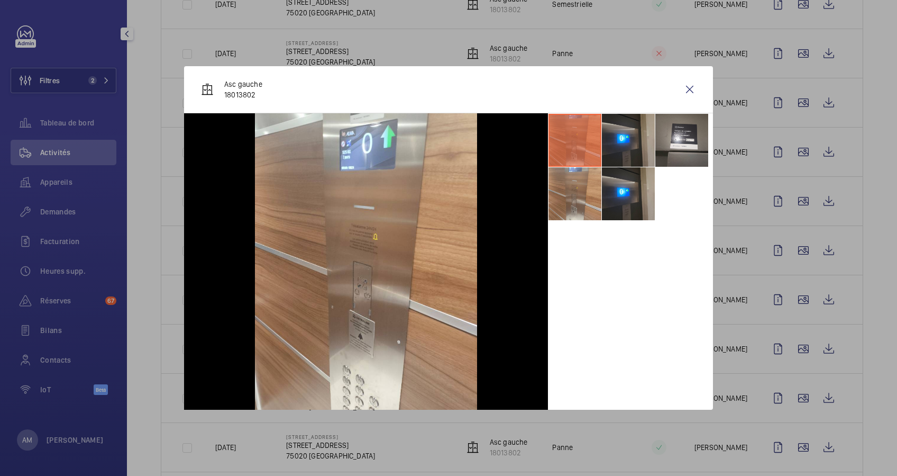
click at [788, 281] on div at bounding box center [448, 238] width 897 height 476
click at [792, 347] on wm-front-icon-button at bounding box center [803, 348] width 25 height 25
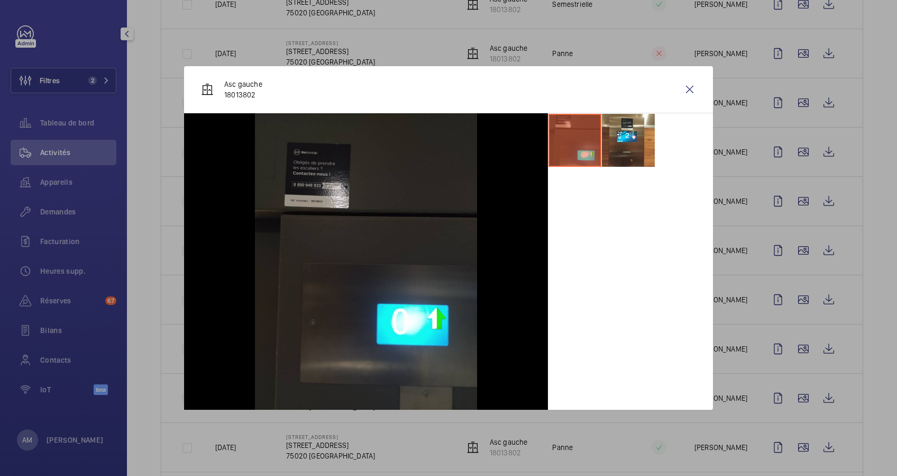
click at [791, 368] on div at bounding box center [448, 238] width 897 height 476
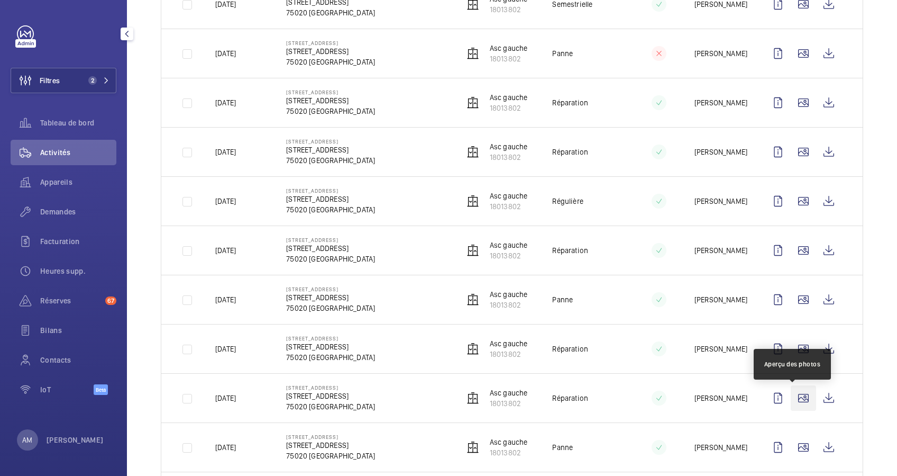
click at [791, 408] on wm-front-icon-button at bounding box center [803, 397] width 25 height 25
click at [791, 403] on wm-front-icon-button at bounding box center [803, 397] width 25 height 25
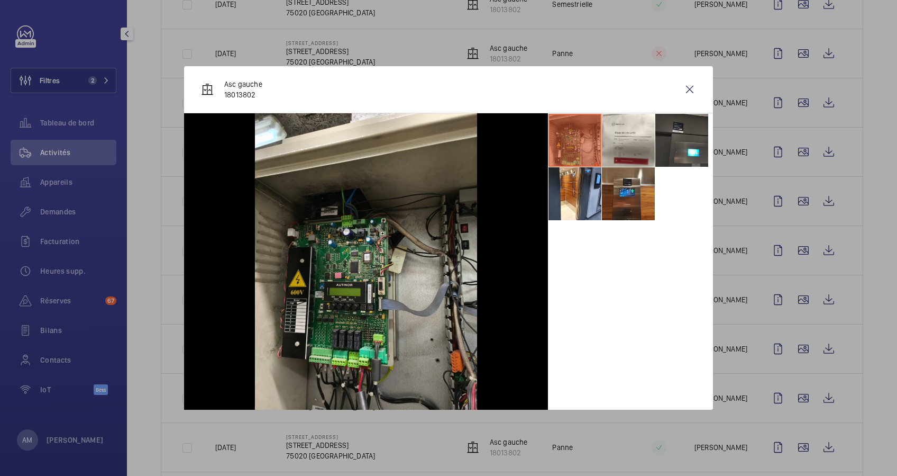
click at [801, 410] on div at bounding box center [448, 238] width 897 height 476
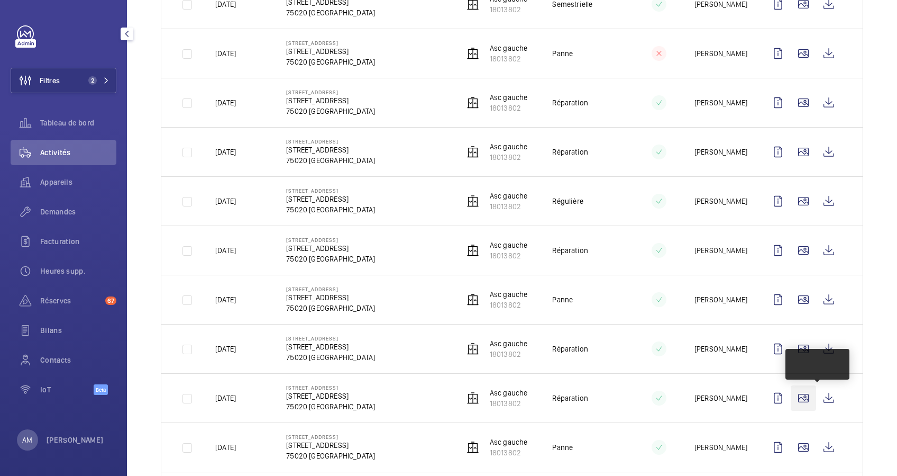
click at [792, 405] on wm-front-icon-button at bounding box center [803, 397] width 25 height 25
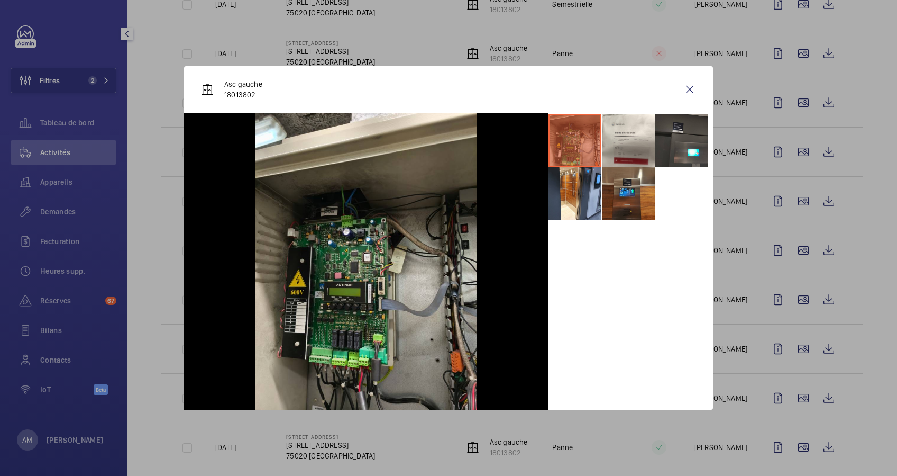
drag, startPoint x: 687, startPoint y: 87, endPoint x: 563, endPoint y: 52, distance: 128.1
click at [687, 87] on wm-front-icon-button at bounding box center [689, 89] width 25 height 25
